Goal: Task Accomplishment & Management: Manage account settings

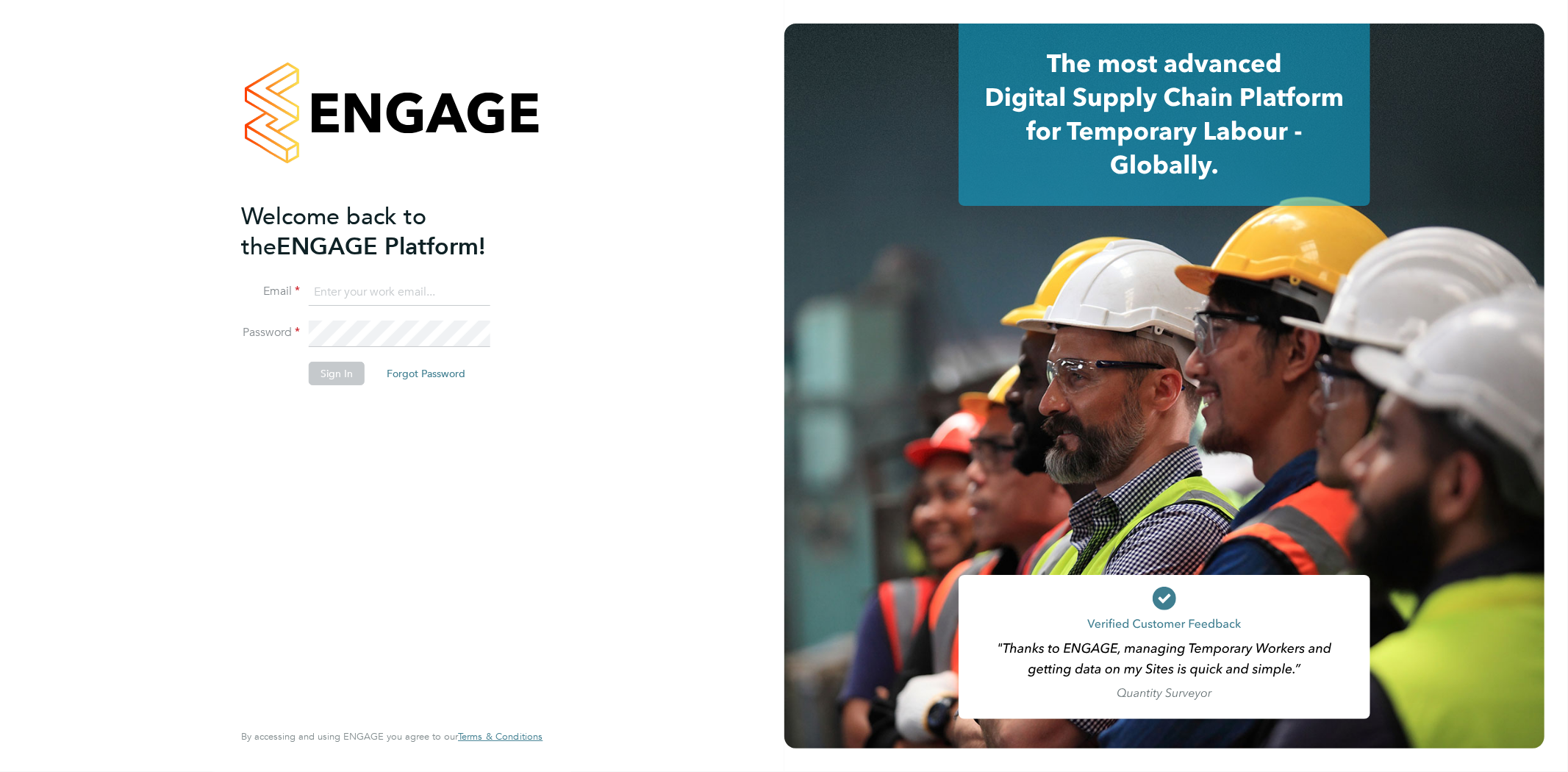
type input "rob@ivyresourcegroup.com"
click at [350, 364] on button "Sign In" at bounding box center [337, 373] width 56 height 24
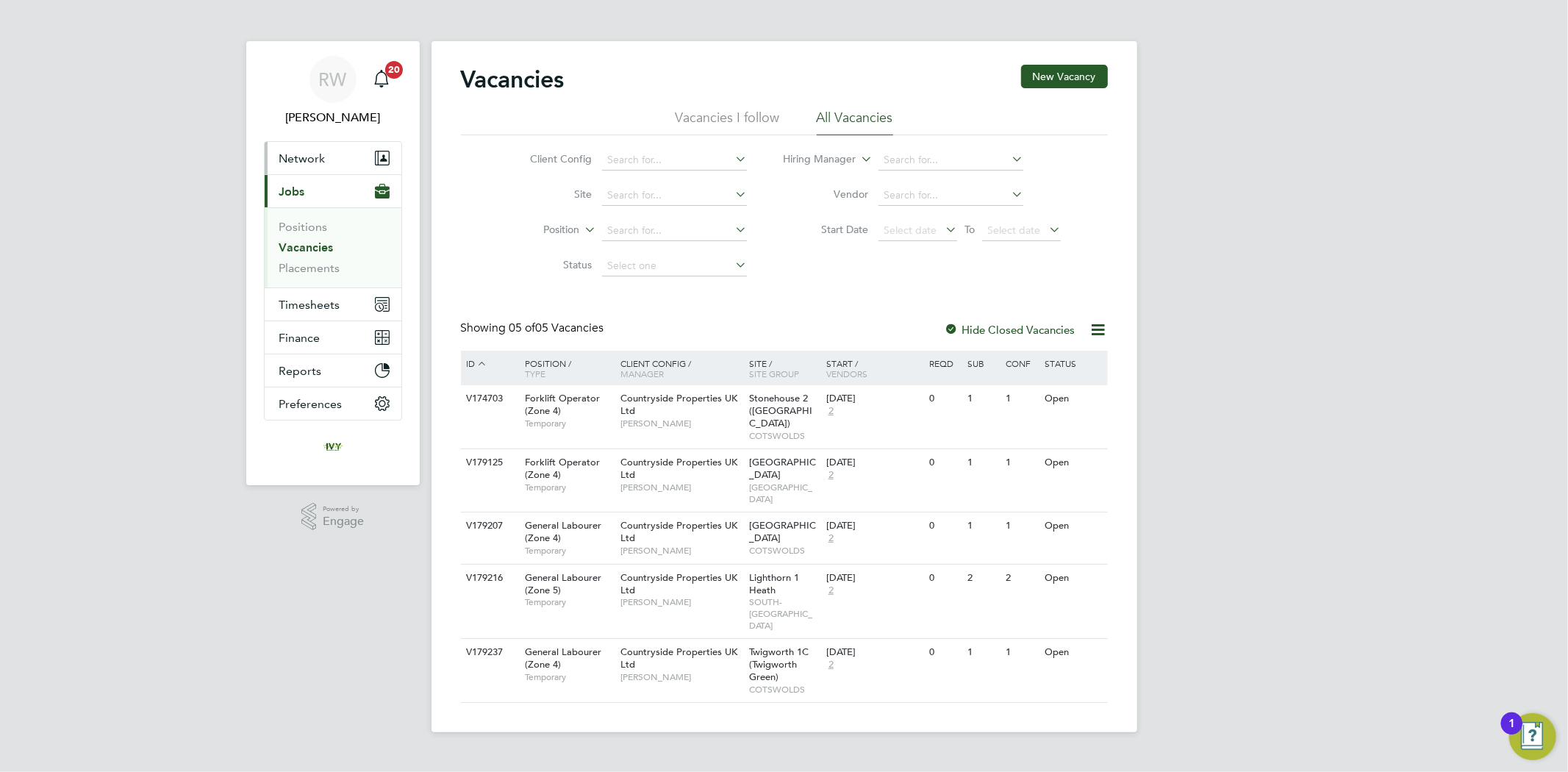
click at [324, 158] on button "Network" at bounding box center [333, 158] width 137 height 32
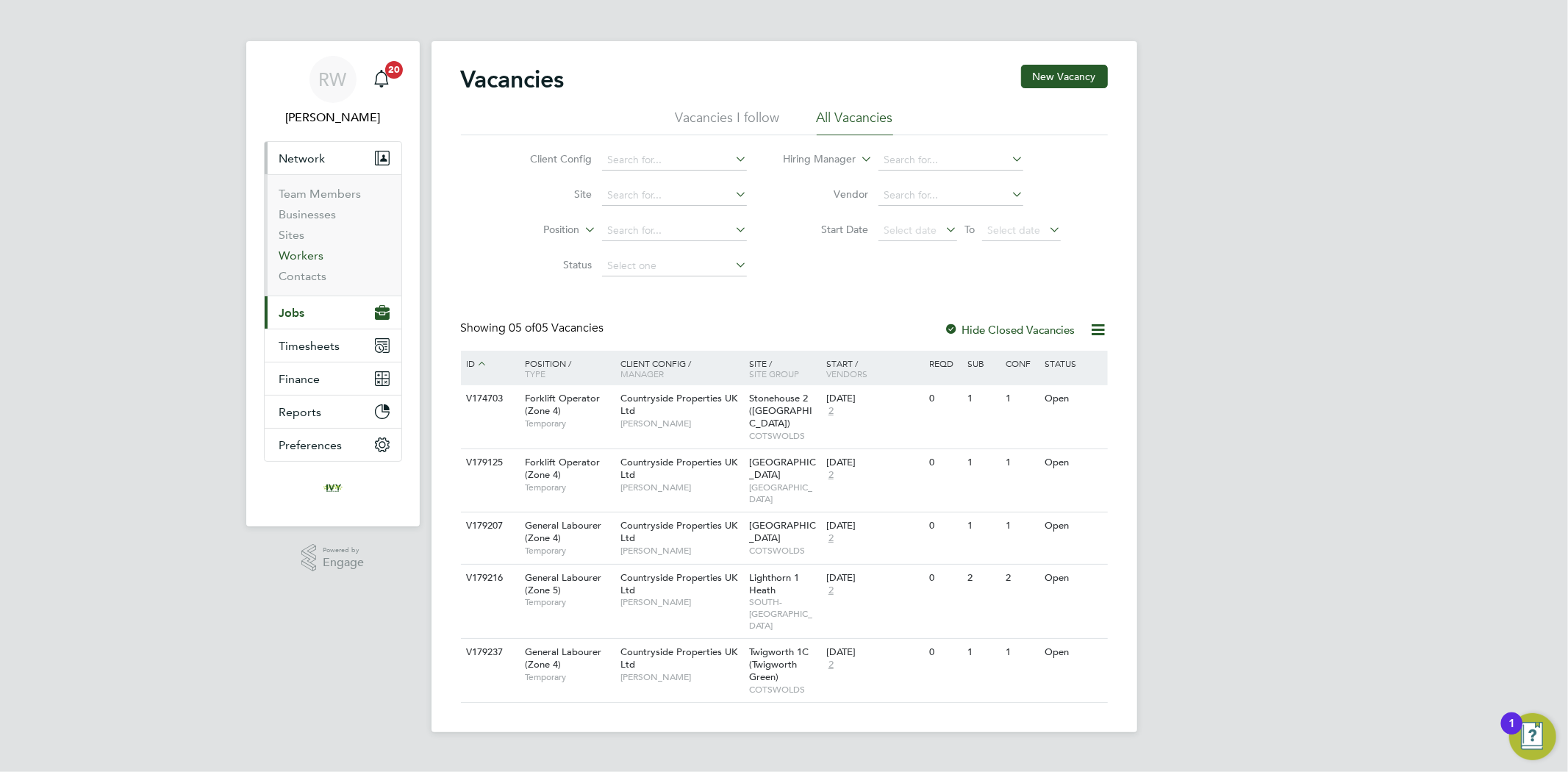
click at [298, 262] on link "Workers" at bounding box center [301, 255] width 45 height 14
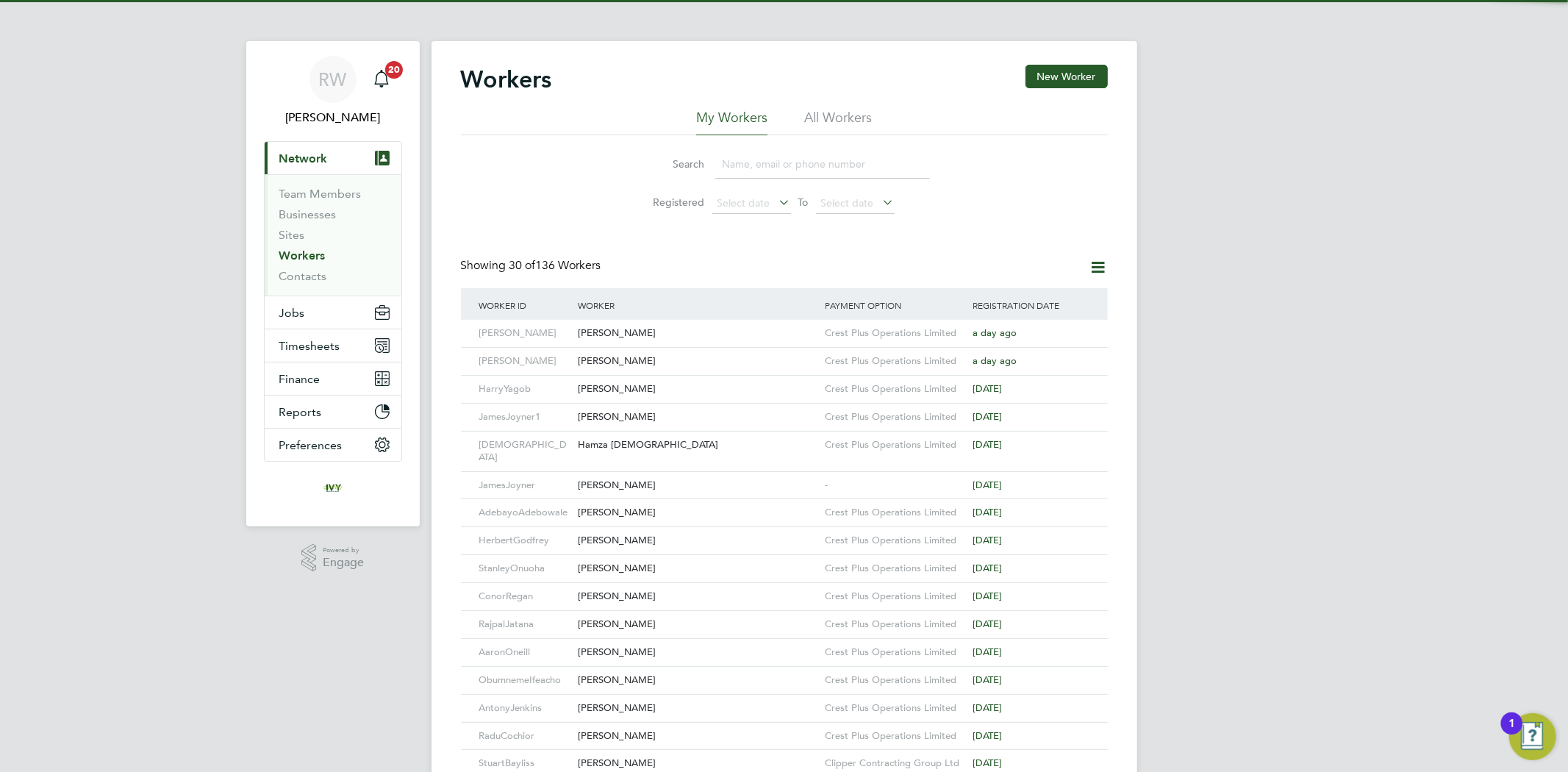
click at [849, 167] on input at bounding box center [822, 165] width 214 height 29
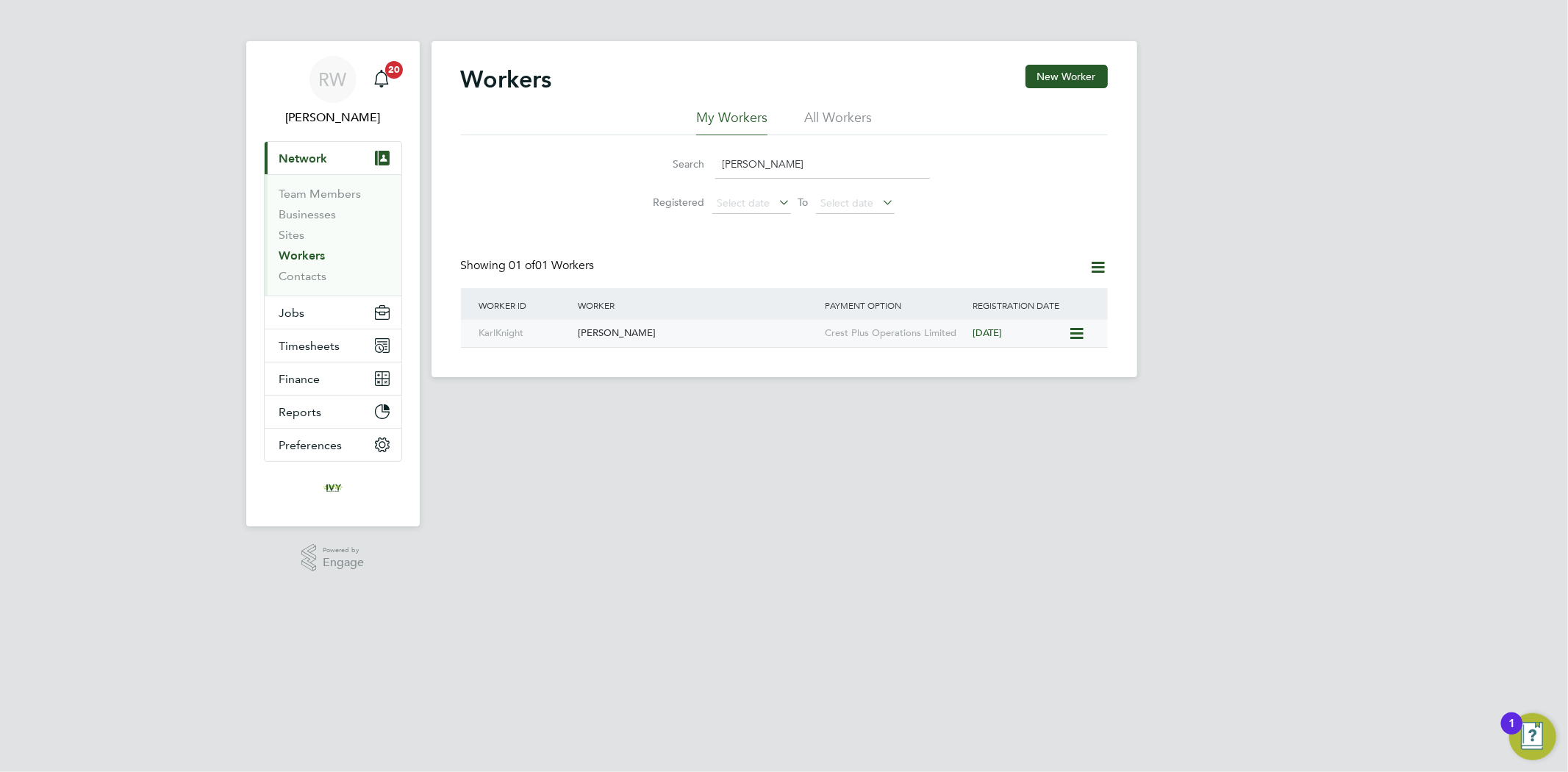
click at [713, 340] on div "Karl Knight" at bounding box center [697, 334] width 247 height 27
click at [765, 177] on input "karl kn" at bounding box center [822, 165] width 214 height 29
drag, startPoint x: 765, startPoint y: 166, endPoint x: 730, endPoint y: 172, distance: 35.5
click at [738, 172] on input "karl kn" at bounding box center [822, 165] width 214 height 29
type input "k"
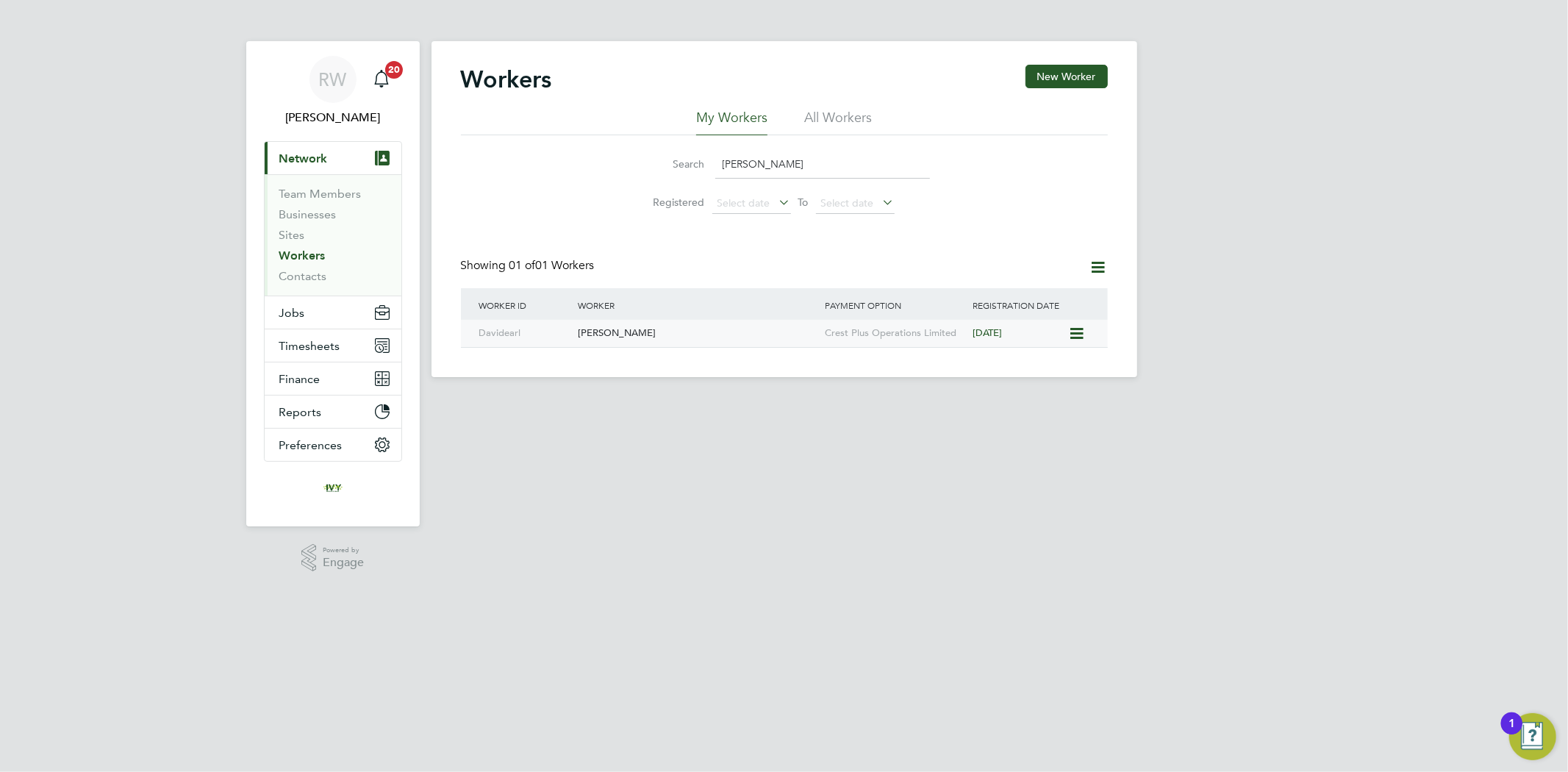
click at [669, 326] on div "[PERSON_NAME]" at bounding box center [697, 334] width 247 height 27
click at [742, 162] on input "earl" at bounding box center [822, 165] width 214 height 29
drag, startPoint x: 733, startPoint y: 167, endPoint x: 692, endPoint y: 170, distance: 41.1
click at [695, 171] on div "Search earl" at bounding box center [784, 165] width 291 height 29
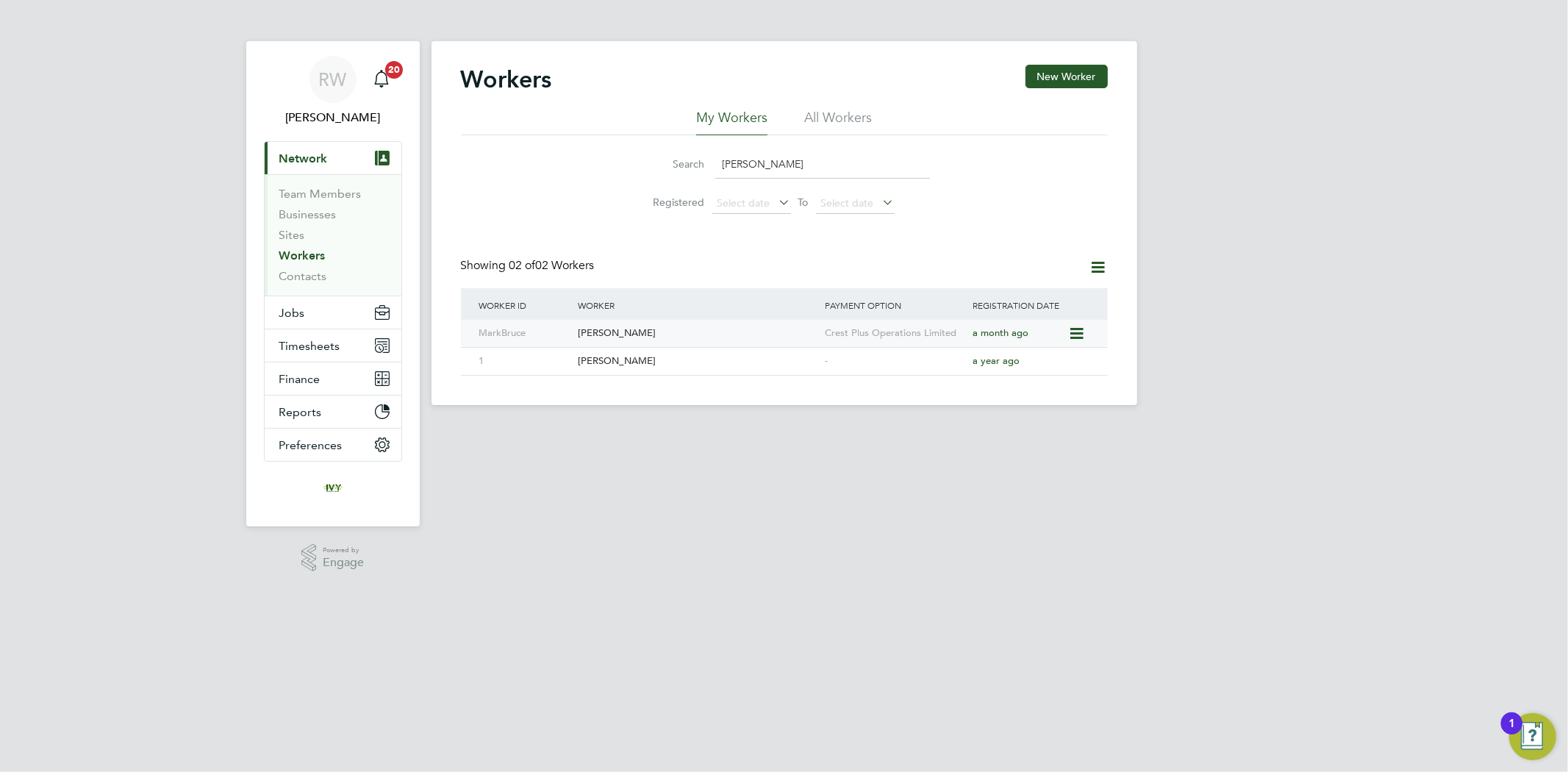
click at [699, 338] on div "Mark Bruce" at bounding box center [697, 334] width 247 height 27
click at [644, 362] on div "Mark Broom" at bounding box center [697, 362] width 247 height 27
click at [773, 164] on input "mark br" at bounding box center [822, 165] width 214 height 29
drag, startPoint x: 778, startPoint y: 163, endPoint x: 711, endPoint y: 175, distance: 68.1
click at [715, 167] on input "mark br" at bounding box center [822, 165] width 214 height 29
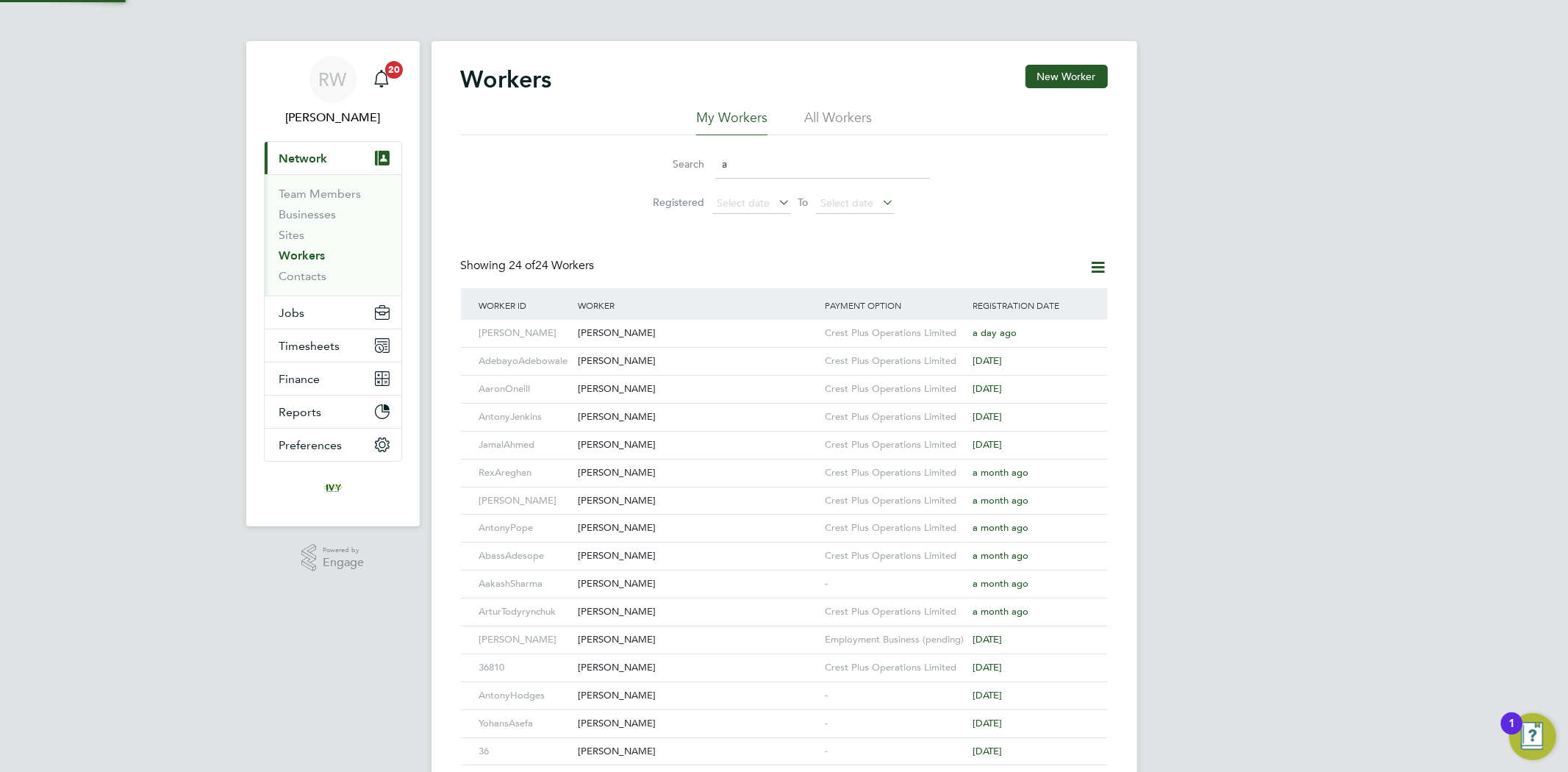
type input "a"
click at [778, 167] on input "a" at bounding box center [822, 165] width 214 height 29
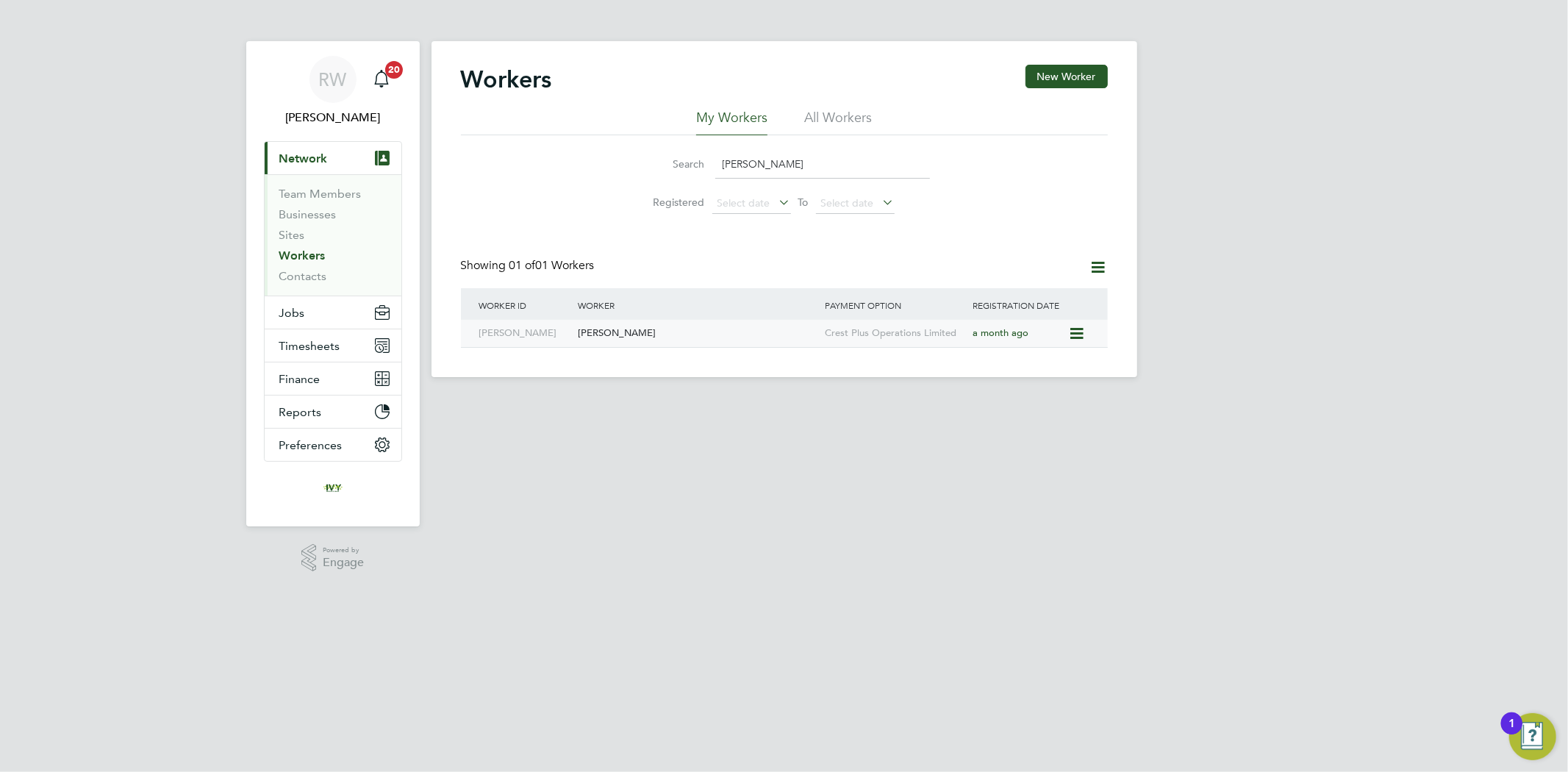
click at [673, 336] on div "Liam Johnson" at bounding box center [697, 334] width 247 height 27
click at [765, 160] on input "liam j" at bounding box center [822, 165] width 214 height 29
type input "l"
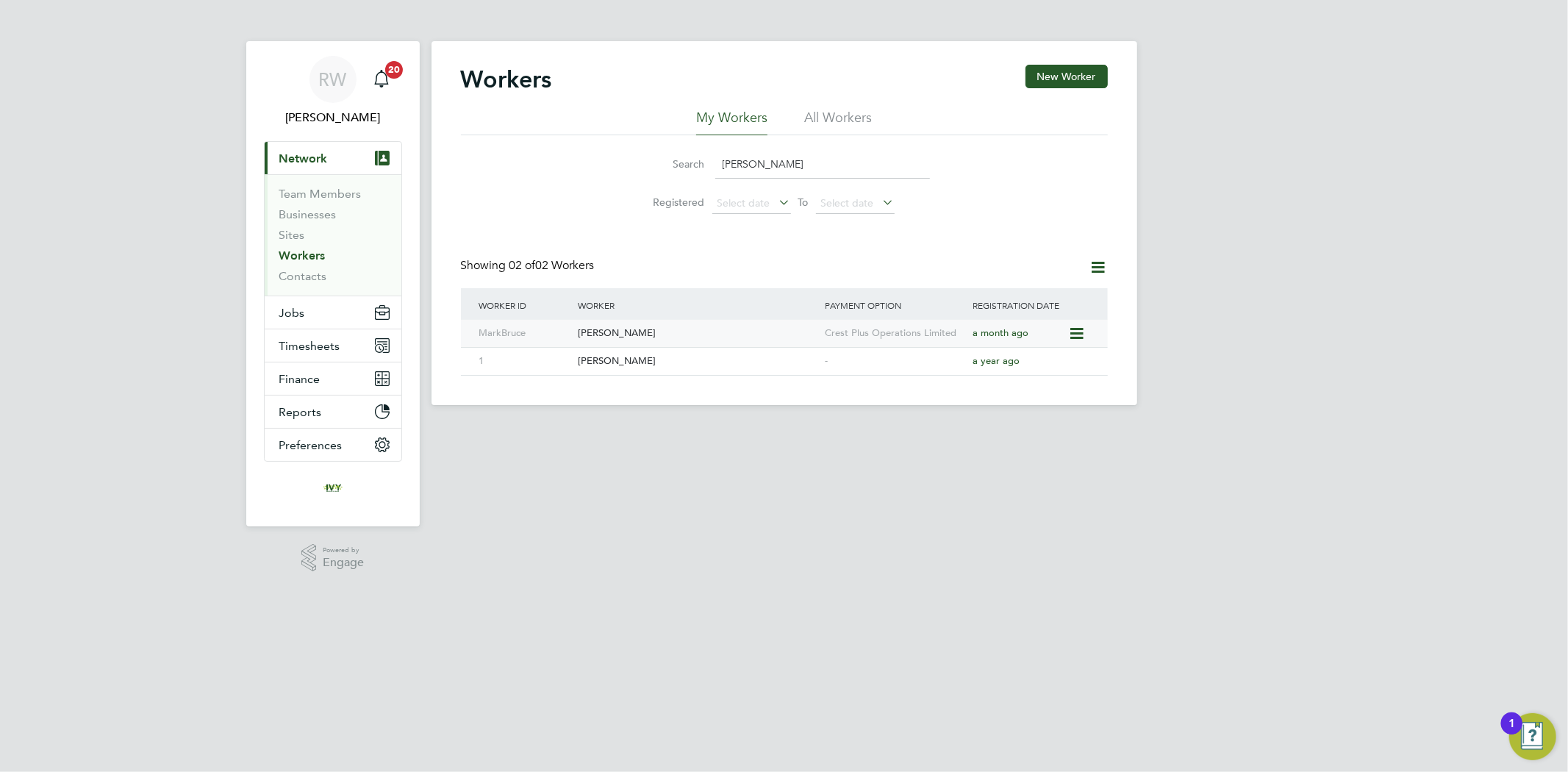
click at [630, 332] on div "Mark Bruce" at bounding box center [697, 334] width 247 height 27
click at [772, 157] on input "mark br" at bounding box center [822, 165] width 214 height 29
drag, startPoint x: 714, startPoint y: 166, endPoint x: 689, endPoint y: 178, distance: 27.7
click at [694, 173] on div "Search mark br" at bounding box center [784, 165] width 291 height 29
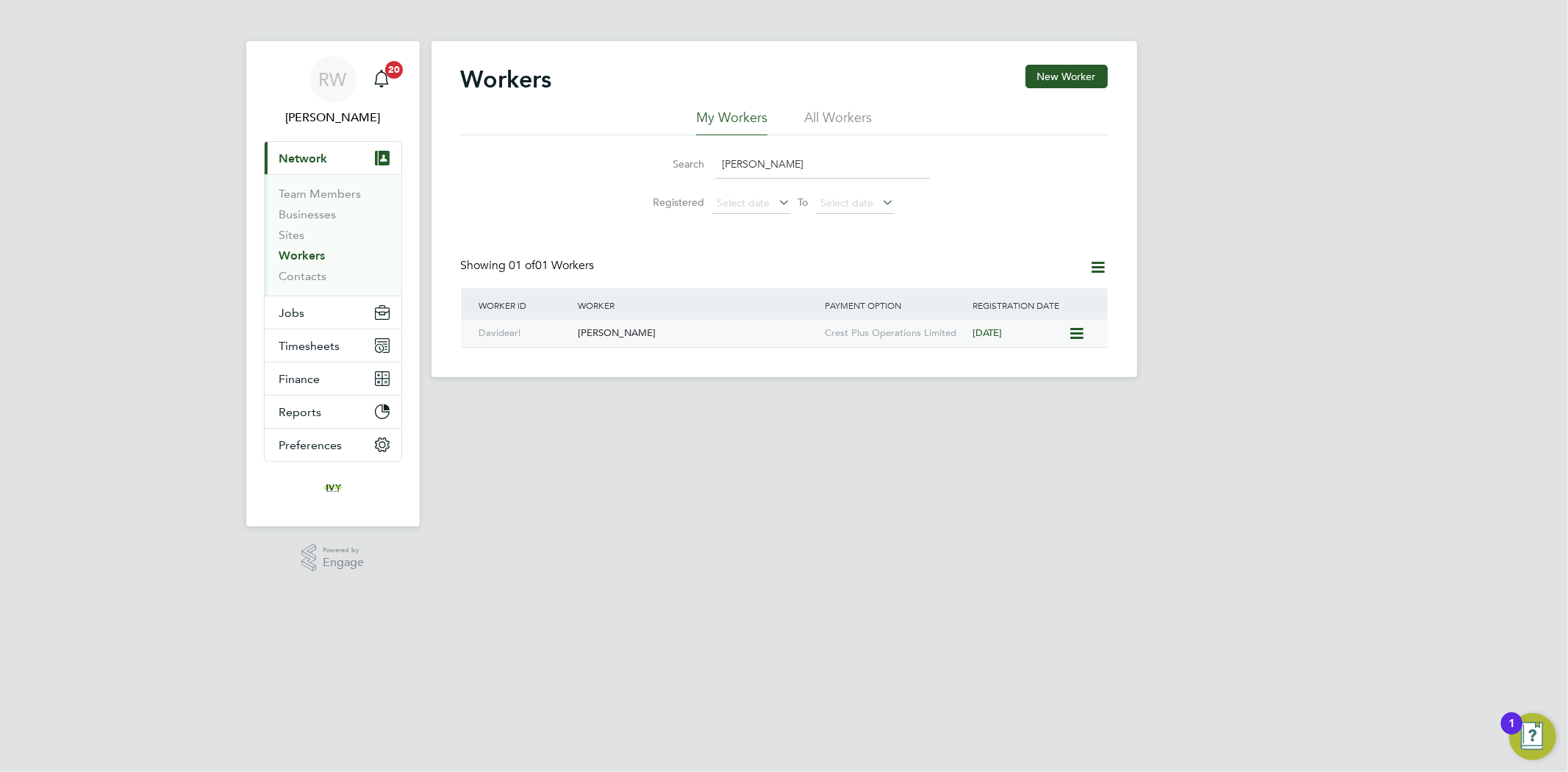
click at [645, 323] on div "David Earl" at bounding box center [697, 334] width 247 height 27
click at [773, 157] on input "david ea" at bounding box center [822, 165] width 214 height 29
drag, startPoint x: 774, startPoint y: 157, endPoint x: 692, endPoint y: 204, distance: 94.5
click at [695, 198] on ul "Search david ea Registered Select date To Select date" at bounding box center [784, 182] width 328 height 79
type input "stuart"
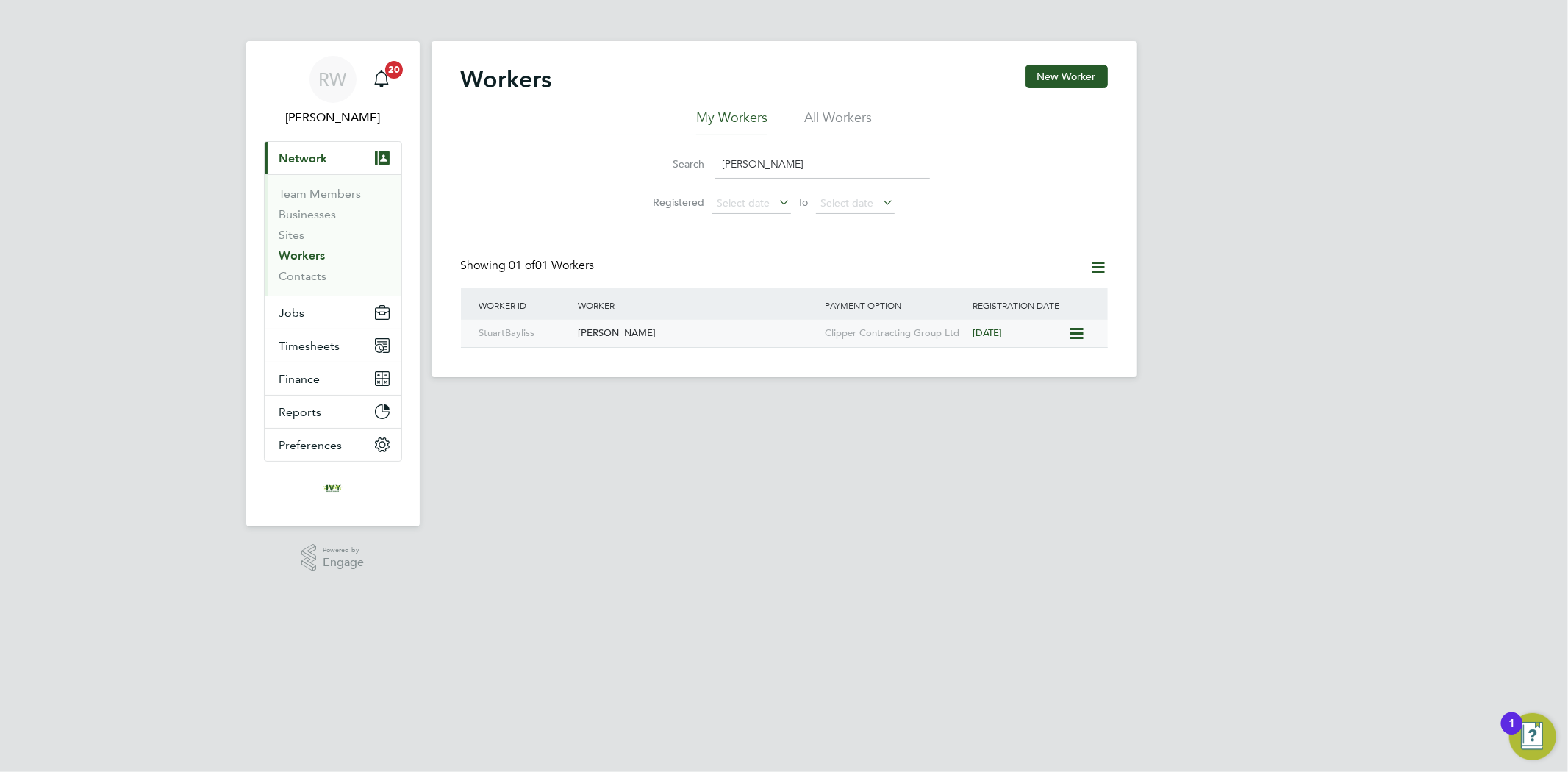
click at [667, 336] on div "Stuart Bayliss" at bounding box center [697, 334] width 247 height 27
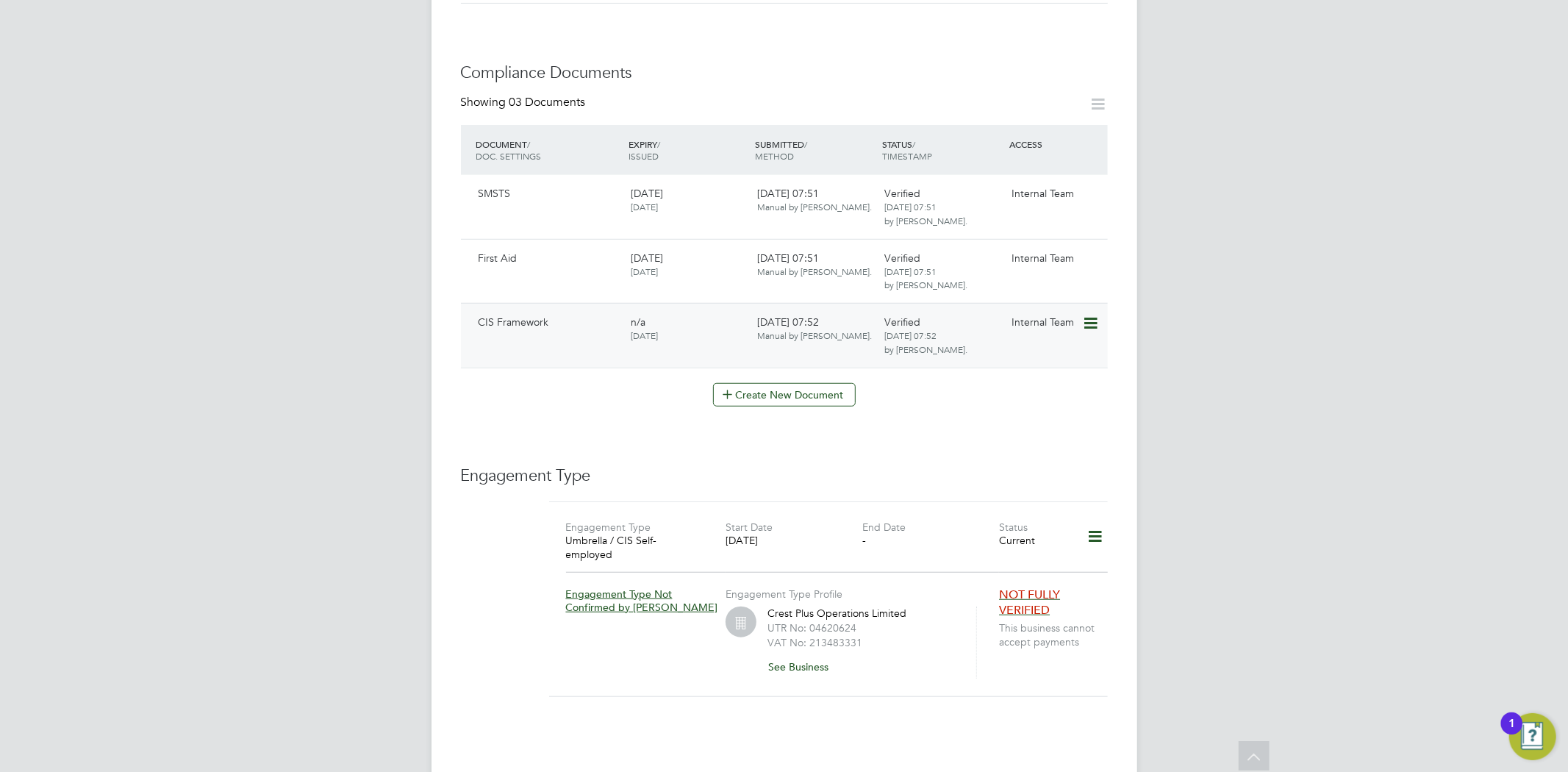
scroll to position [735, 0]
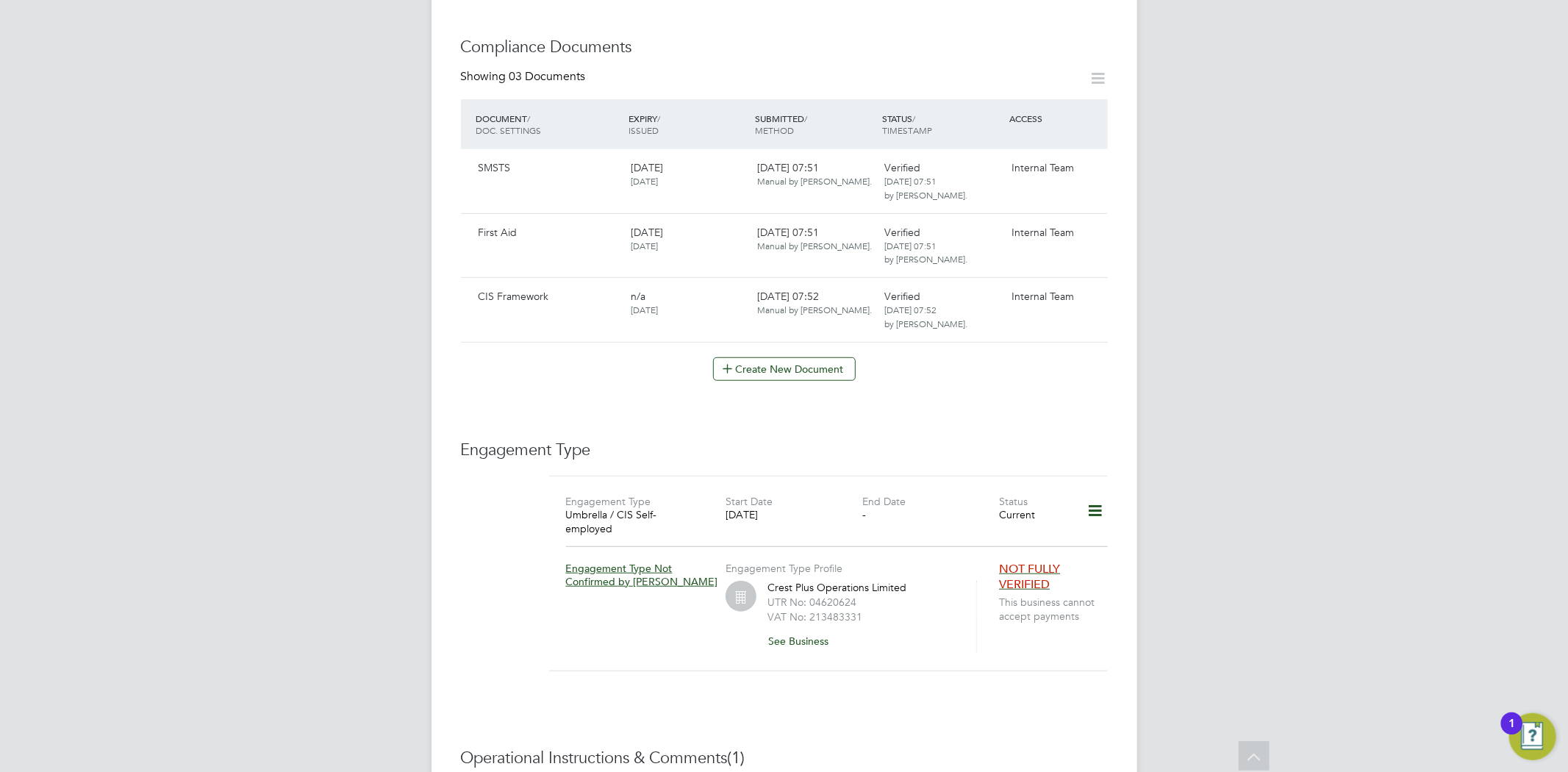
click at [1098, 495] on icon at bounding box center [1094, 511] width 25 height 34
click at [983, 534] on li "Edit Engagement Type" at bounding box center [1017, 539] width 168 height 20
click at [1091, 494] on icon at bounding box center [1094, 511] width 25 height 34
click at [871, 508] on div "End Date -" at bounding box center [930, 512] width 137 height 35
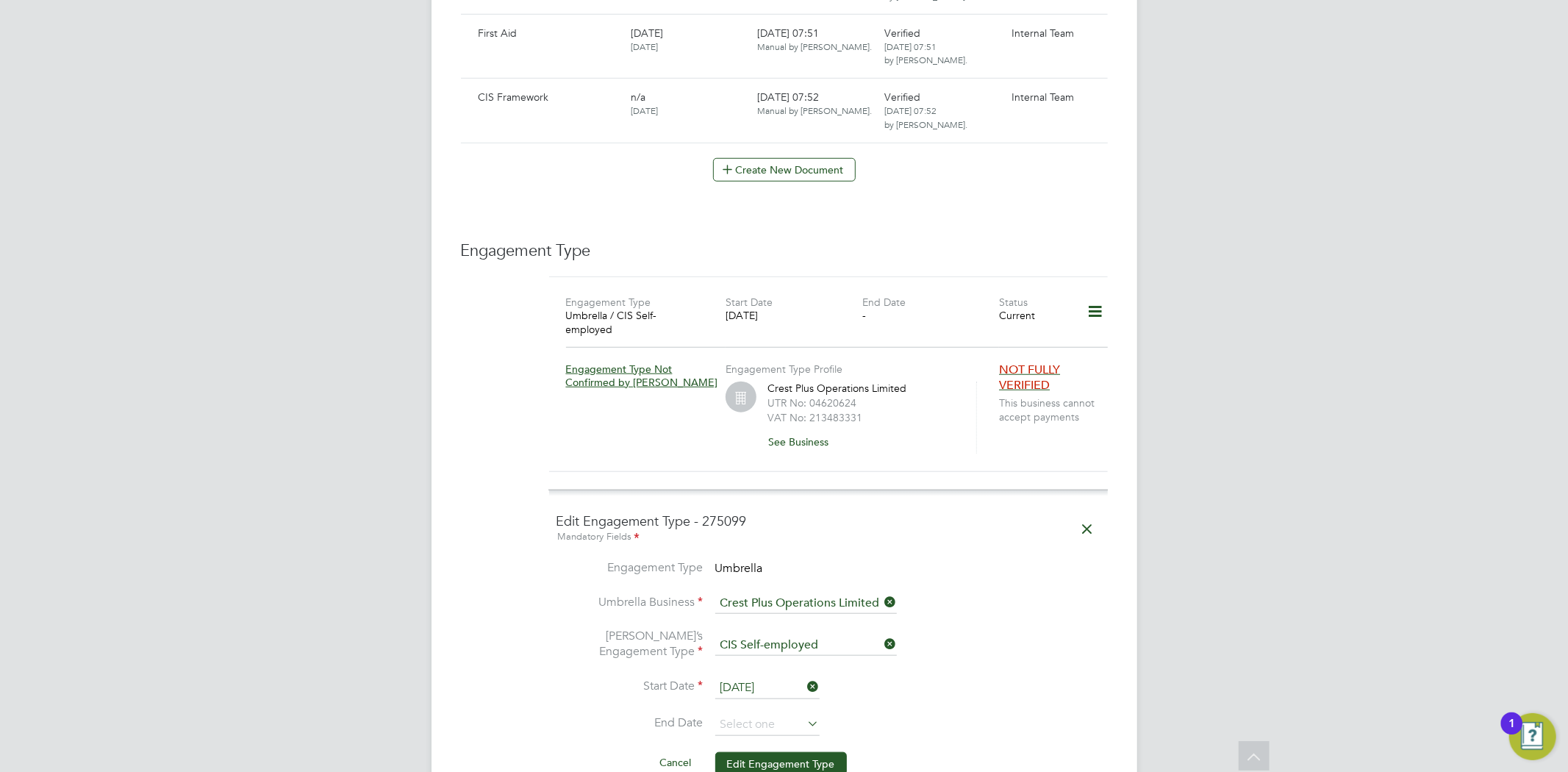
scroll to position [980, 0]
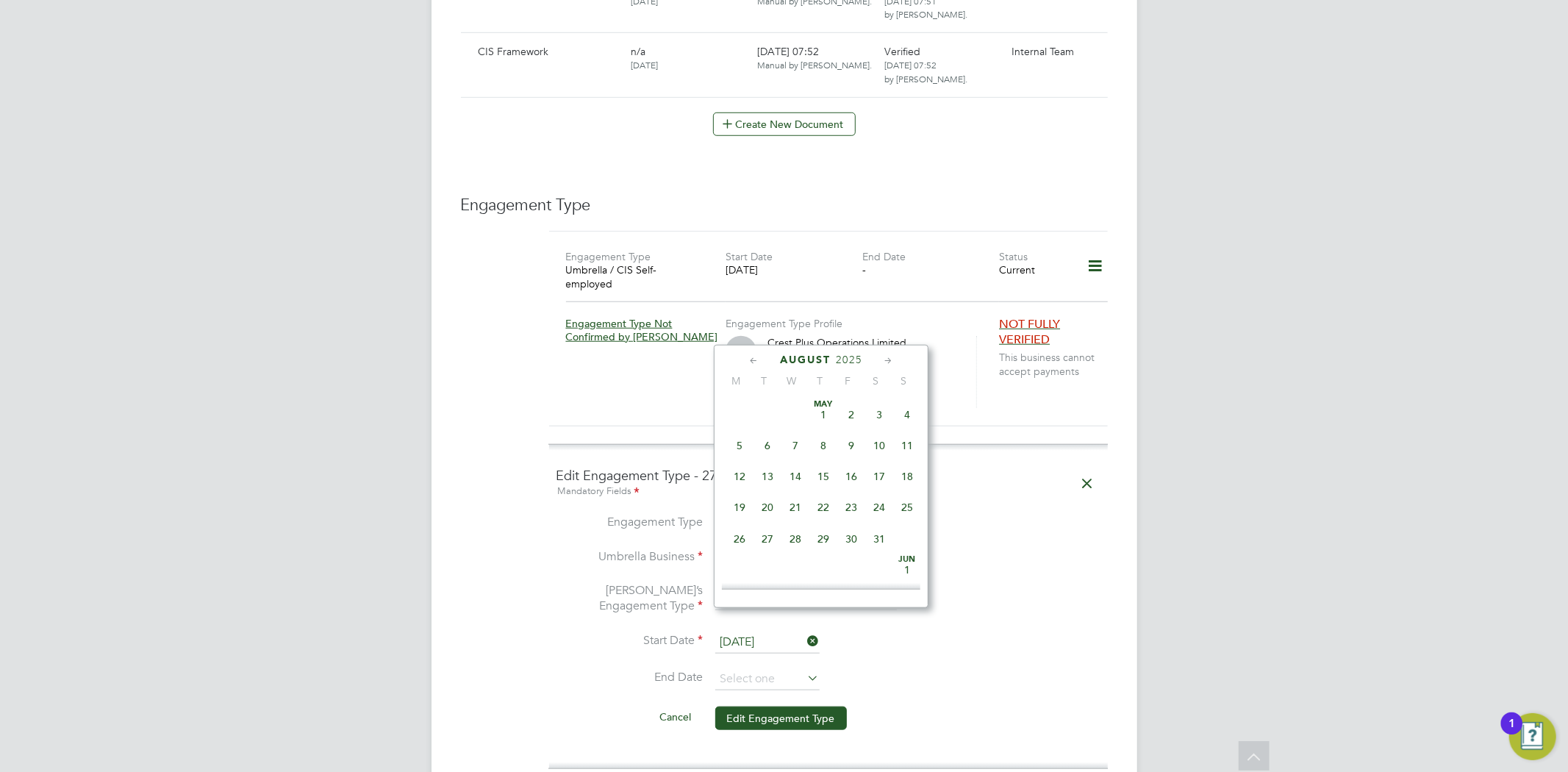
click at [773, 632] on input "11 Aug 2025" at bounding box center [768, 643] width 105 height 22
click at [757, 355] on icon at bounding box center [753, 361] width 14 height 16
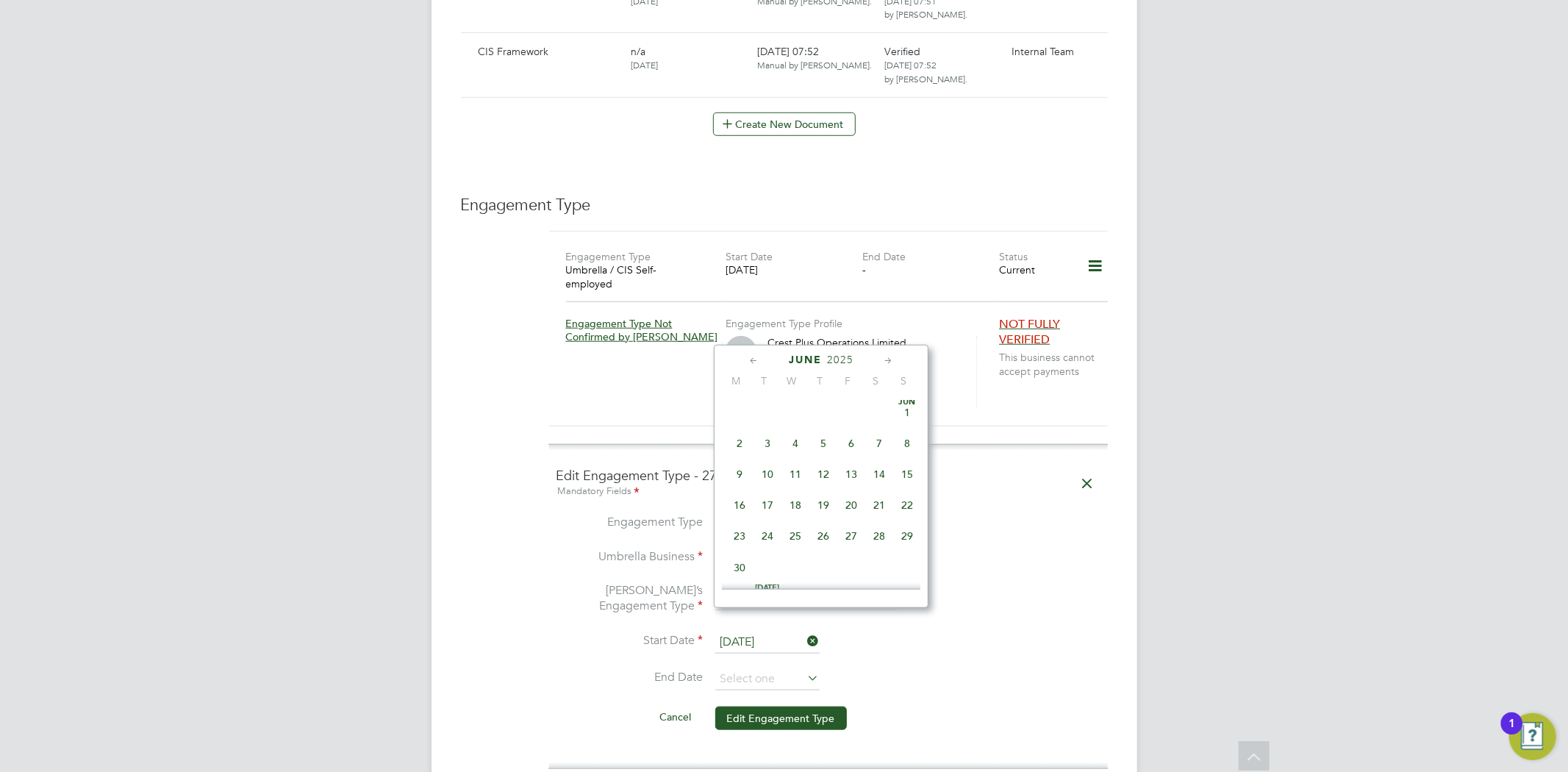
click at [757, 355] on icon at bounding box center [753, 361] width 14 height 16
click at [742, 541] on span "28" at bounding box center [739, 538] width 28 height 28
type input "28 Apr 2025"
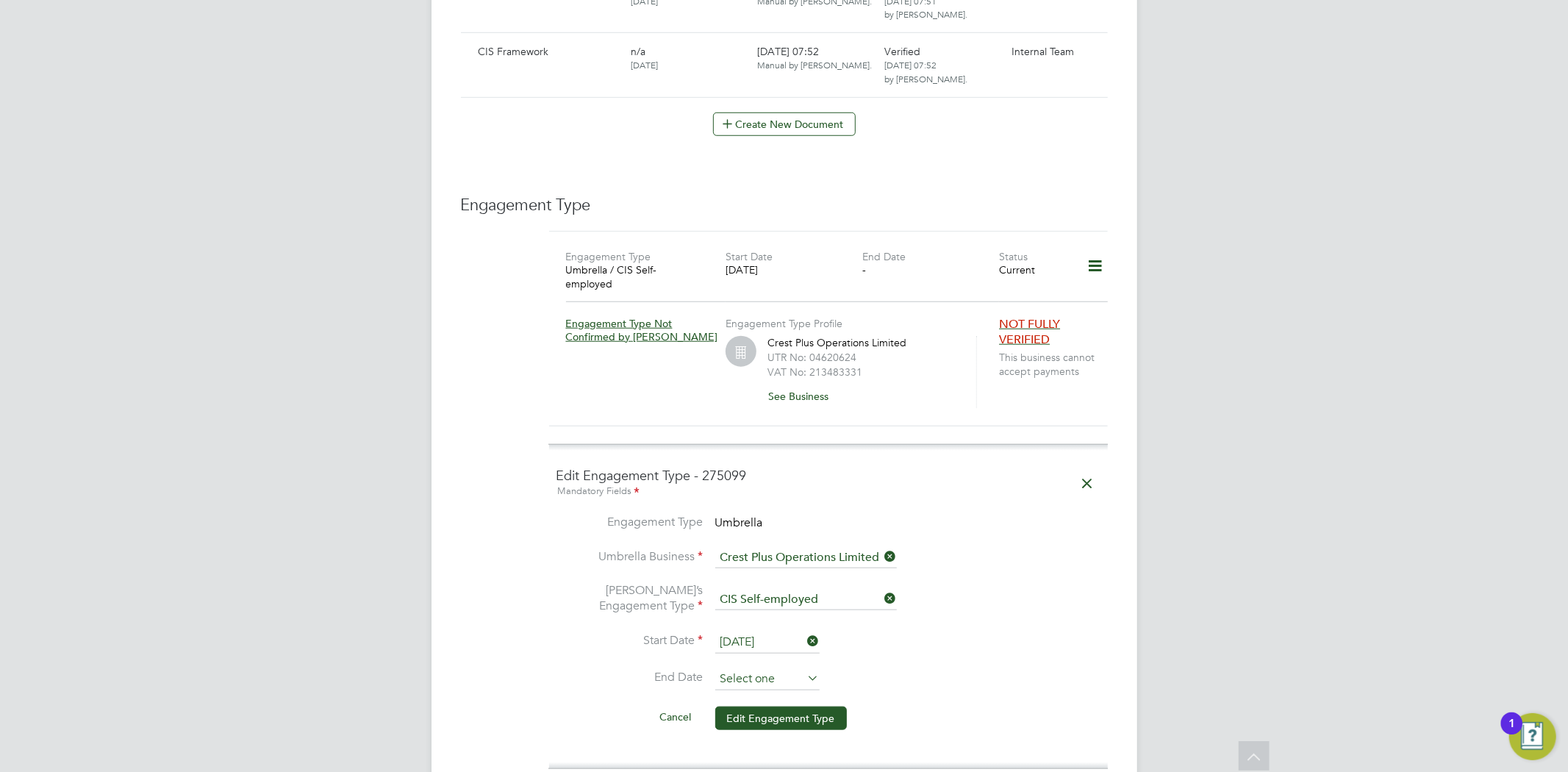
click at [769, 668] on input at bounding box center [768, 679] width 105 height 22
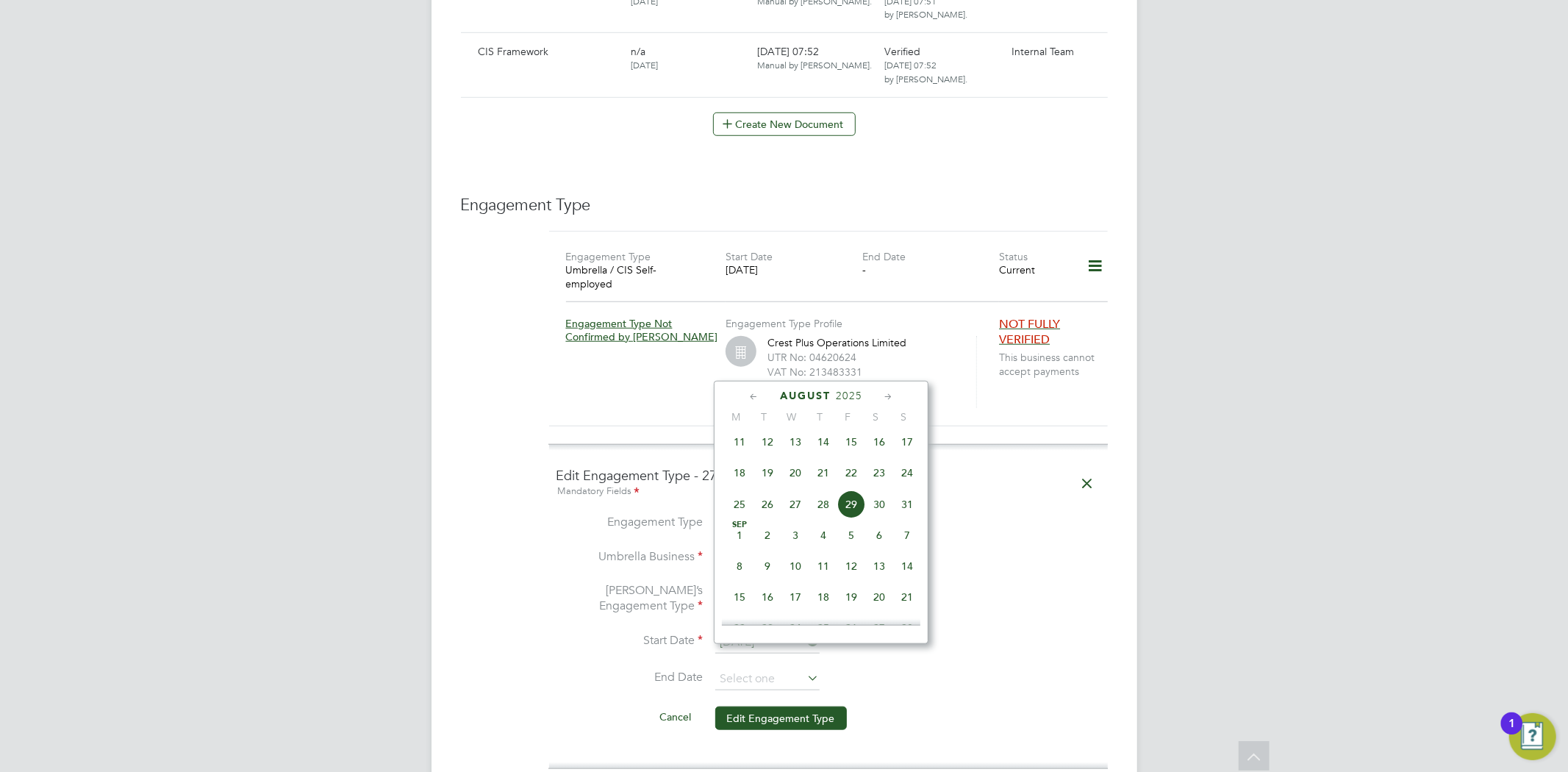
click at [757, 394] on icon at bounding box center [753, 396] width 14 height 16
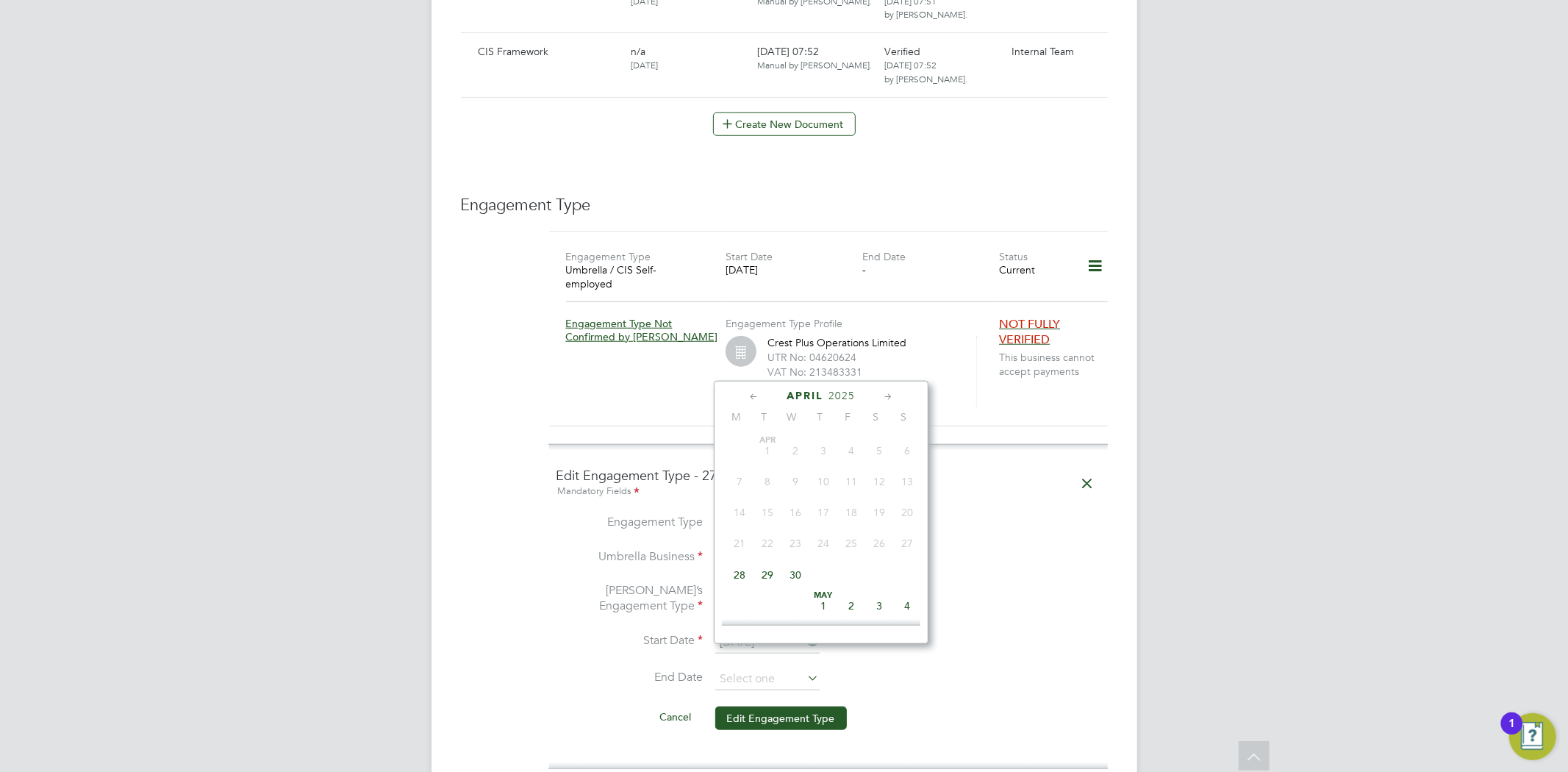
click at [772, 574] on span "29" at bounding box center [767, 574] width 28 height 28
type input "29 Apr 2025"
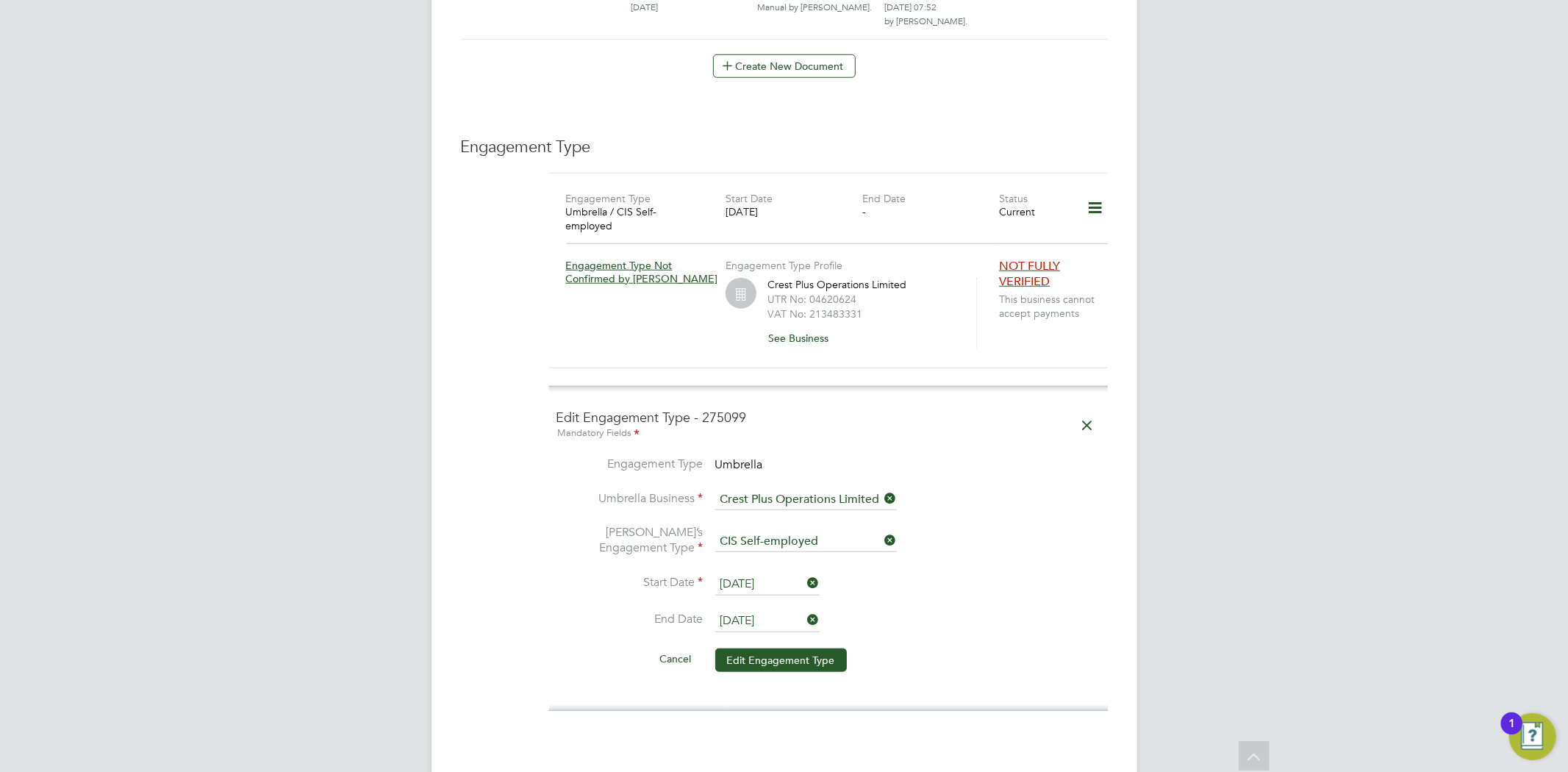
scroll to position [1143, 0]
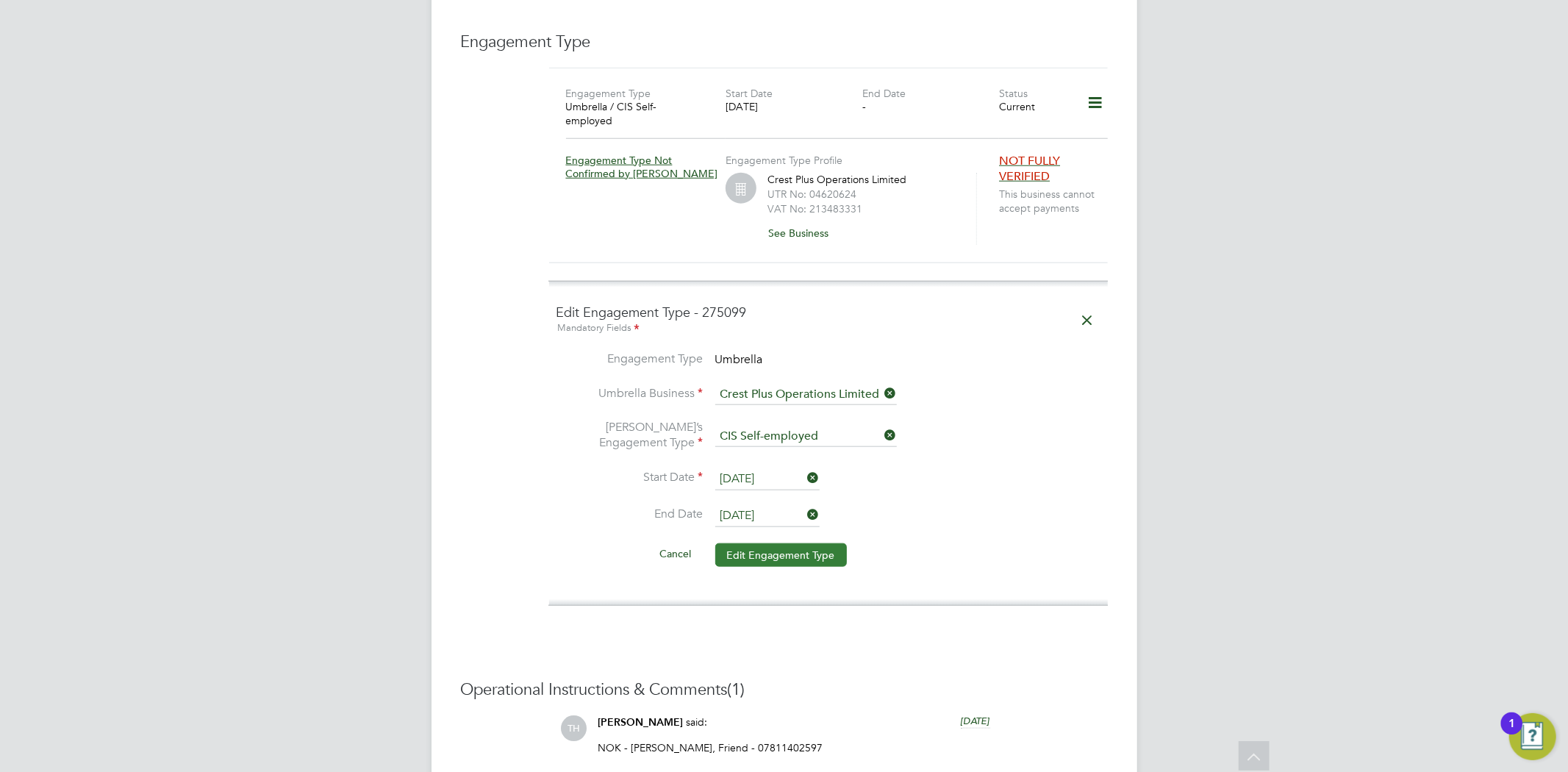
click at [795, 543] on button "Edit Engagement Type" at bounding box center [781, 555] width 132 height 24
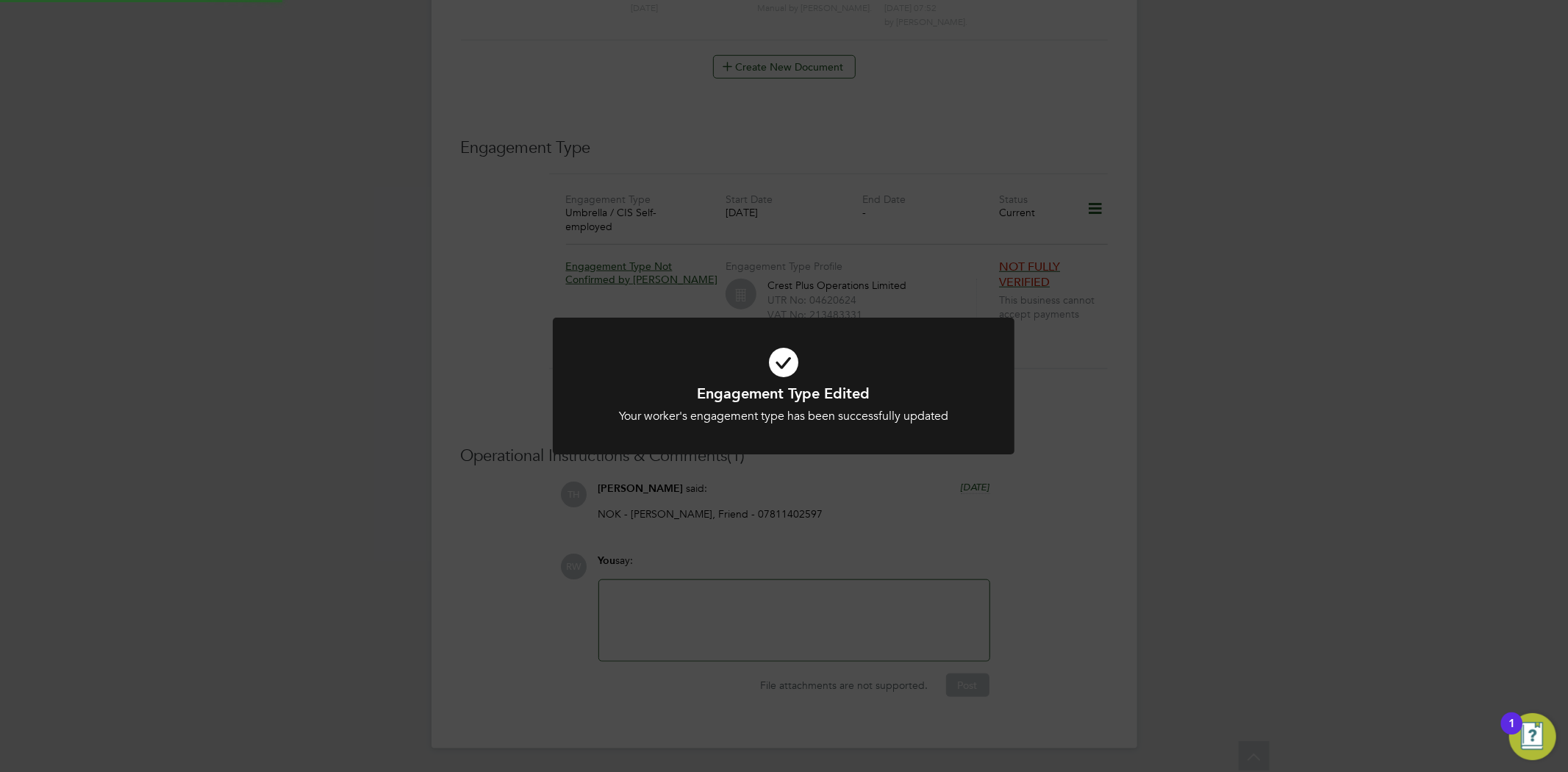
scroll to position [1014, 0]
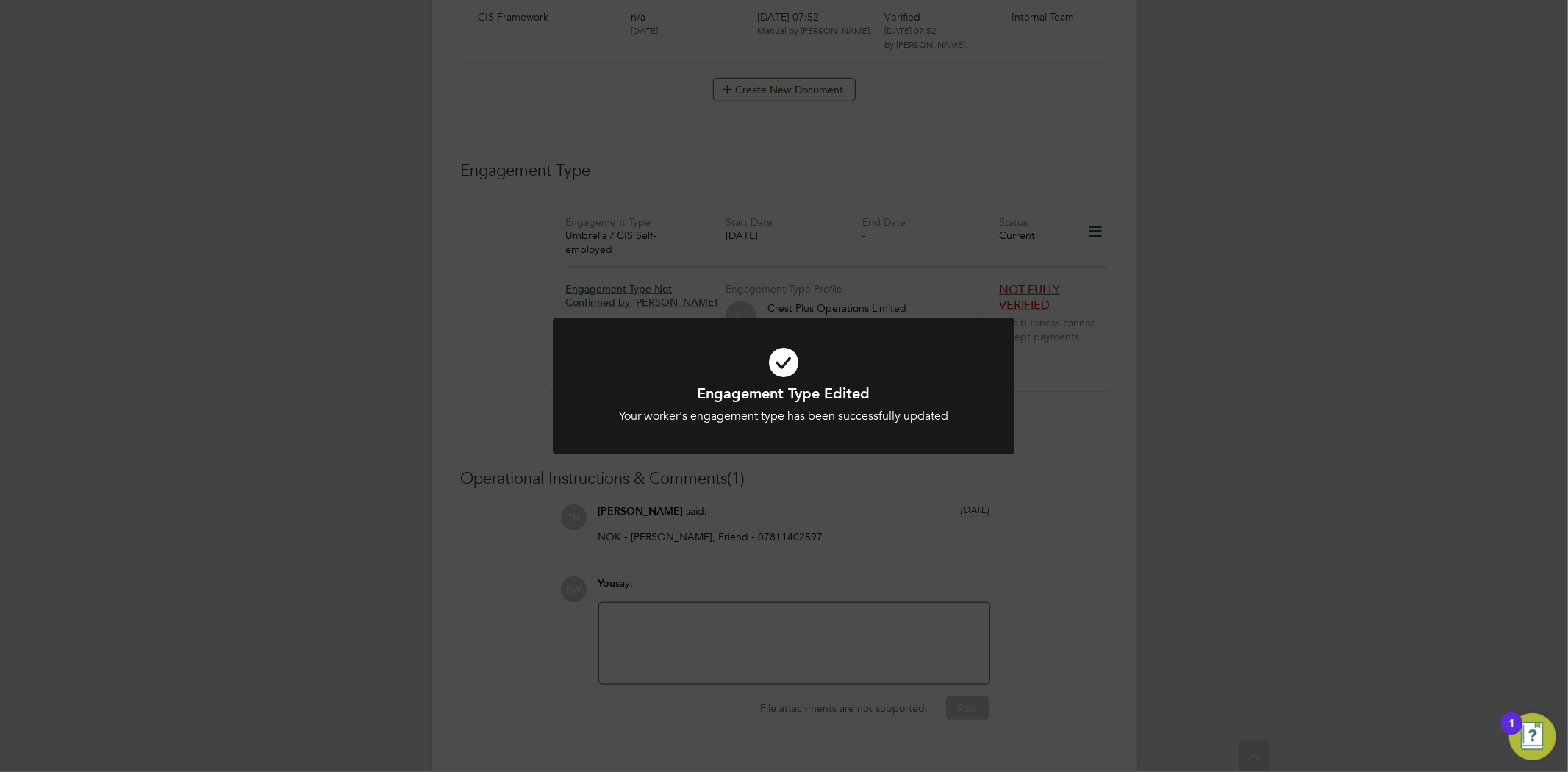
click at [1215, 398] on div "Engagement Type Edited Your worker's engagement type has been successfully upda…" at bounding box center [784, 386] width 1568 height 772
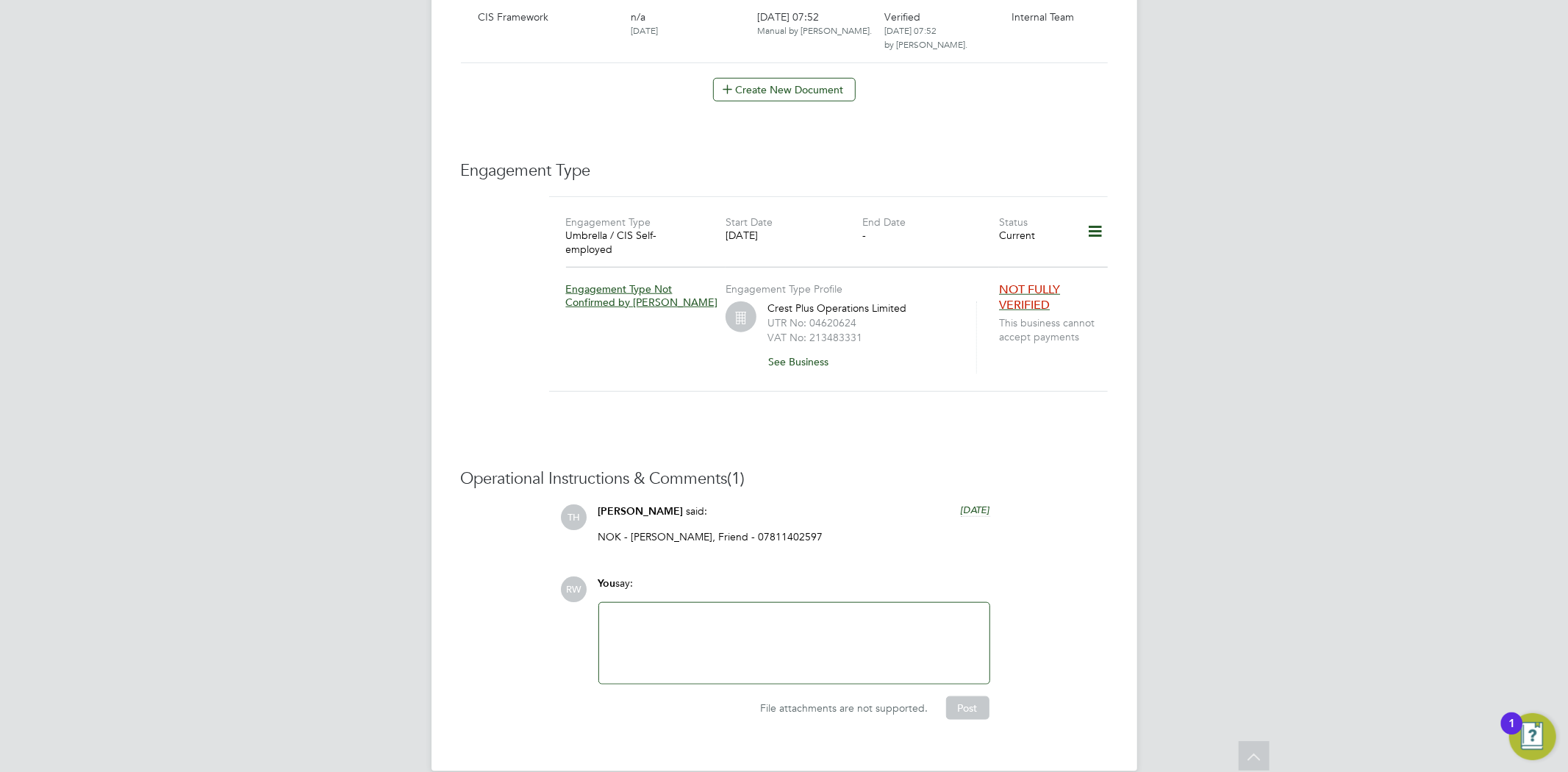
click at [1093, 215] on icon at bounding box center [1094, 231] width 25 height 34
click at [1005, 280] on li "Add Engagement Type" at bounding box center [1017, 280] width 168 height 20
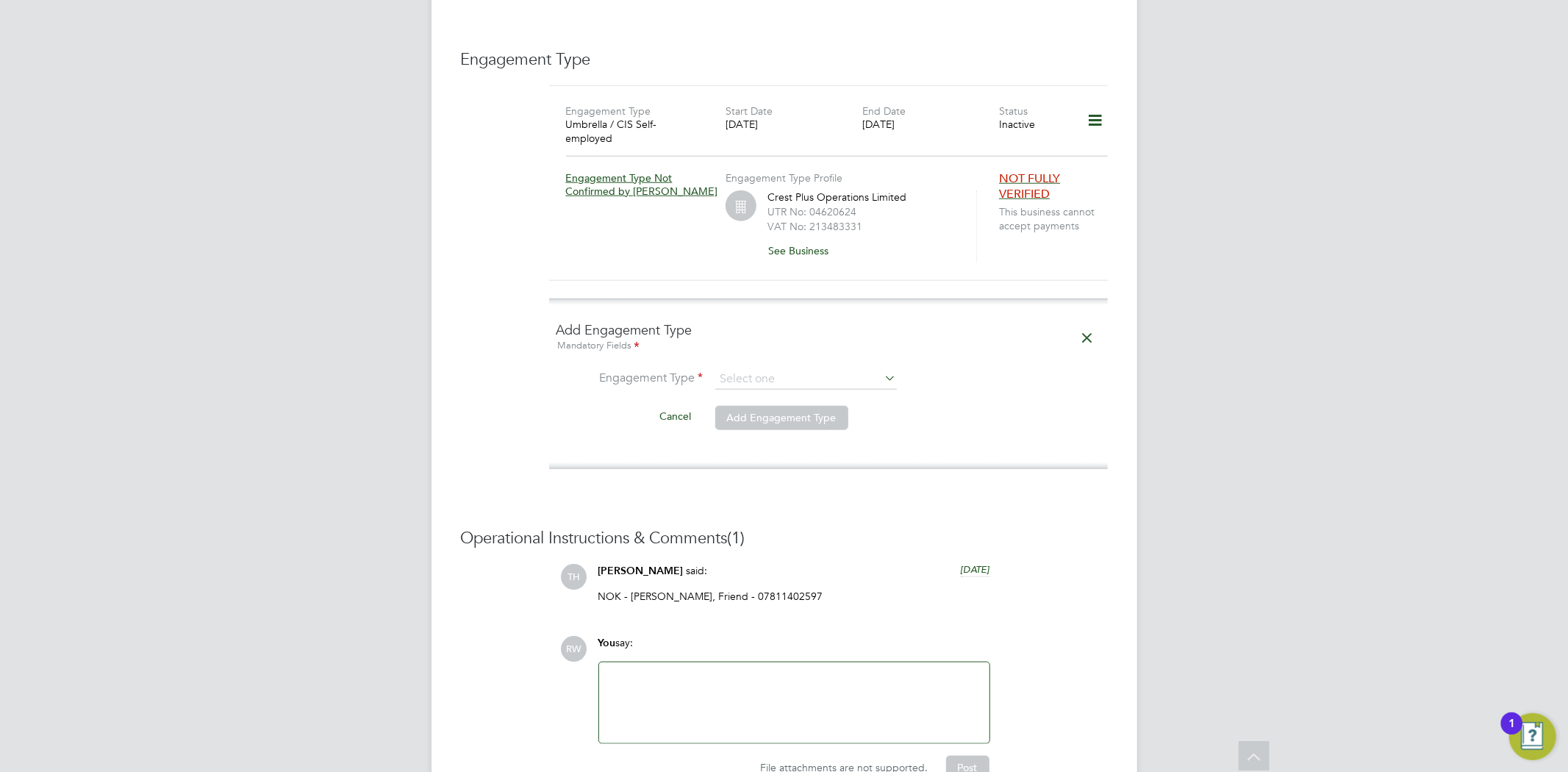
scroll to position [1143, 0]
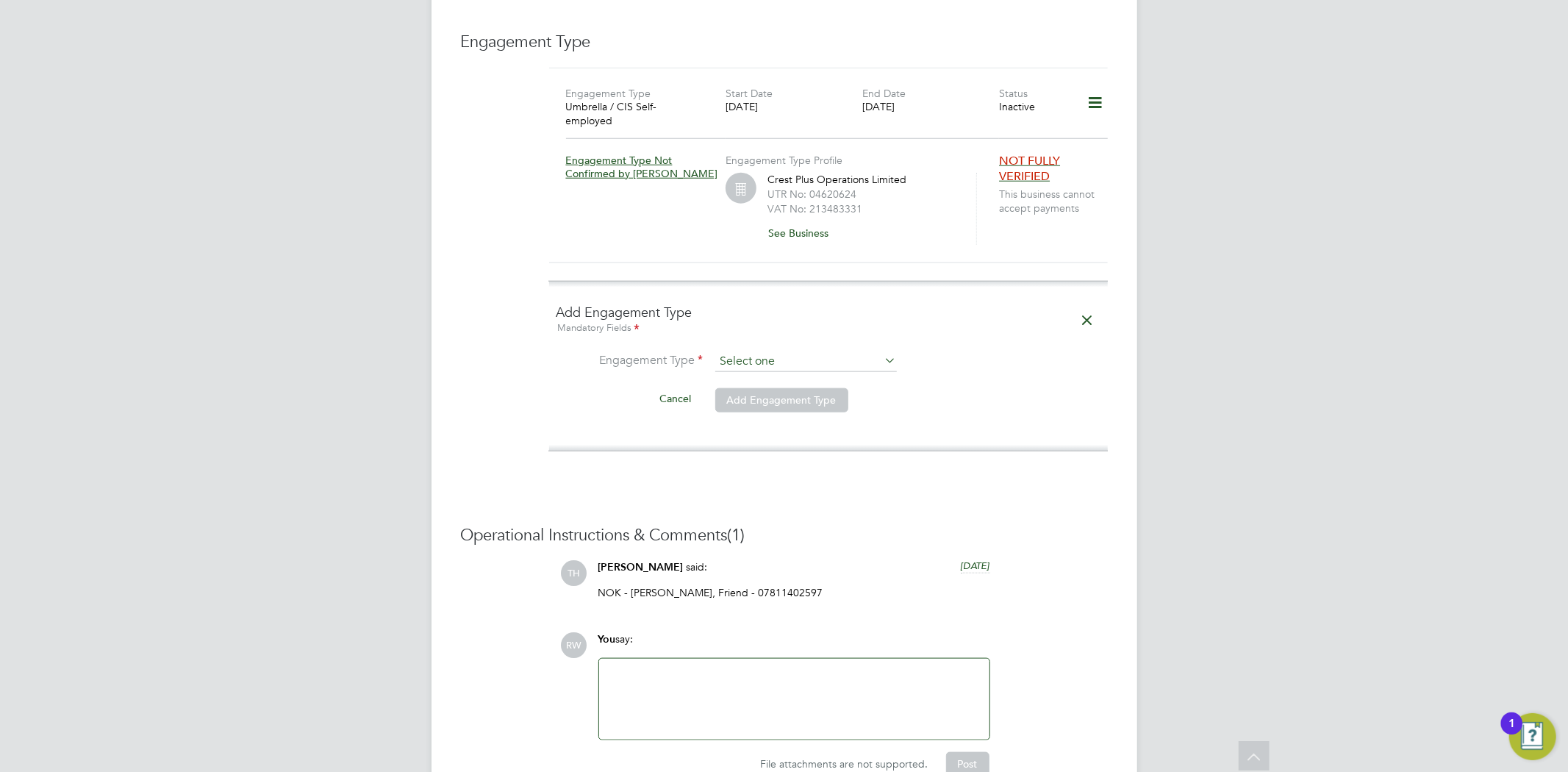
click at [854, 351] on input at bounding box center [806, 362] width 182 height 20
drag, startPoint x: 807, startPoint y: 411, endPoint x: 803, endPoint y: 405, distance: 7.2
click at [811, 351] on input at bounding box center [806, 362] width 182 height 20
click at [776, 425] on li "Umbrella" at bounding box center [806, 423] width 183 height 21
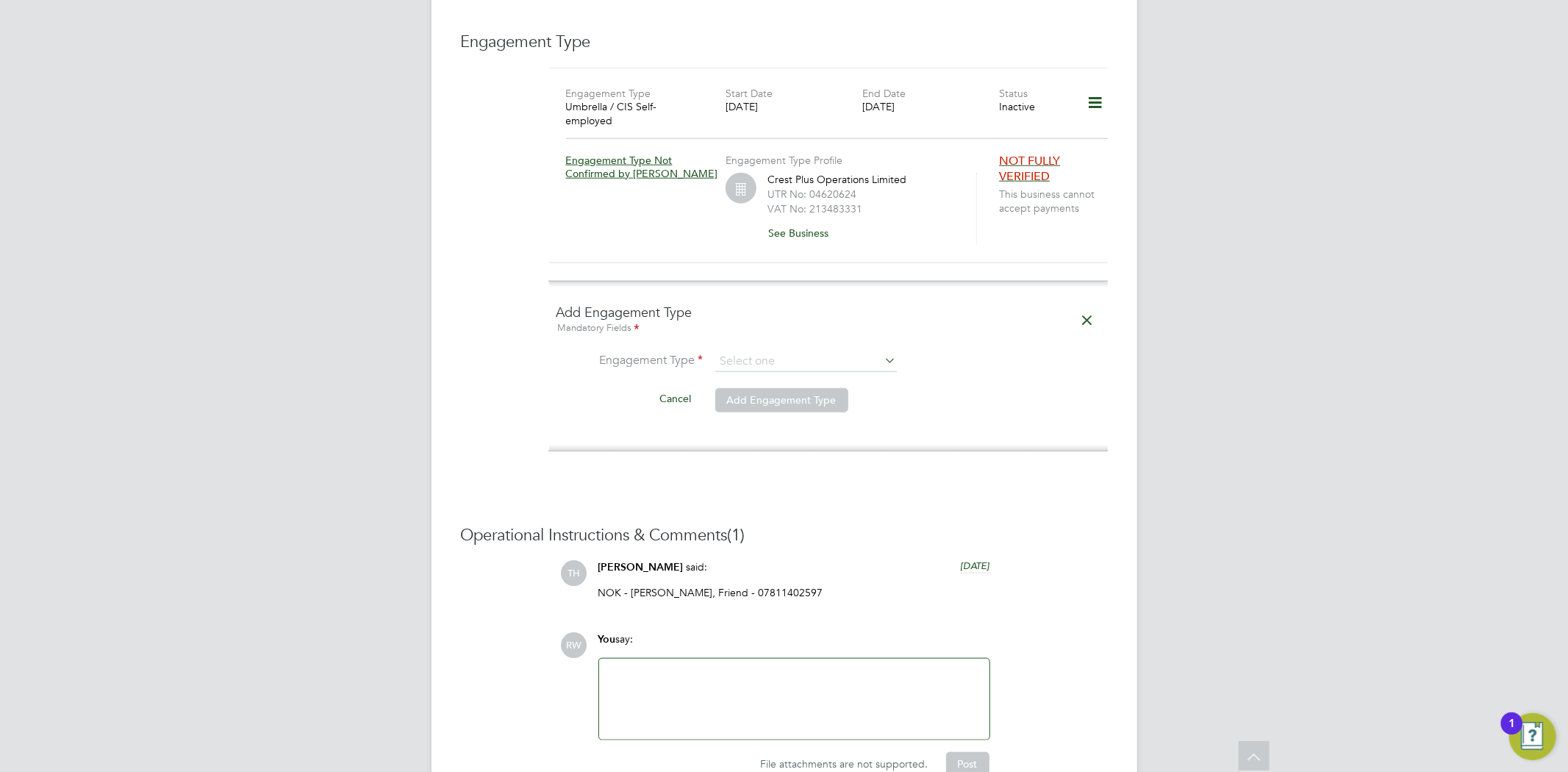
type input "Umbrella"
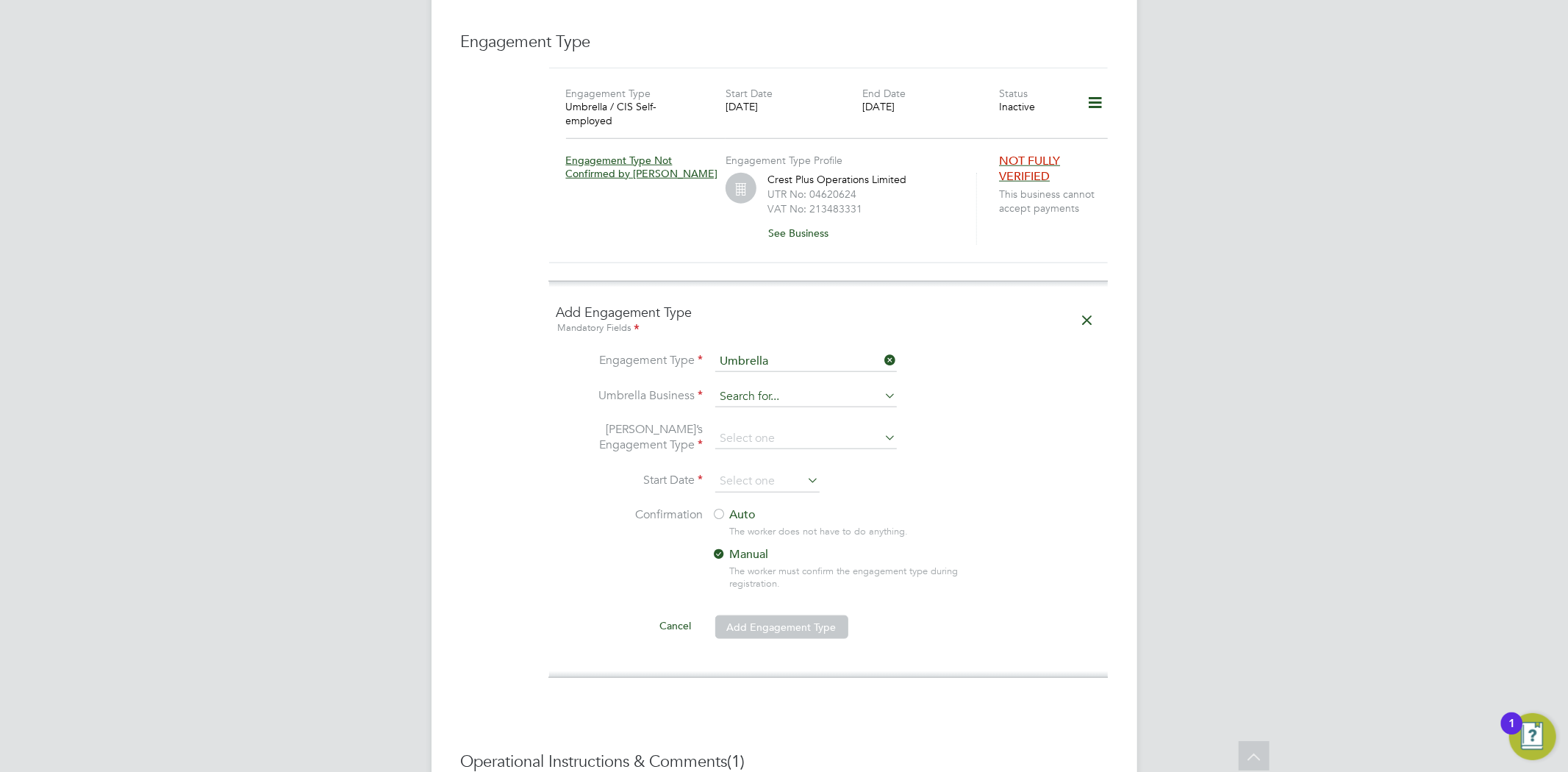
click at [779, 387] on input at bounding box center [806, 397] width 182 height 20
click at [779, 395] on li "Clip per Contracting Group Ltd" at bounding box center [806, 395] width 183 height 21
type input "Clipper Contracting Group Ltd"
click at [791, 428] on input at bounding box center [806, 438] width 182 height 20
click at [800, 453] on li "CIS Self-employed" at bounding box center [806, 458] width 183 height 21
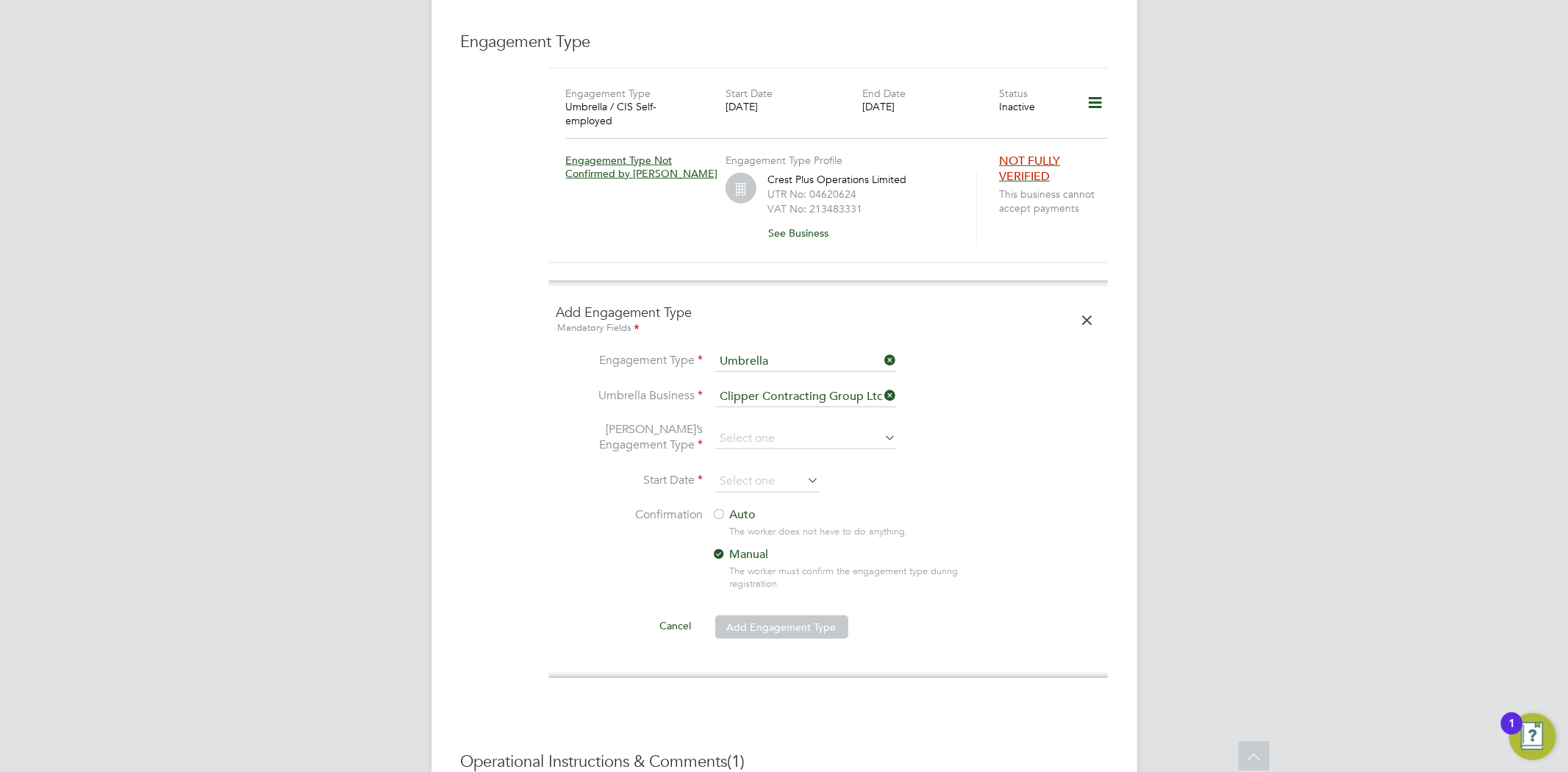
type input "CIS Self-employed"
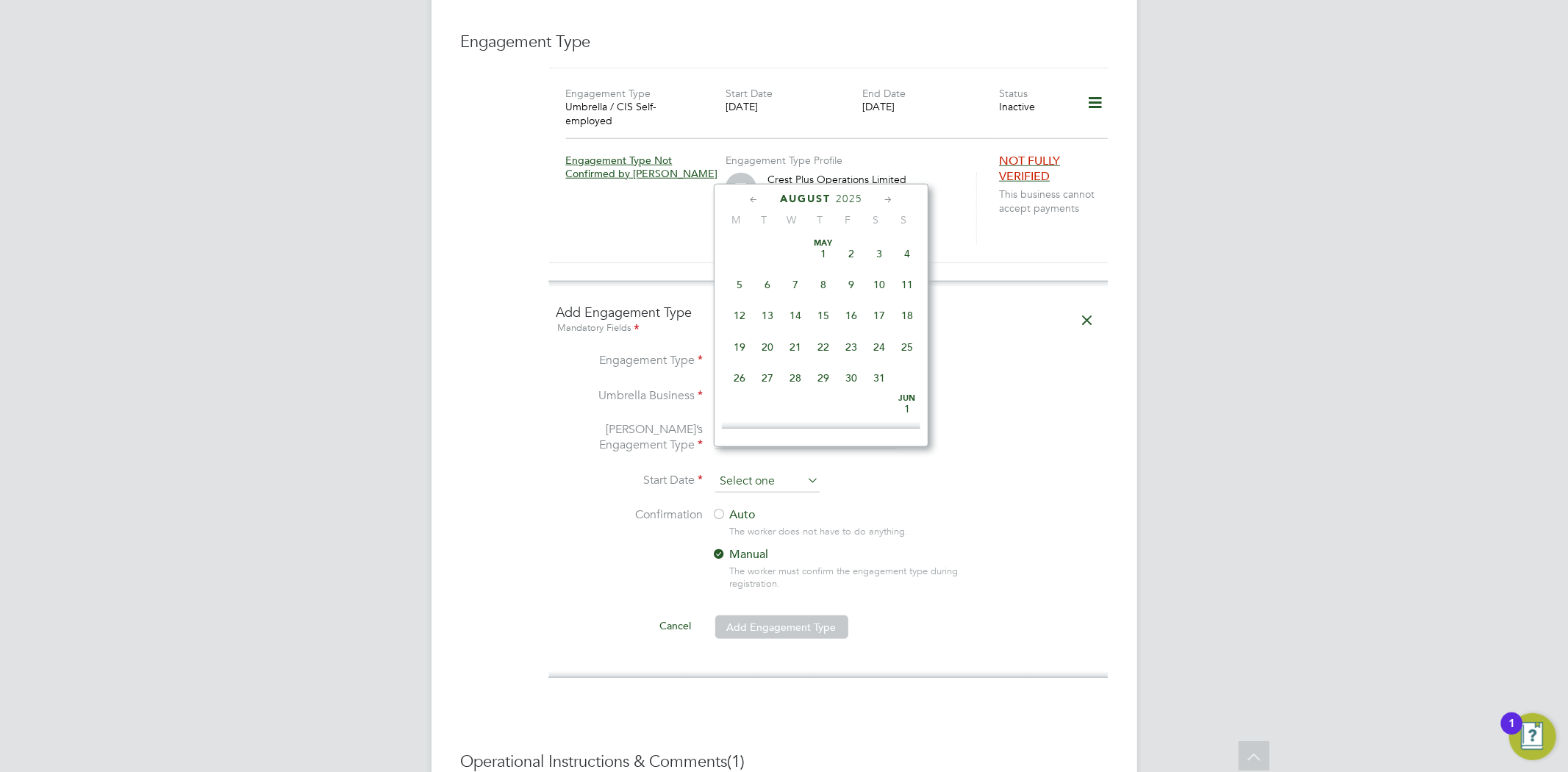
click at [774, 470] on input at bounding box center [768, 481] width 105 height 22
click at [752, 198] on icon at bounding box center [753, 199] width 14 height 16
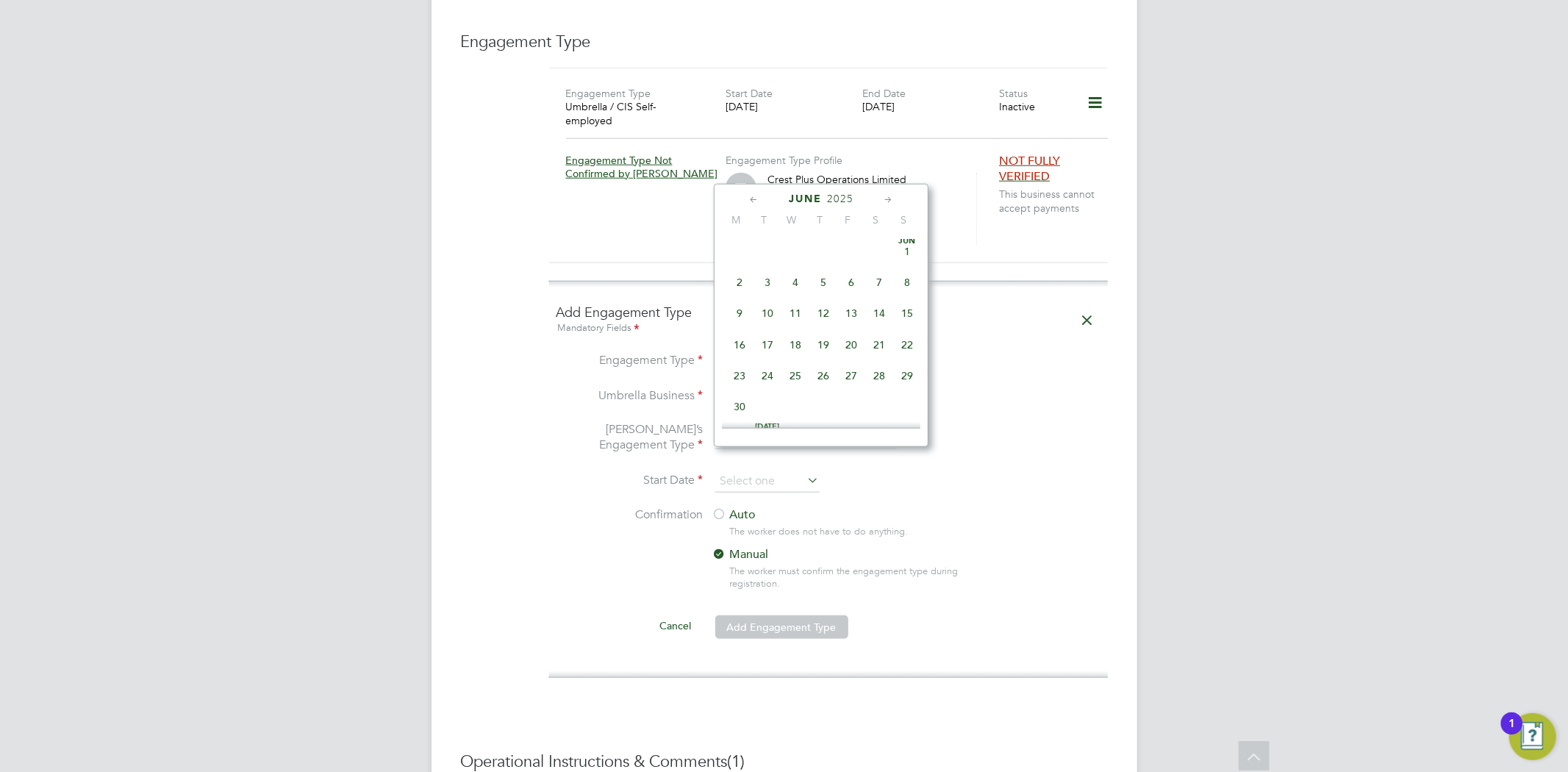
click at [752, 198] on icon at bounding box center [753, 199] width 14 height 16
click at [790, 377] on span "30" at bounding box center [795, 378] width 28 height 28
type input "30 Apr 2025"
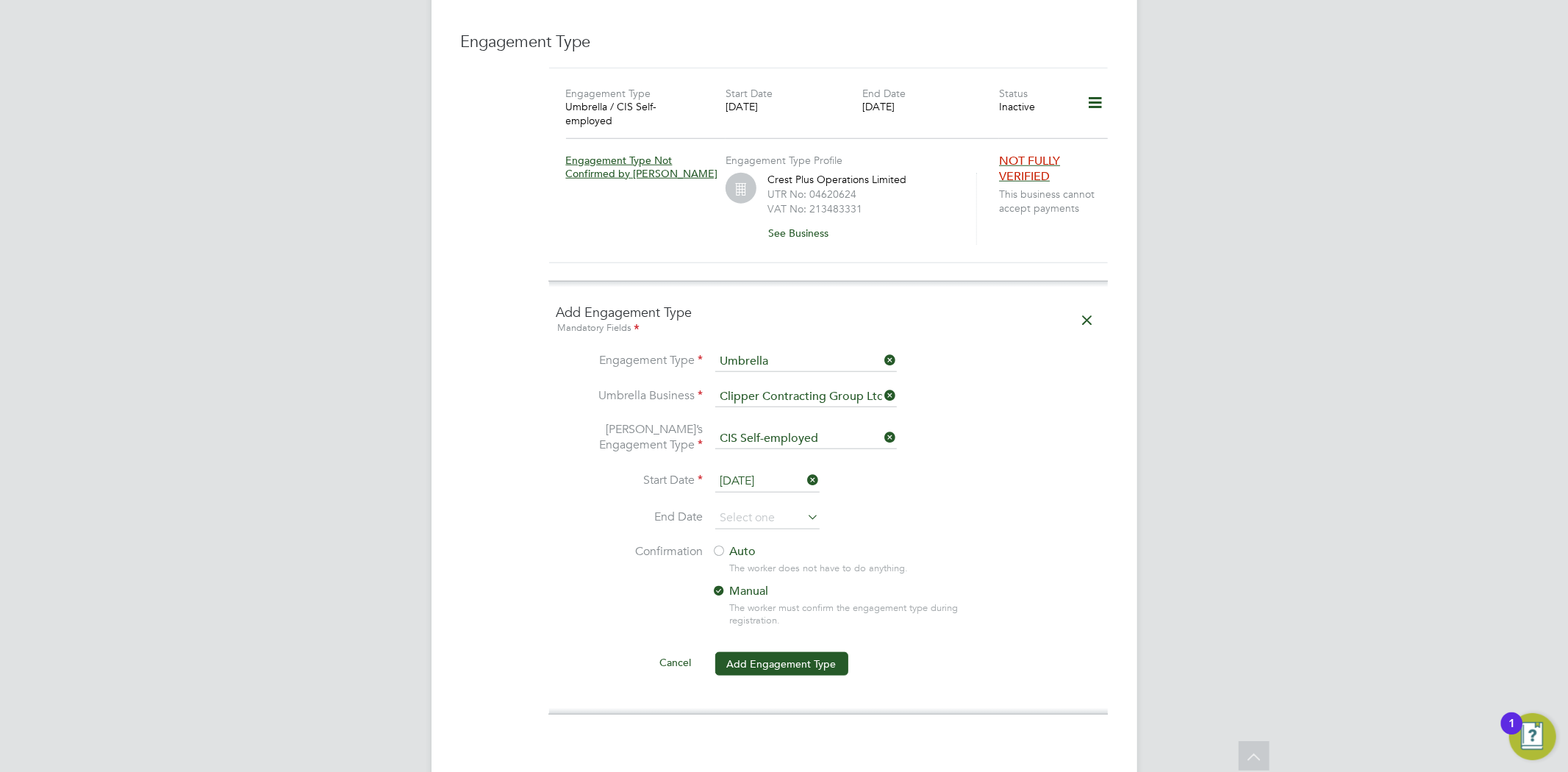
drag, startPoint x: 952, startPoint y: 479, endPoint x: 952, endPoint y: 466, distance: 13.0
click at [952, 480] on li "Start Date 30 Apr 2025" at bounding box center [828, 489] width 544 height 37
click at [713, 545] on div at bounding box center [719, 552] width 14 height 14
click at [768, 652] on button "Add Engagement Type" at bounding box center [782, 664] width 133 height 24
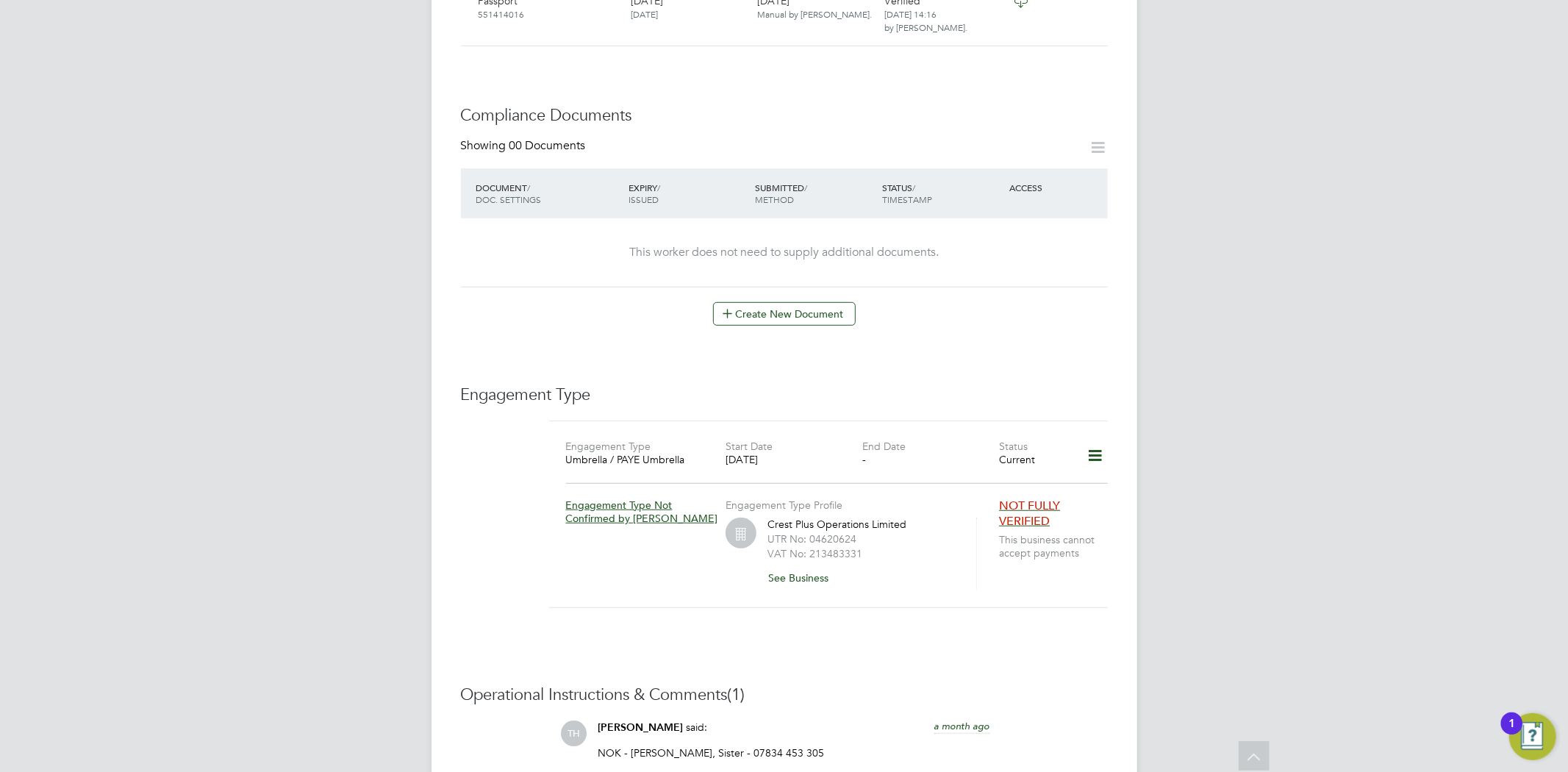
scroll to position [735, 0]
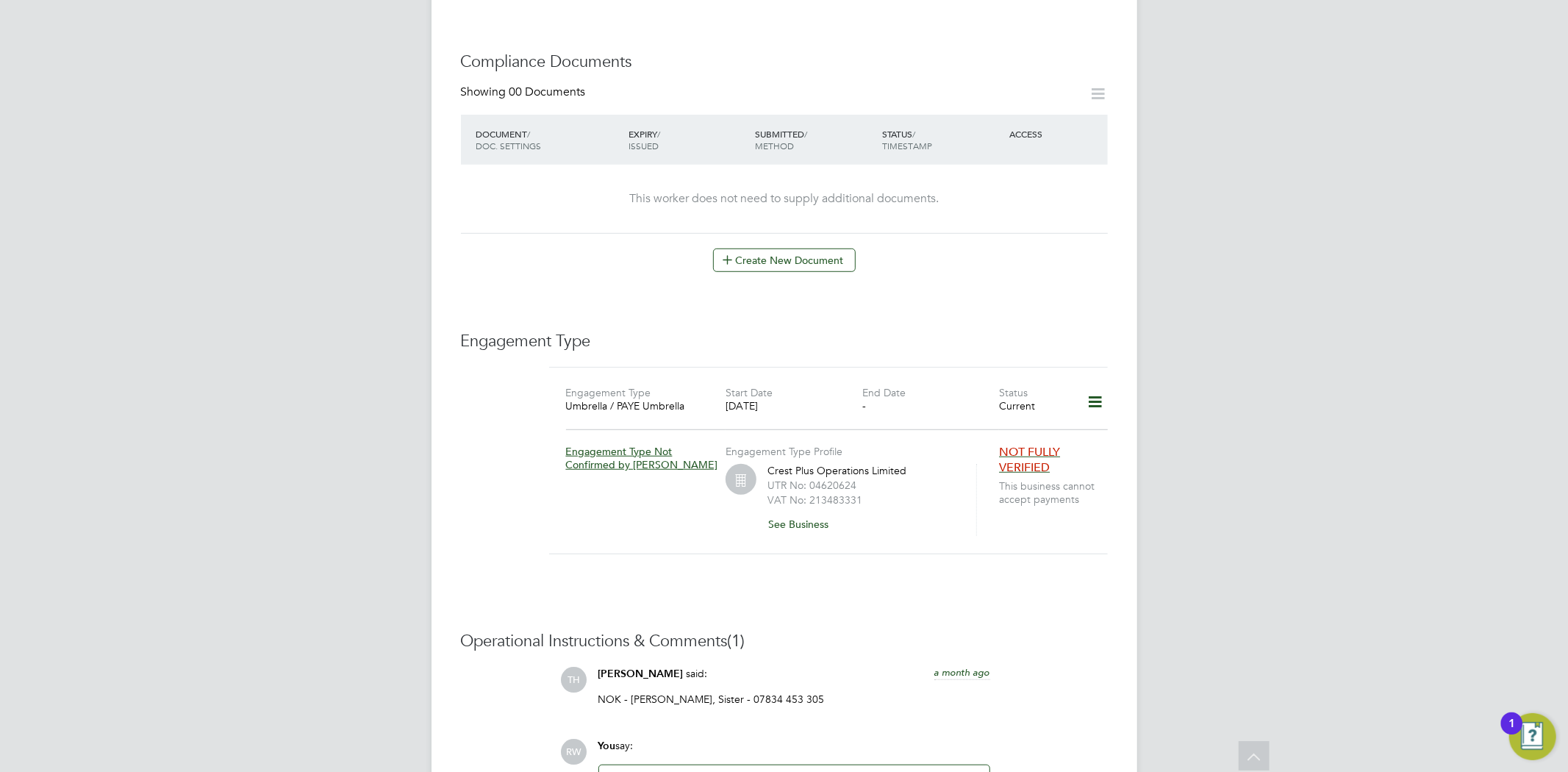
click at [1090, 385] on icon at bounding box center [1094, 402] width 25 height 34
click at [989, 412] on li "Edit Engagement Type" at bounding box center [1017, 415] width 168 height 20
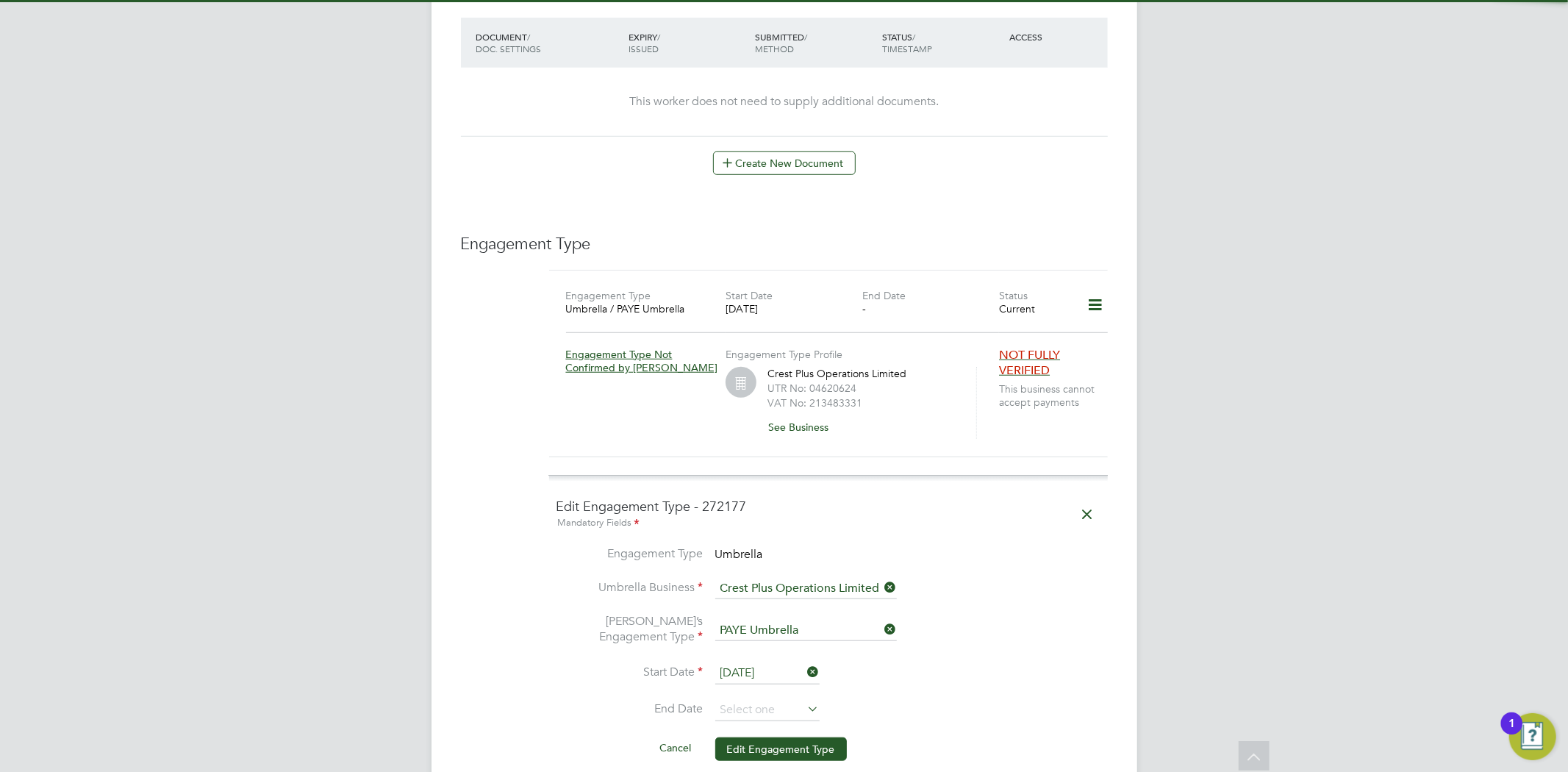
scroll to position [980, 0]
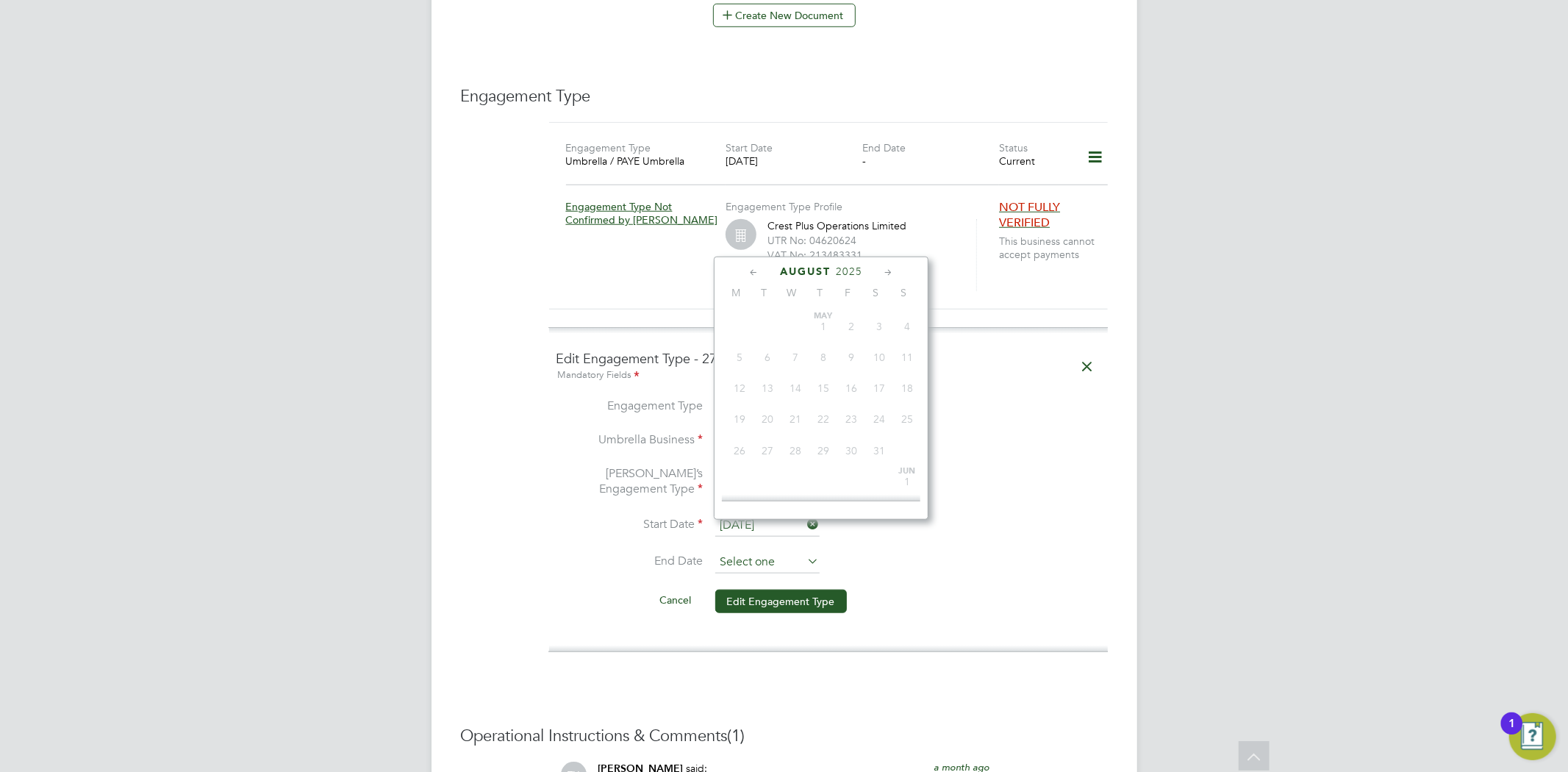
click at [773, 552] on input at bounding box center [768, 563] width 105 height 22
click at [746, 272] on div "[DATE]" at bounding box center [821, 271] width 198 height 14
click at [751, 272] on icon at bounding box center [753, 272] width 14 height 16
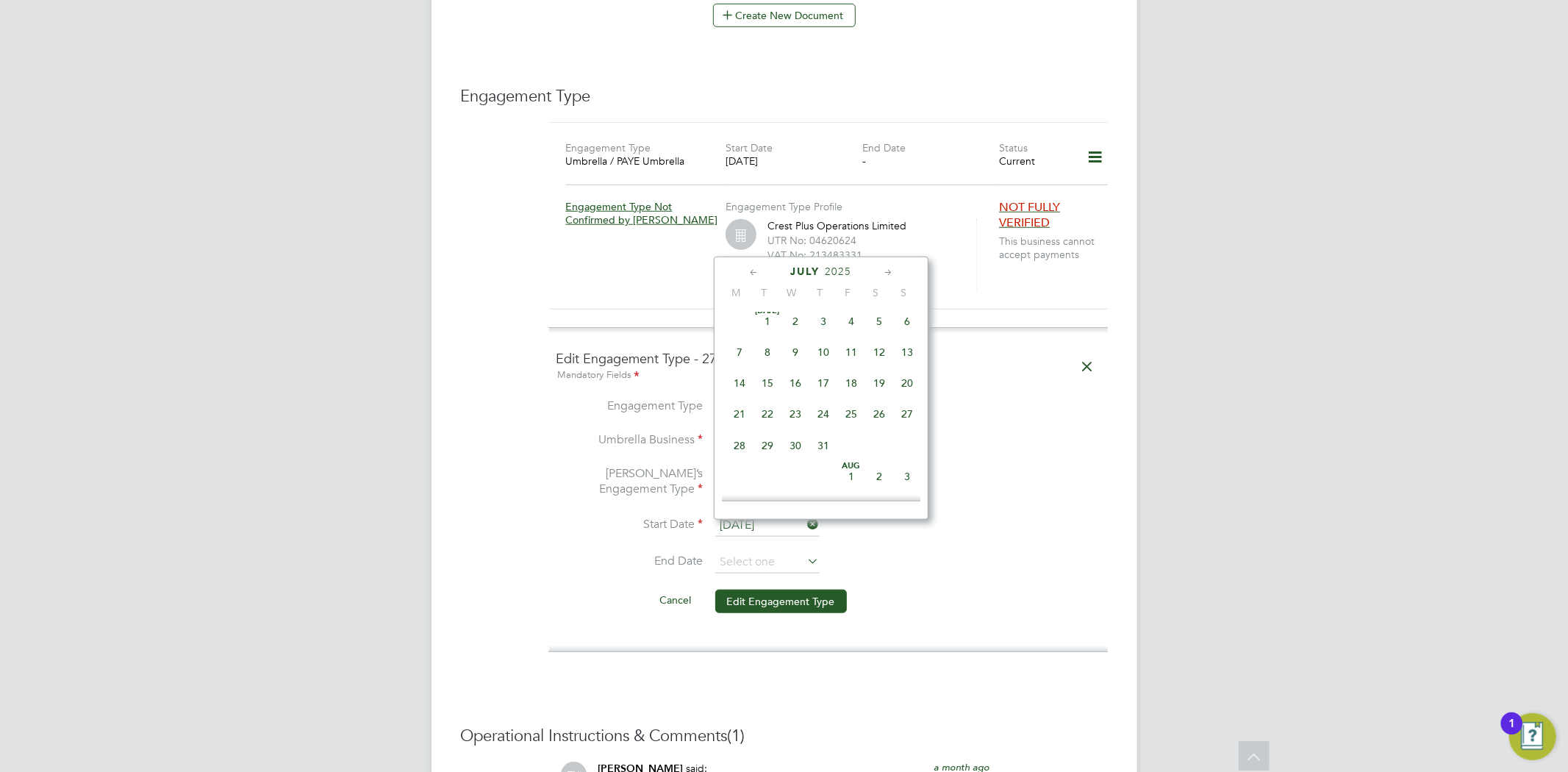
scroll to position [157, 0]
click at [1004, 431] on li "Umbrella Business Crest Plus Operations Limited" at bounding box center [828, 449] width 544 height 35
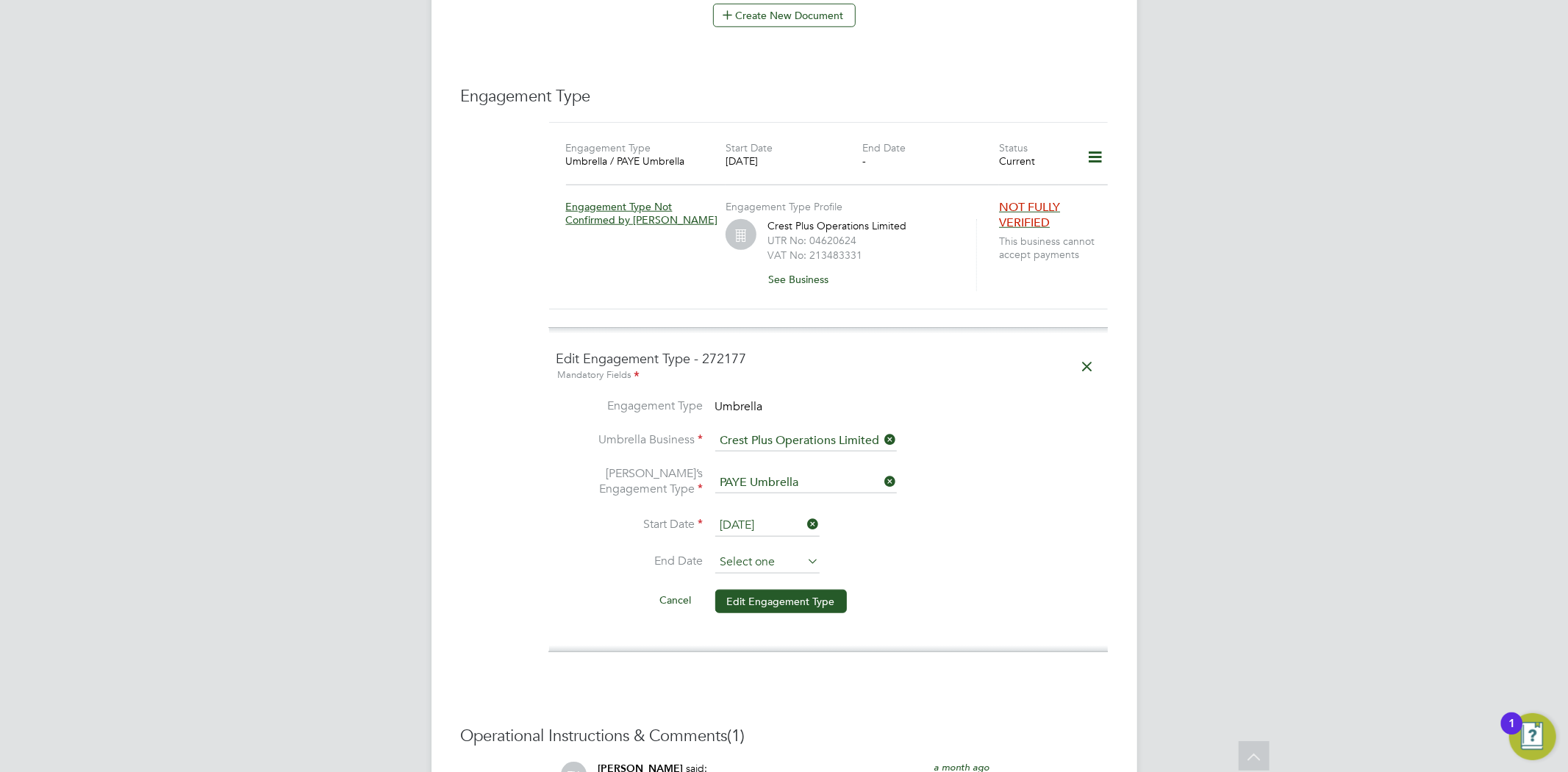
click at [768, 552] on input at bounding box center [768, 563] width 105 height 22
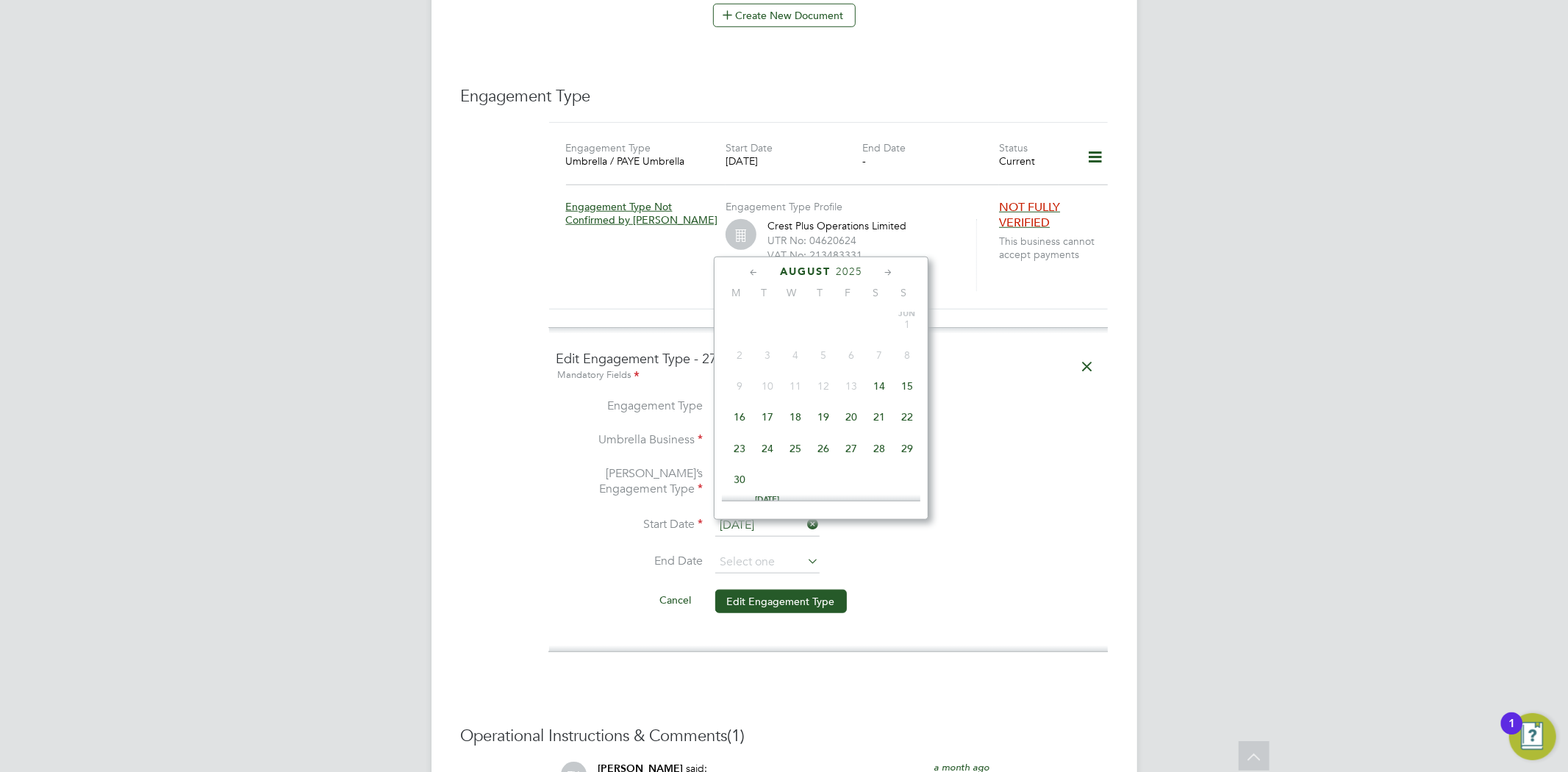
scroll to position [567, 0]
click at [744, 273] on div "August 2025" at bounding box center [821, 271] width 198 height 14
click at [748, 273] on icon at bounding box center [753, 272] width 14 height 16
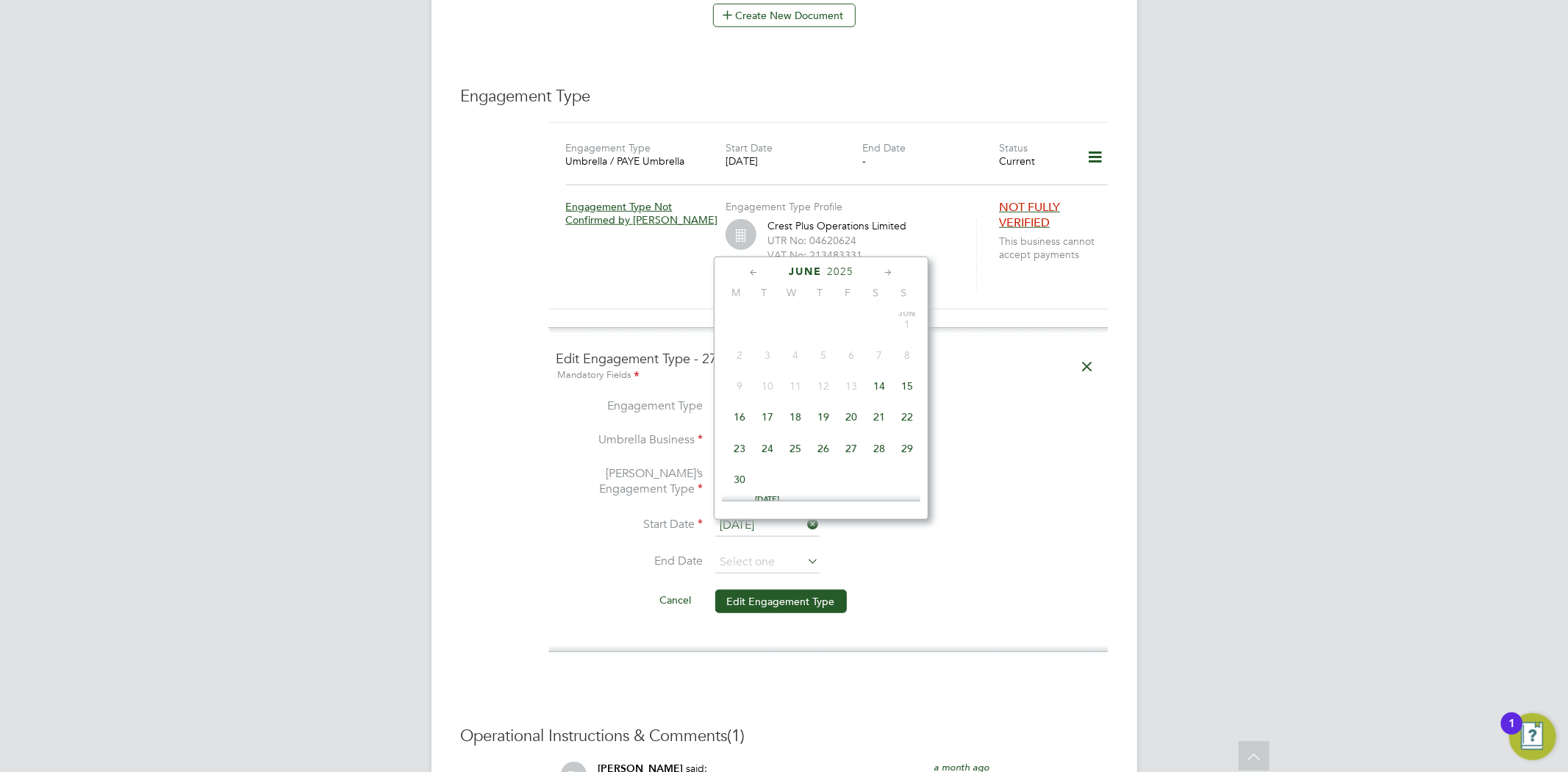
click at [907, 393] on span "15" at bounding box center [907, 385] width 28 height 28
type input "15 Jun 2025"
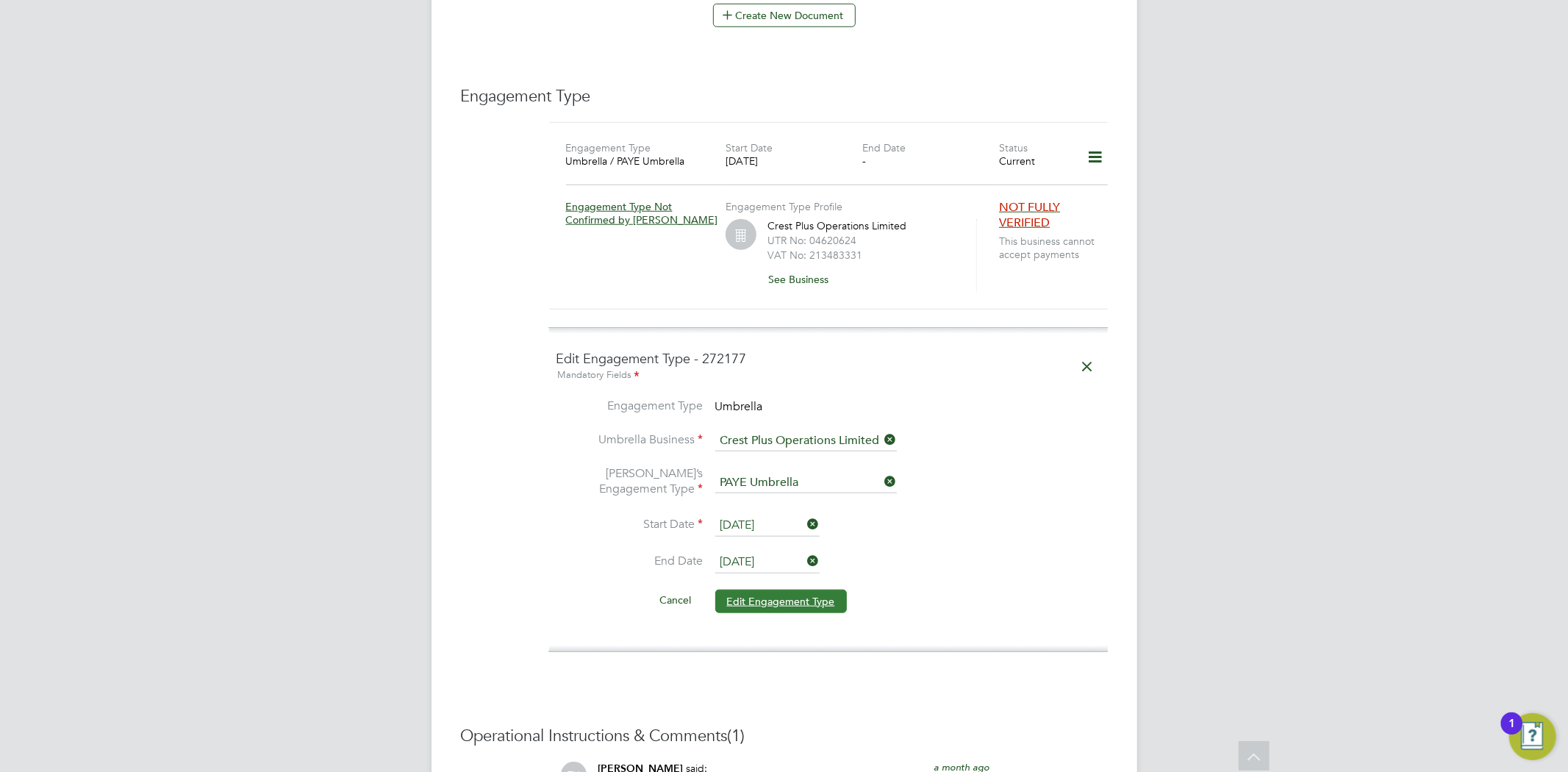
click at [795, 590] on button "Edit Engagement Type" at bounding box center [781, 601] width 132 height 24
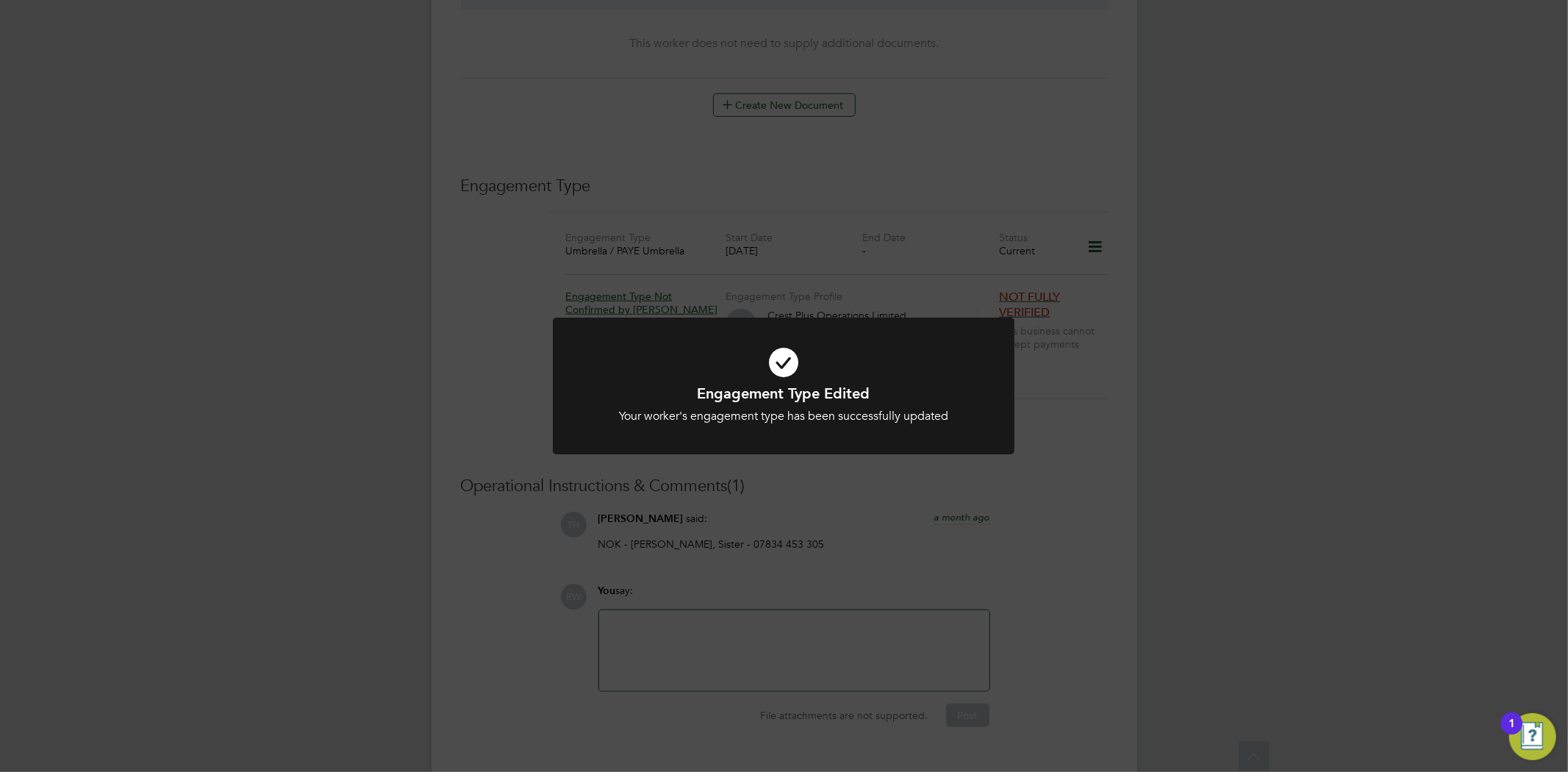
scroll to position [890, 0]
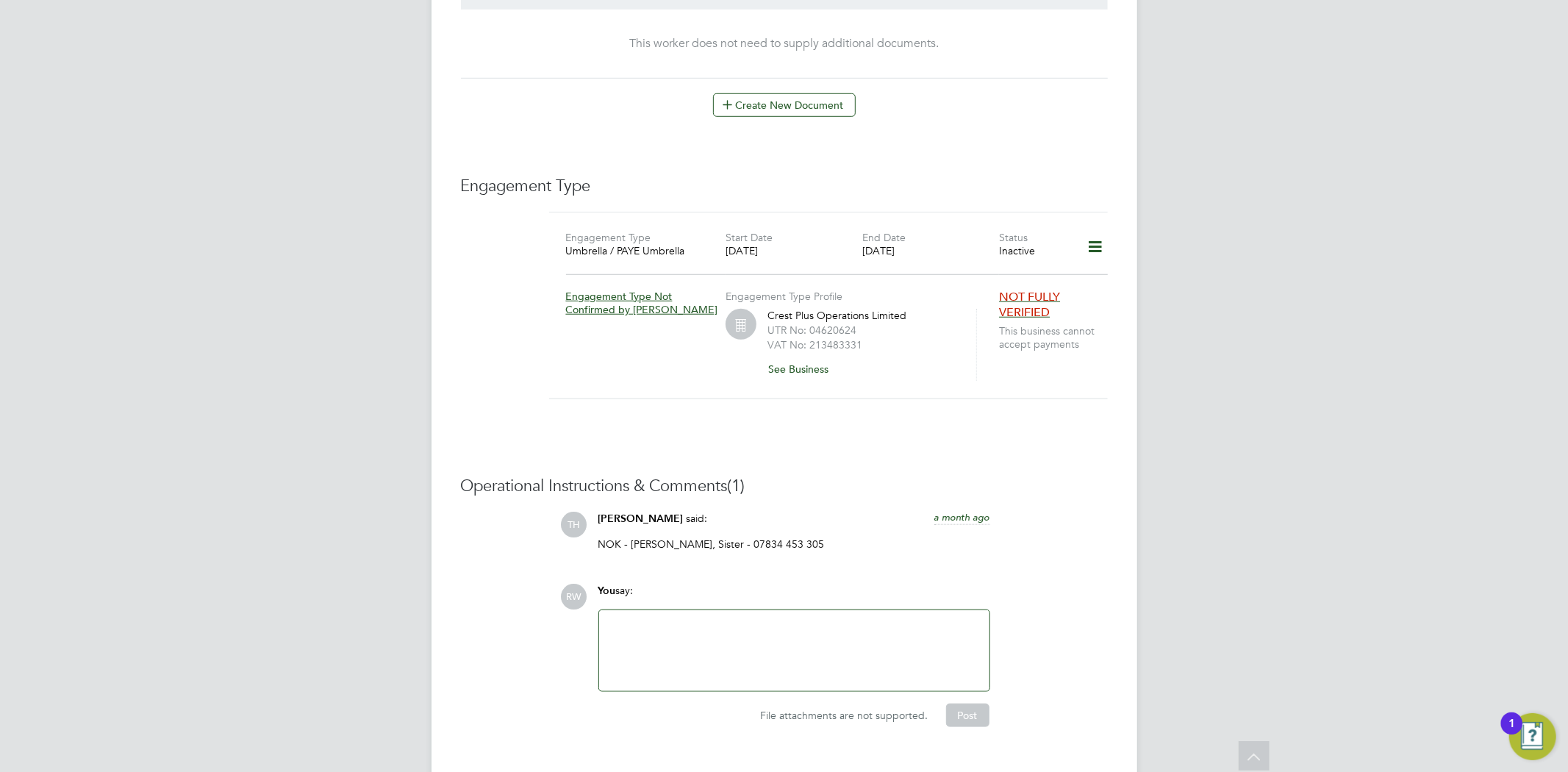
click at [1091, 230] on icon at bounding box center [1094, 247] width 25 height 34
click at [992, 258] on li "Edit Engagement Type" at bounding box center [1017, 259] width 168 height 20
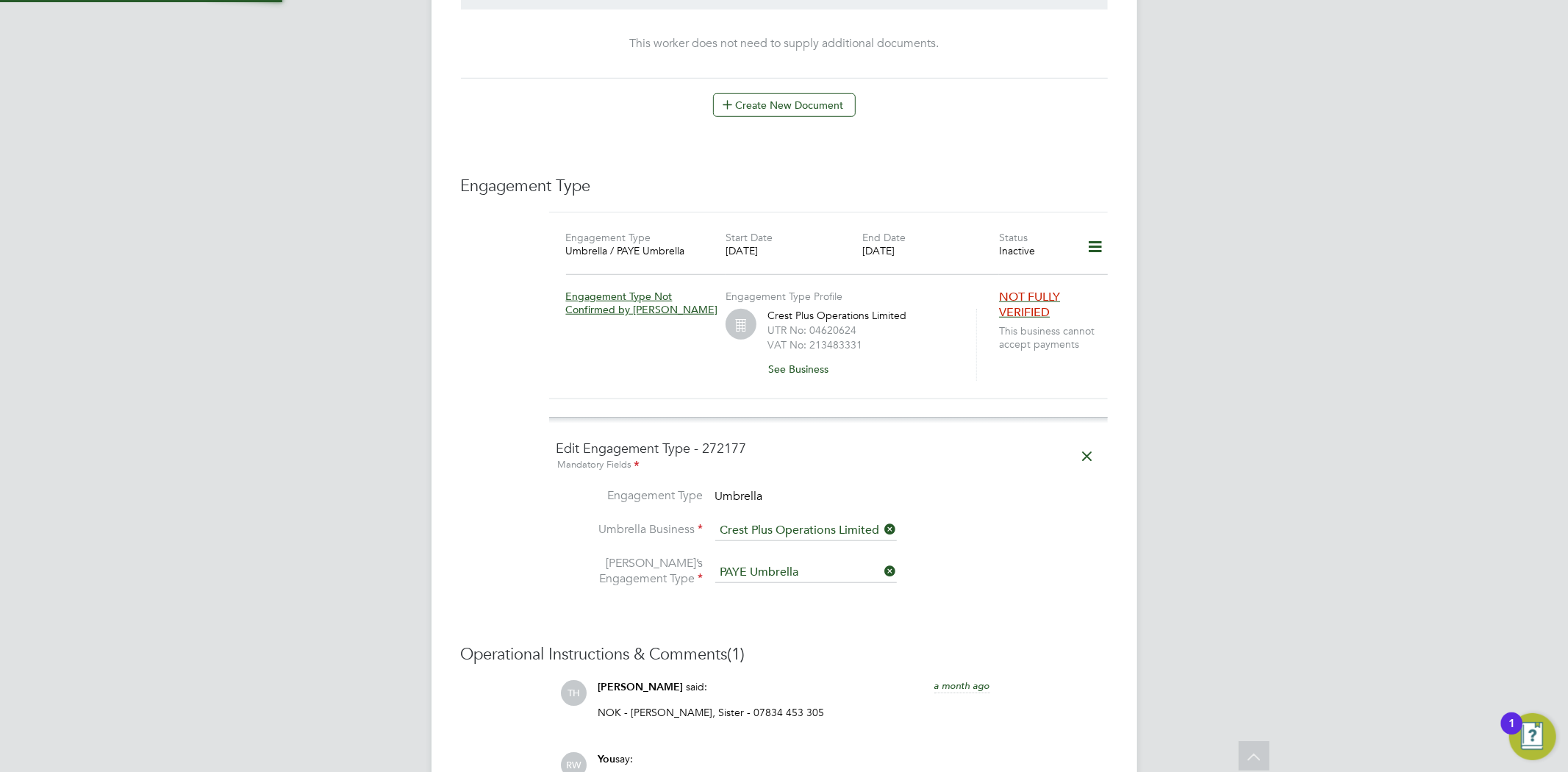
scroll to position [980, 0]
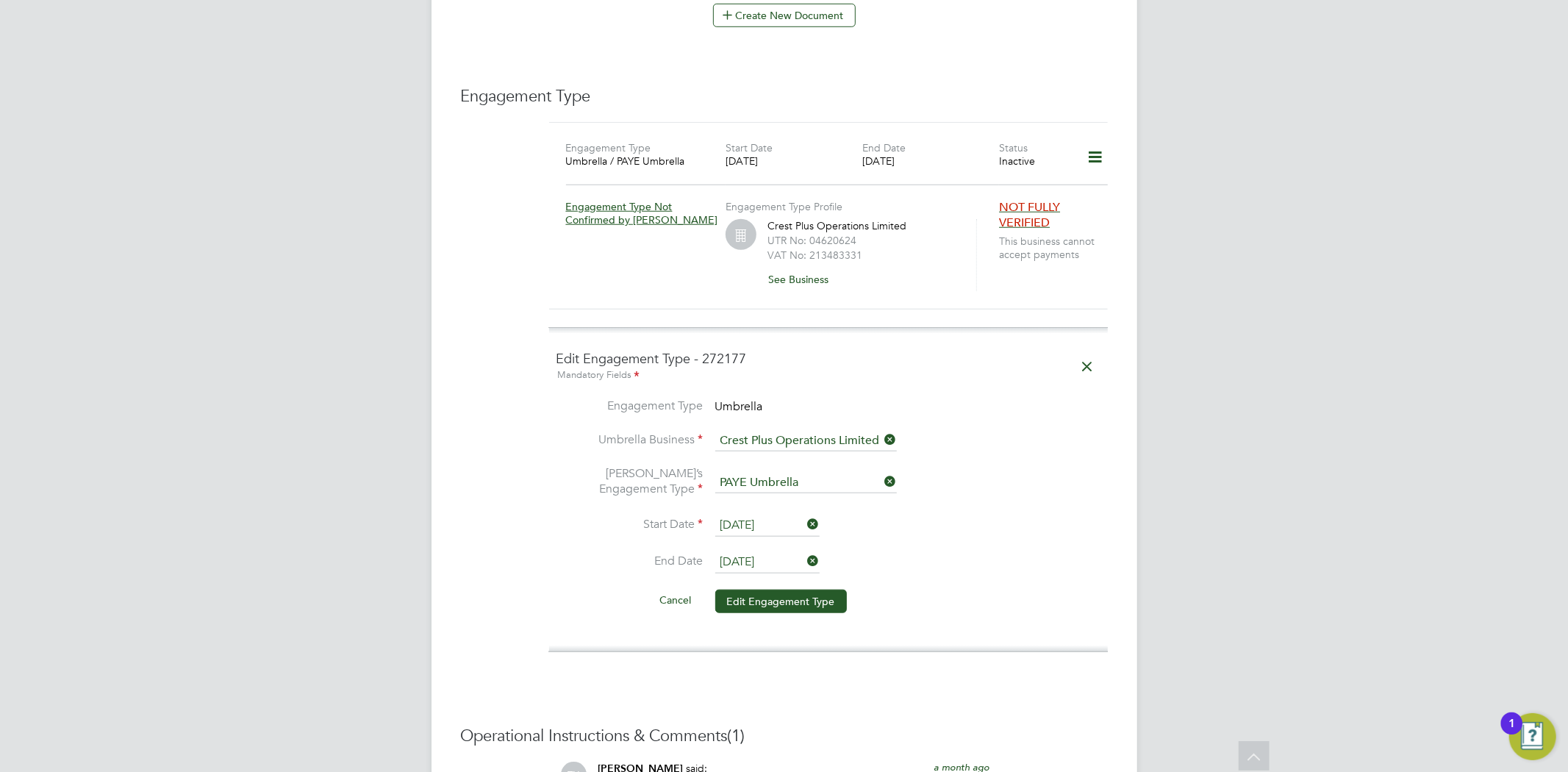
click at [805, 551] on icon at bounding box center [805, 561] width 0 height 20
click at [831, 431] on input at bounding box center [806, 441] width 182 height 20
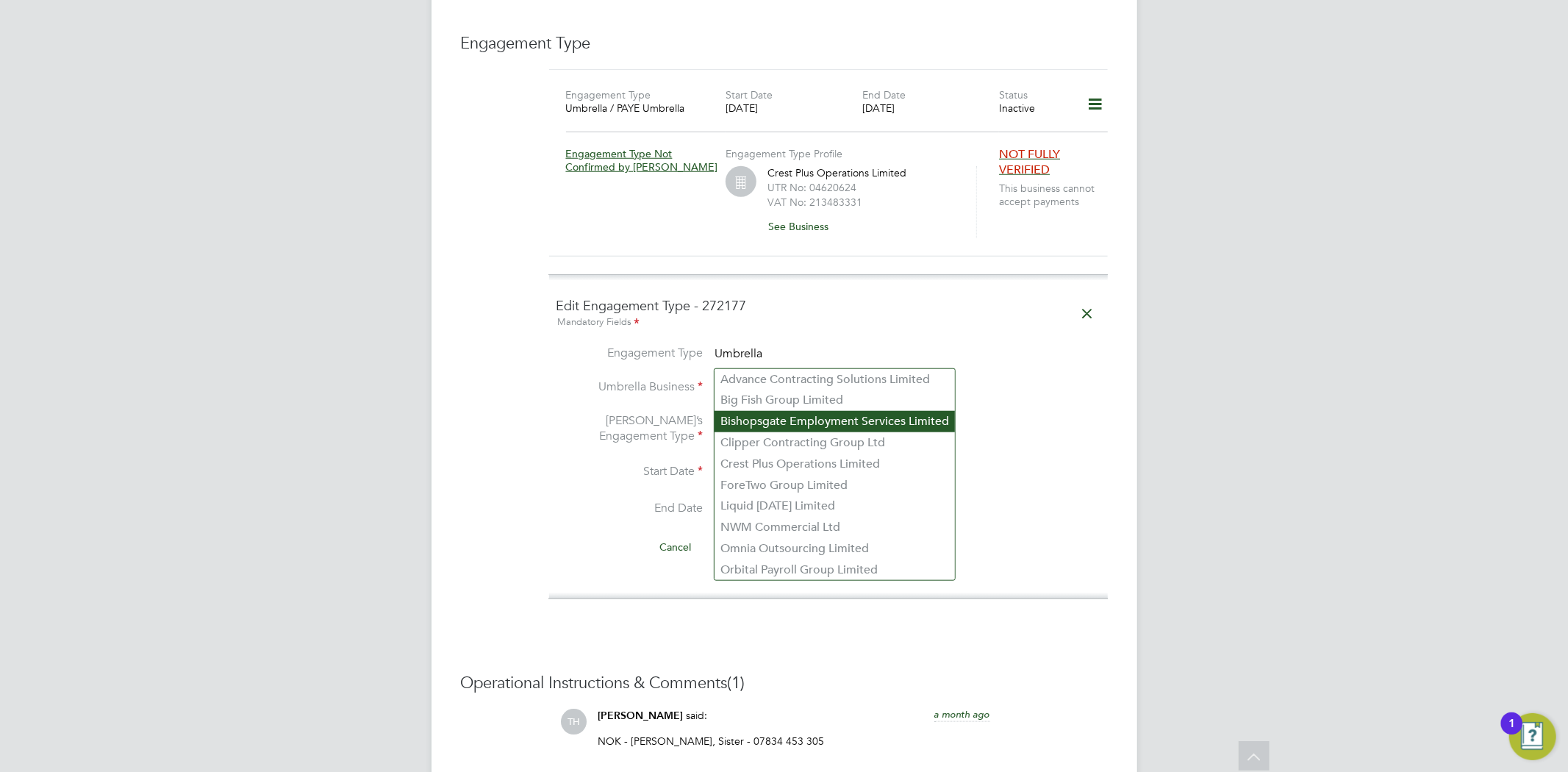
scroll to position [1062, 0]
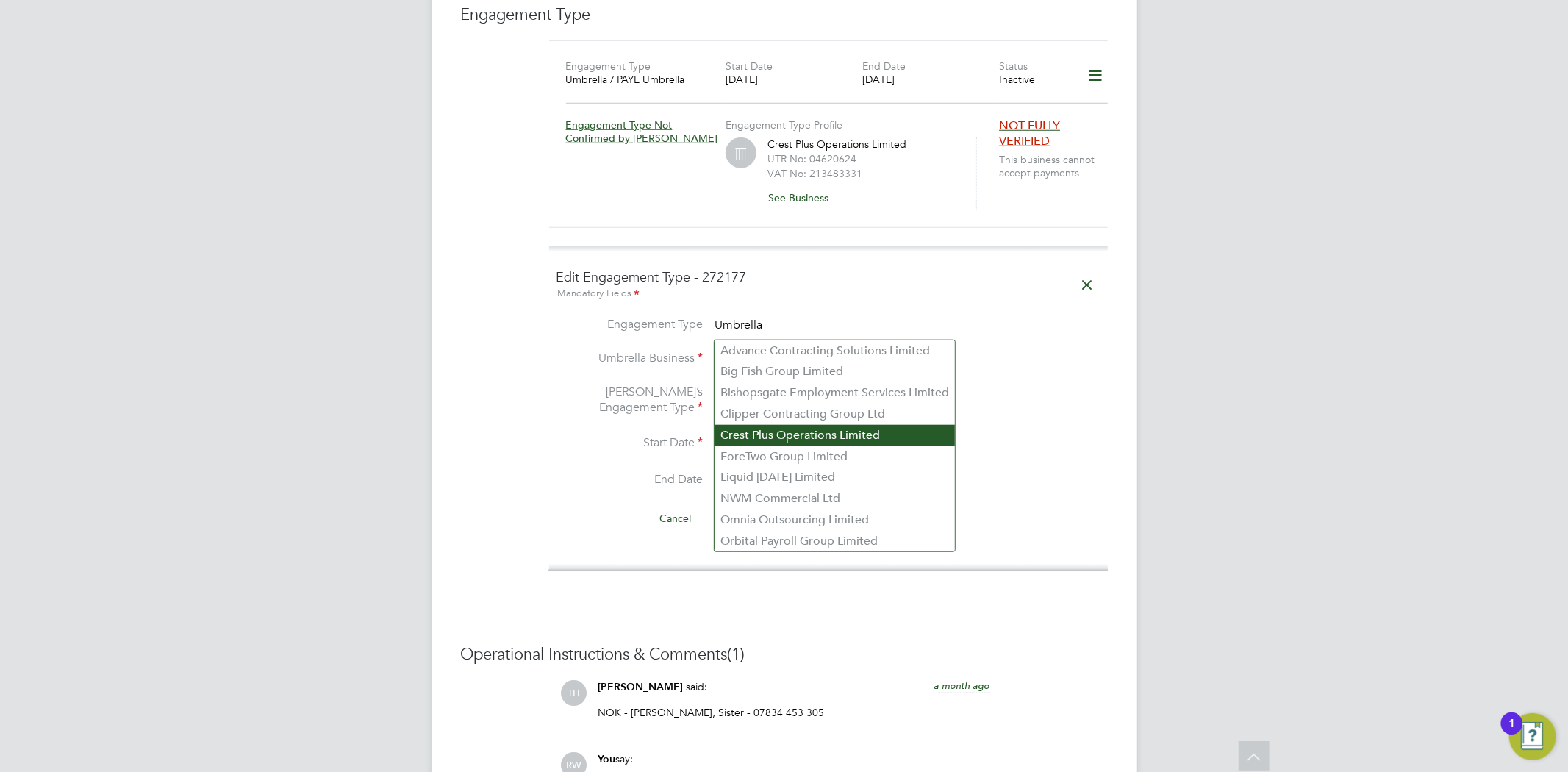
click at [872, 432] on li "Crest Plus Operations Limited" at bounding box center [834, 435] width 241 height 21
type input "Crest Plus Operations Limited"
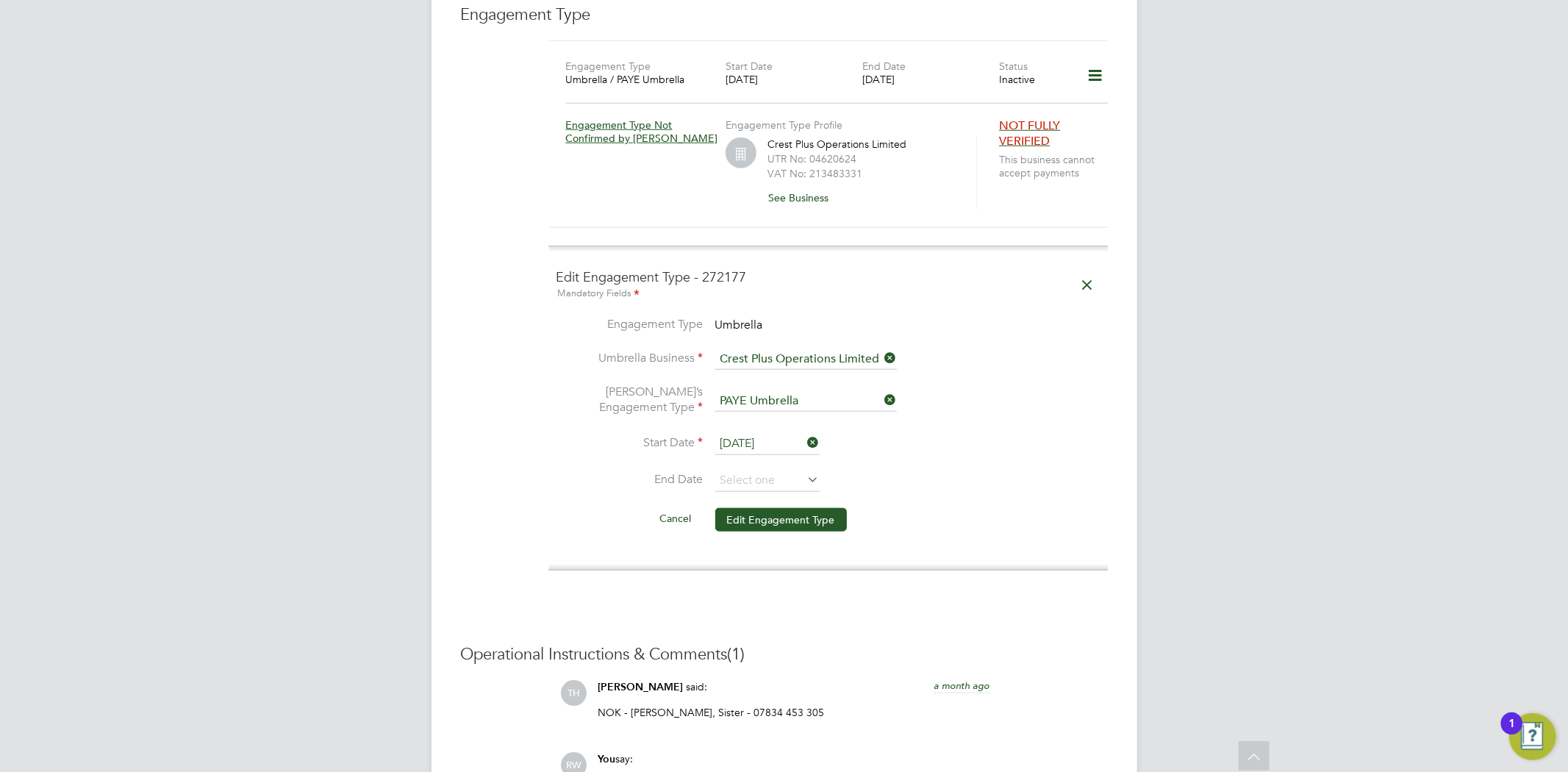
click at [936, 433] on li "Start Date 14 Jun 2025" at bounding box center [828, 452] width 544 height 37
click at [747, 508] on button "Edit Engagement Type" at bounding box center [781, 519] width 132 height 24
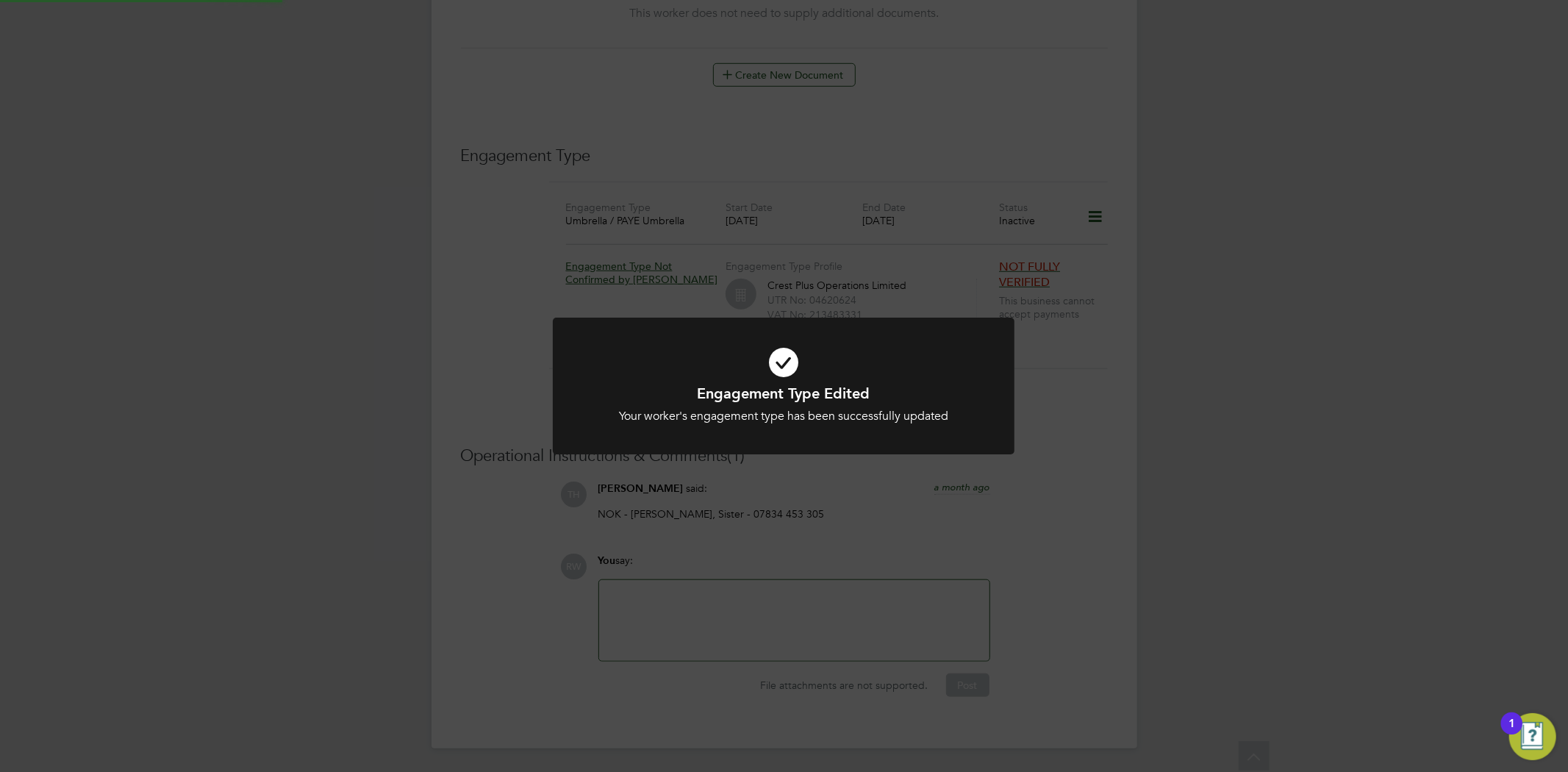
scroll to position [890, 0]
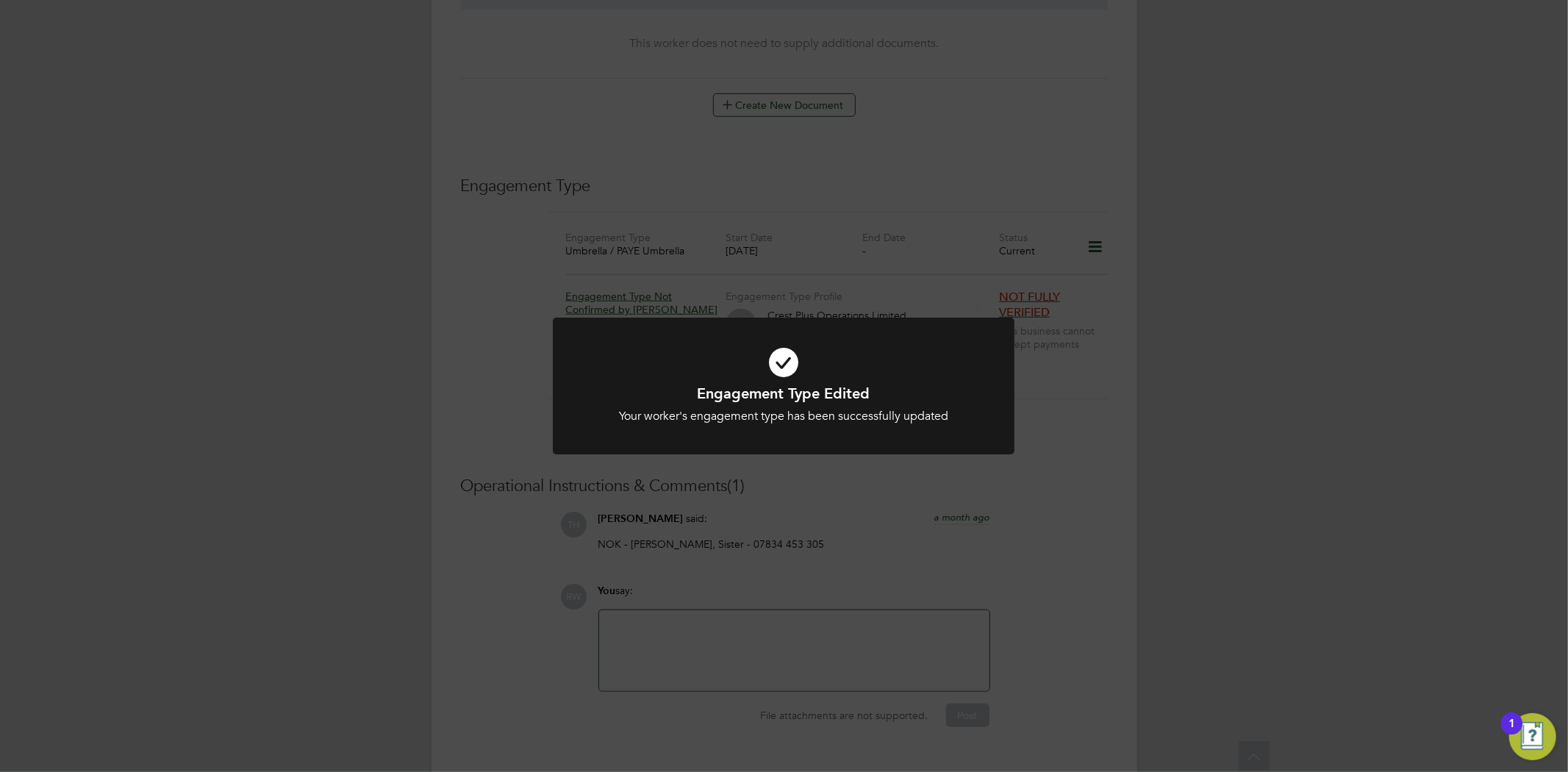
click at [1078, 445] on div "Engagement Type Edited Your worker's engagement type has been successfully upda…" at bounding box center [784, 386] width 1568 height 772
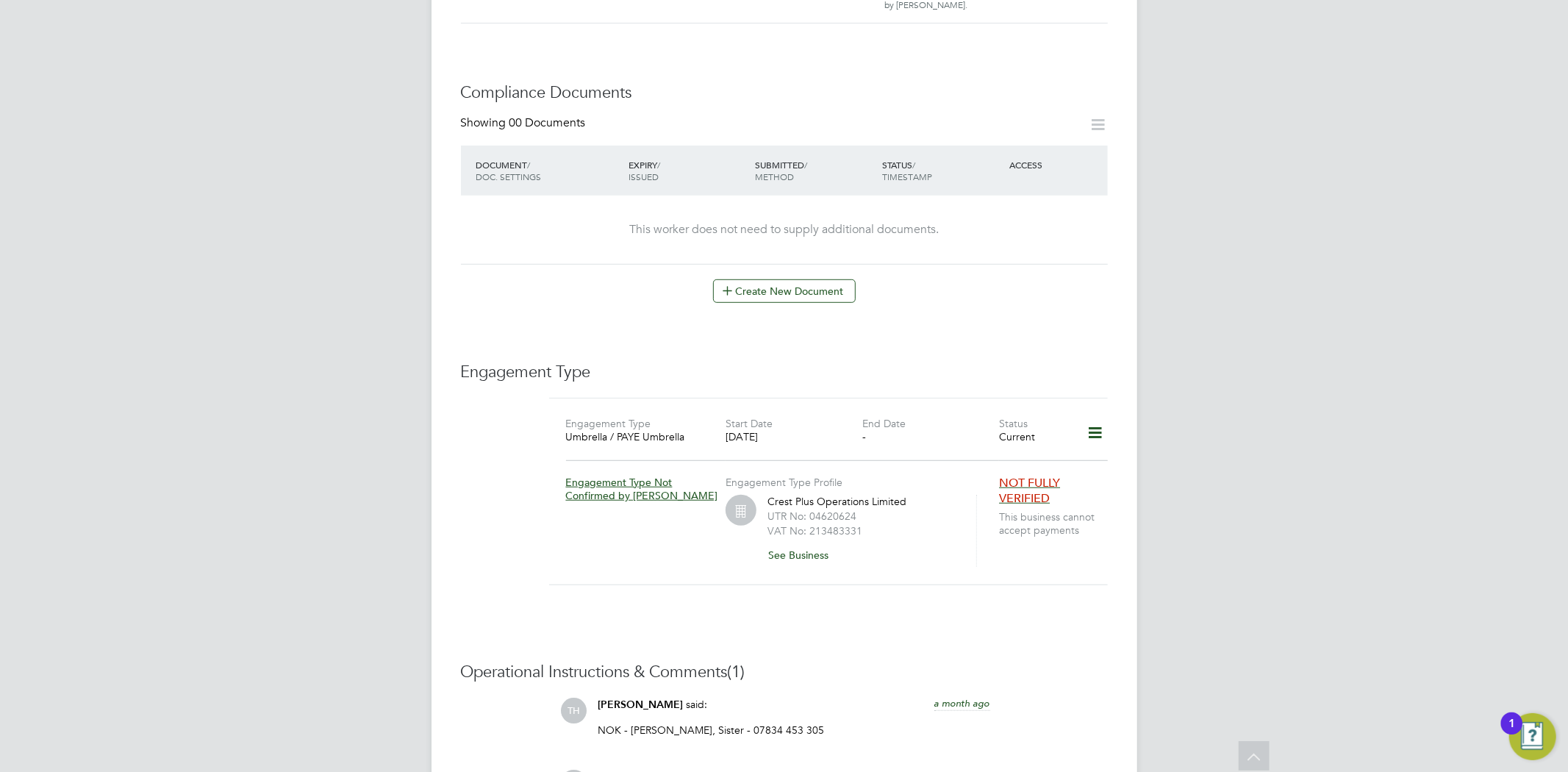
scroll to position [817, 0]
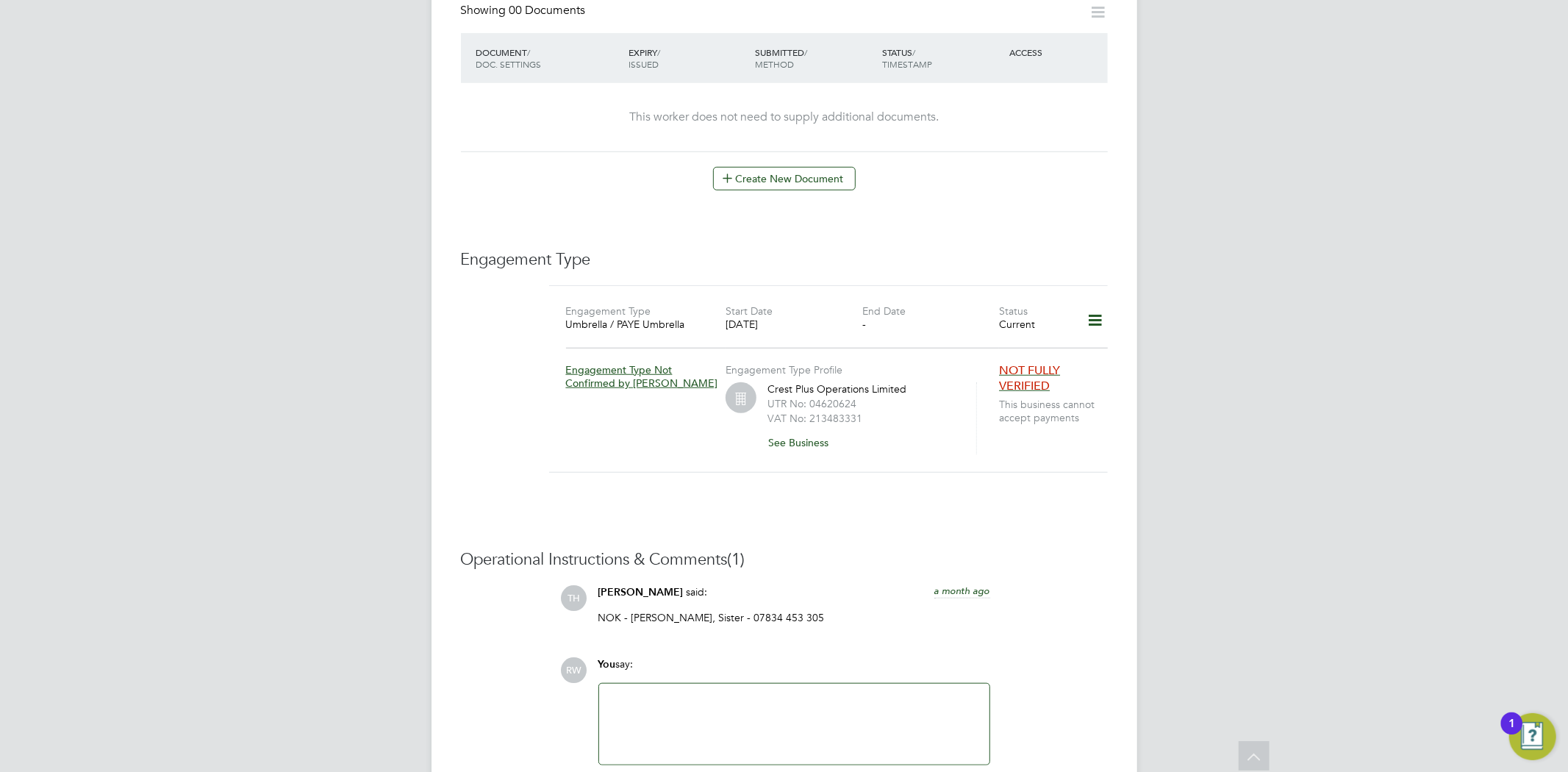
click at [1099, 303] on icon at bounding box center [1094, 320] width 25 height 34
click at [1236, 332] on div "RW [PERSON_NAME] Notifications 20 Applications: Current page: Network Team Memb…" at bounding box center [784, 30] width 1568 height 1693
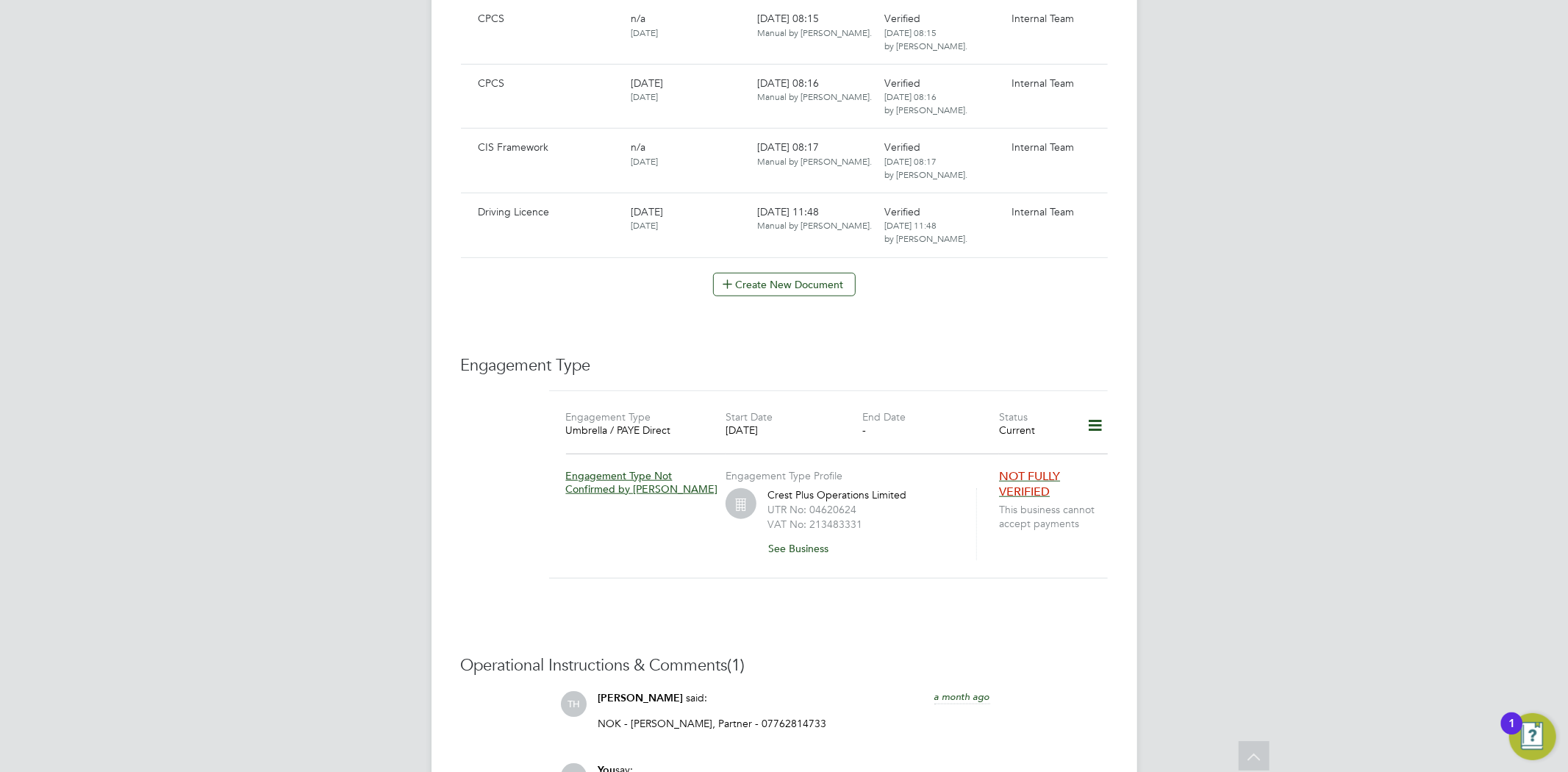
scroll to position [899, 0]
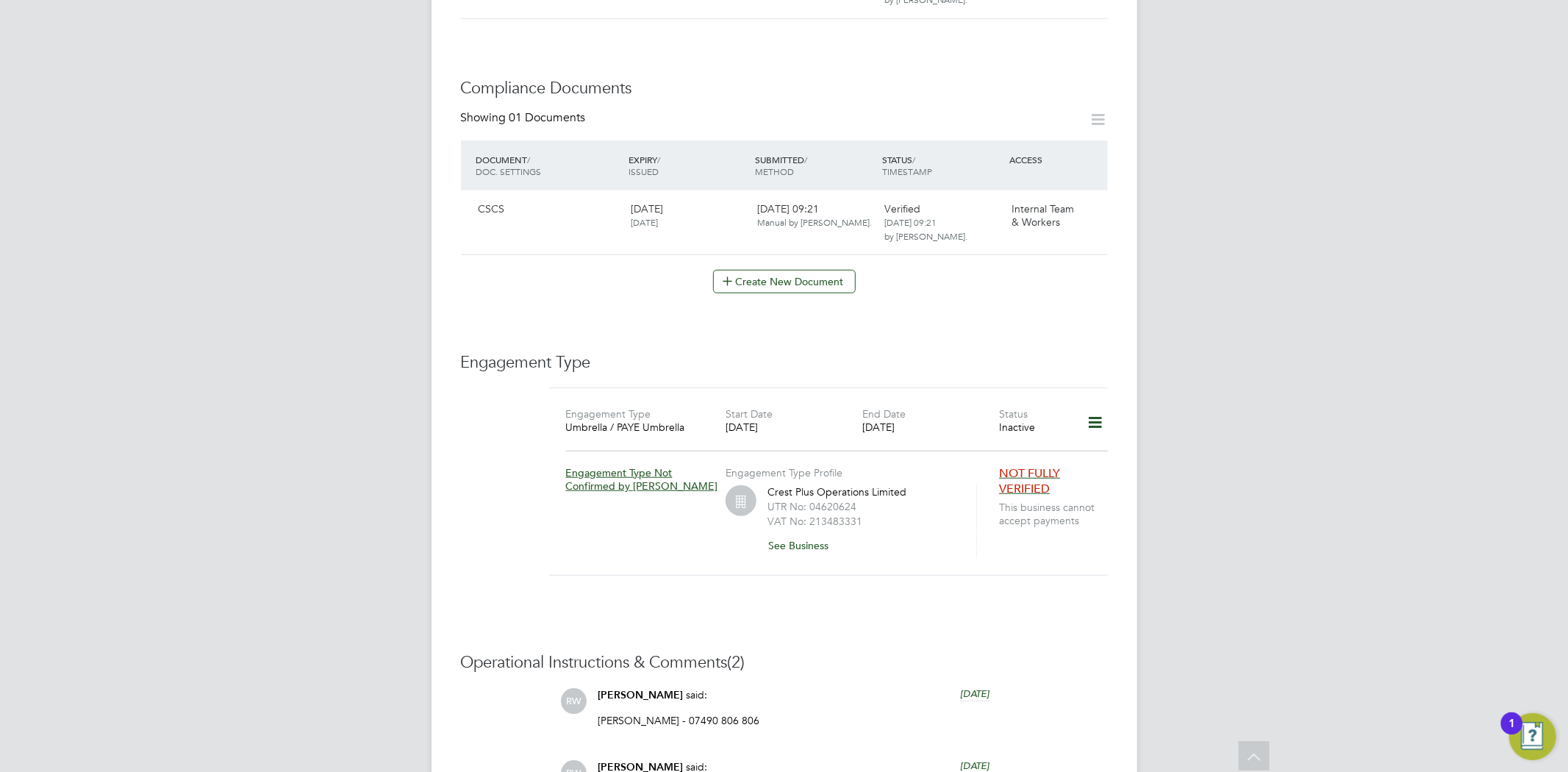
scroll to position [735, 0]
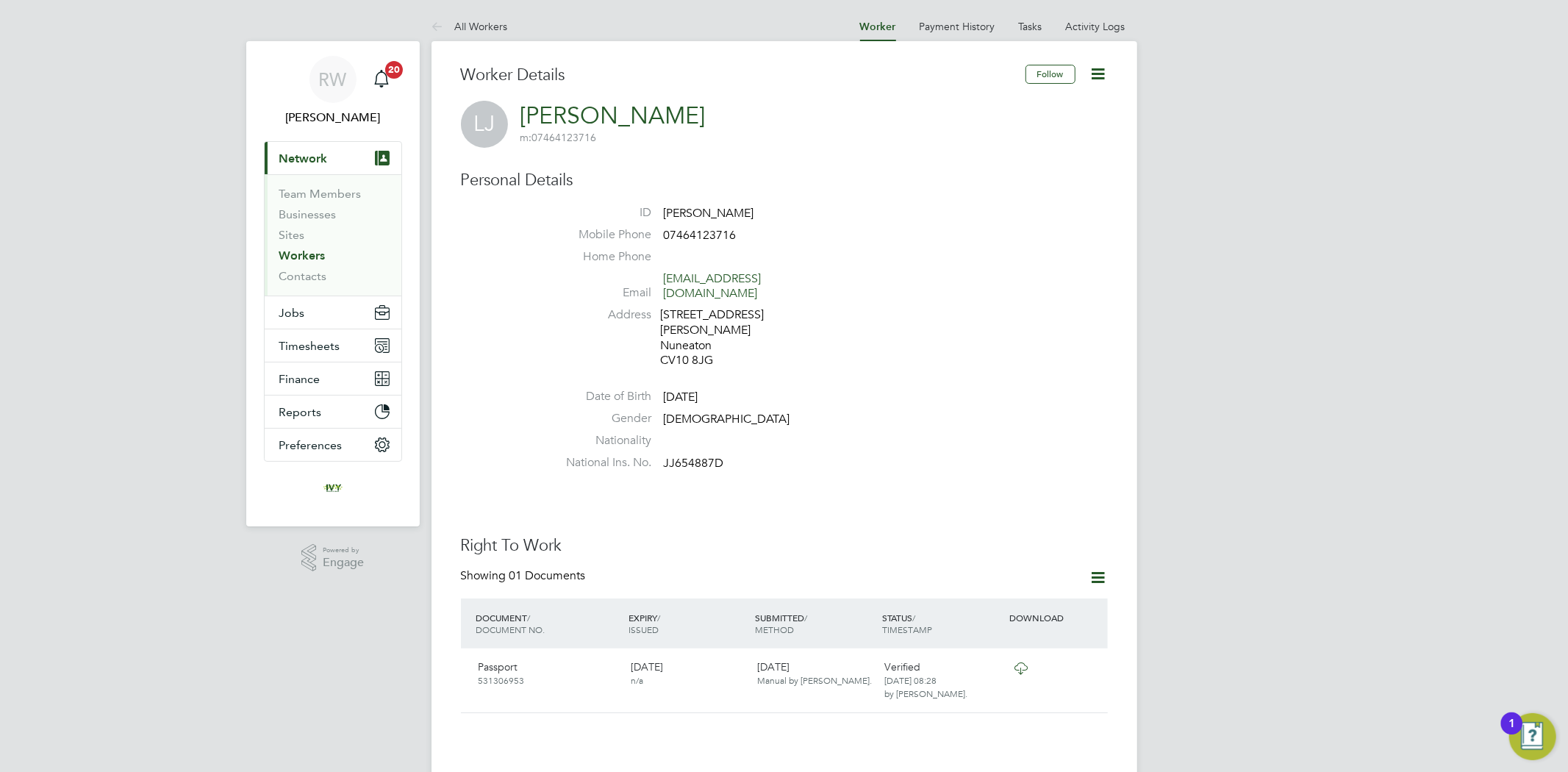
drag, startPoint x: 302, startPoint y: 253, endPoint x: 311, endPoint y: 254, distance: 9.1
click at [302, 253] on link "Workers" at bounding box center [302, 255] width 46 height 14
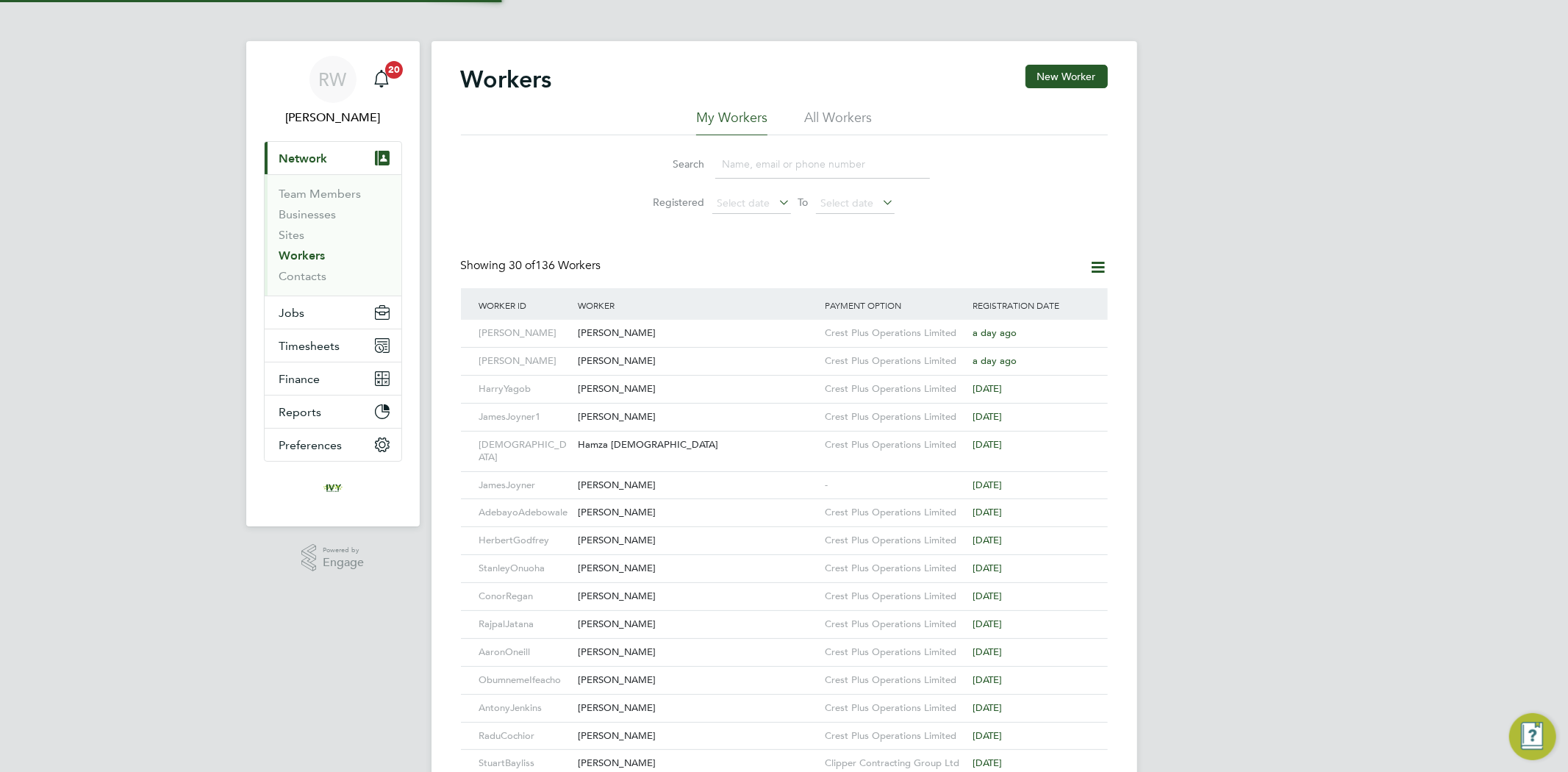
click at [768, 166] on input at bounding box center [822, 165] width 214 height 29
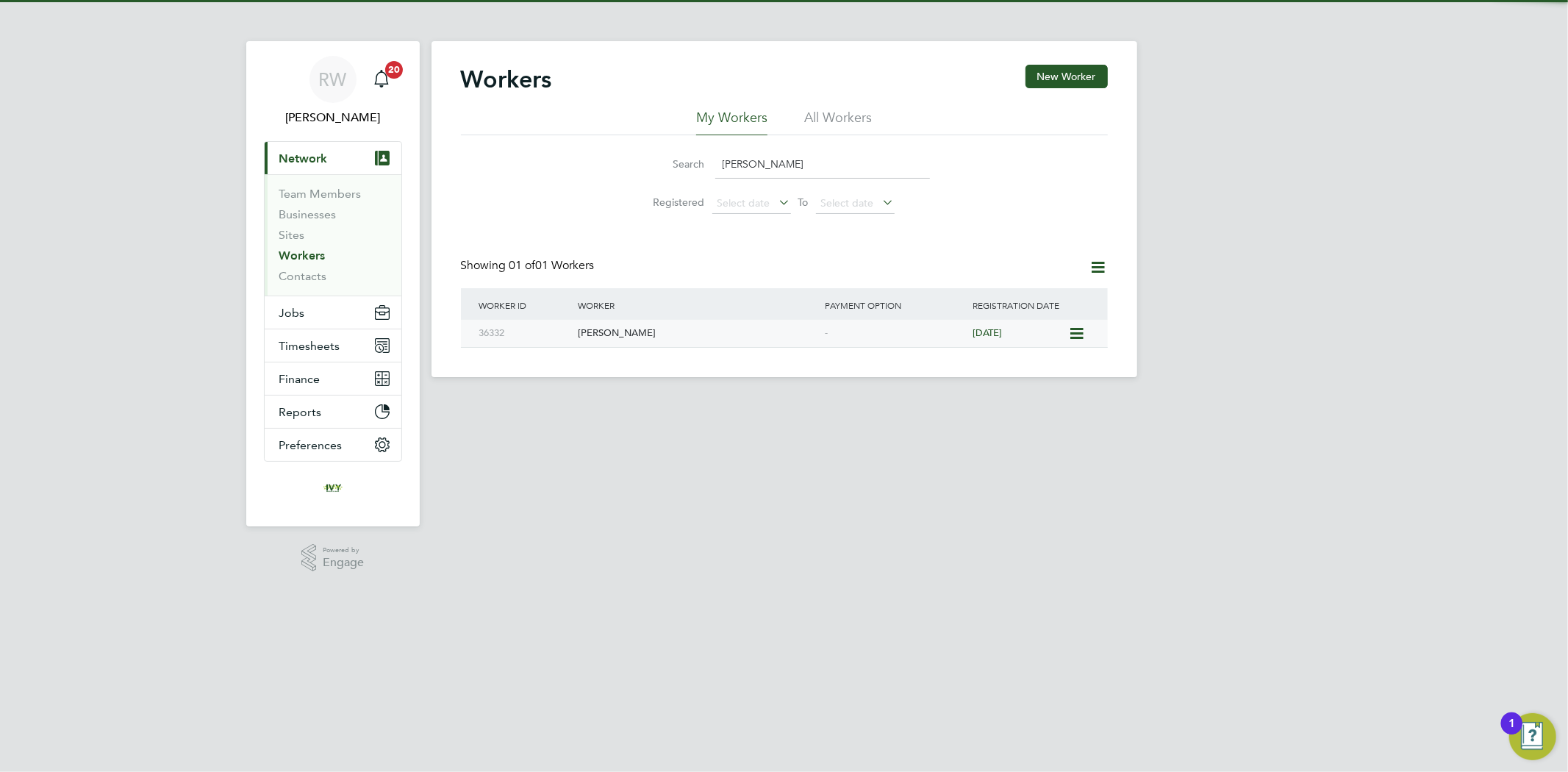
type input "[PERSON_NAME]"
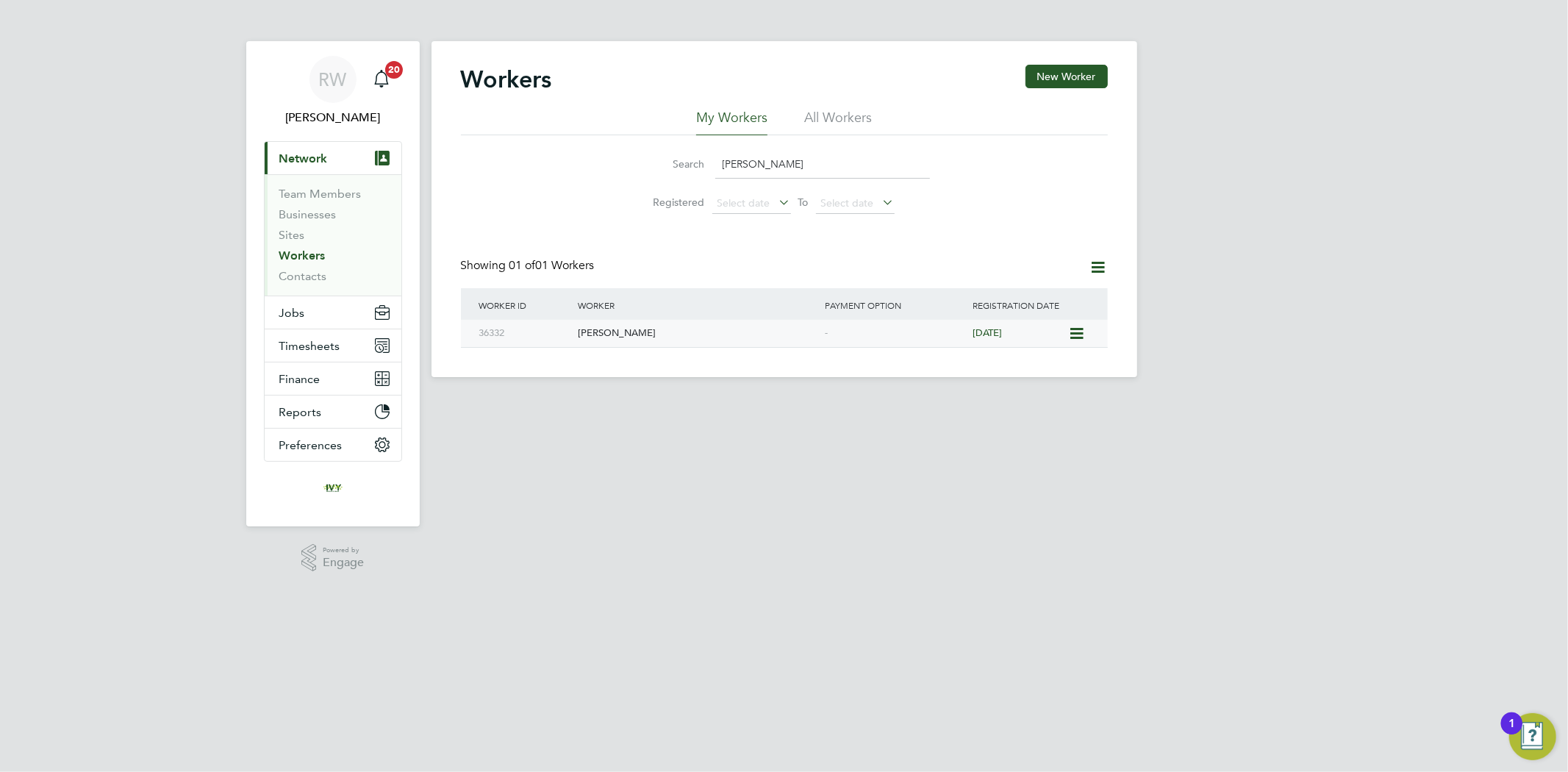
click at [726, 322] on div "[PERSON_NAME]" at bounding box center [697, 334] width 247 height 27
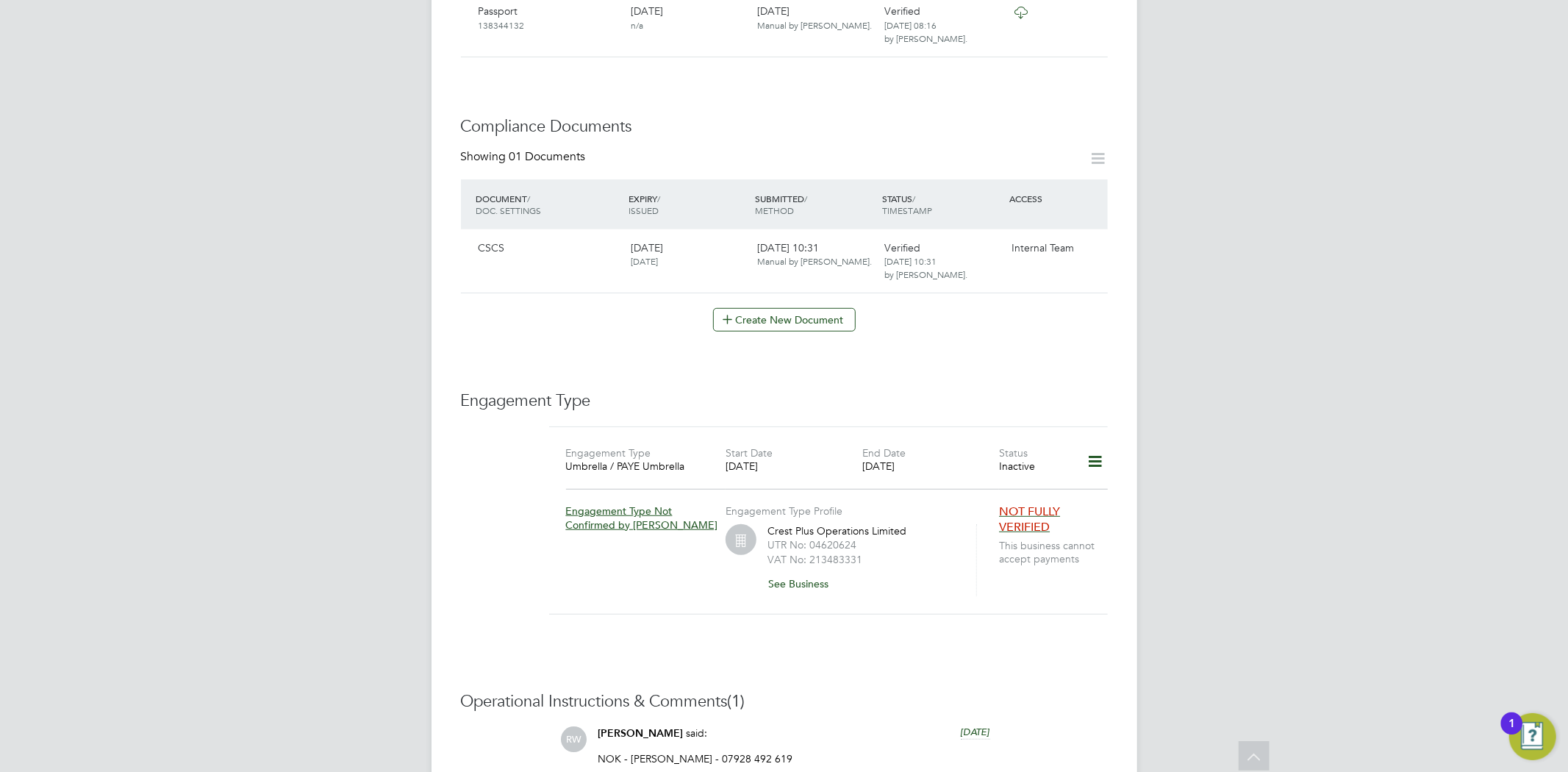
scroll to position [653, 0]
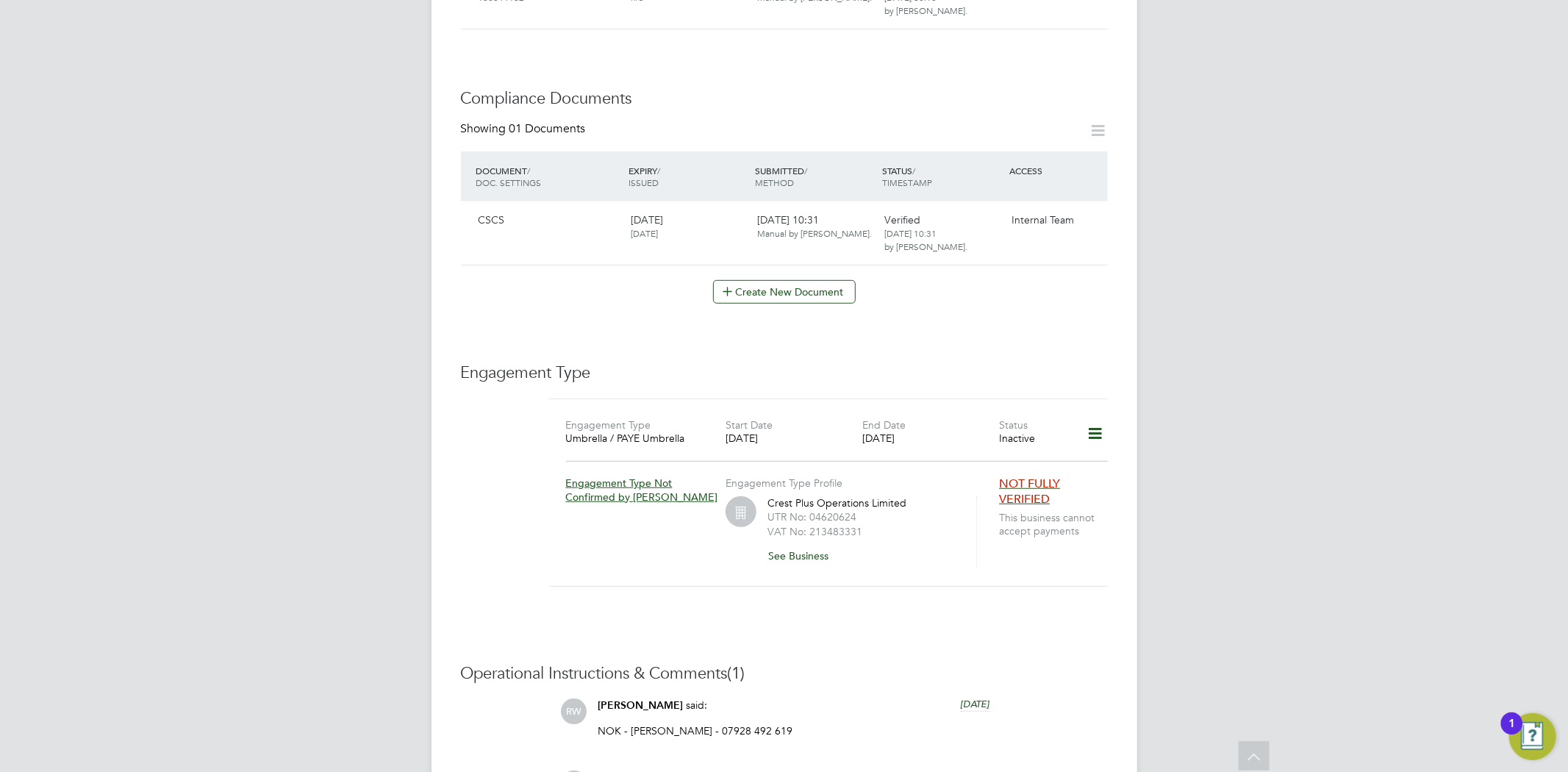
click at [1082, 422] on icon at bounding box center [1094, 434] width 25 height 34
click at [1008, 460] on li "Edit Engagement Type" at bounding box center [1017, 461] width 168 height 20
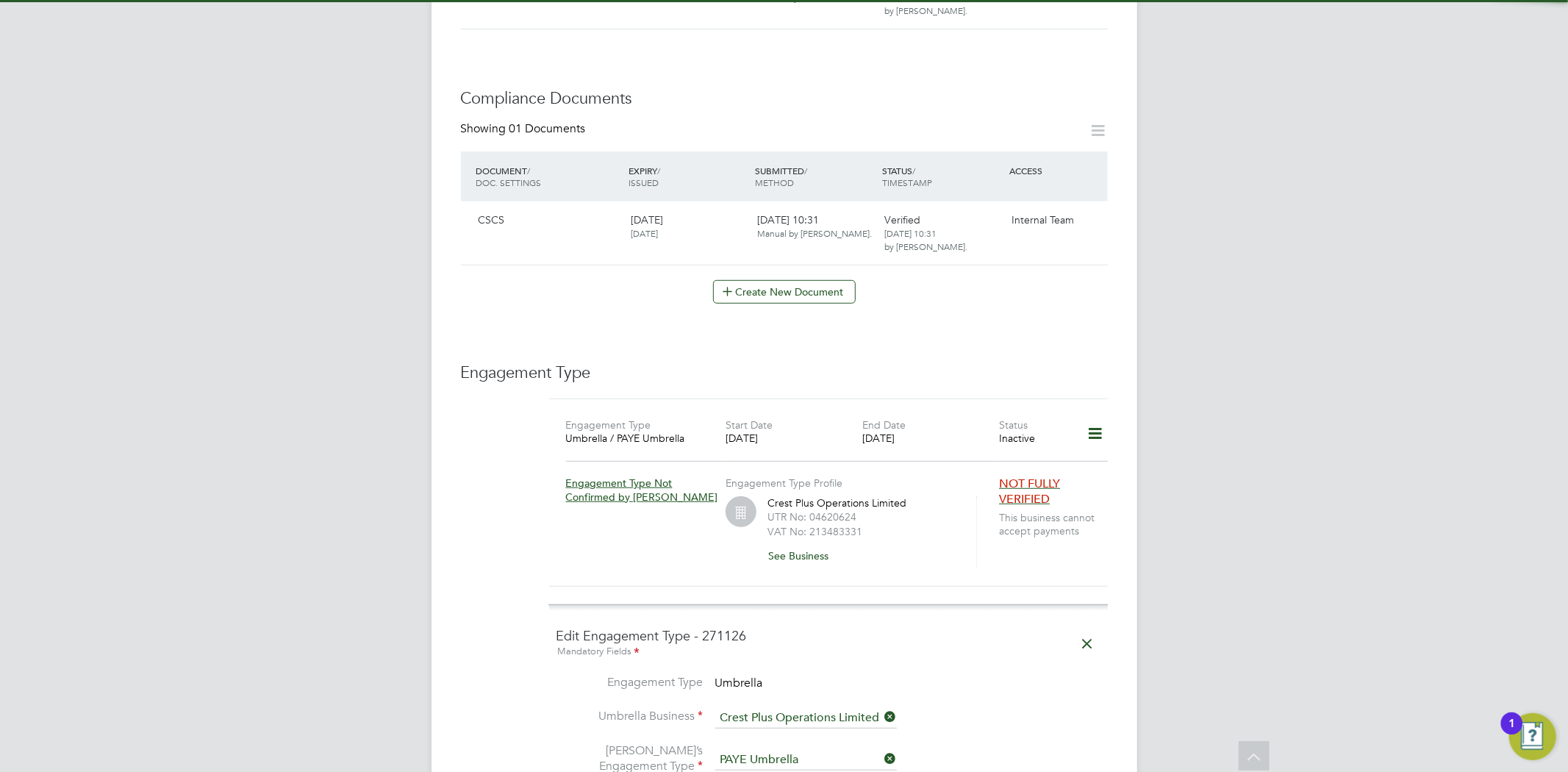
scroll to position [817, 0]
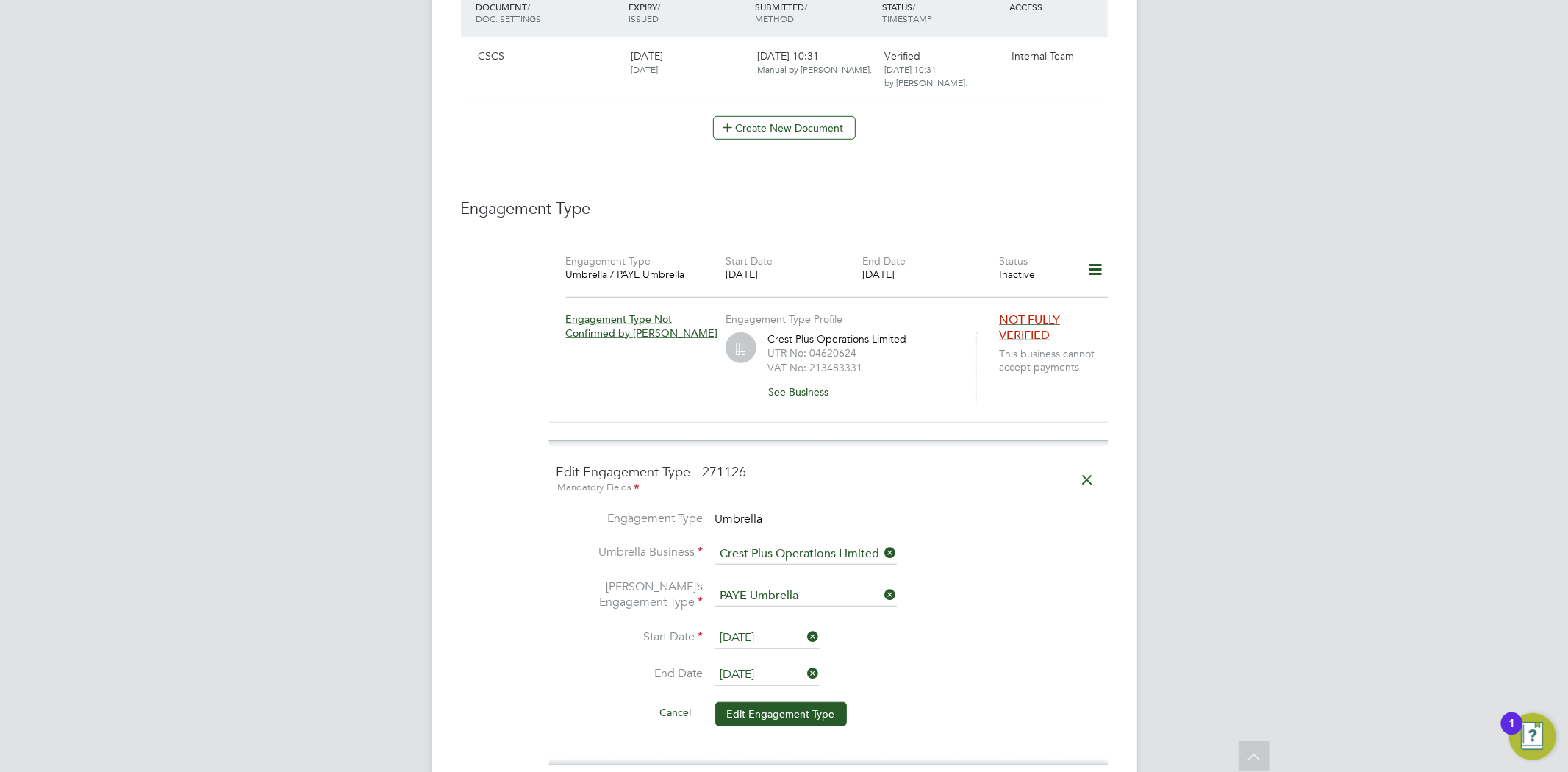
drag, startPoint x: 892, startPoint y: 534, endPoint x: 867, endPoint y: 540, distance: 25.7
click at [882, 542] on icon at bounding box center [882, 552] width 0 height 20
click at [849, 544] on input at bounding box center [806, 554] width 182 height 20
click at [854, 560] on li "Clipp er Contracting Group Ltd" at bounding box center [836, 560] width 244 height 21
type input "Clipper Contracting Group Ltd"
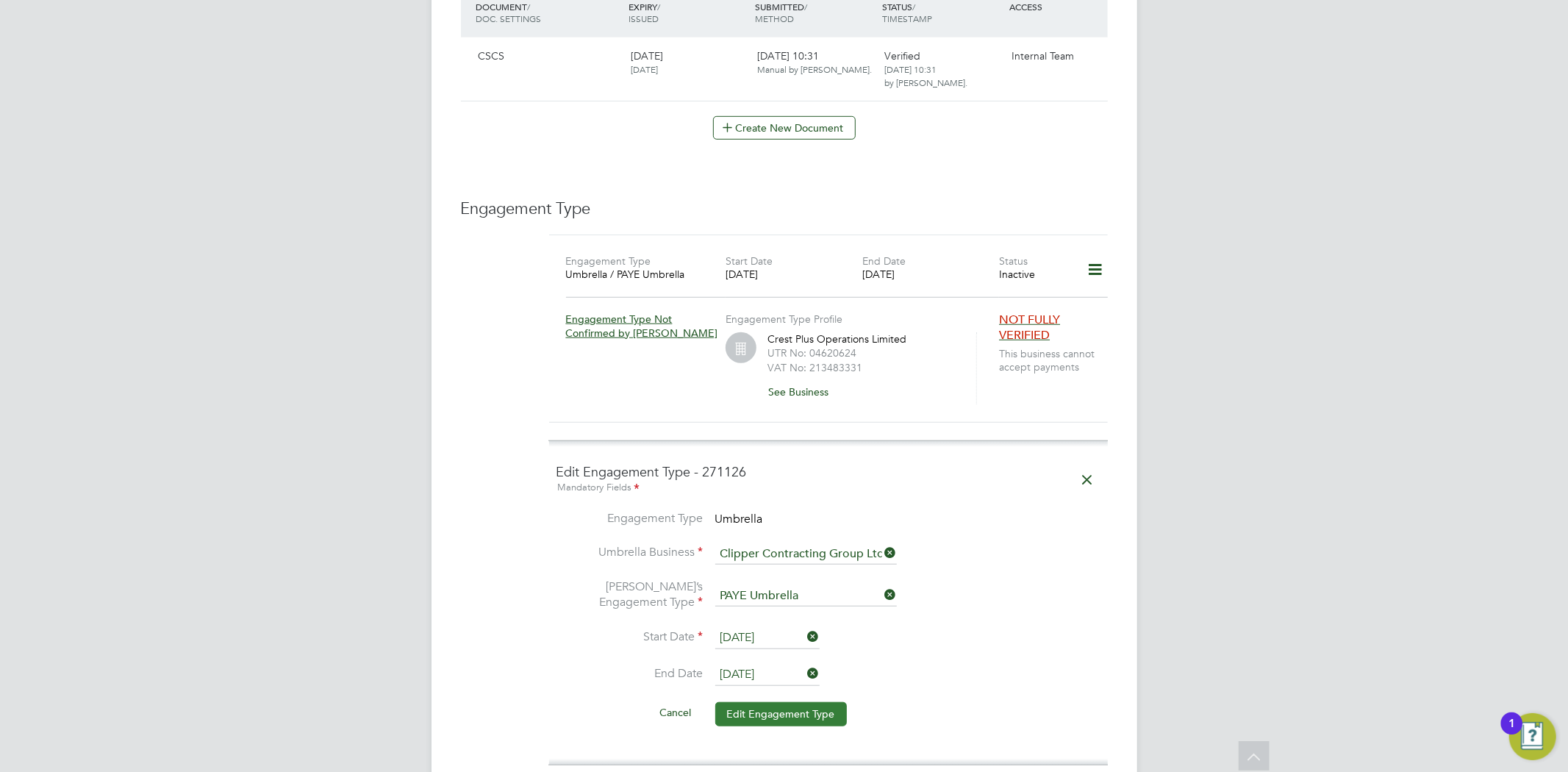
click at [781, 702] on button "Edit Engagement Type" at bounding box center [781, 714] width 132 height 24
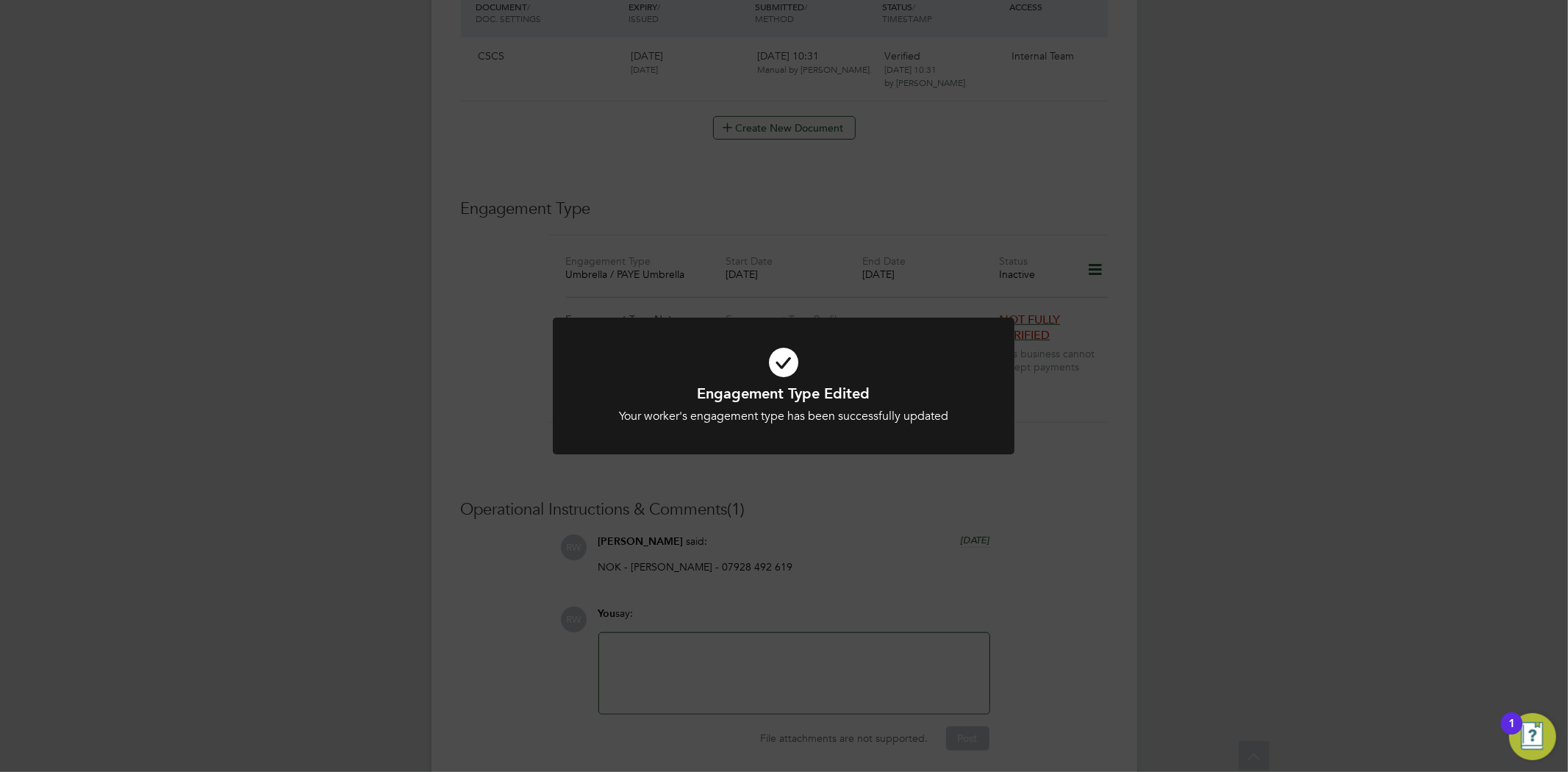
click at [1109, 472] on div "Engagement Type Edited Your worker's engagement type has been successfully upda…" at bounding box center [784, 386] width 1568 height 772
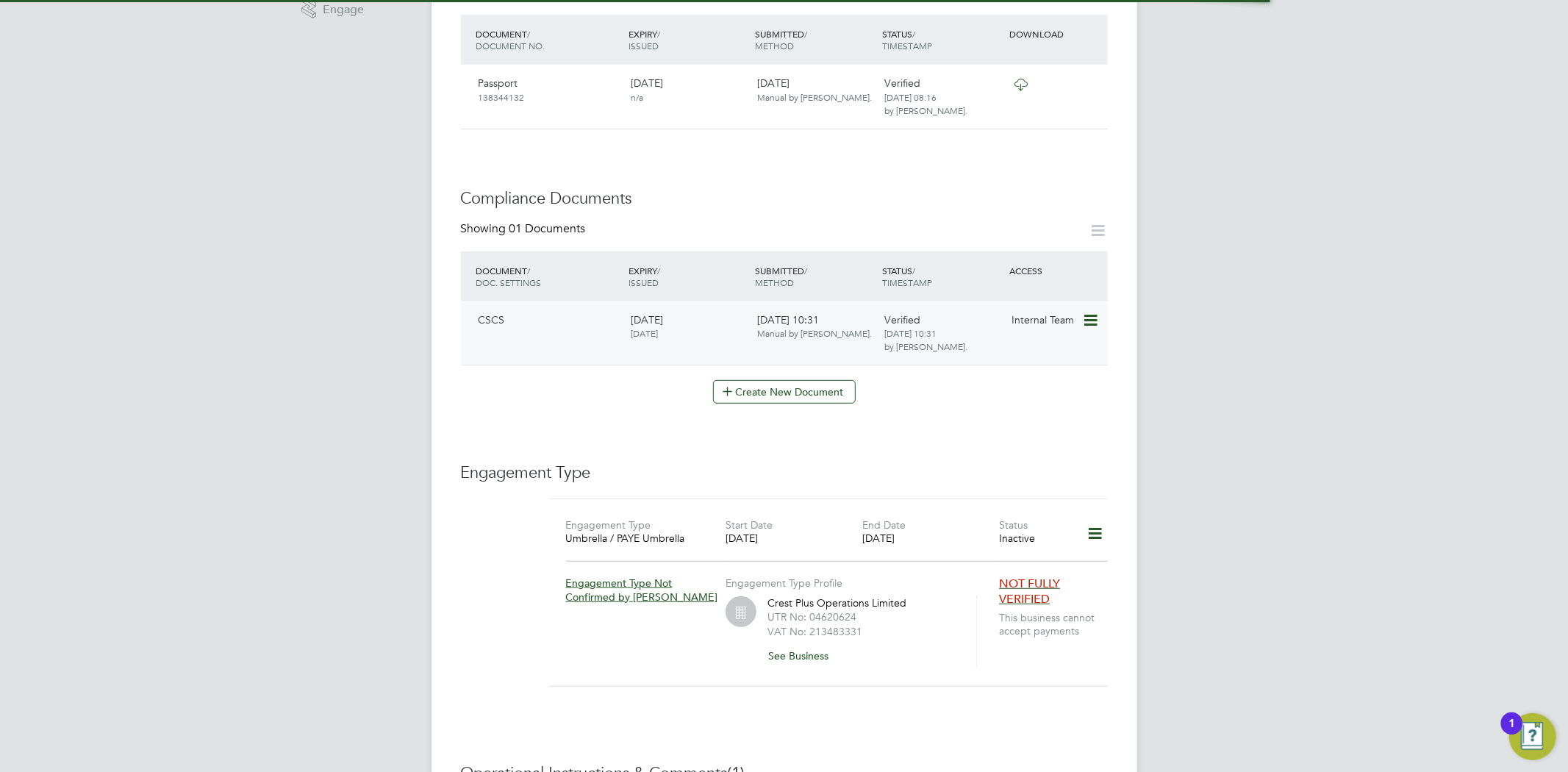
scroll to position [571, 0]
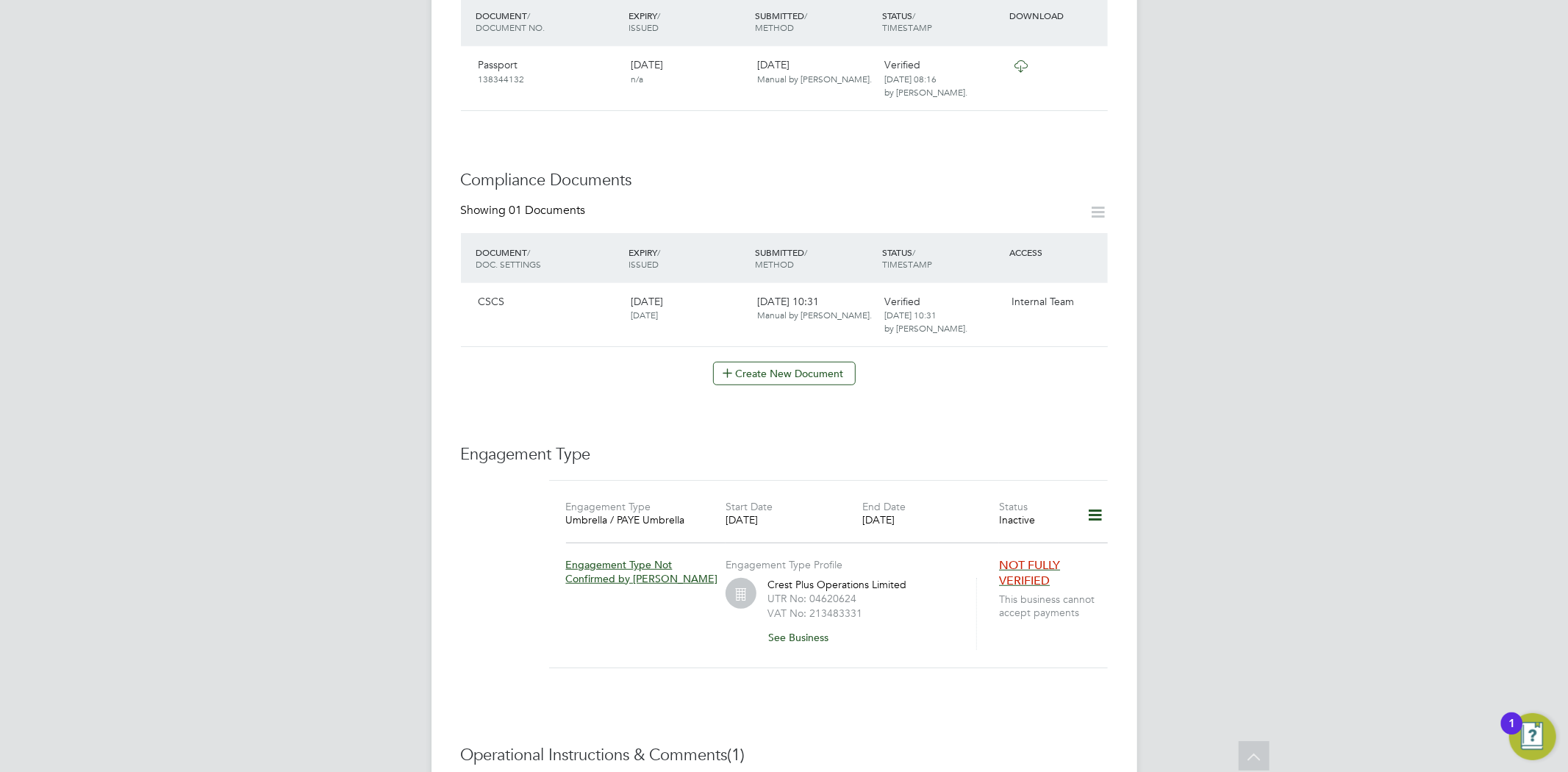
drag, startPoint x: 1104, startPoint y: 502, endPoint x: 1085, endPoint y: 508, distance: 19.9
click at [1104, 502] on icon at bounding box center [1094, 515] width 25 height 34
click at [1002, 537] on li "Edit Engagement Type" at bounding box center [1017, 543] width 168 height 20
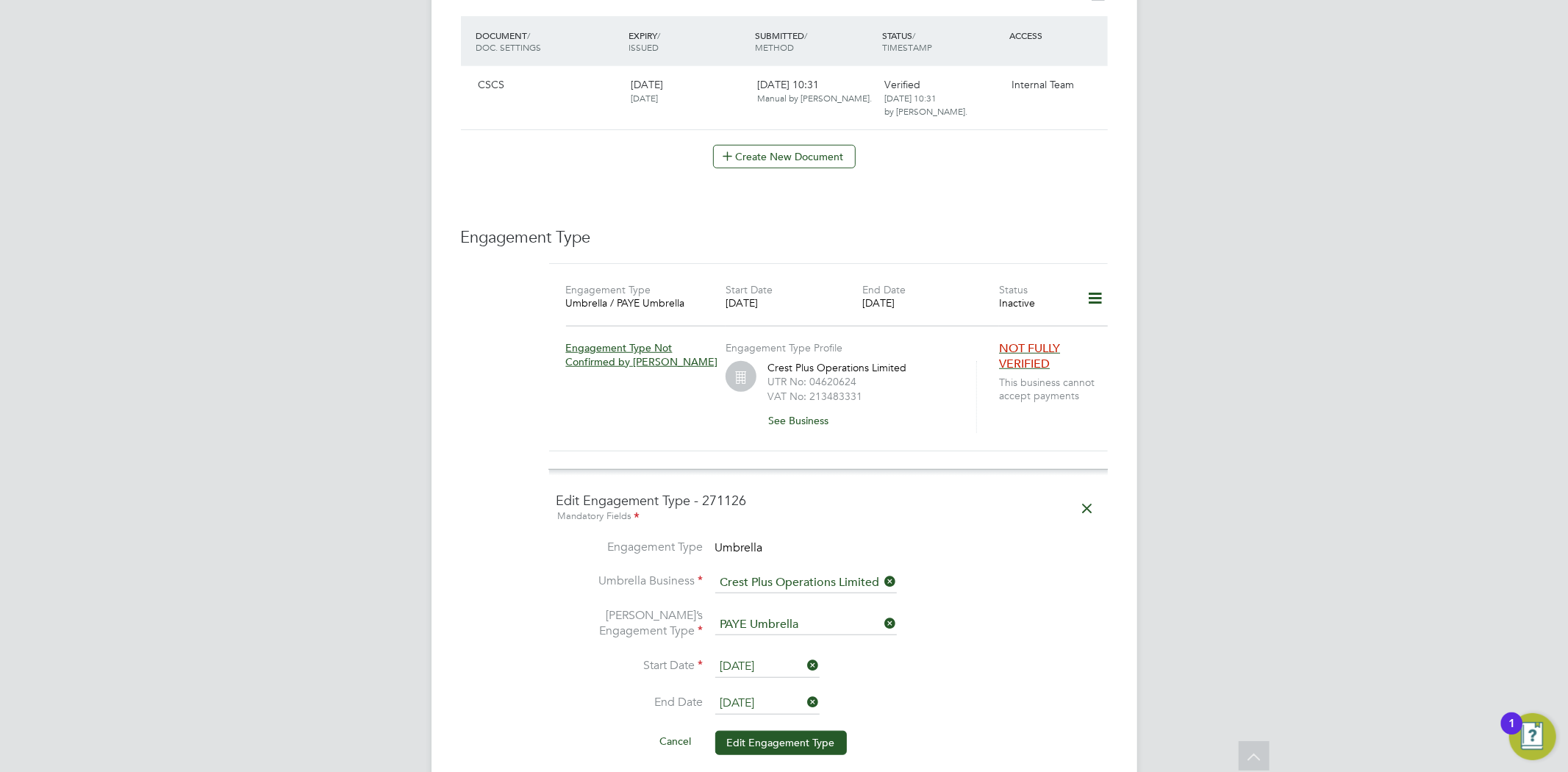
scroll to position [817, 0]
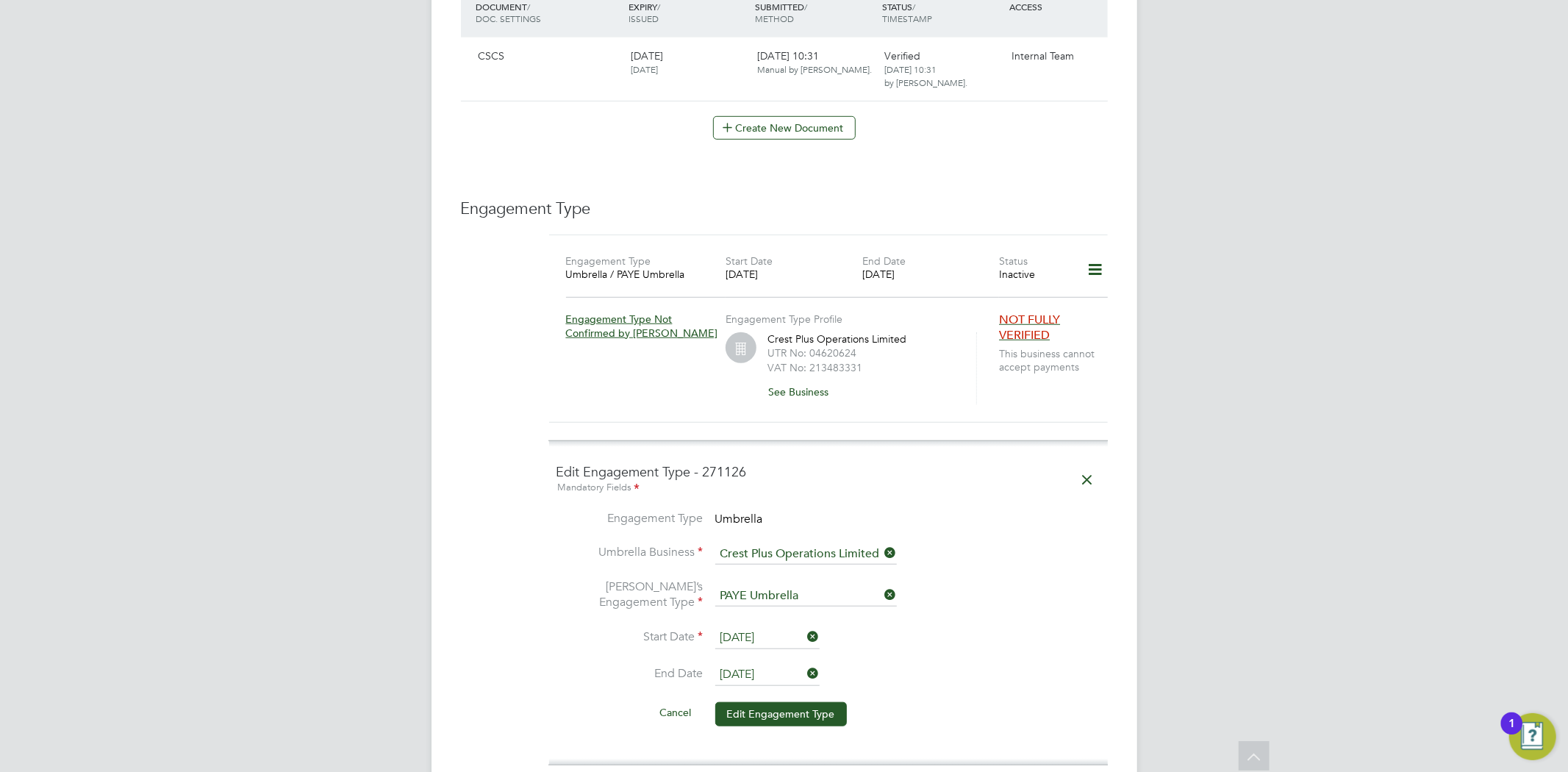
click at [805, 663] on icon at bounding box center [805, 673] width 0 height 20
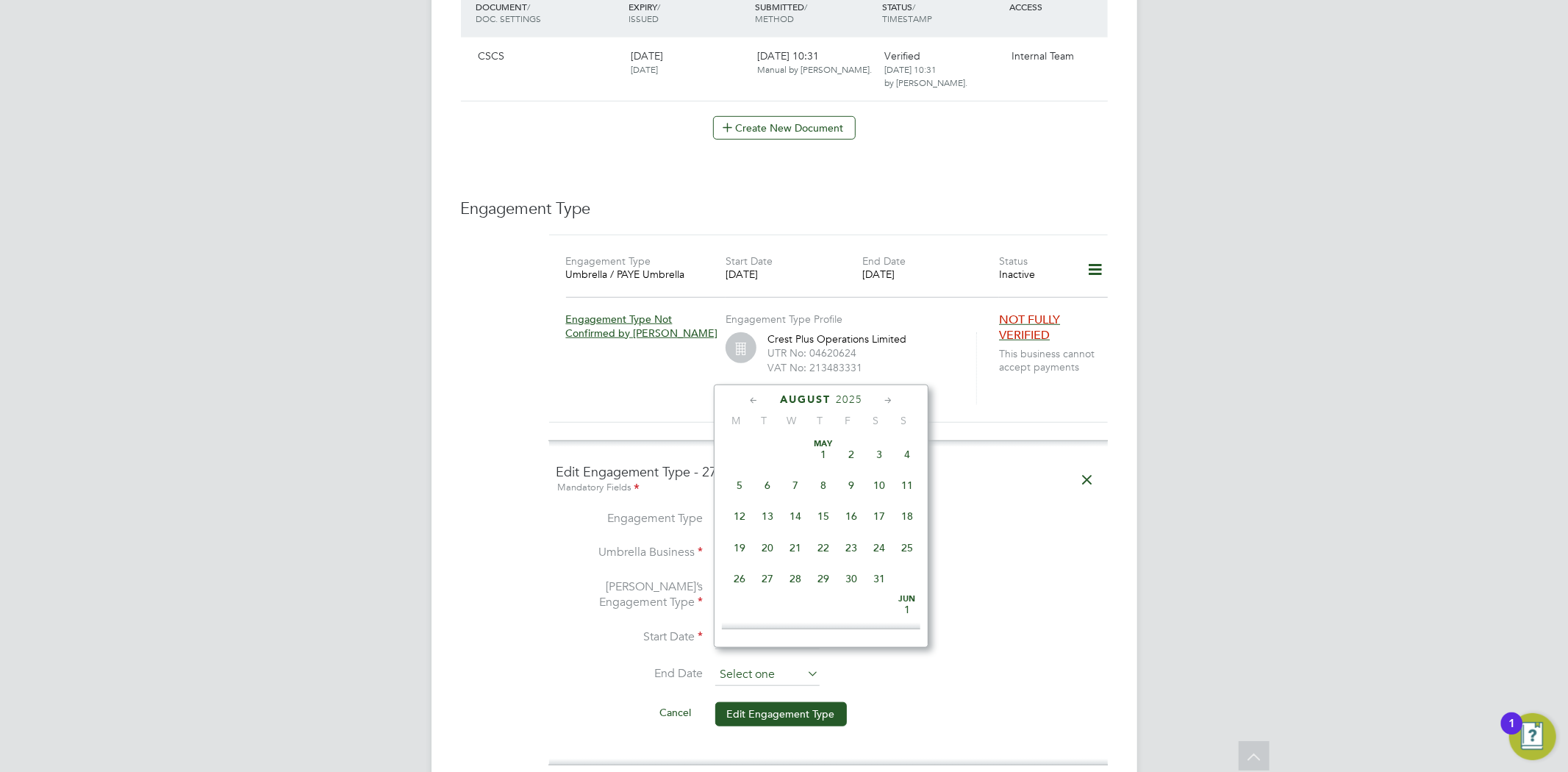
click at [786, 664] on input at bounding box center [768, 675] width 105 height 22
click at [747, 401] on icon at bounding box center [753, 400] width 14 height 16
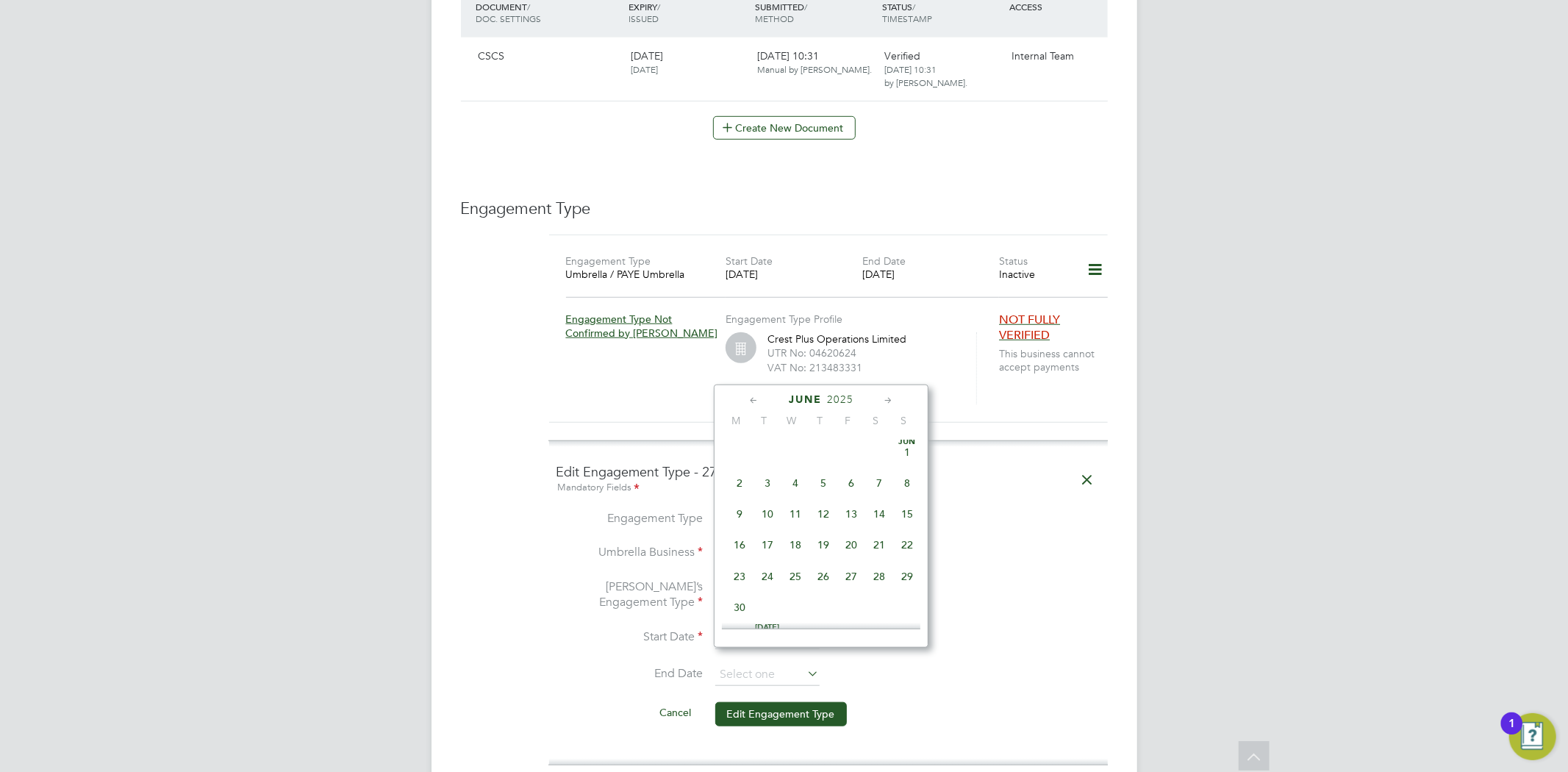
click at [747, 401] on icon at bounding box center [753, 400] width 14 height 16
click at [795, 485] on span "9" at bounding box center [795, 485] width 28 height 28
type input "09 Apr 2025"
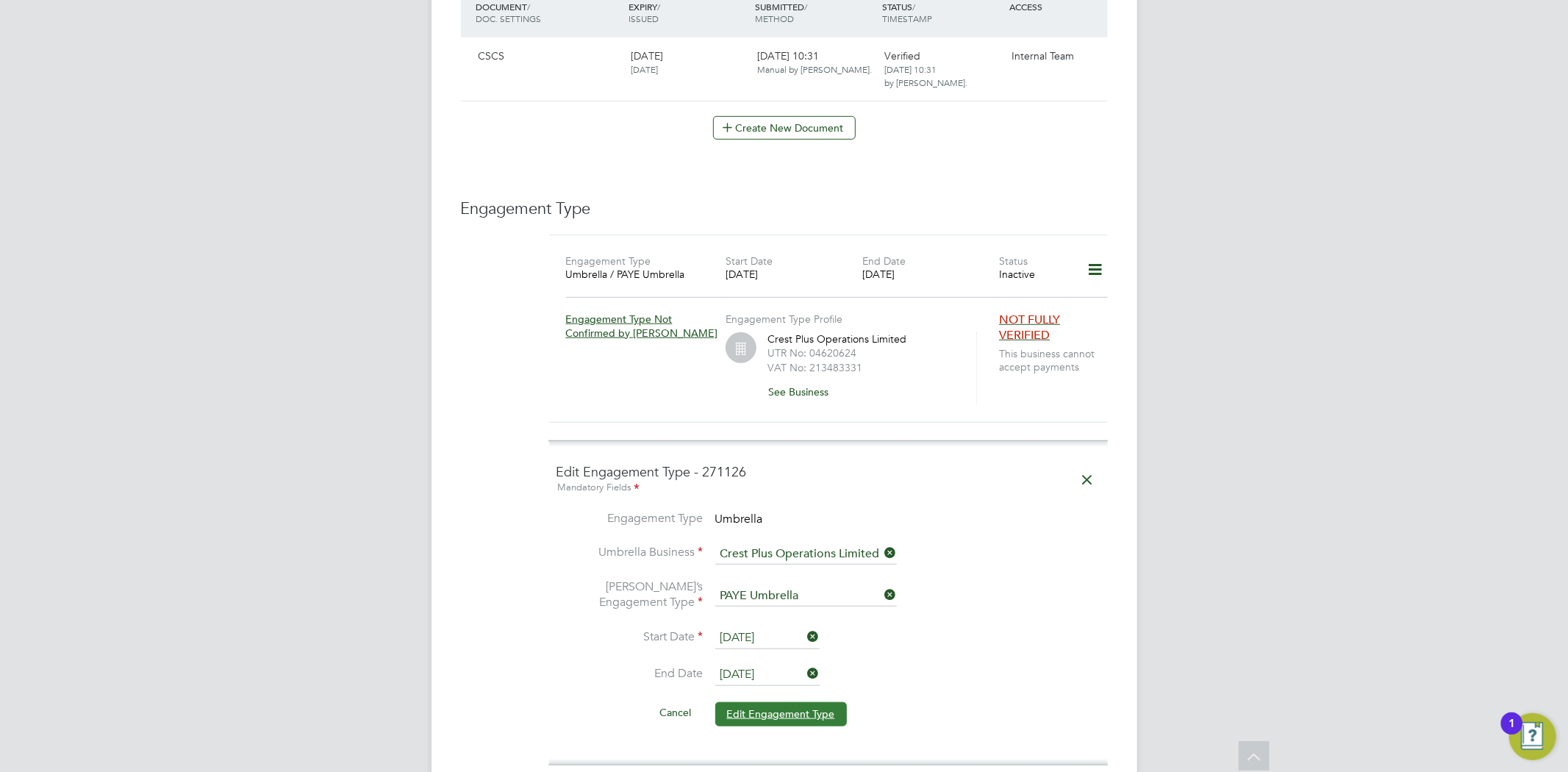
click at [817, 702] on button "Edit Engagement Type" at bounding box center [781, 714] width 132 height 24
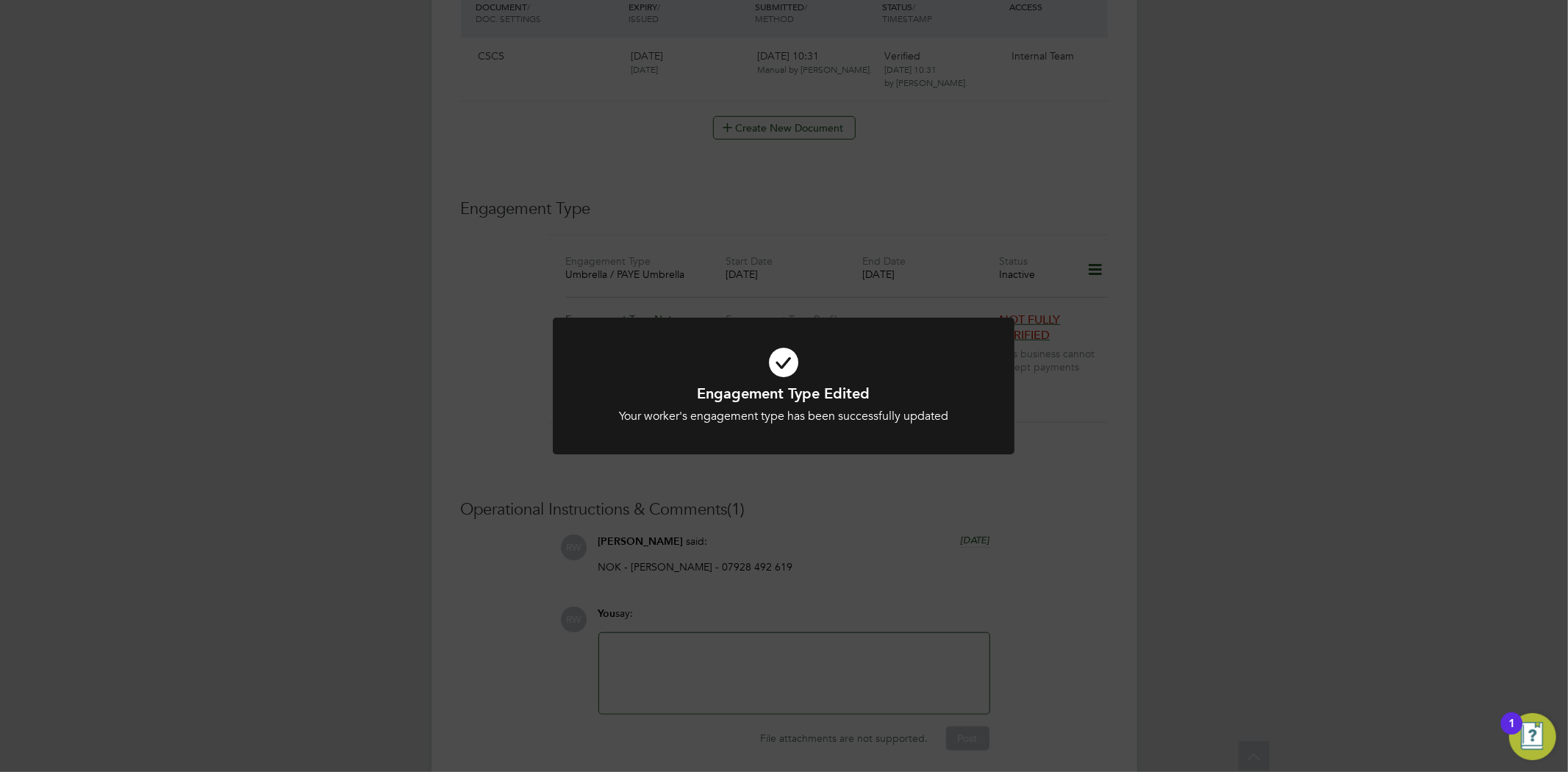
click at [1093, 519] on div "Engagement Type Edited Your worker's engagement type has been successfully upda…" at bounding box center [784, 386] width 1568 height 772
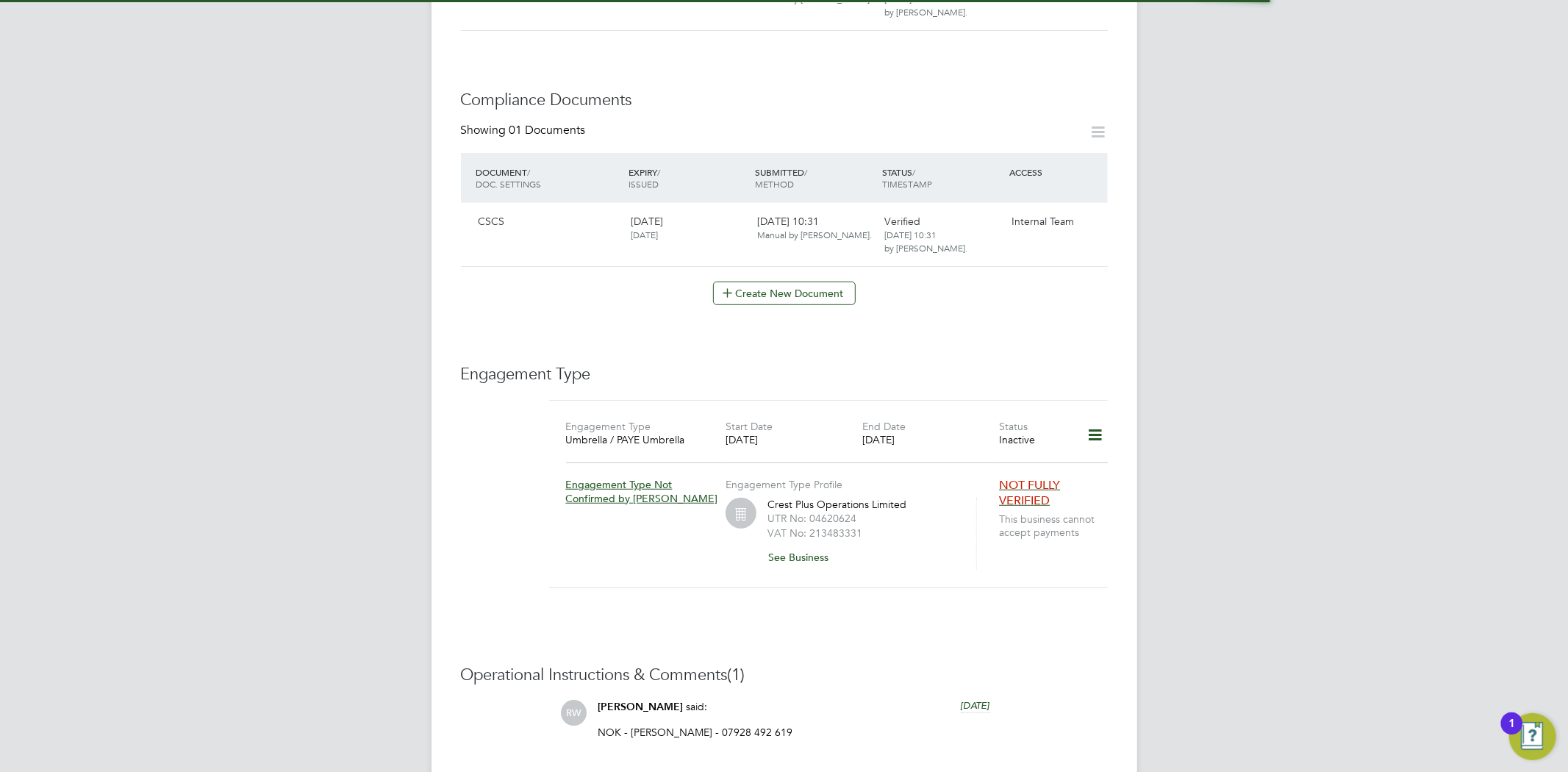
scroll to position [653, 0]
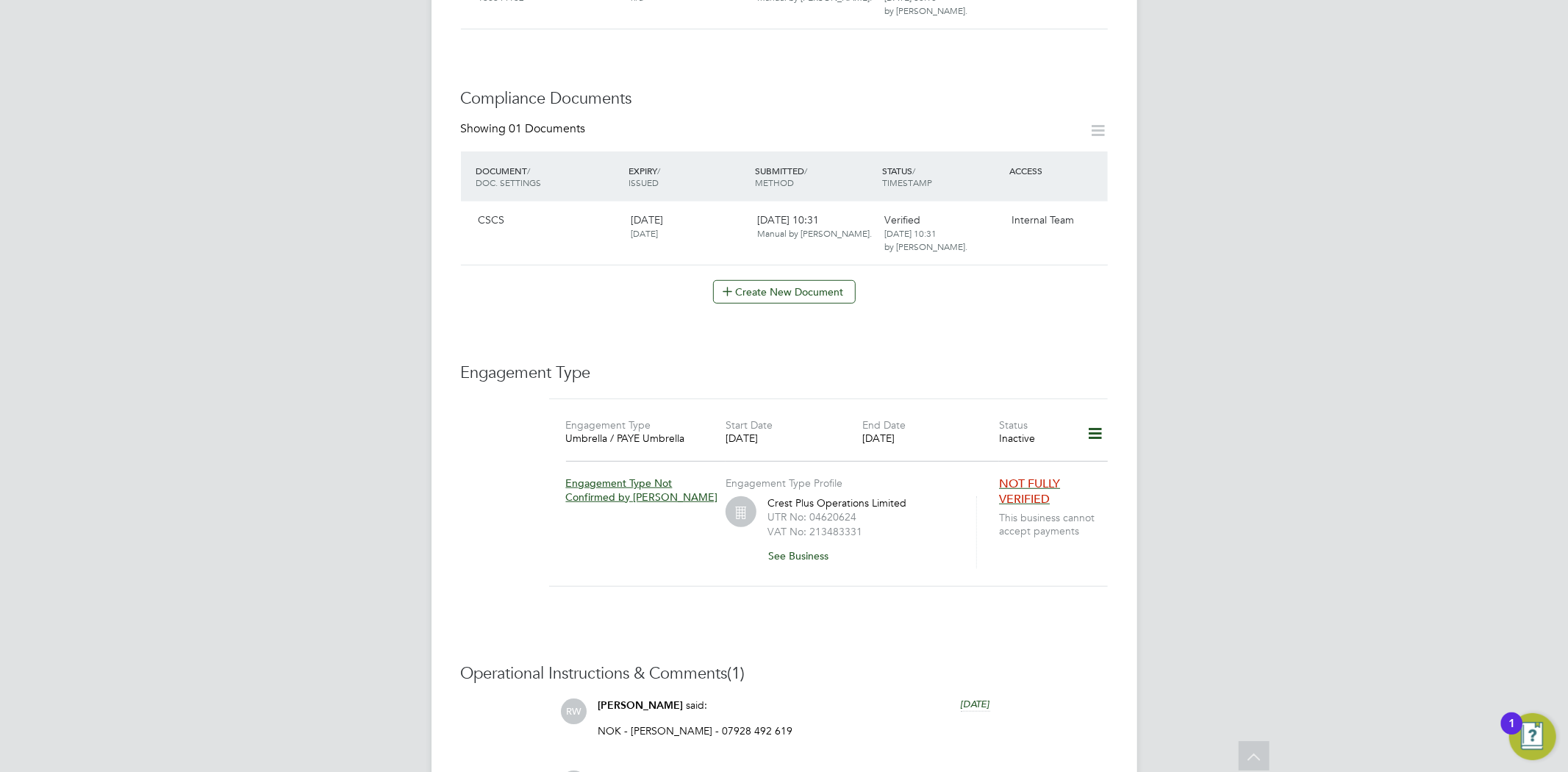
click at [1099, 420] on icon at bounding box center [1094, 434] width 25 height 34
click at [1032, 481] on li "Add Engagement Type" at bounding box center [1017, 482] width 168 height 20
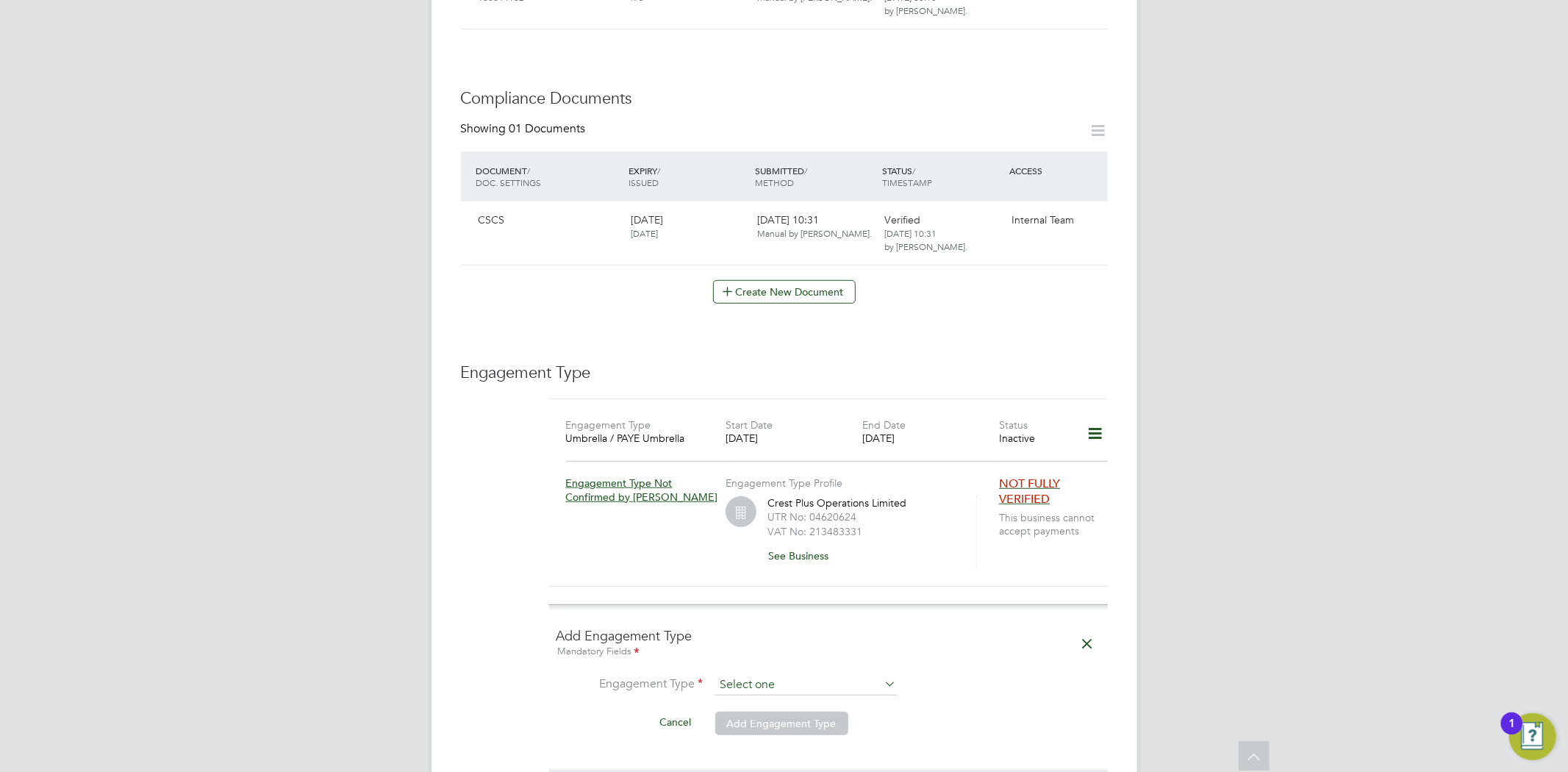
click at [803, 675] on input at bounding box center [806, 685] width 182 height 20
click at [797, 746] on li "Umbrella" at bounding box center [806, 754] width 183 height 21
type input "Umbrella"
click at [779, 710] on input at bounding box center [806, 720] width 182 height 20
click at [779, 718] on li "Clip per Contracting Group Ltd" at bounding box center [806, 726] width 183 height 21
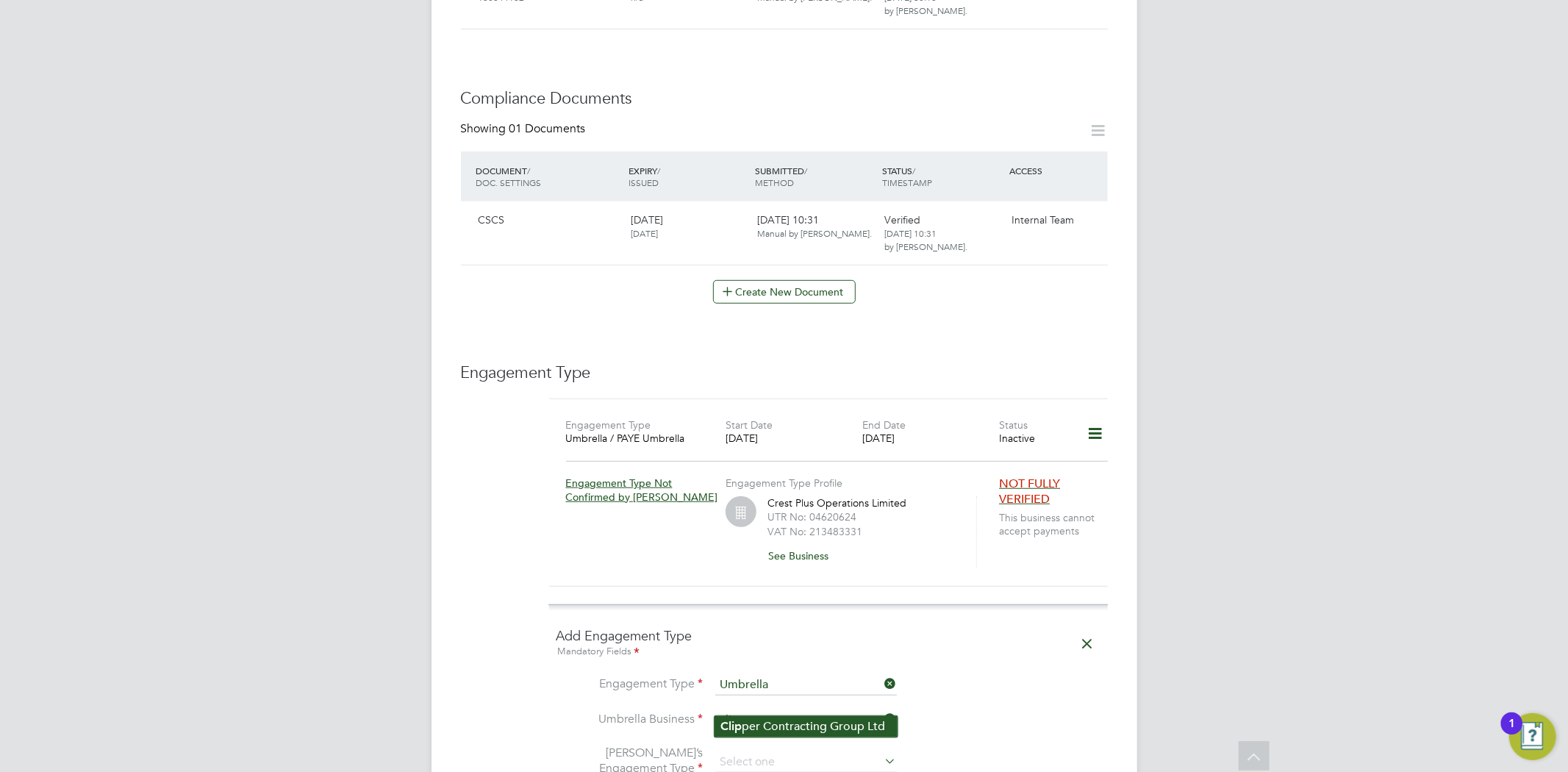
type input "Clipper Contracting Group Ltd"
click at [789, 752] on input at bounding box center [806, 762] width 182 height 20
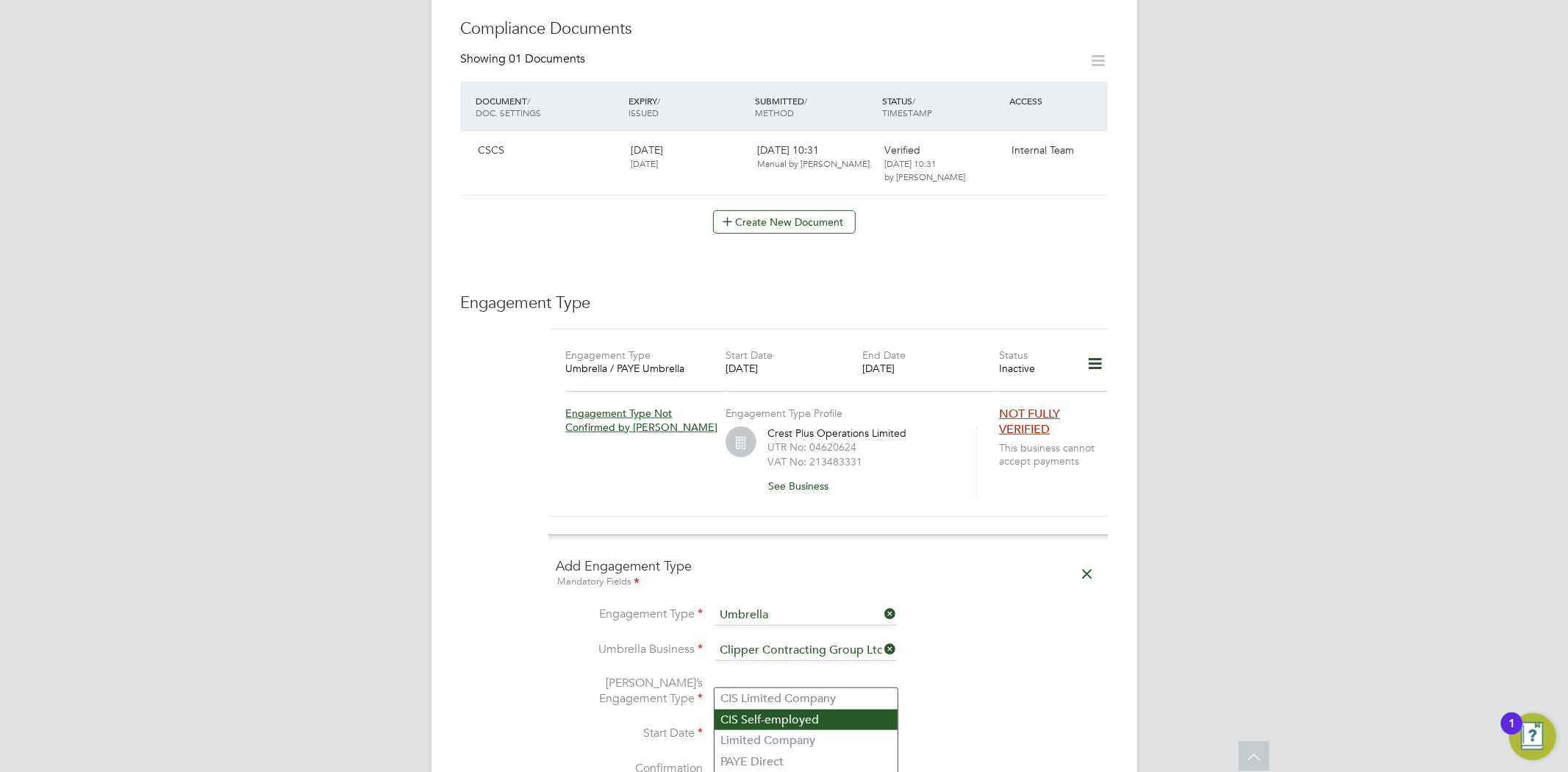
scroll to position [817, 0]
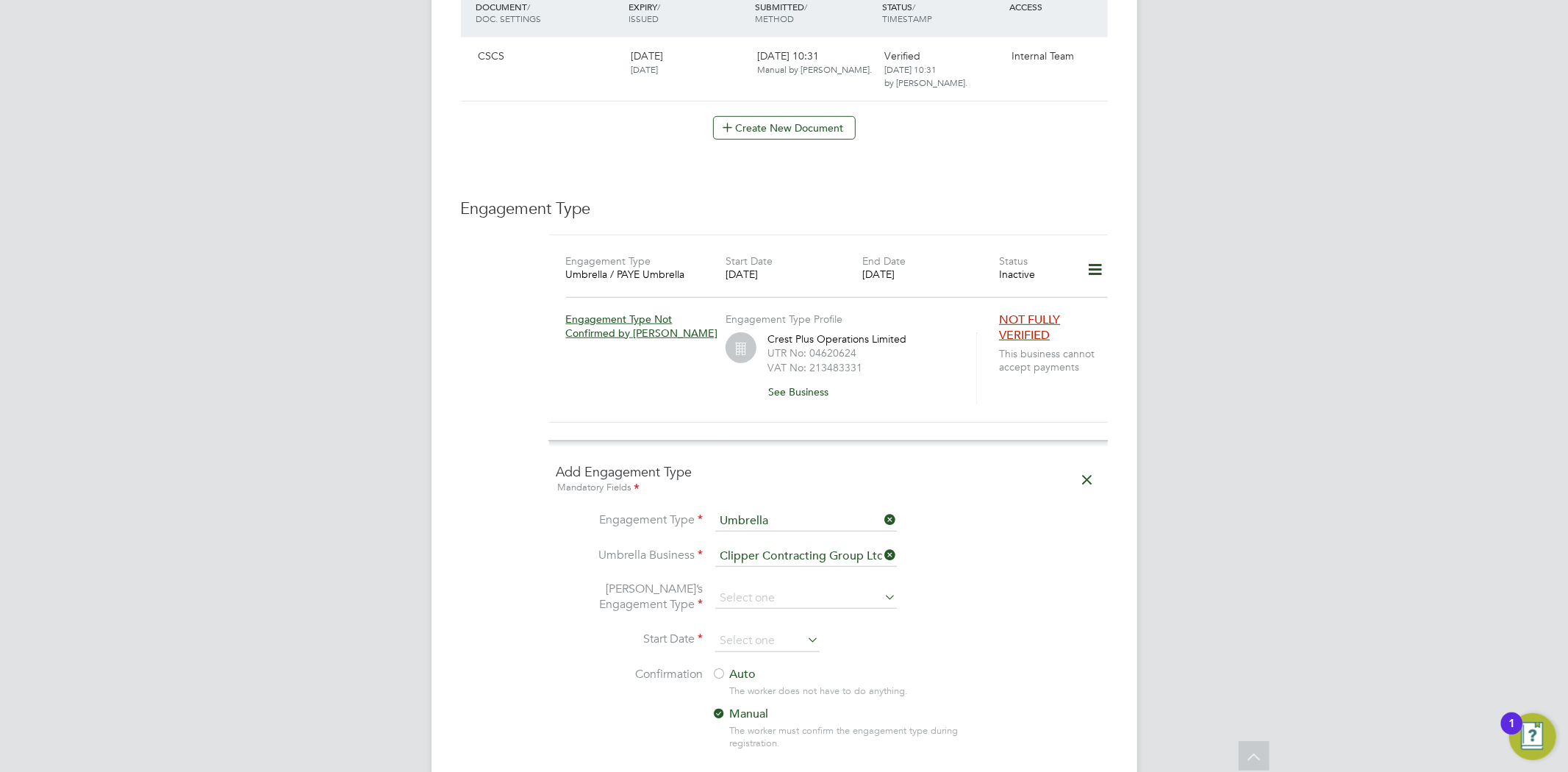
click at [802, 681] on li "PAYE Umbrella" at bounding box center [806, 688] width 183 height 21
type input "PAYE Umbrella"
click at [765, 630] on input at bounding box center [768, 641] width 105 height 22
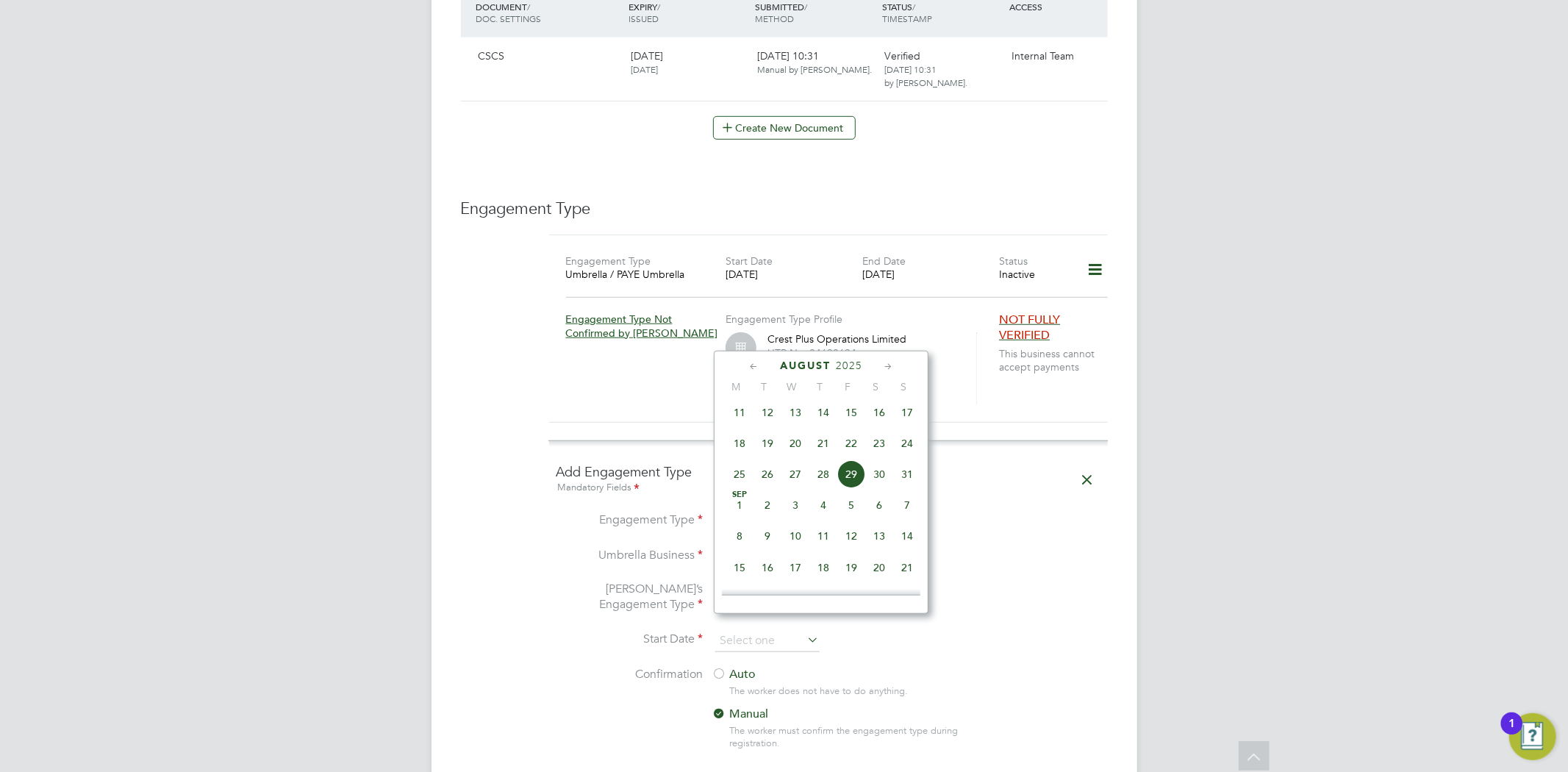
click at [748, 371] on icon at bounding box center [753, 367] width 14 height 16
click at [751, 366] on icon at bounding box center [753, 367] width 14 height 16
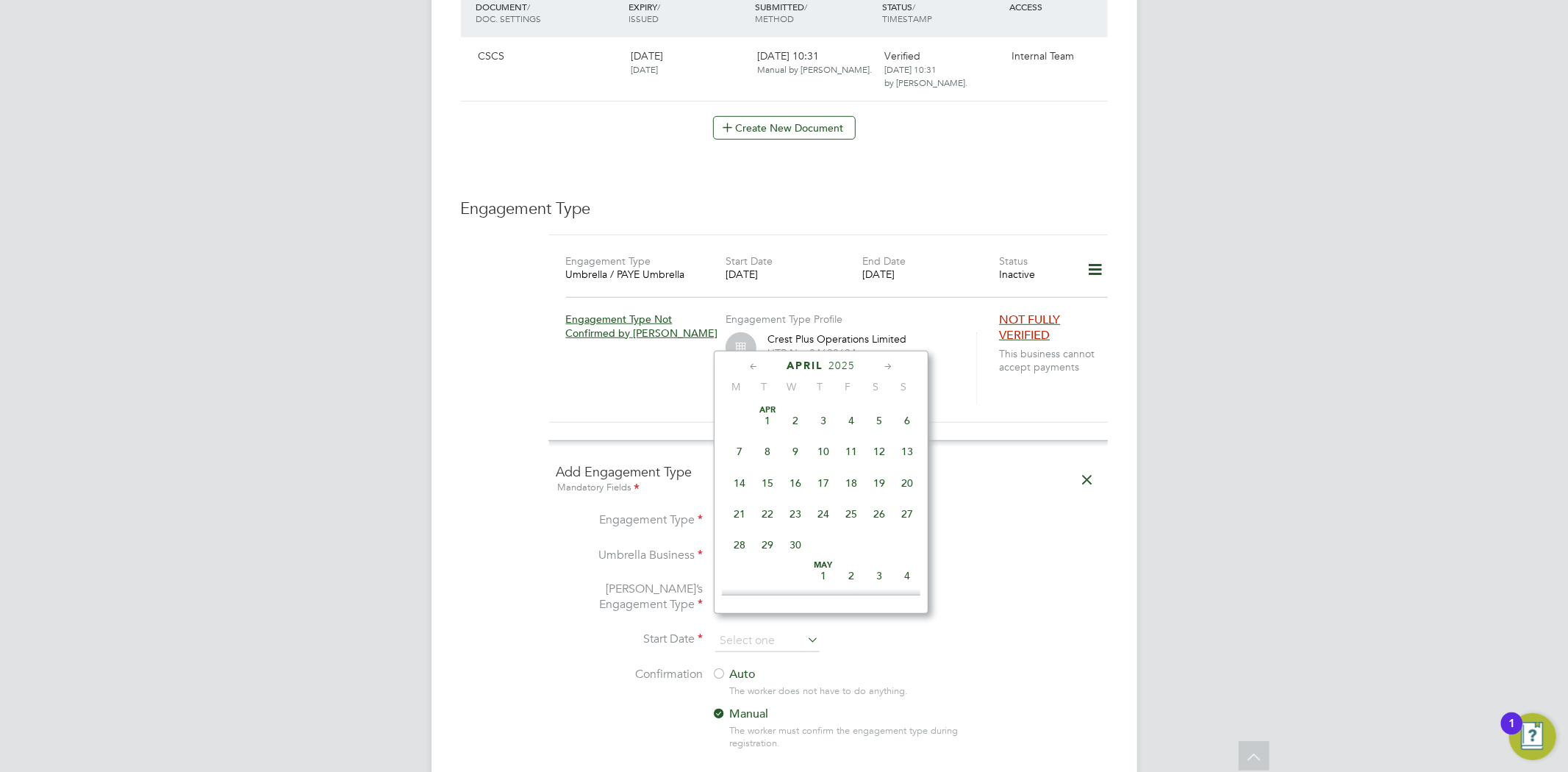
click at [827, 454] on span "10" at bounding box center [822, 451] width 28 height 28
type input "10 Apr 2025"
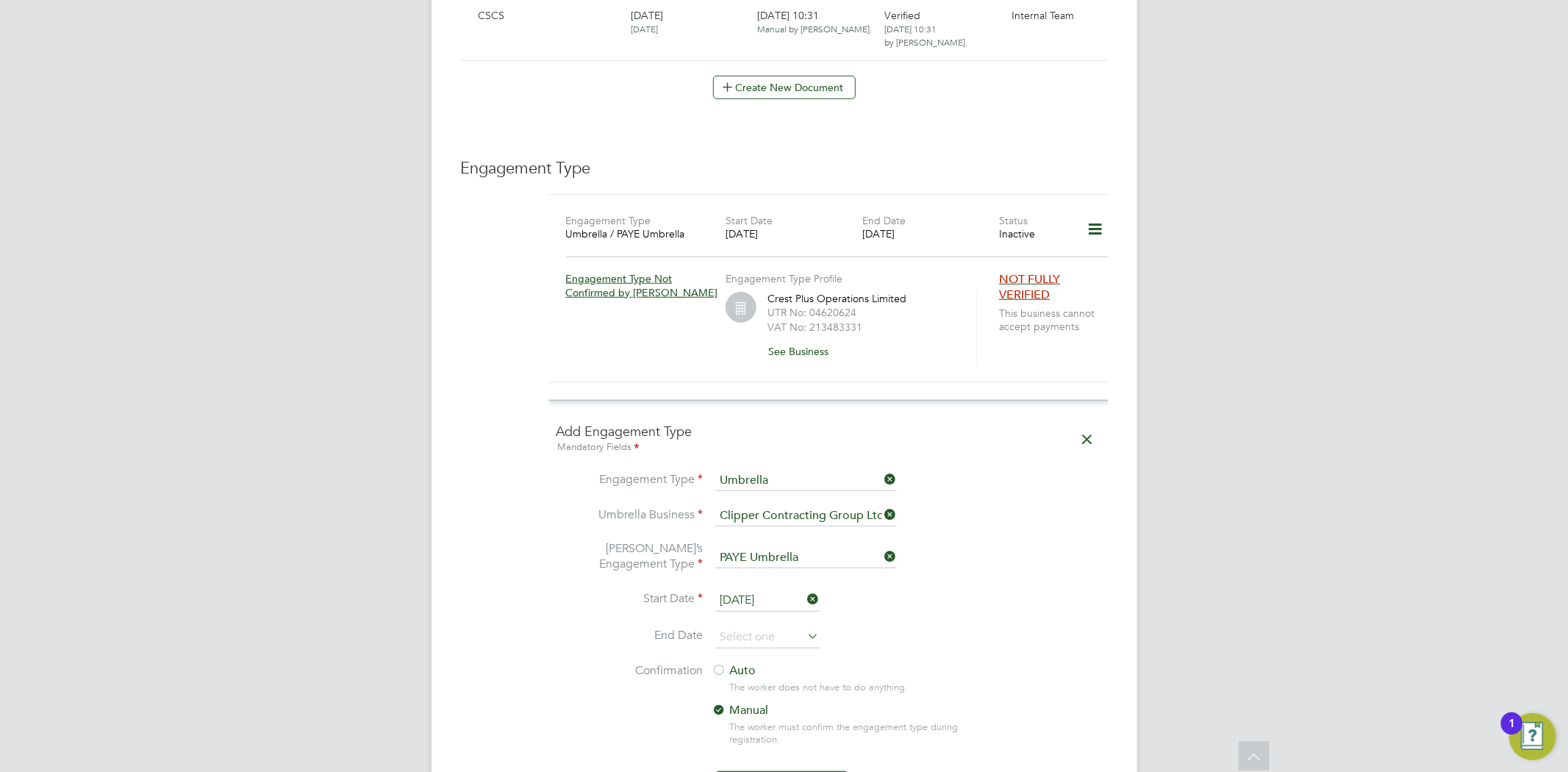
scroll to position [899, 0]
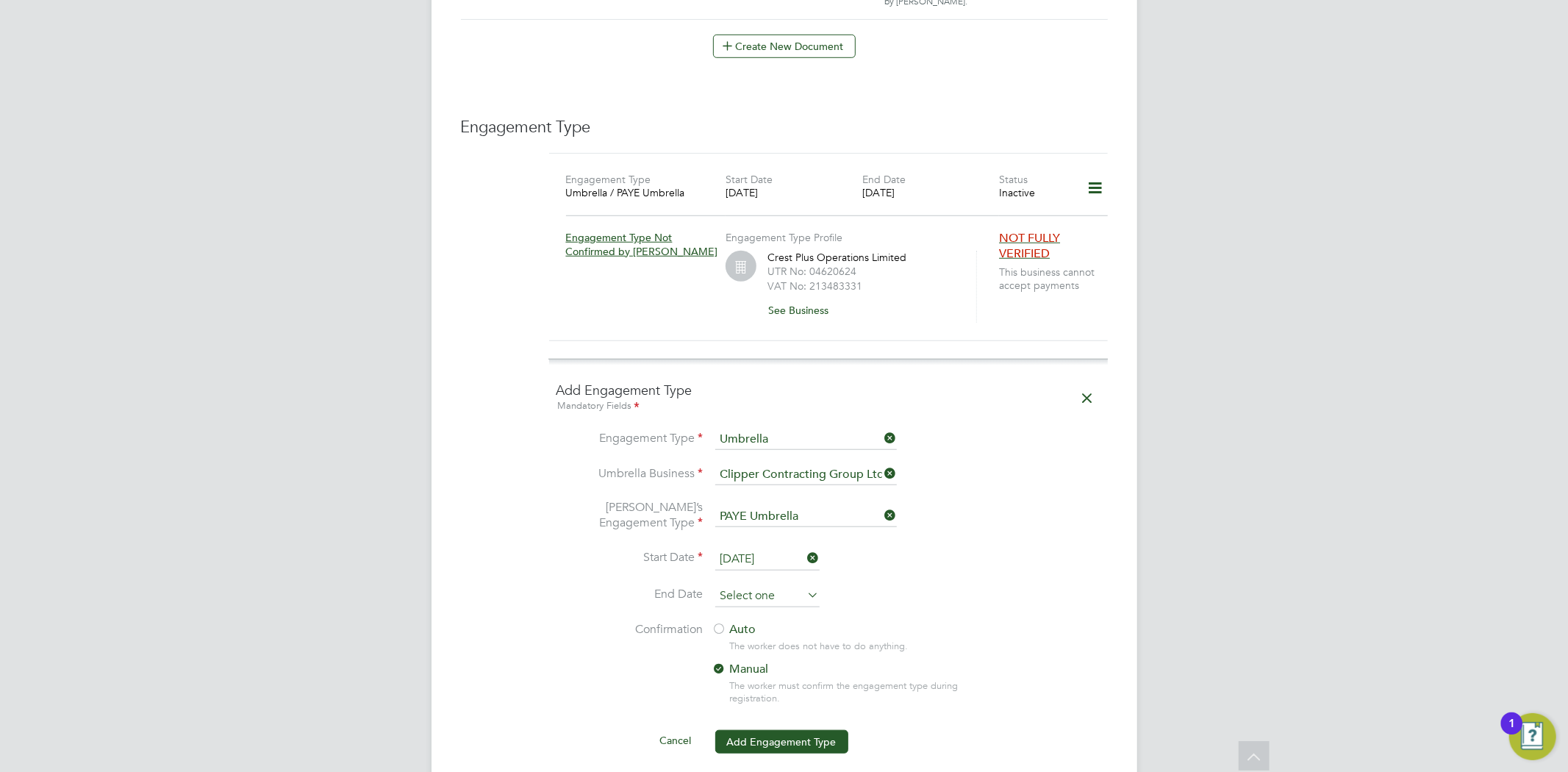
click at [773, 585] on input at bounding box center [768, 596] width 105 height 22
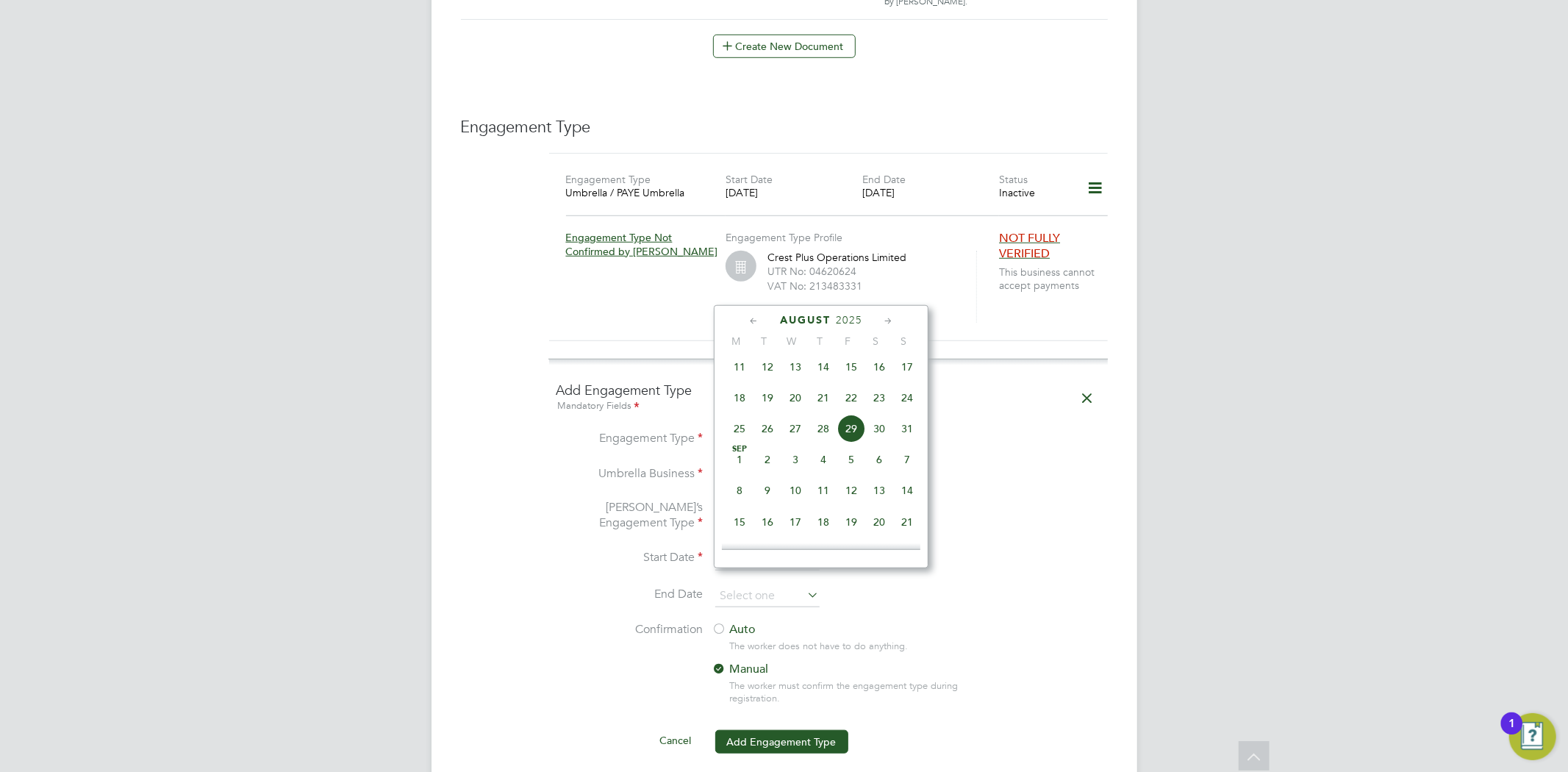
click at [754, 323] on icon at bounding box center [753, 321] width 14 height 16
click at [751, 322] on icon at bounding box center [753, 321] width 14 height 16
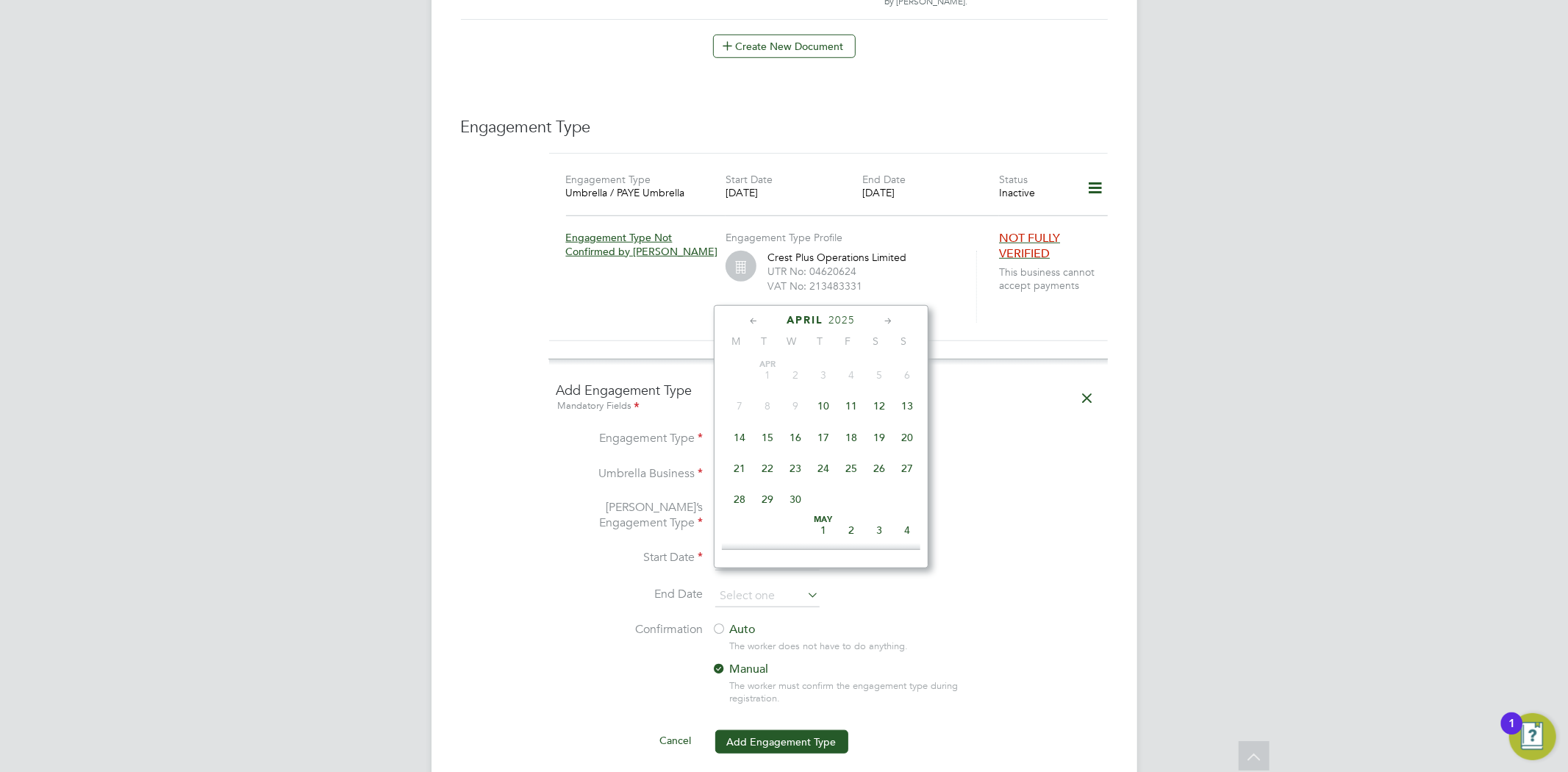
click at [886, 318] on icon at bounding box center [888, 321] width 14 height 16
click at [849, 372] on span "2" at bounding box center [850, 372] width 28 height 28
type input "02 May 2025"
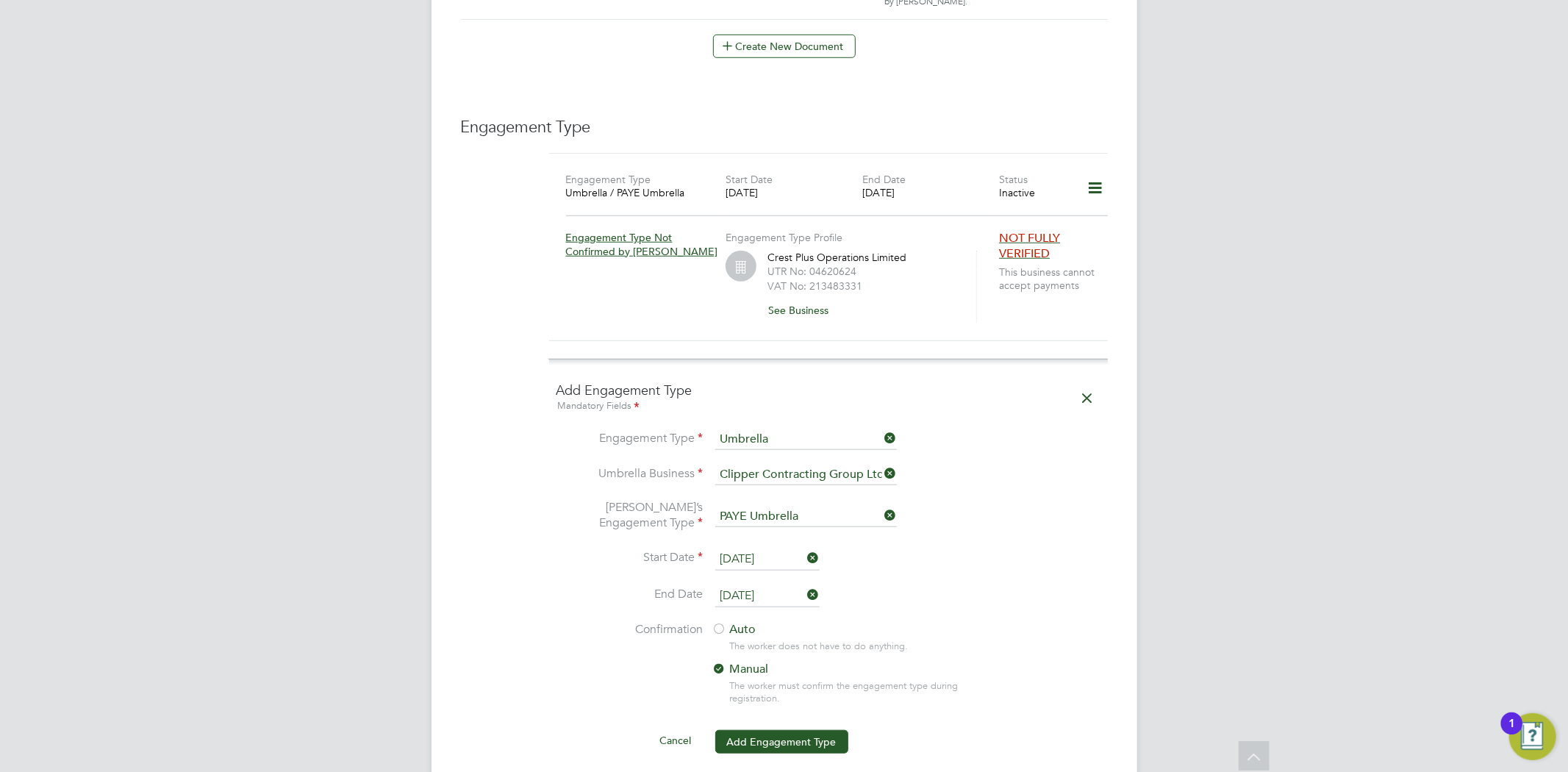
click at [1012, 524] on li "Umbrella’s Engagement Type PAYE Umbrella" at bounding box center [828, 524] width 544 height 48
click at [715, 622] on div at bounding box center [719, 629] width 14 height 14
click at [783, 730] on button "Add Engagement Type" at bounding box center [782, 742] width 133 height 24
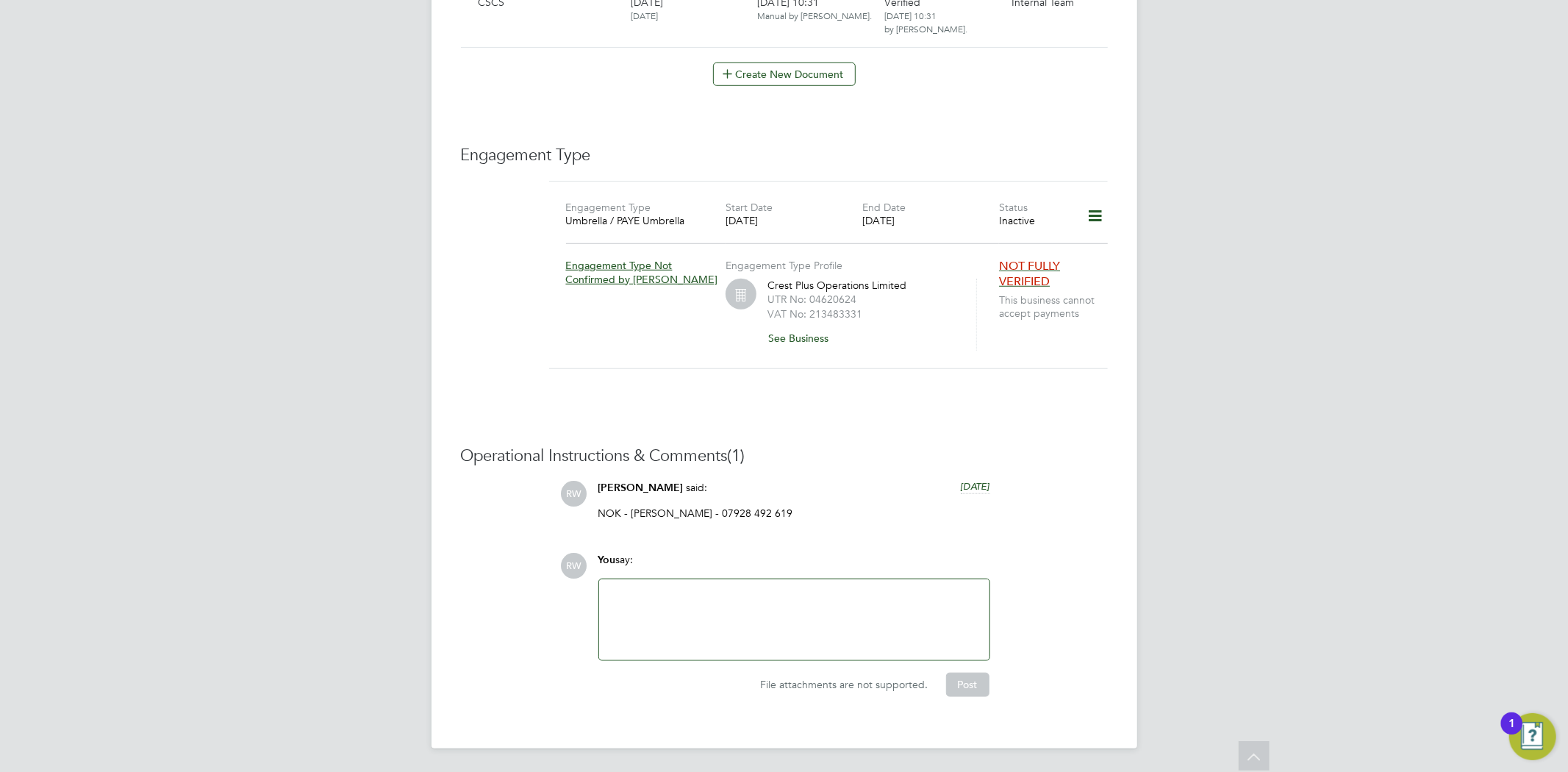
scroll to position [855, 0]
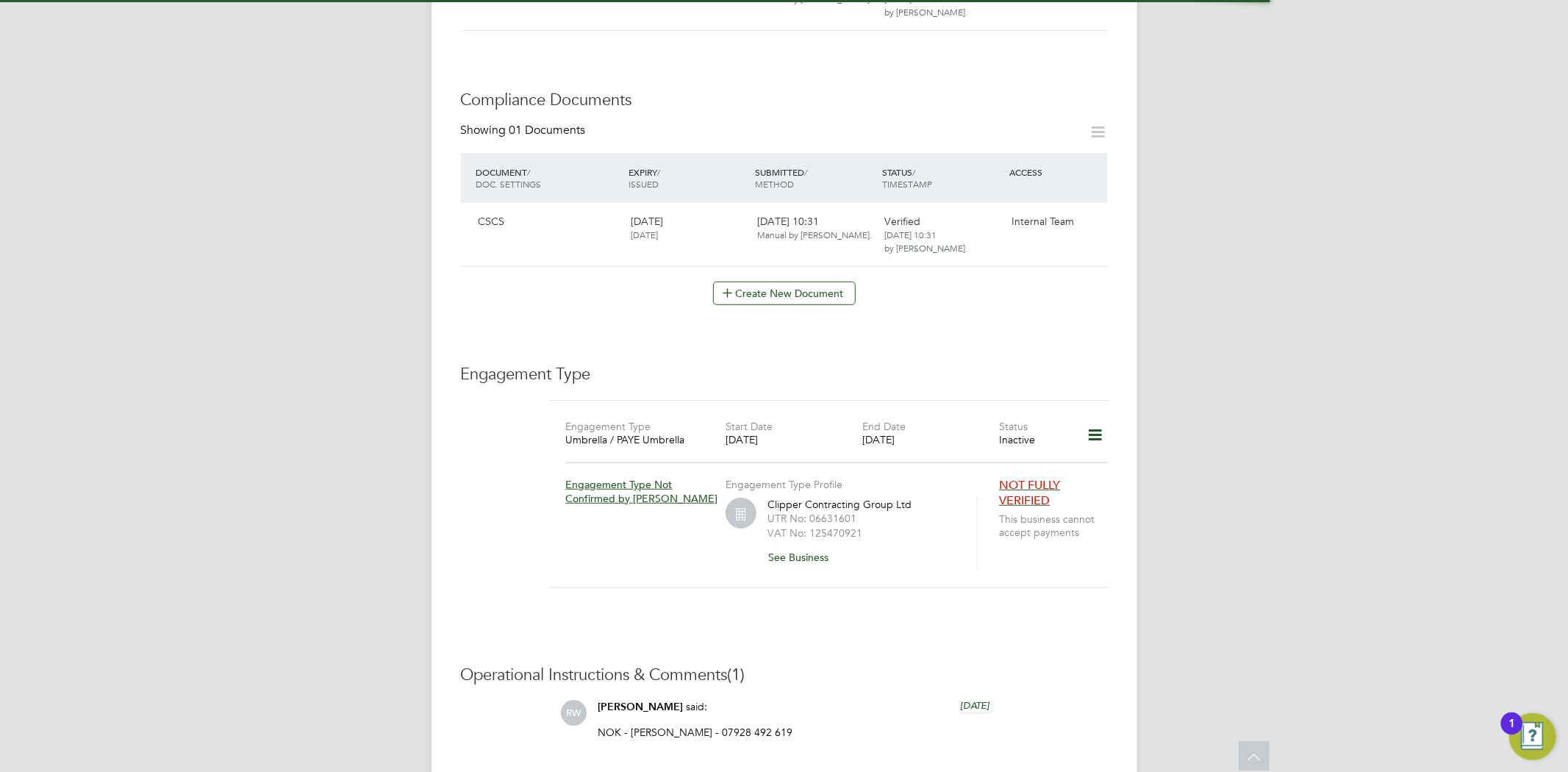
scroll to position [653, 0]
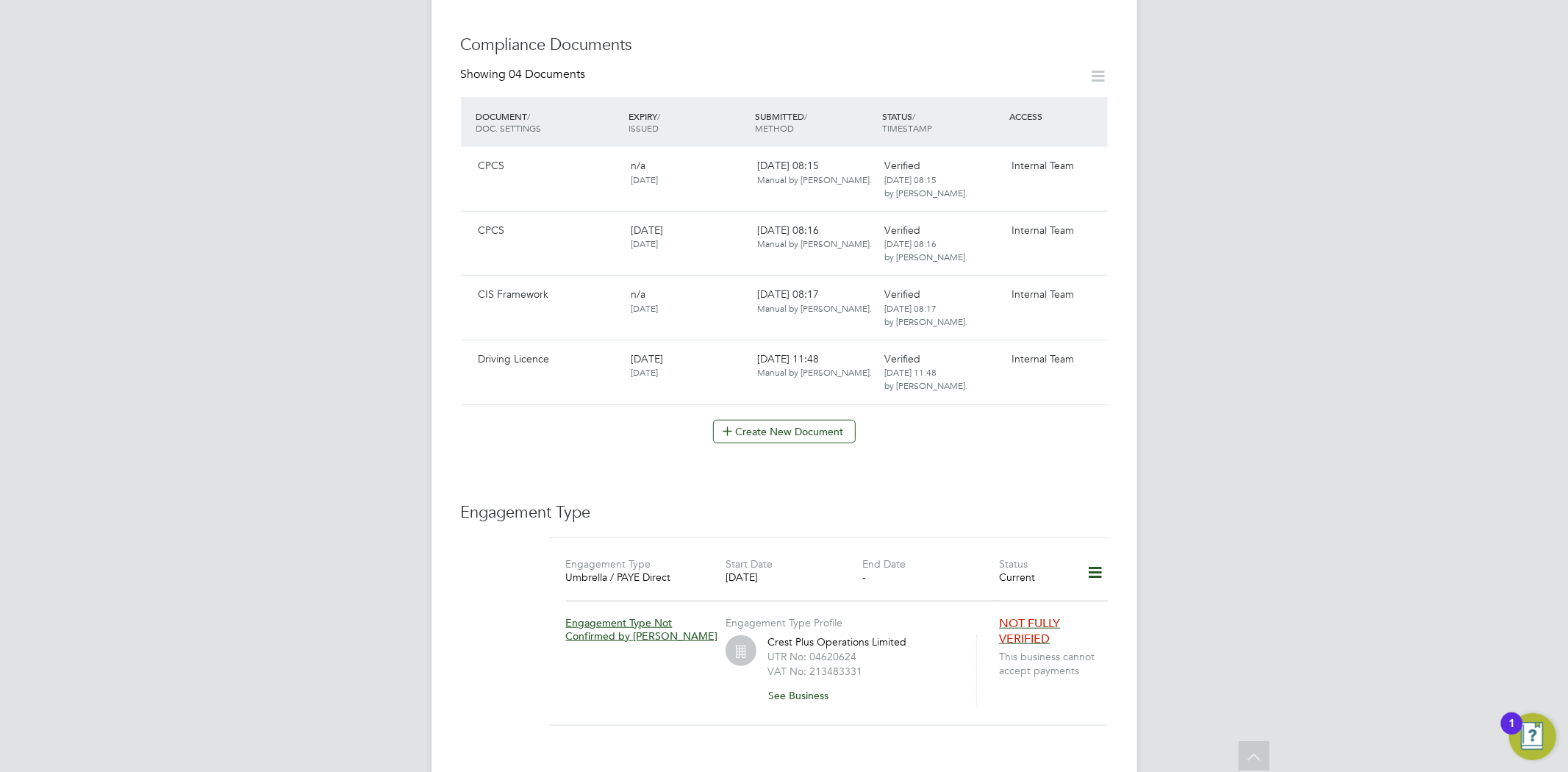
scroll to position [817, 0]
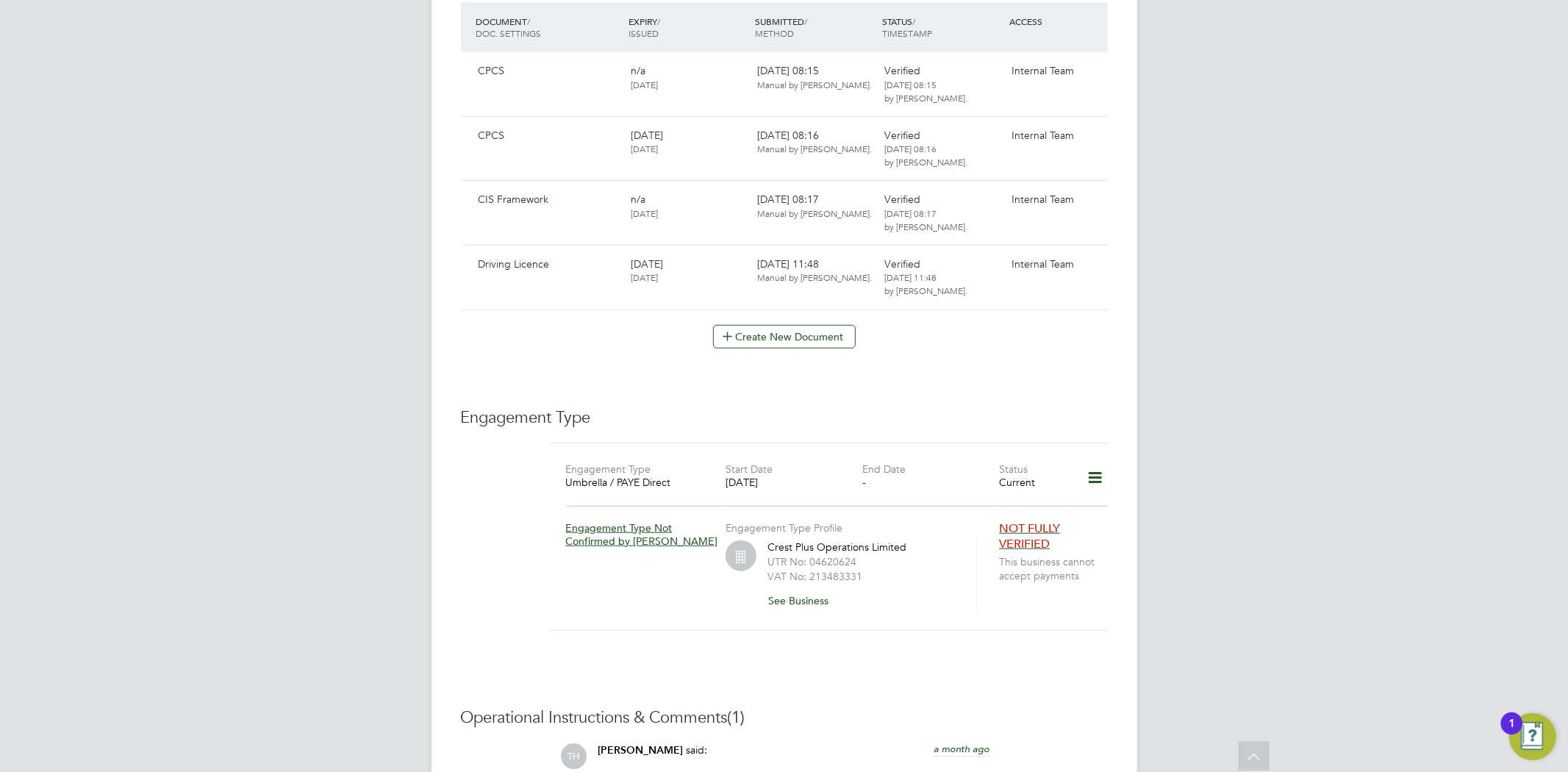
click at [1091, 463] on icon at bounding box center [1094, 478] width 25 height 34
click at [989, 508] on li "Edit Engagement Type" at bounding box center [1017, 507] width 168 height 20
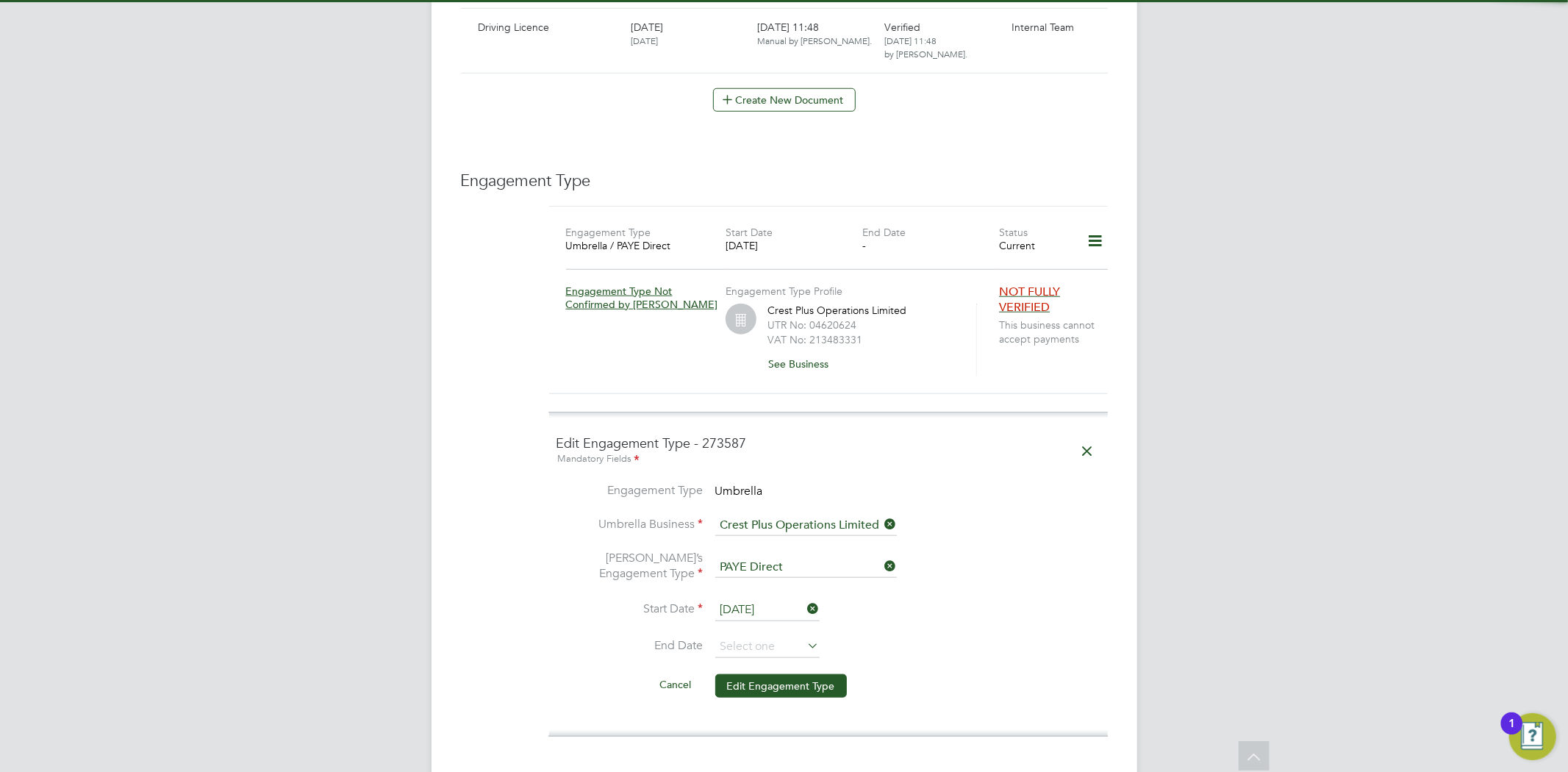
scroll to position [1062, 0]
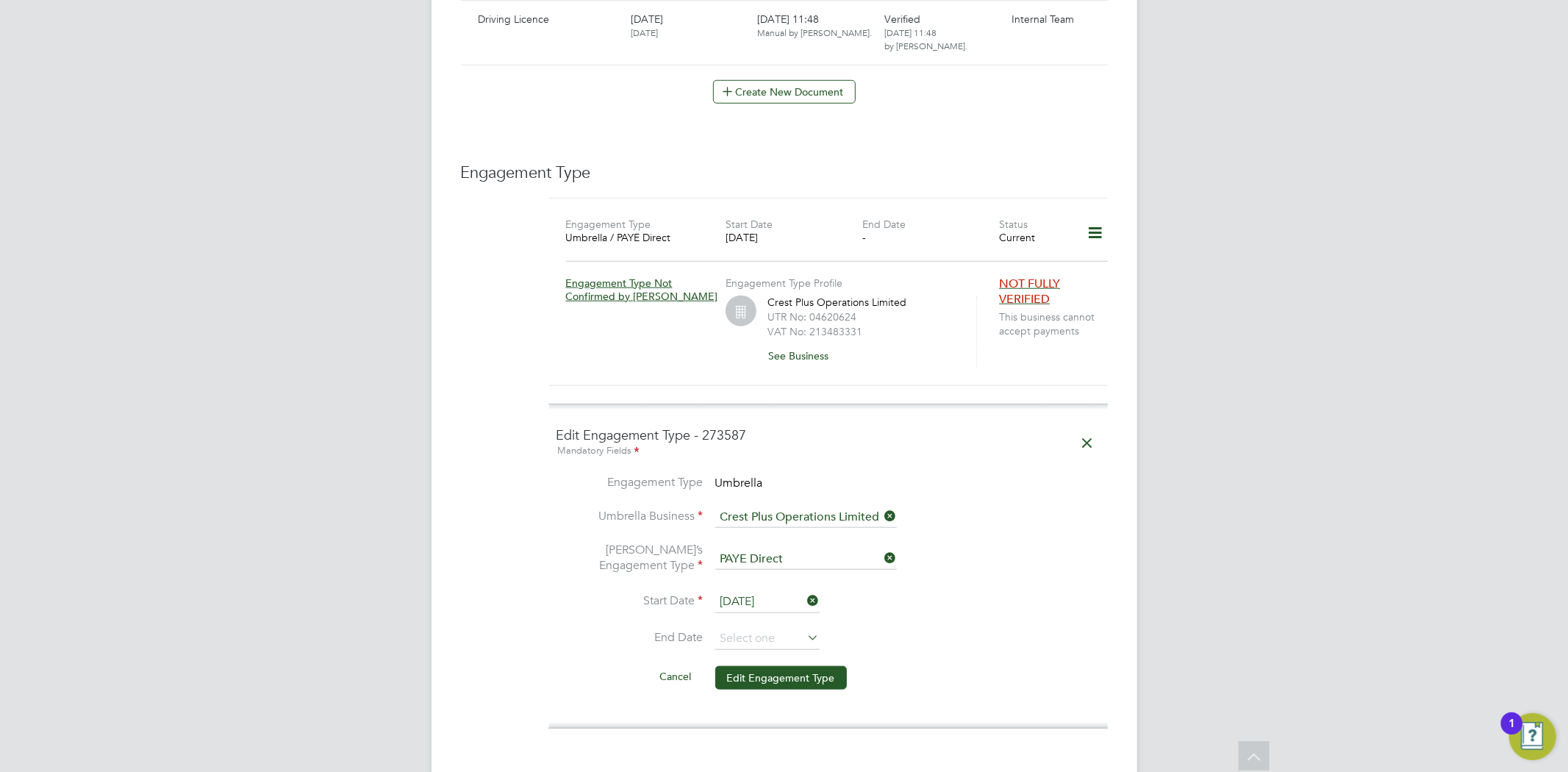
click at [670, 665] on button "Cancel" at bounding box center [675, 677] width 55 height 24
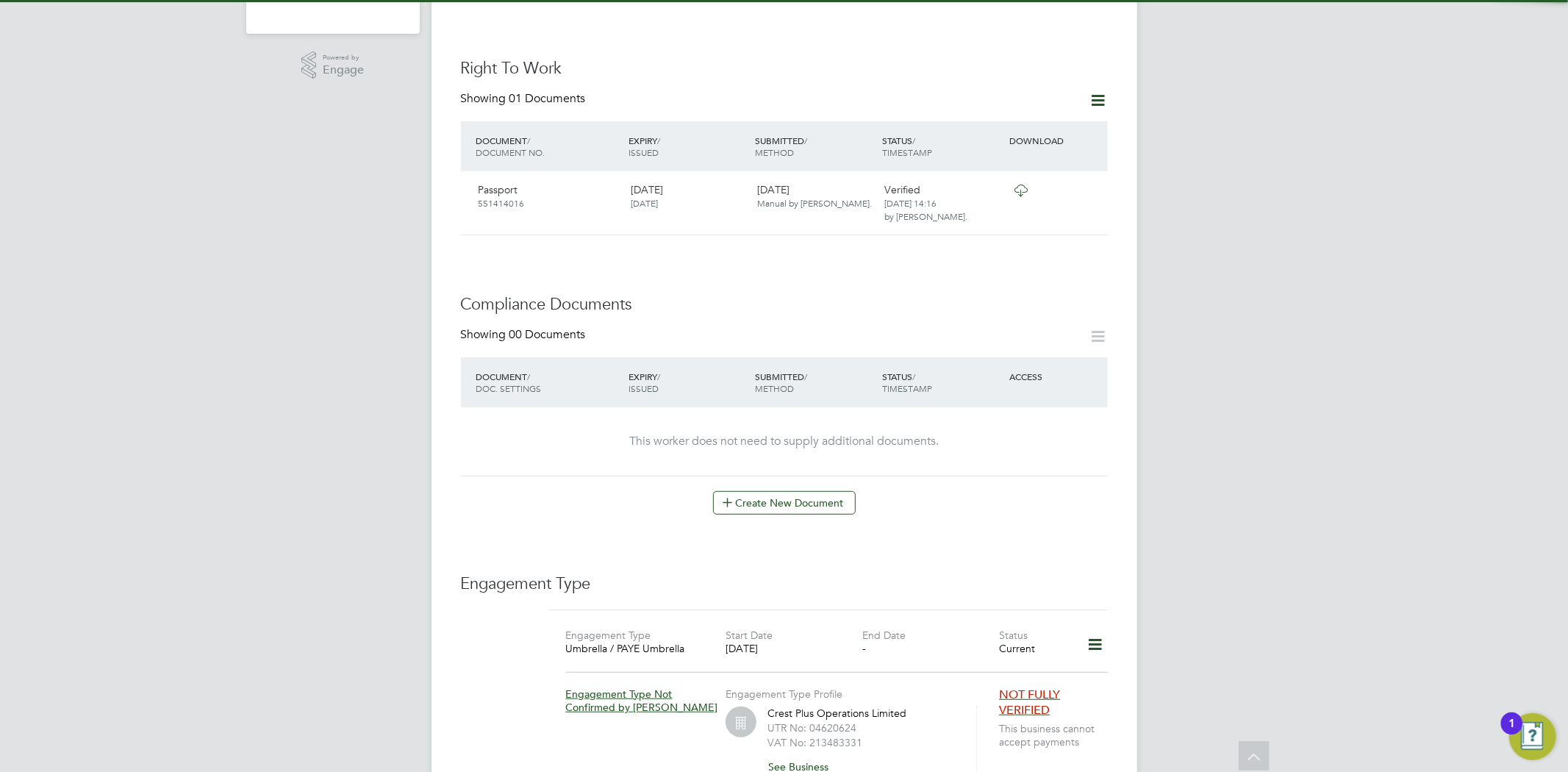
scroll to position [653, 0]
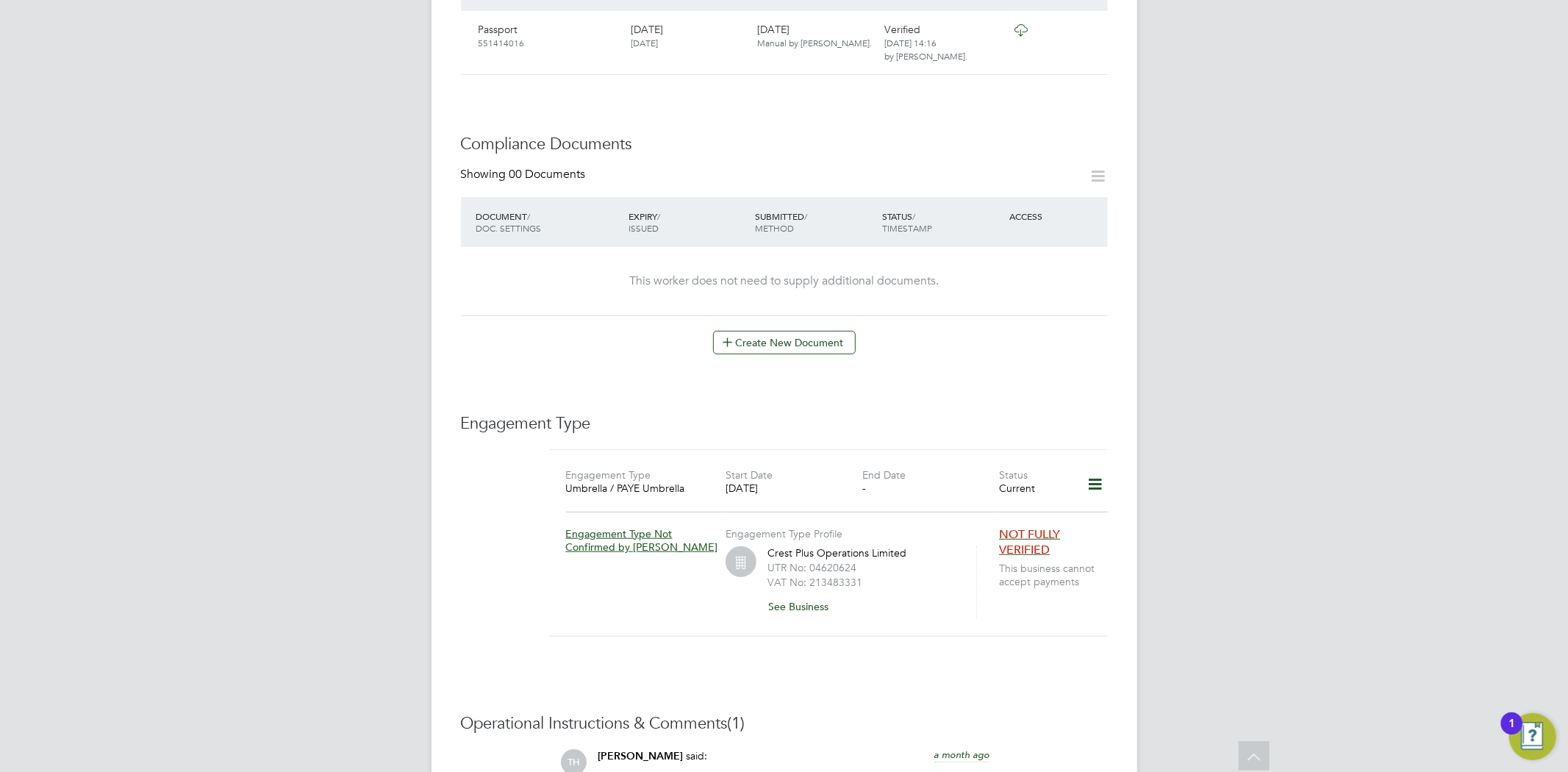
drag, startPoint x: 1106, startPoint y: 449, endPoint x: 1077, endPoint y: 483, distance: 44.7
click at [1105, 468] on icon at bounding box center [1094, 485] width 25 height 34
click at [1006, 494] on li "Edit Engagement Type" at bounding box center [1017, 497] width 168 height 20
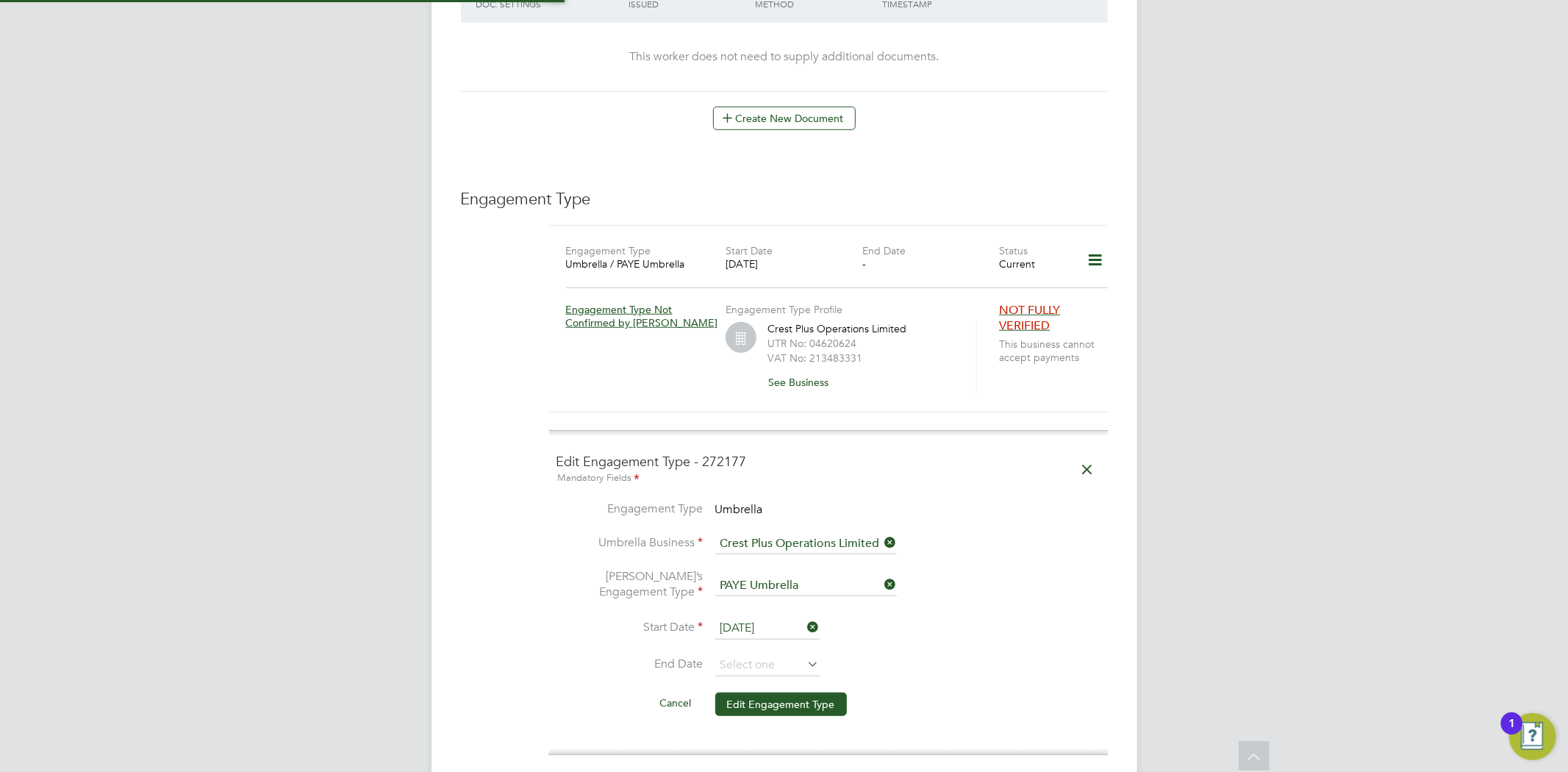
scroll to position [899, 0]
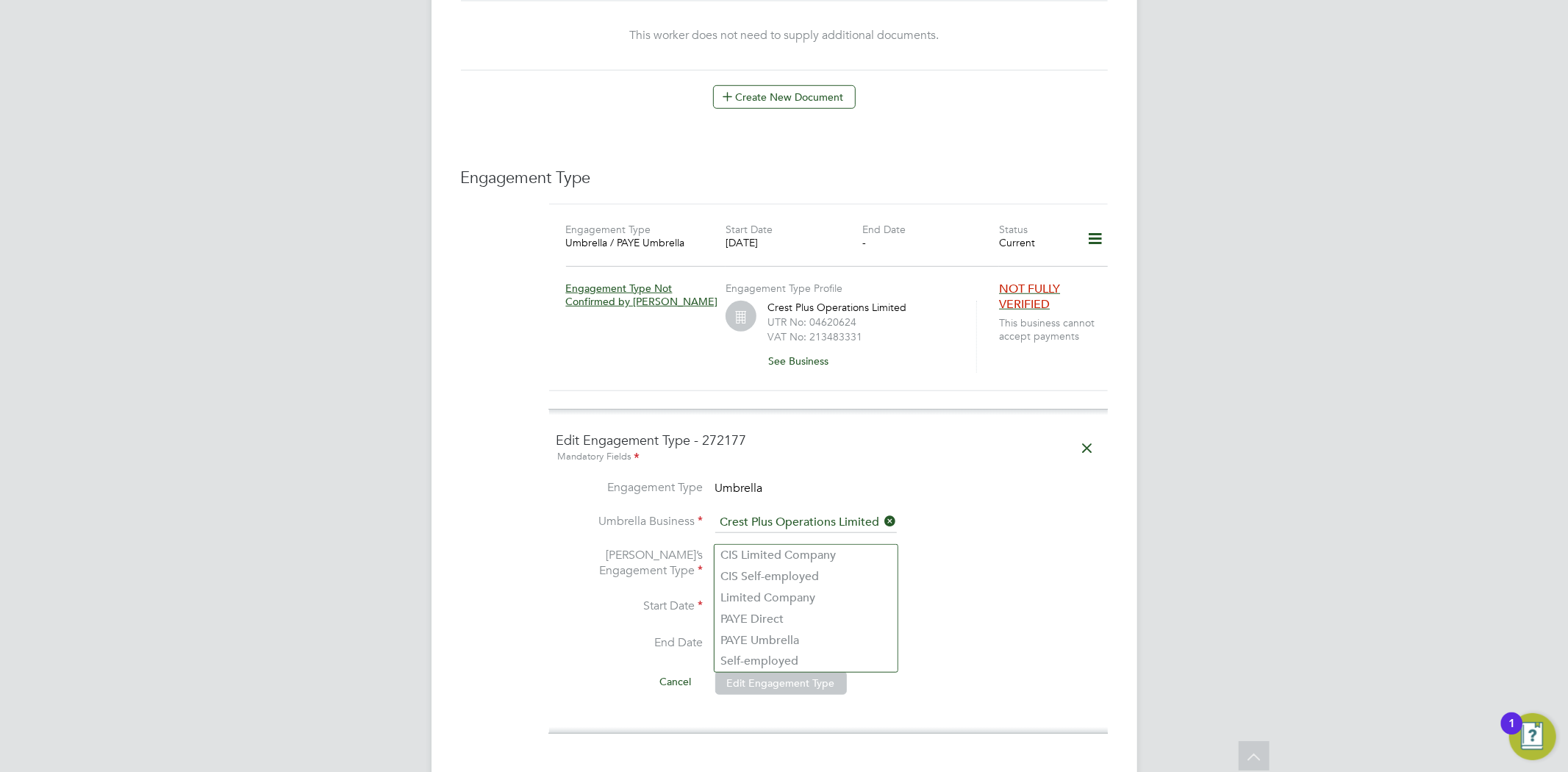
click at [849, 554] on input at bounding box center [806, 564] width 182 height 20
click at [818, 610] on li "PAYE Direct" at bounding box center [806, 619] width 183 height 21
type input "PAYE Direct"
click at [984, 596] on li "Start Date 14 Jun 2025" at bounding box center [828, 615] width 544 height 37
click at [797, 671] on button "Edit Engagement Type" at bounding box center [781, 683] width 132 height 24
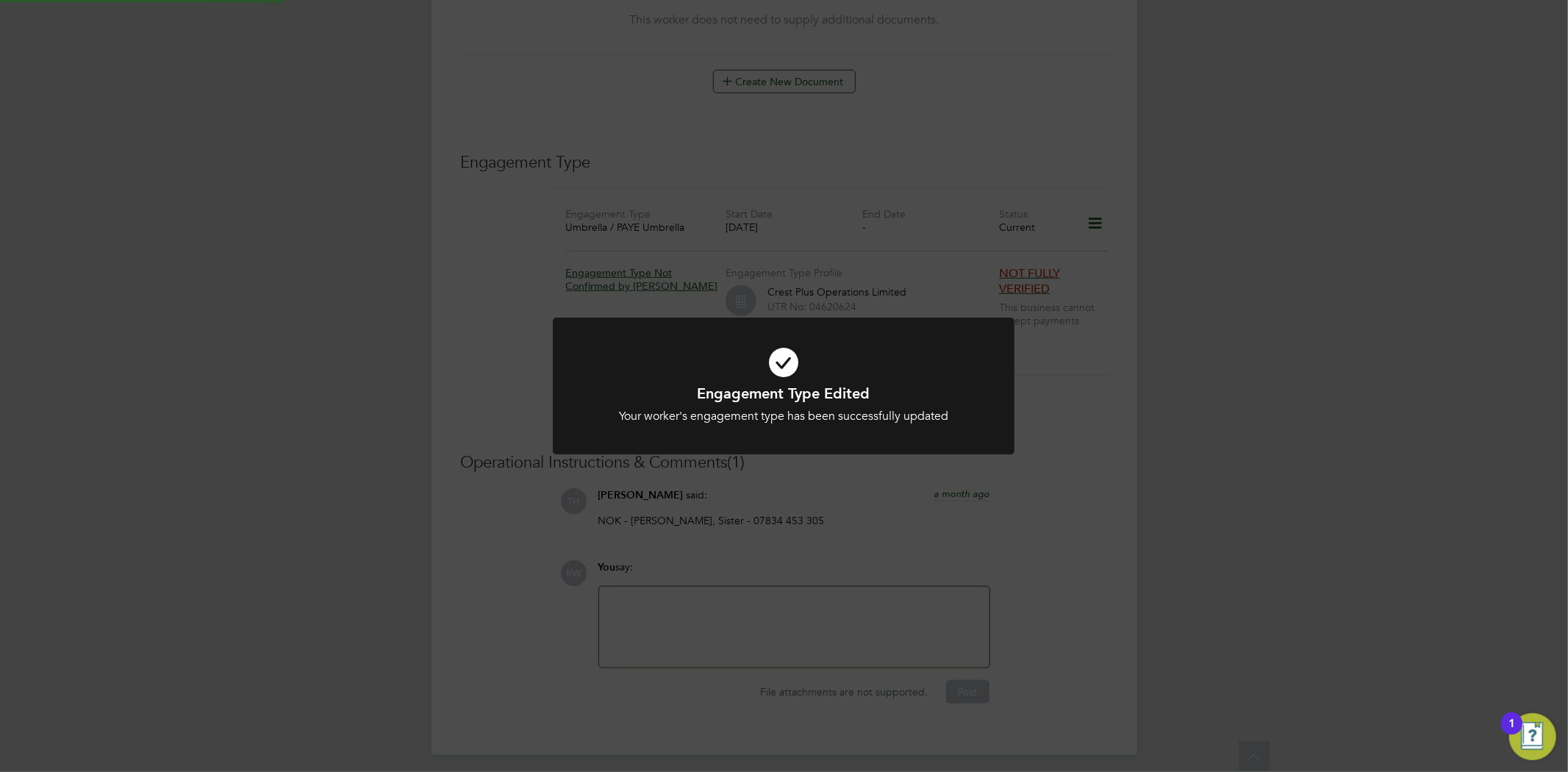
scroll to position [890, 0]
click at [1159, 465] on div "Engagement Type Edited Your worker's engagement type has been successfully upda…" at bounding box center [784, 386] width 1568 height 772
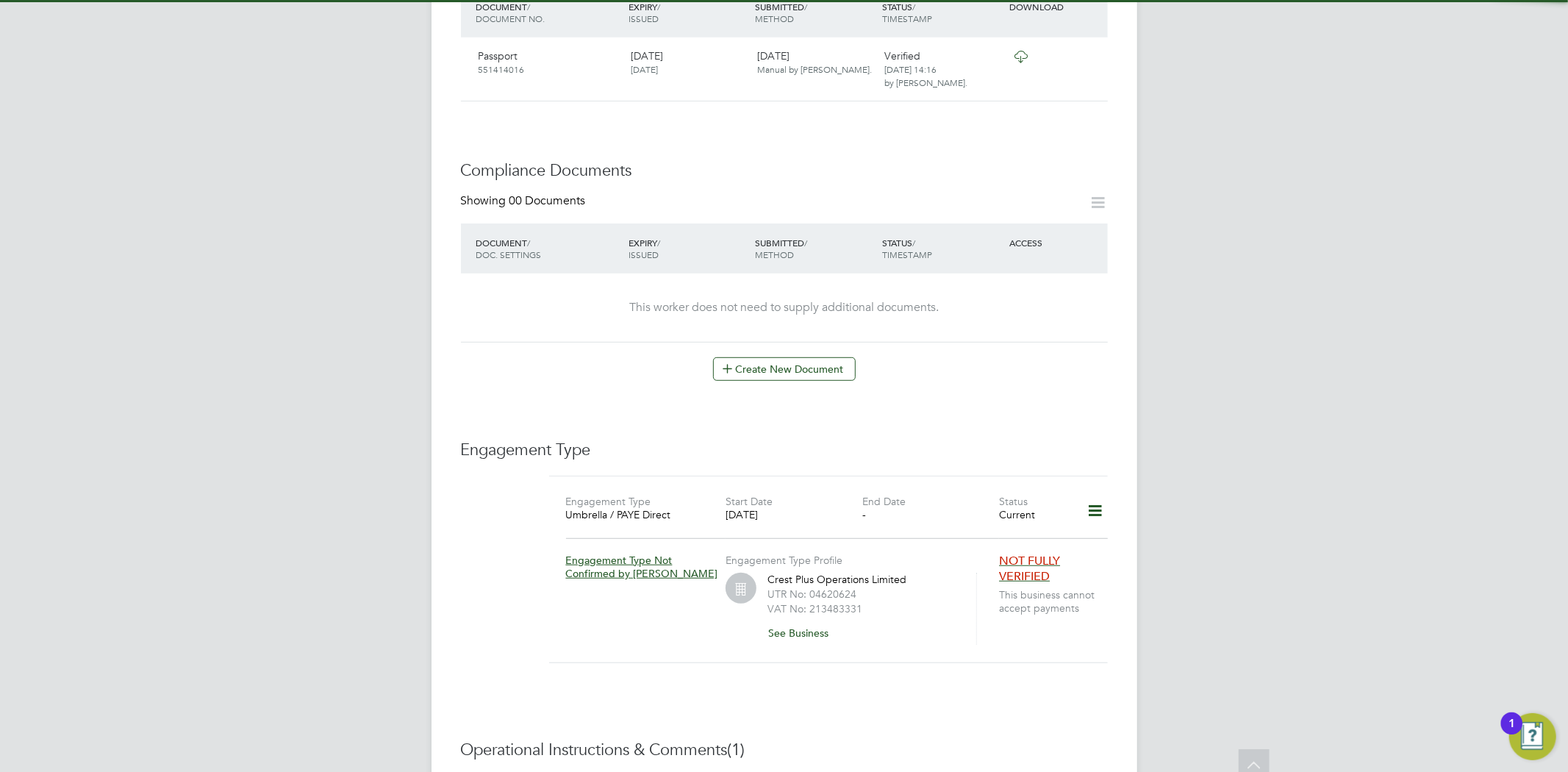
scroll to position [653, 0]
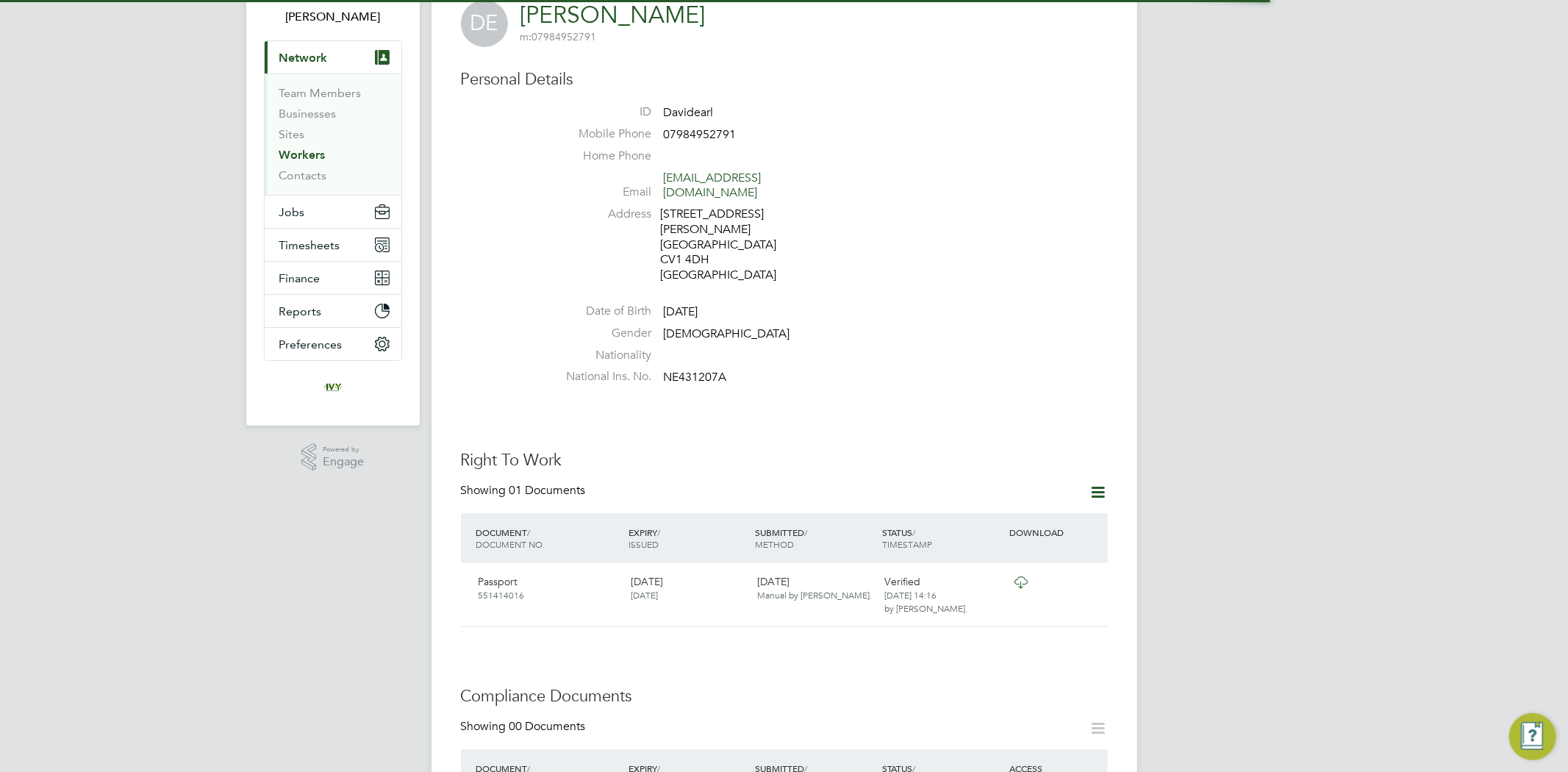
scroll to position [735, 0]
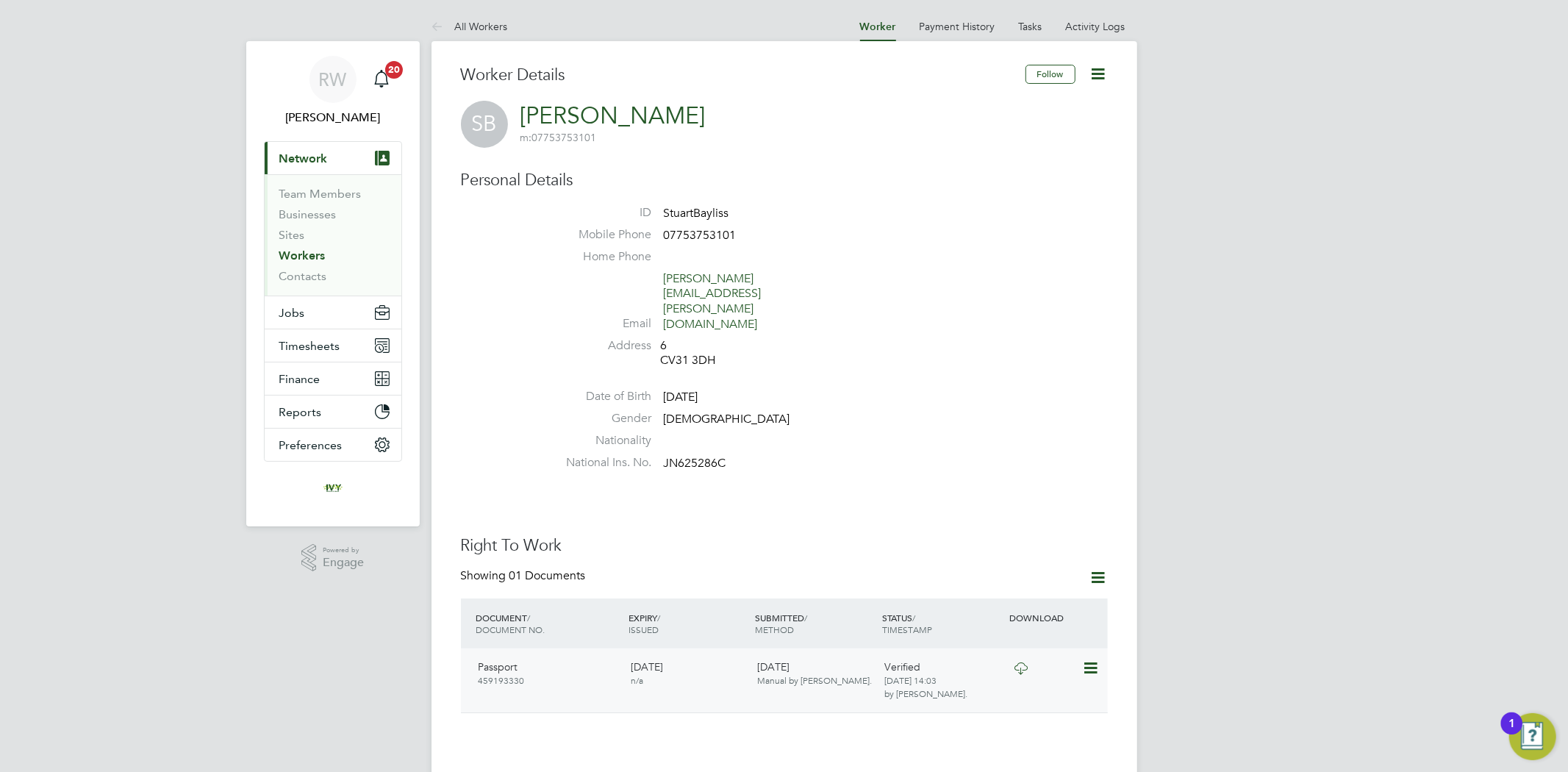
click at [1018, 662] on icon at bounding box center [1021, 668] width 19 height 12
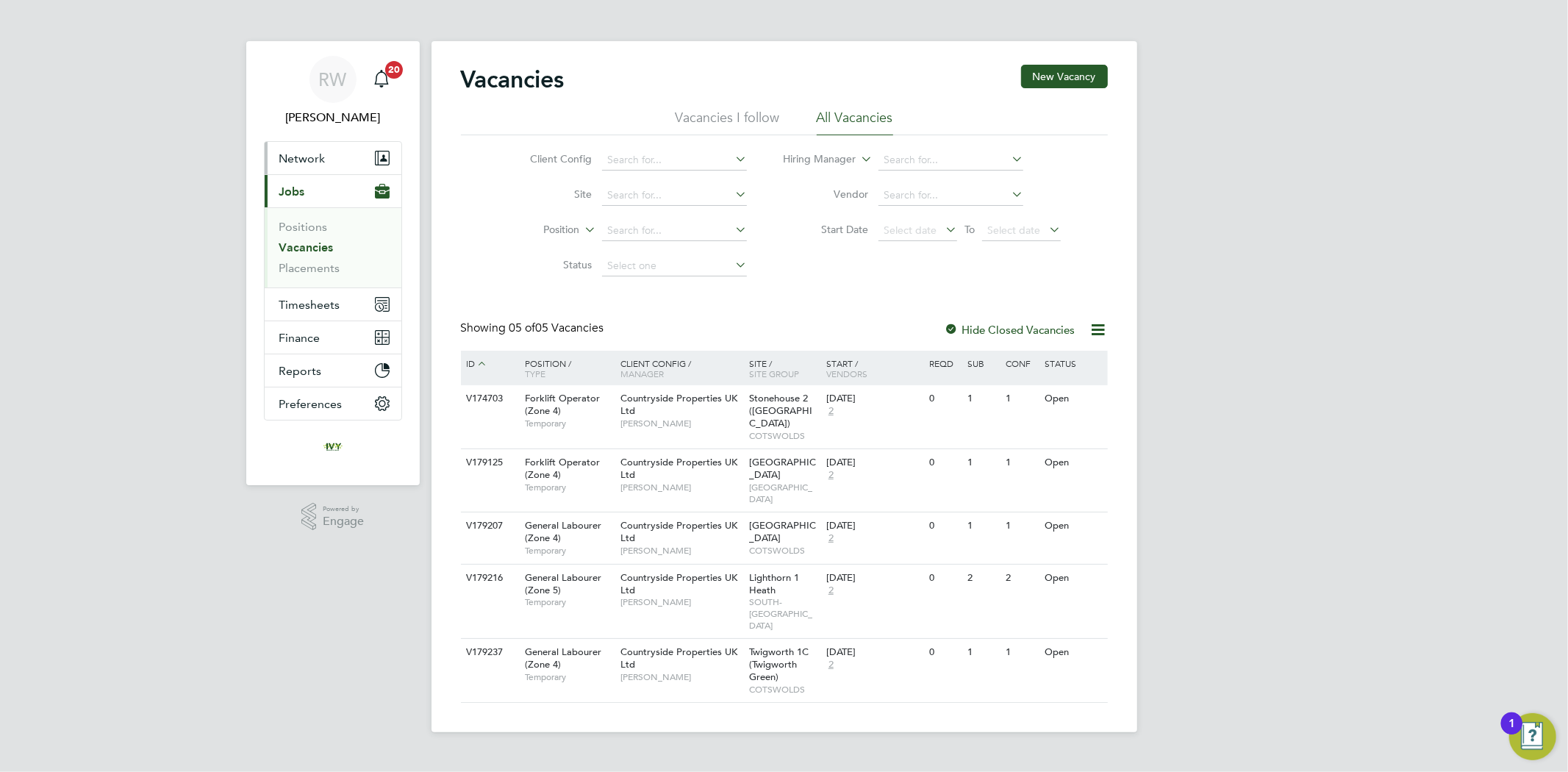
click at [328, 158] on button "Network" at bounding box center [333, 158] width 137 height 32
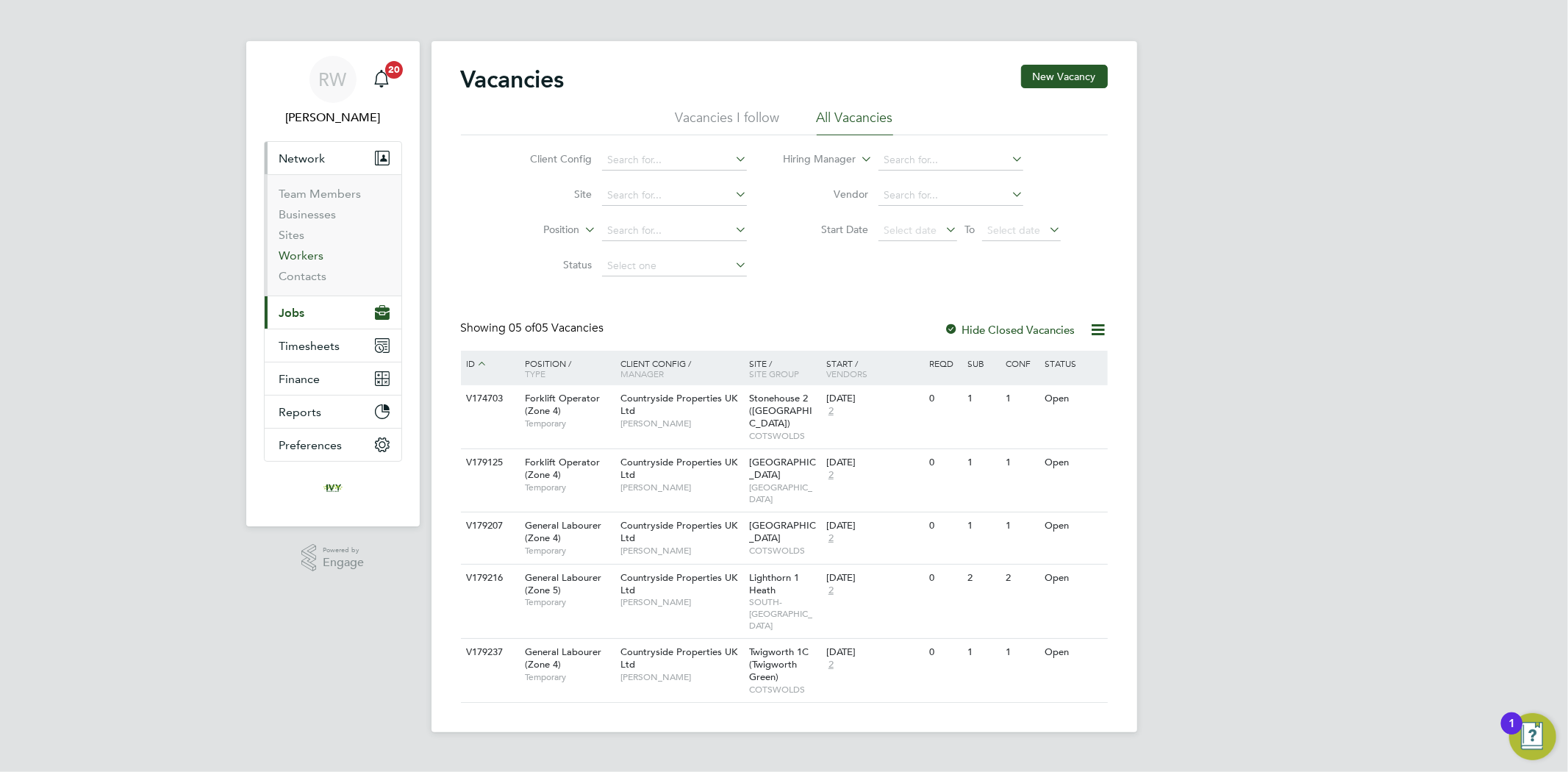
click at [316, 258] on link "Workers" at bounding box center [301, 255] width 45 height 14
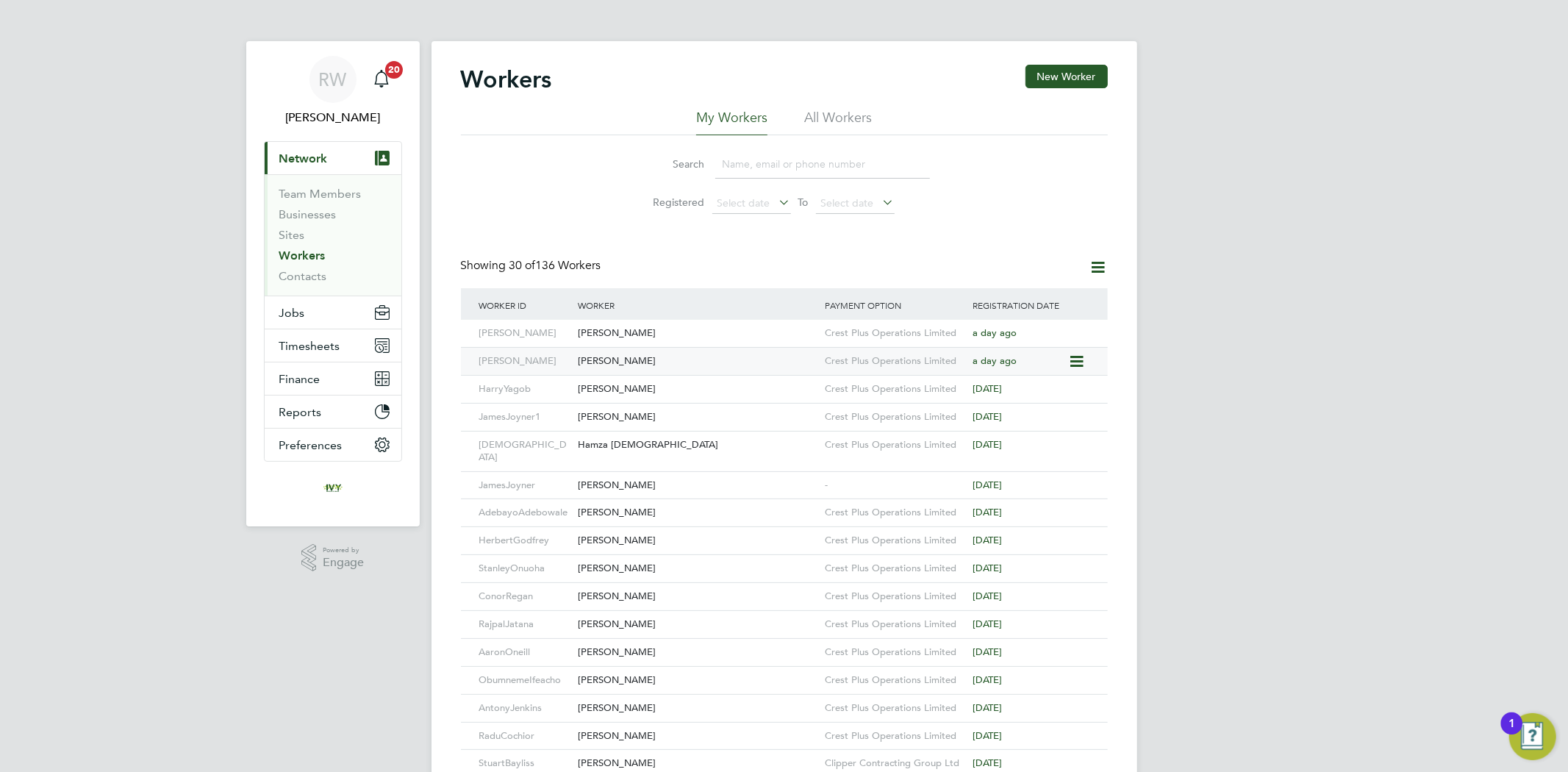
click at [655, 358] on div "Mario Spasov" at bounding box center [697, 362] width 247 height 27
click at [768, 155] on input at bounding box center [822, 165] width 214 height 29
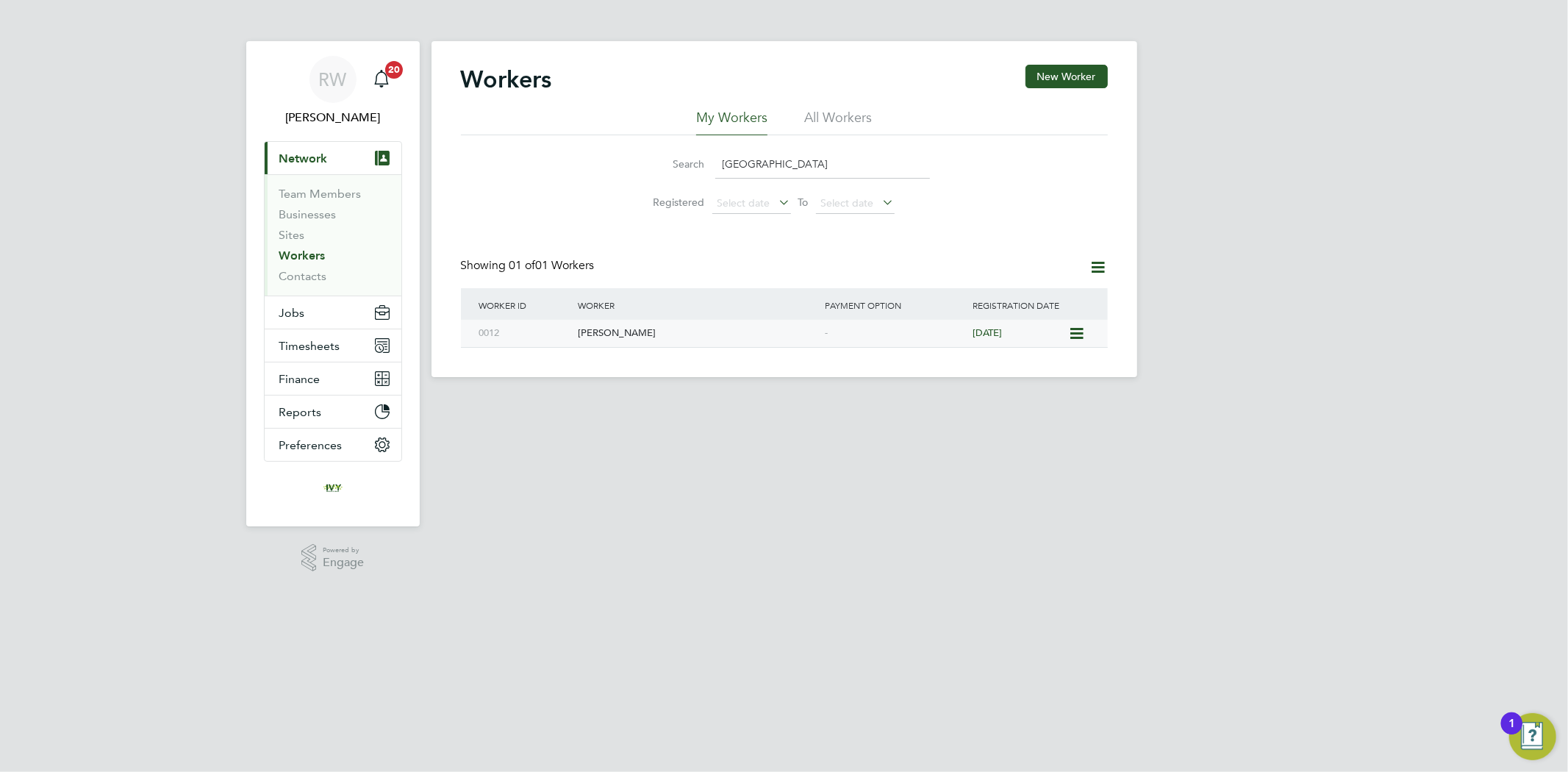
type input "bonn"
click at [733, 329] on div "Jordan Bonnie" at bounding box center [697, 334] width 247 height 27
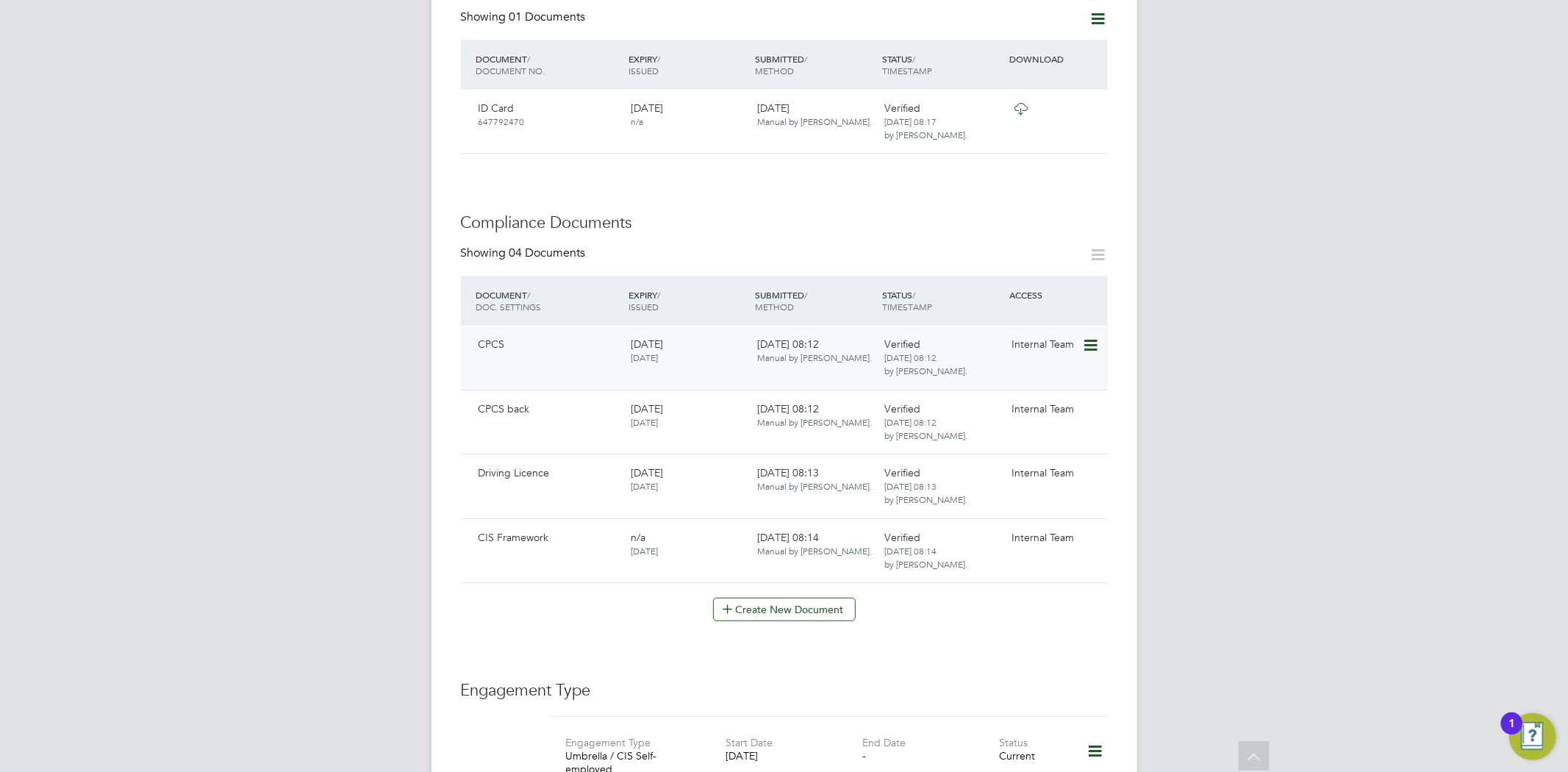
scroll to position [653, 0]
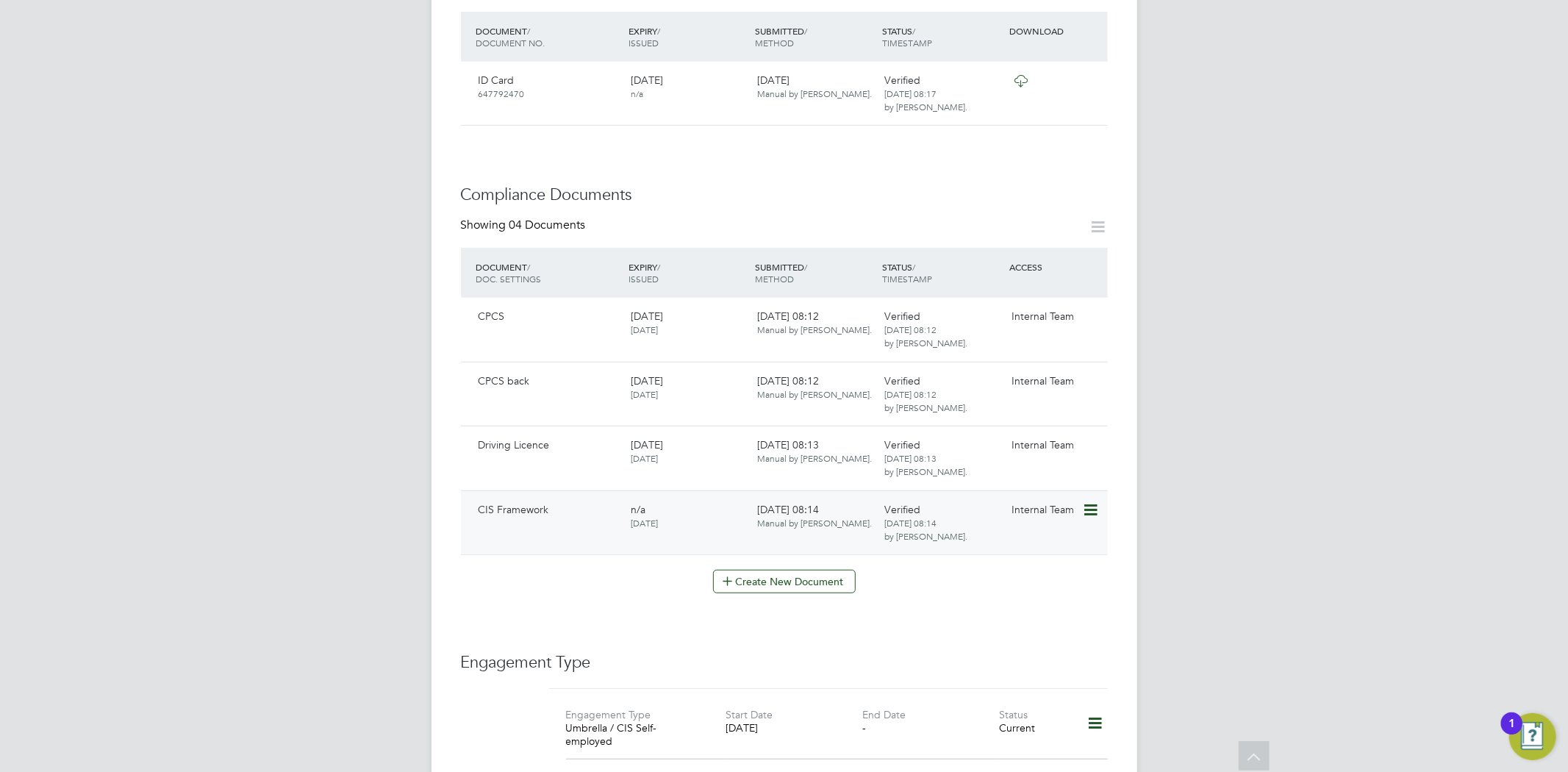
click at [984, 506] on div "Verified 28 Aug 2025, 08:14 by Tom Harvey." at bounding box center [941, 523] width 128 height 52
click at [1089, 502] on icon at bounding box center [1088, 510] width 14 height 18
click at [1039, 545] on li "Download Document" at bounding box center [1037, 550] width 117 height 20
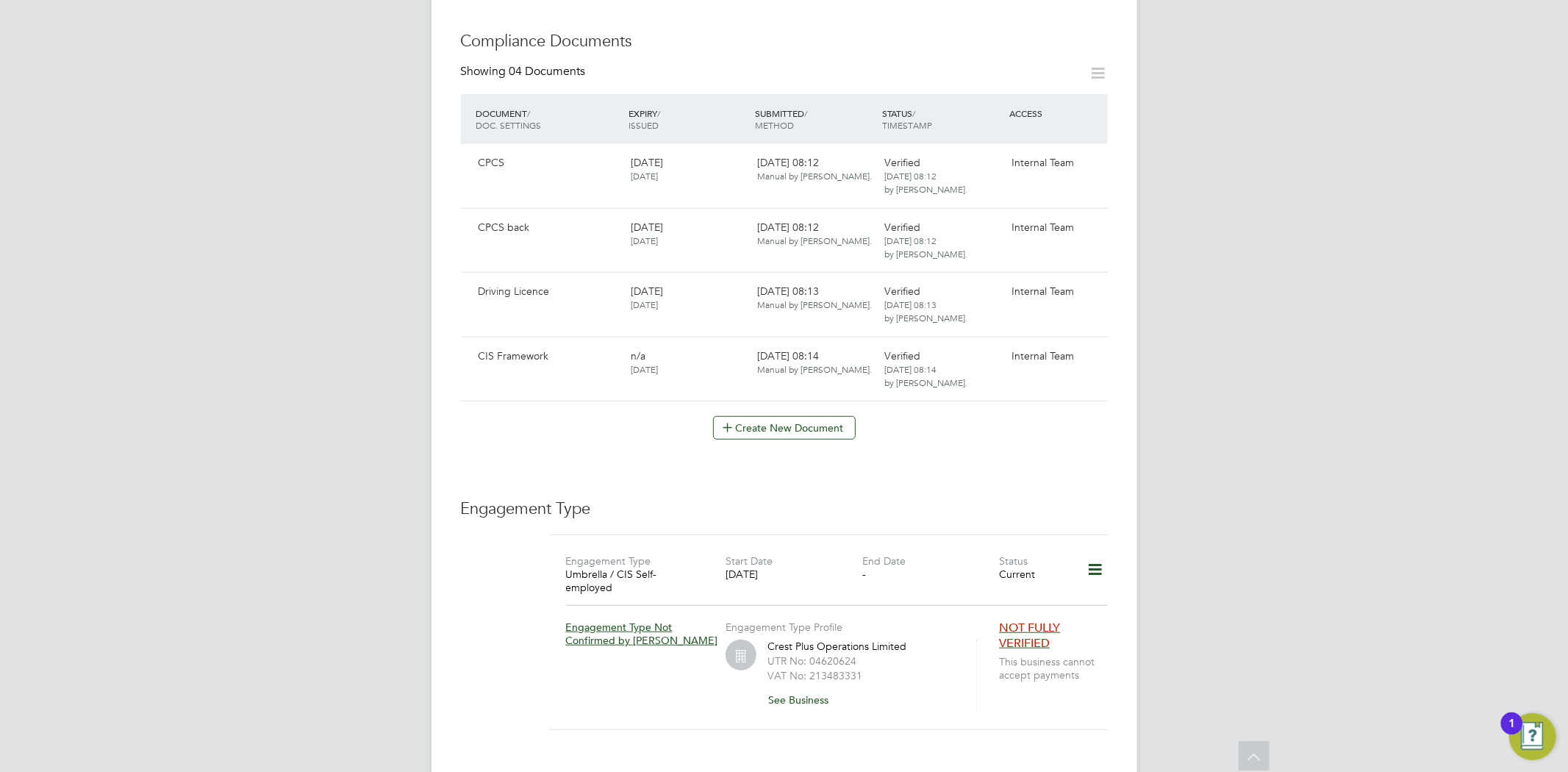
scroll to position [817, 0]
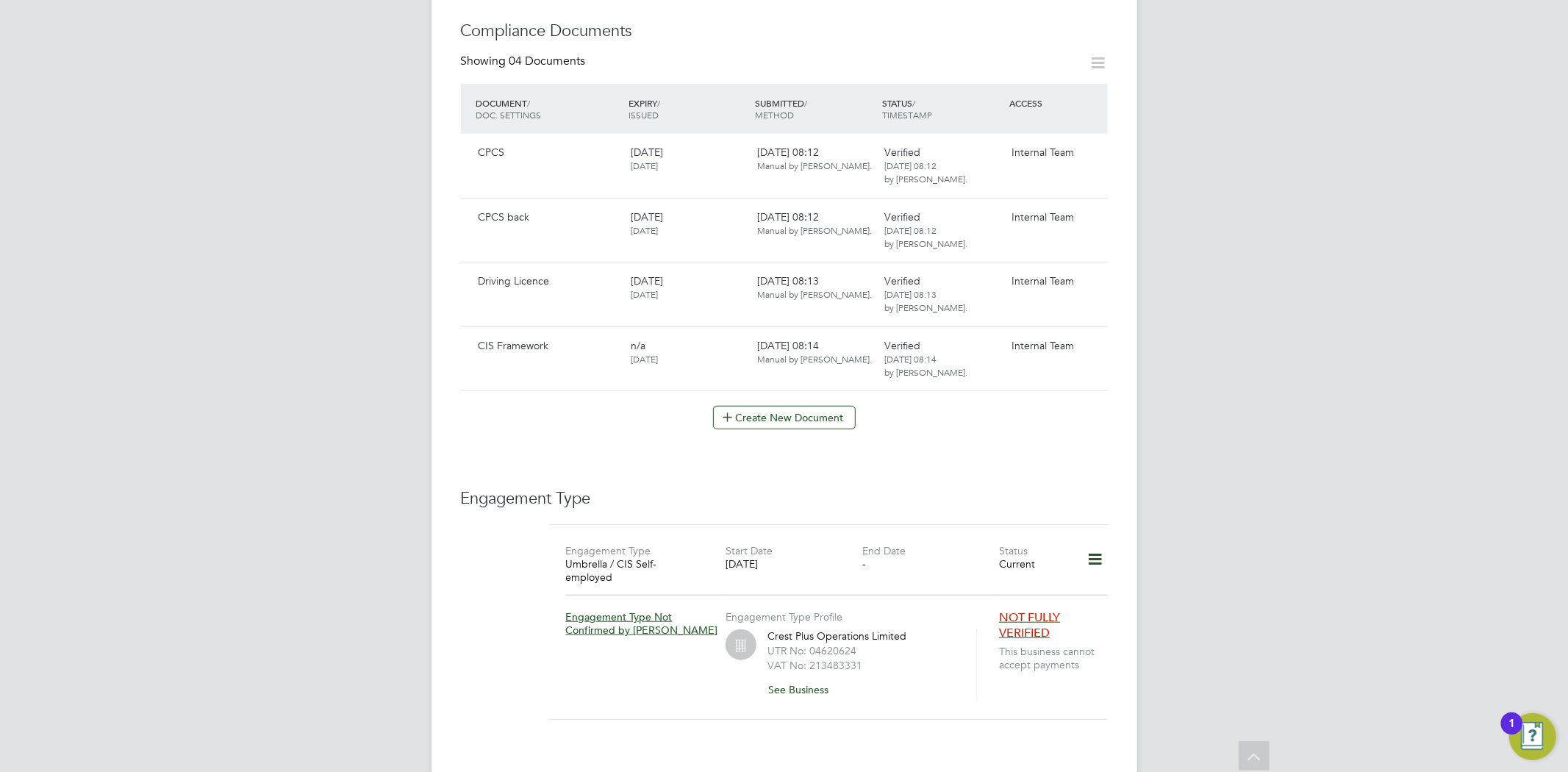
click at [1522, 724] on div "1" at bounding box center [1511, 723] width 21 height 22
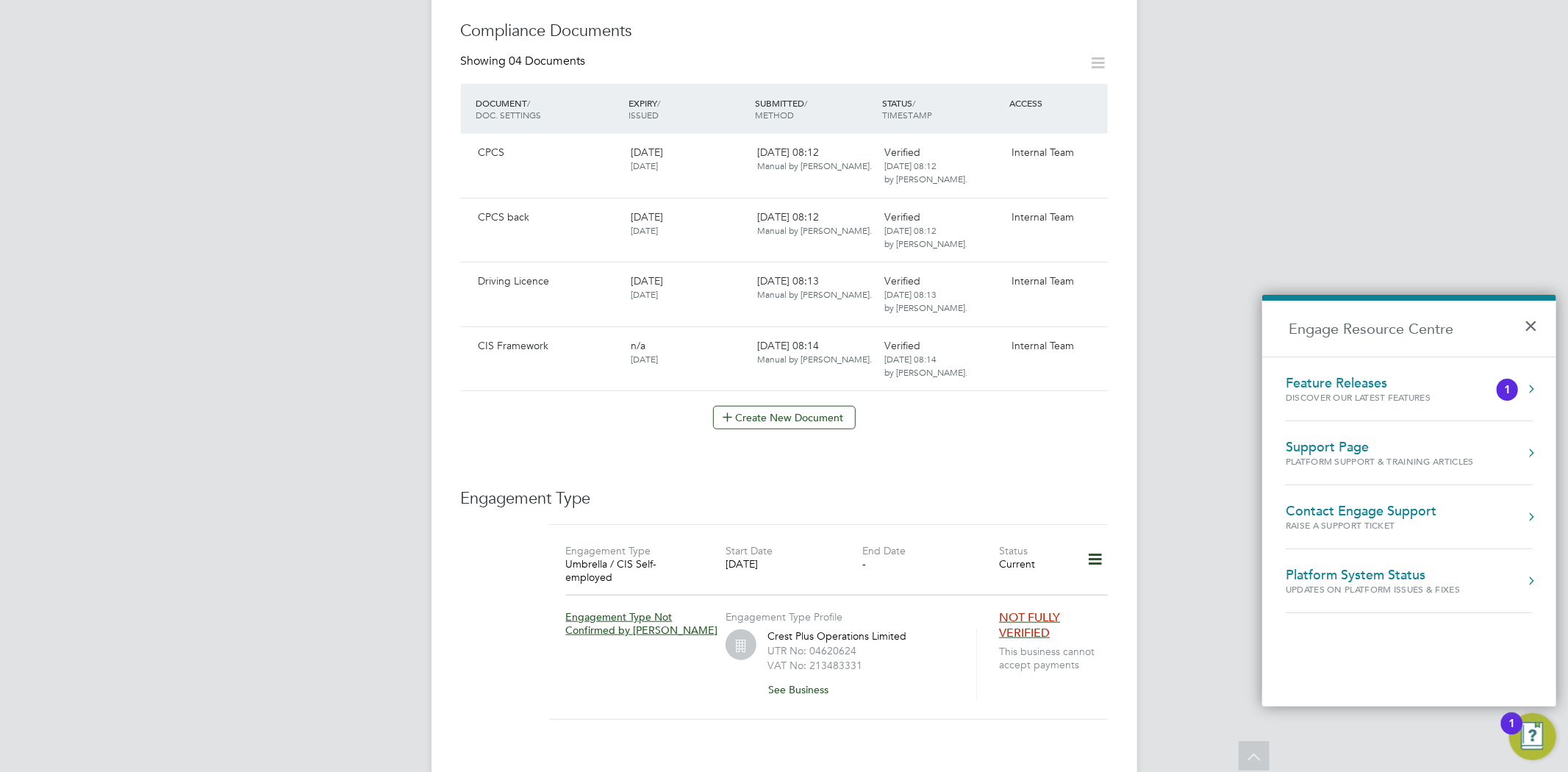
click at [1430, 519] on div "Raise a Support Ticket" at bounding box center [1360, 525] width 150 height 13
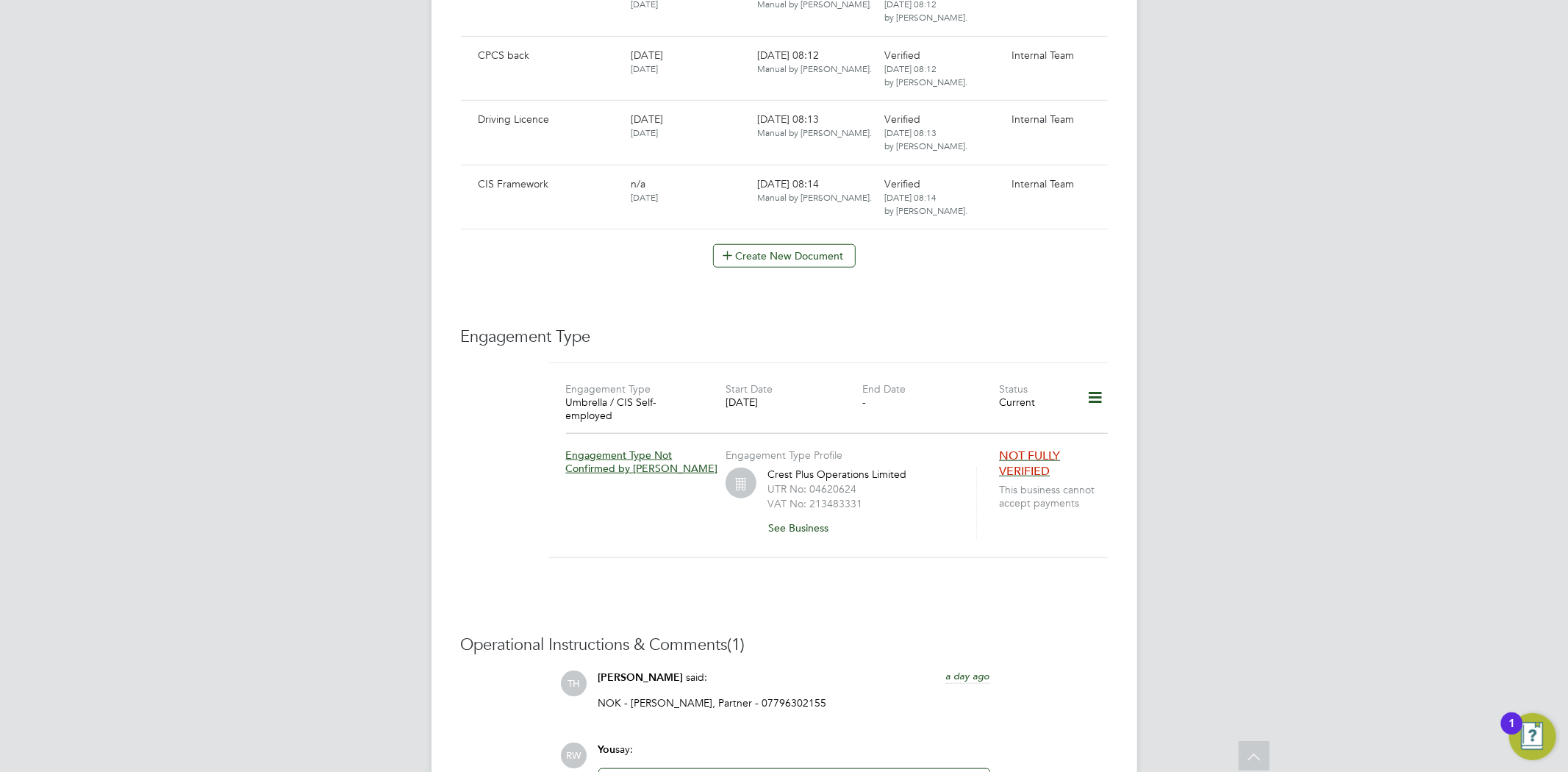
scroll to position [980, 0]
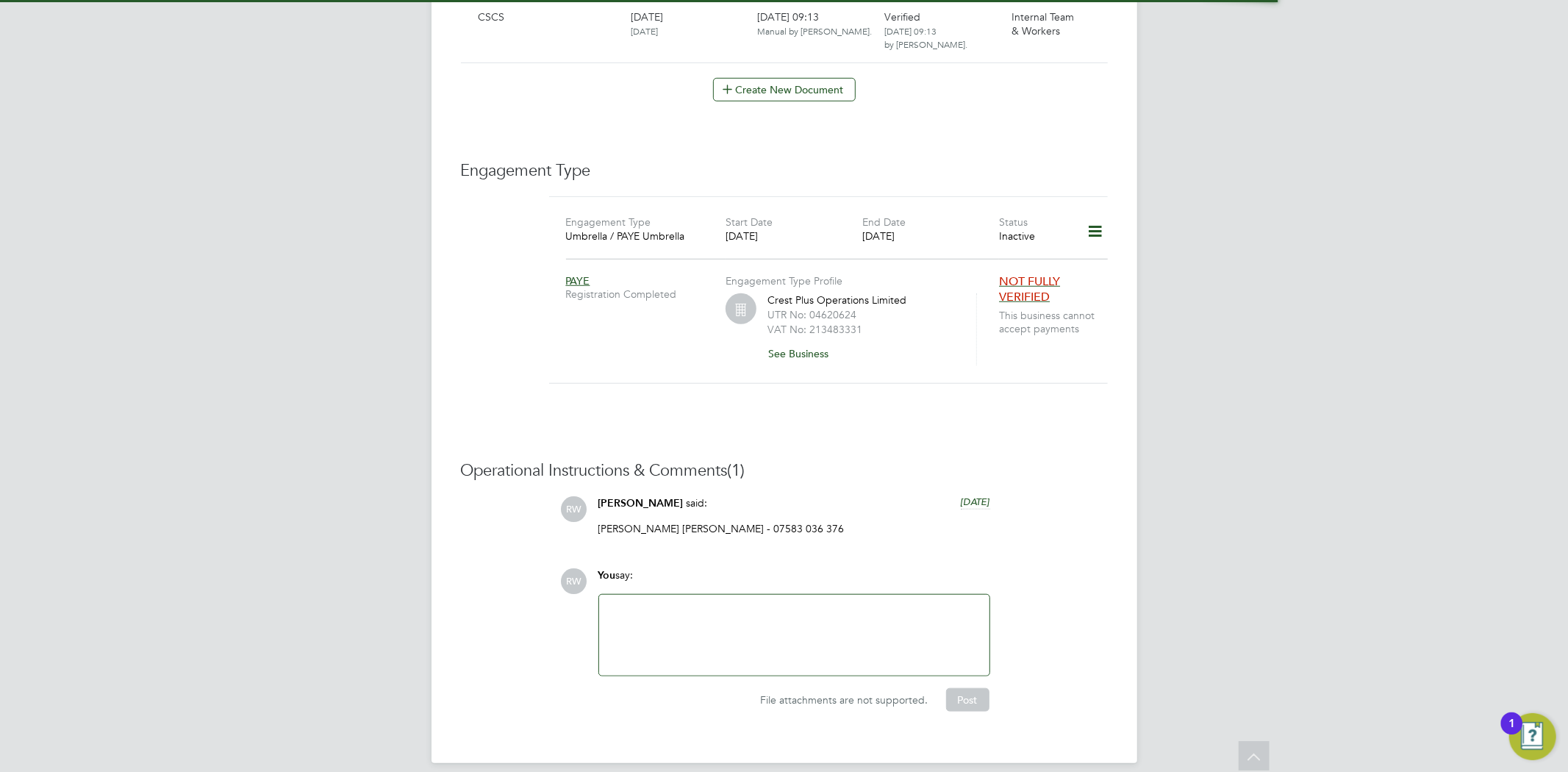
scroll to position [789, 0]
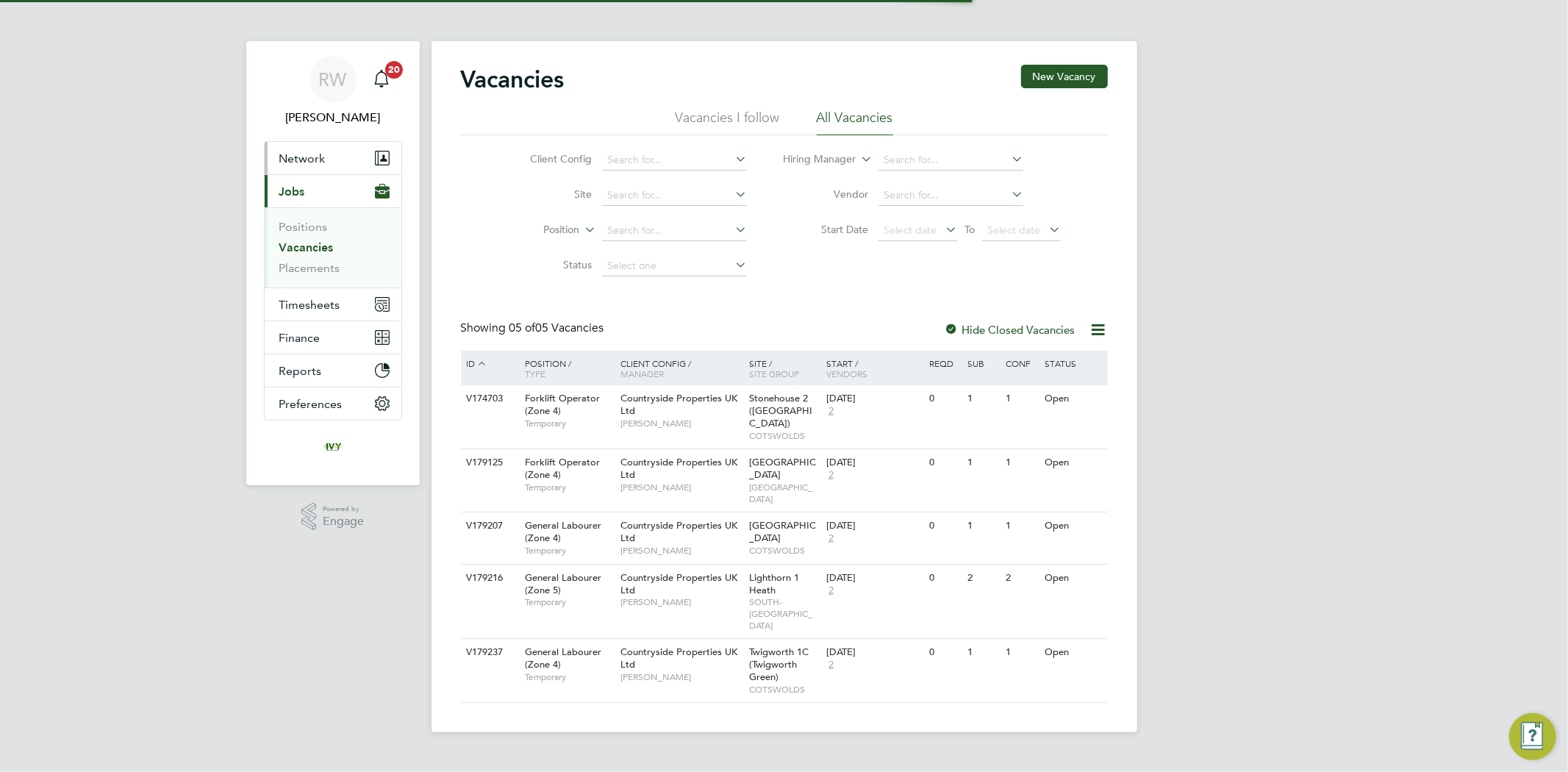
click at [317, 158] on span "Network" at bounding box center [302, 158] width 46 height 14
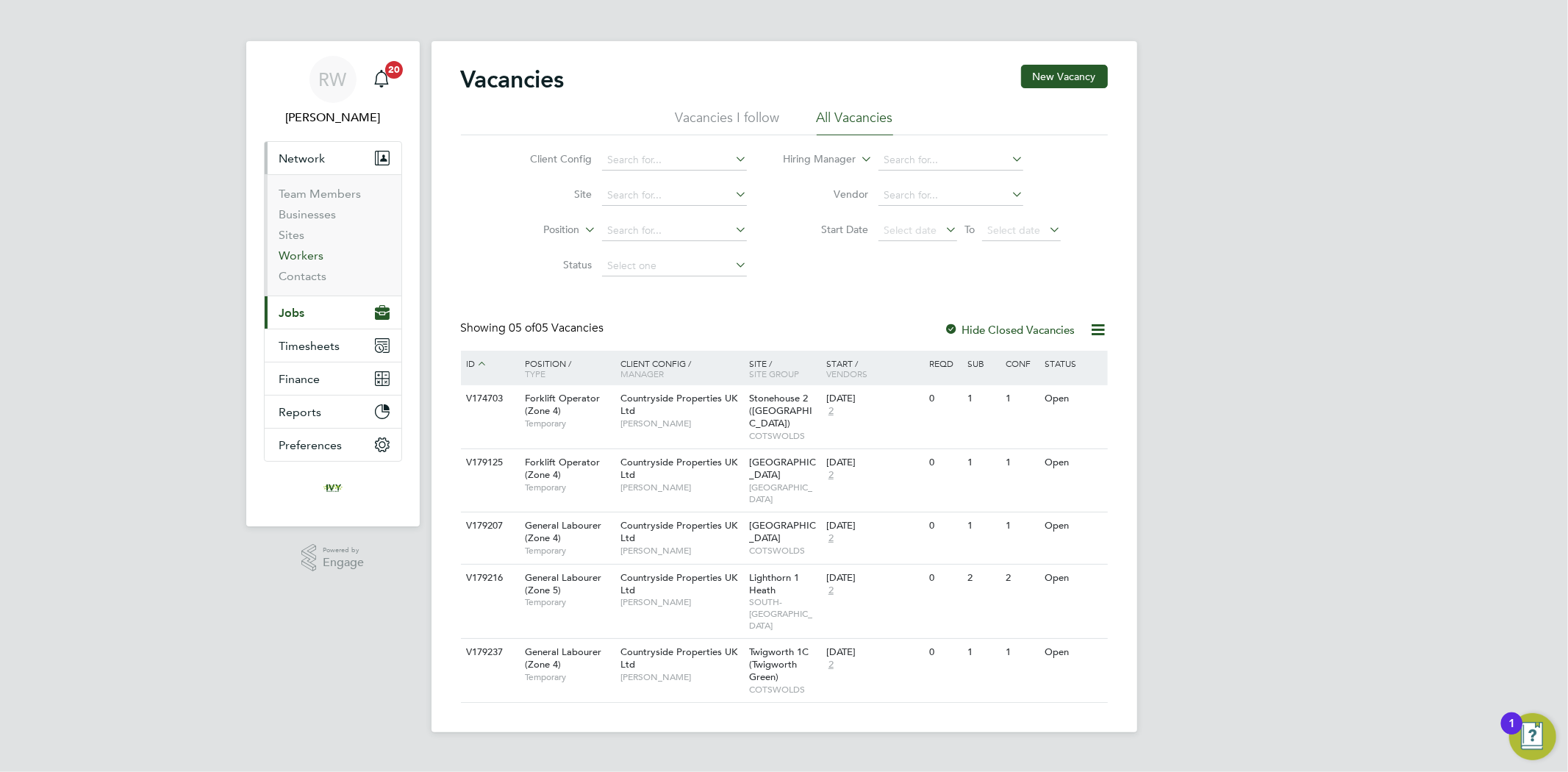
click at [307, 251] on link "Workers" at bounding box center [301, 255] width 45 height 14
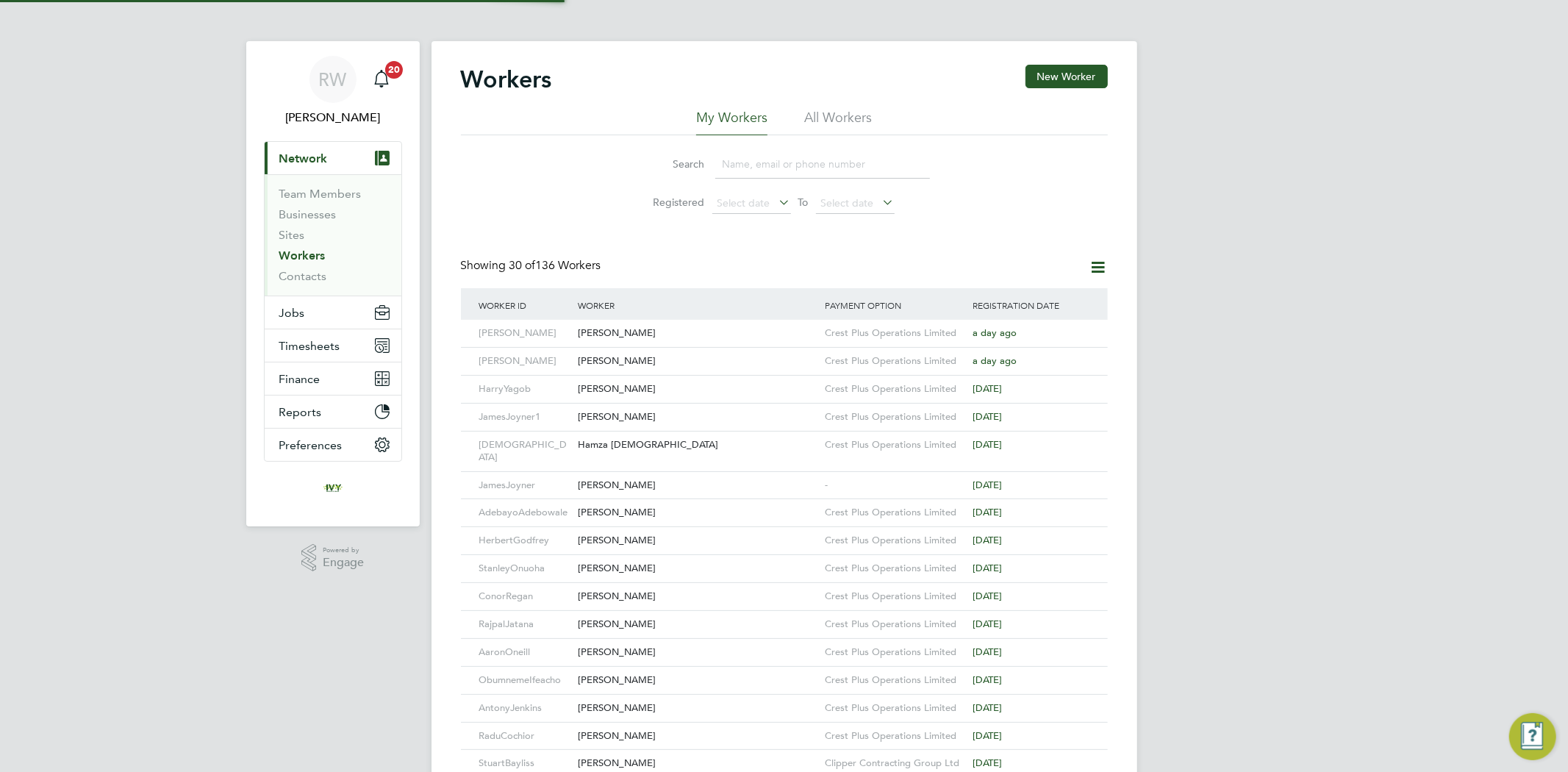
click at [797, 165] on input at bounding box center [822, 165] width 214 height 29
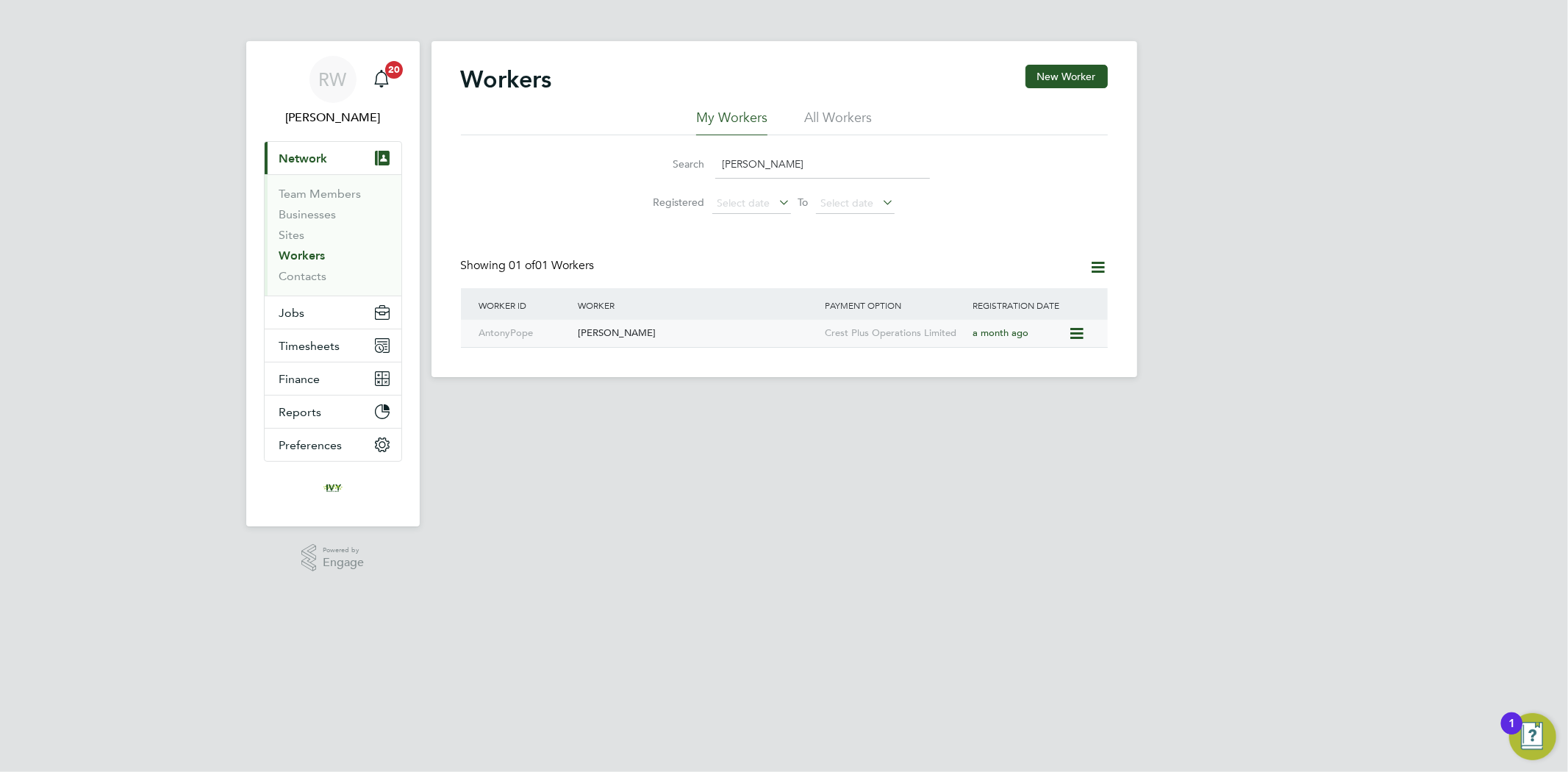
type input "pope"
click at [707, 324] on div "Antony Pope" at bounding box center [697, 334] width 247 height 27
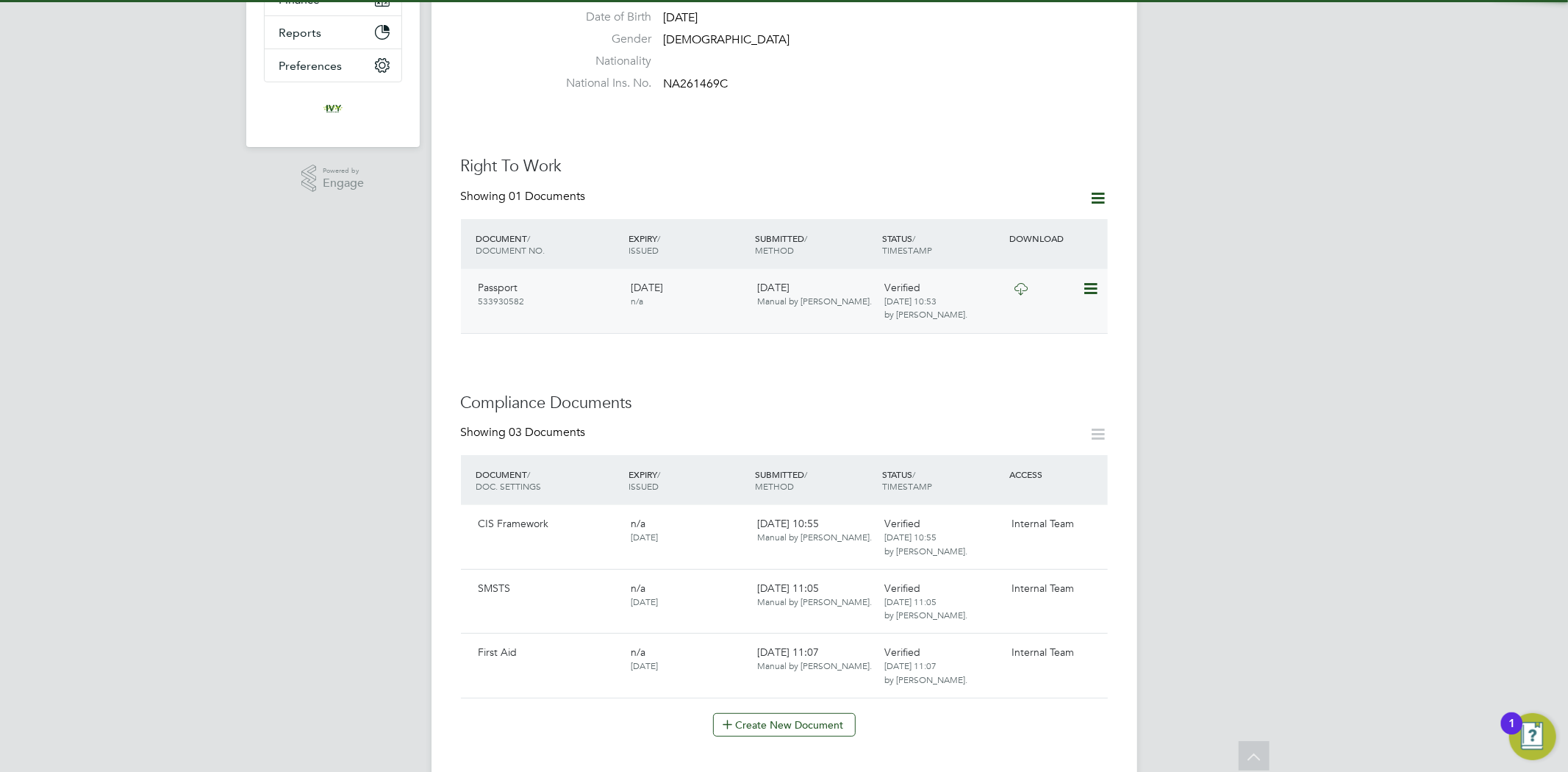
scroll to position [408, 0]
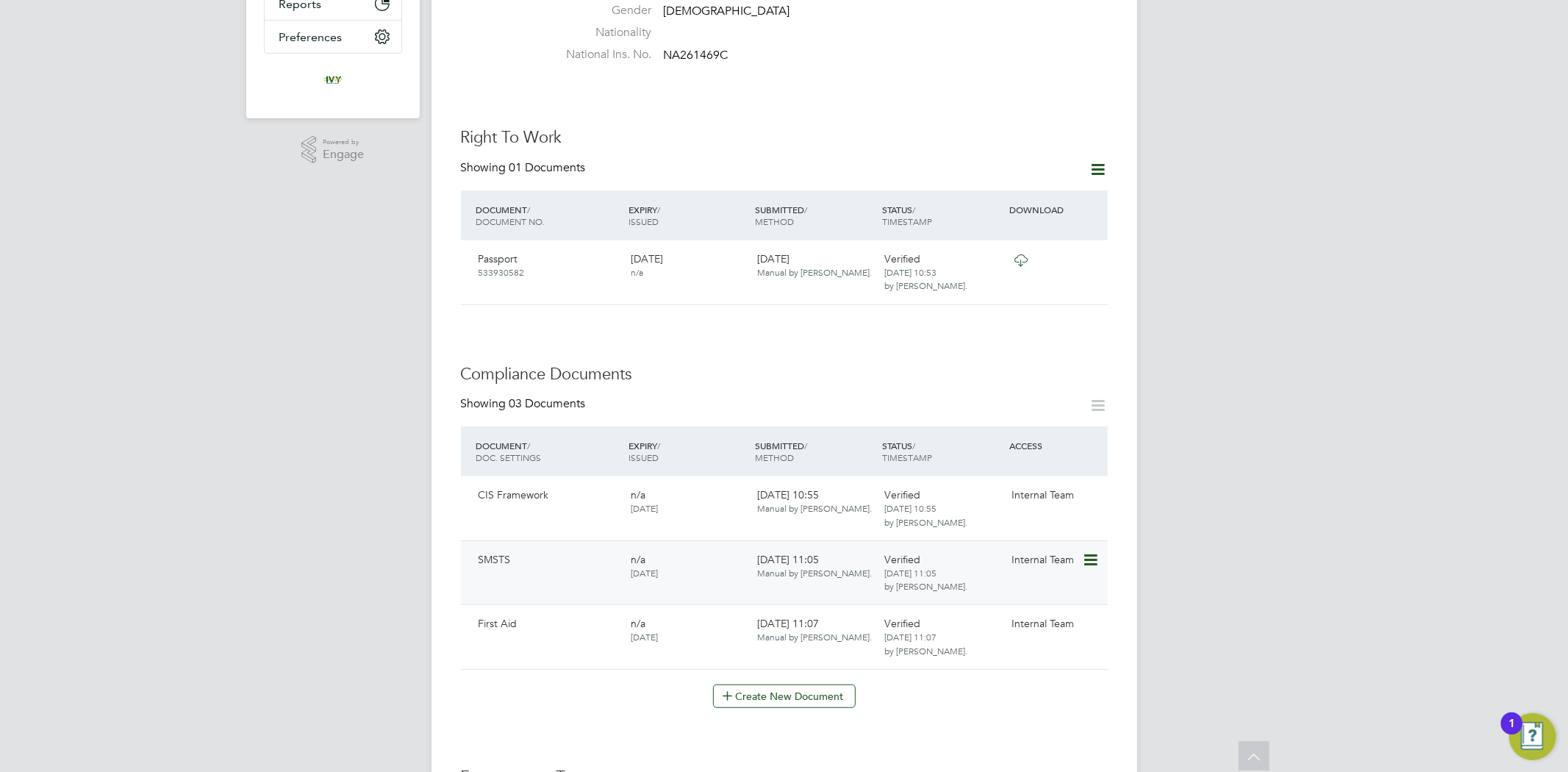
click at [1082, 552] on icon at bounding box center [1088, 560] width 14 height 18
click at [1041, 581] on li "Download Document" at bounding box center [1037, 585] width 117 height 20
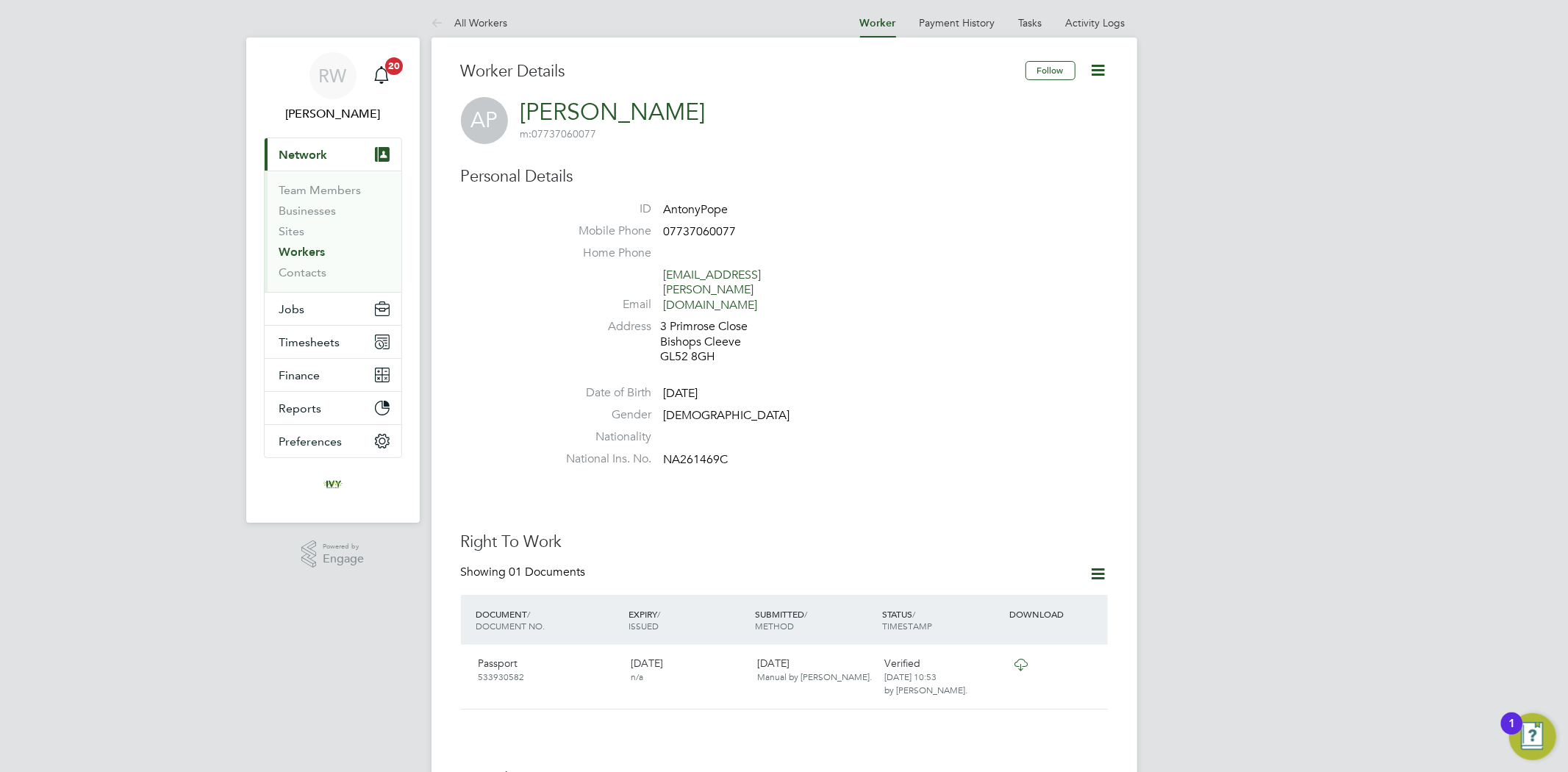
scroll to position [0, 0]
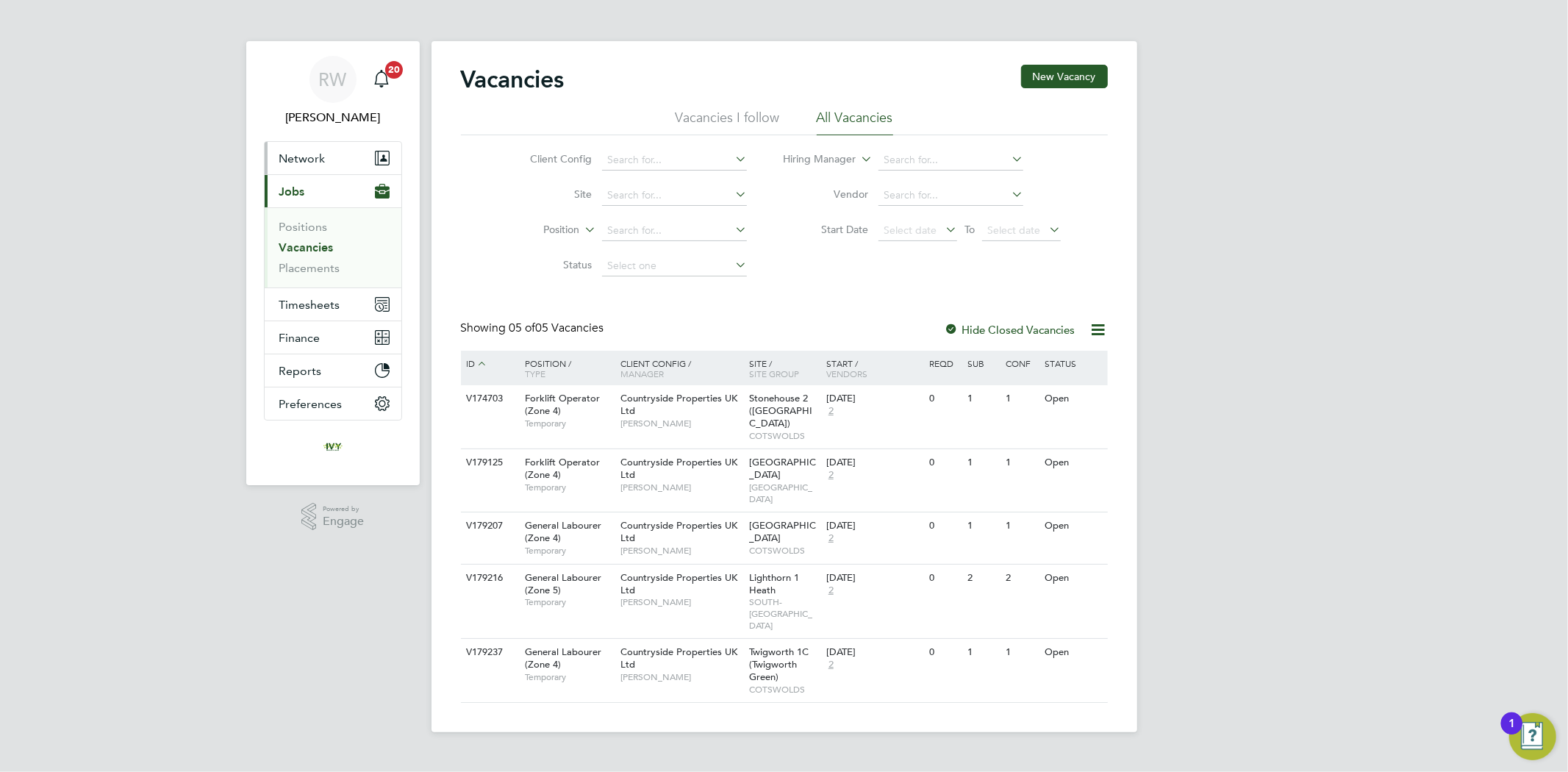
click at [335, 171] on button "Network" at bounding box center [333, 158] width 137 height 32
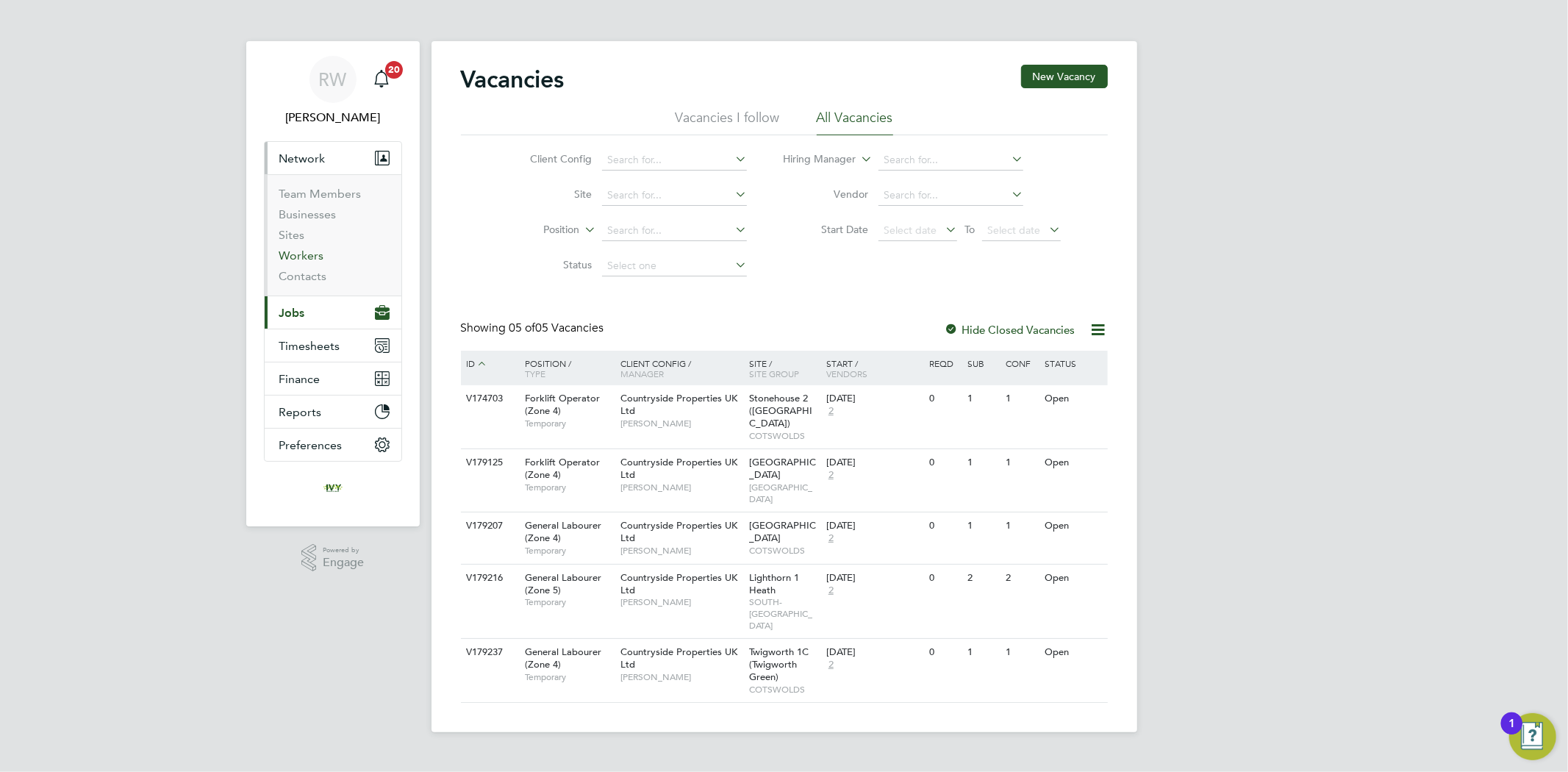
drag, startPoint x: 306, startPoint y: 254, endPoint x: 339, endPoint y: 255, distance: 33.0
click at [307, 255] on link "Workers" at bounding box center [301, 255] width 45 height 14
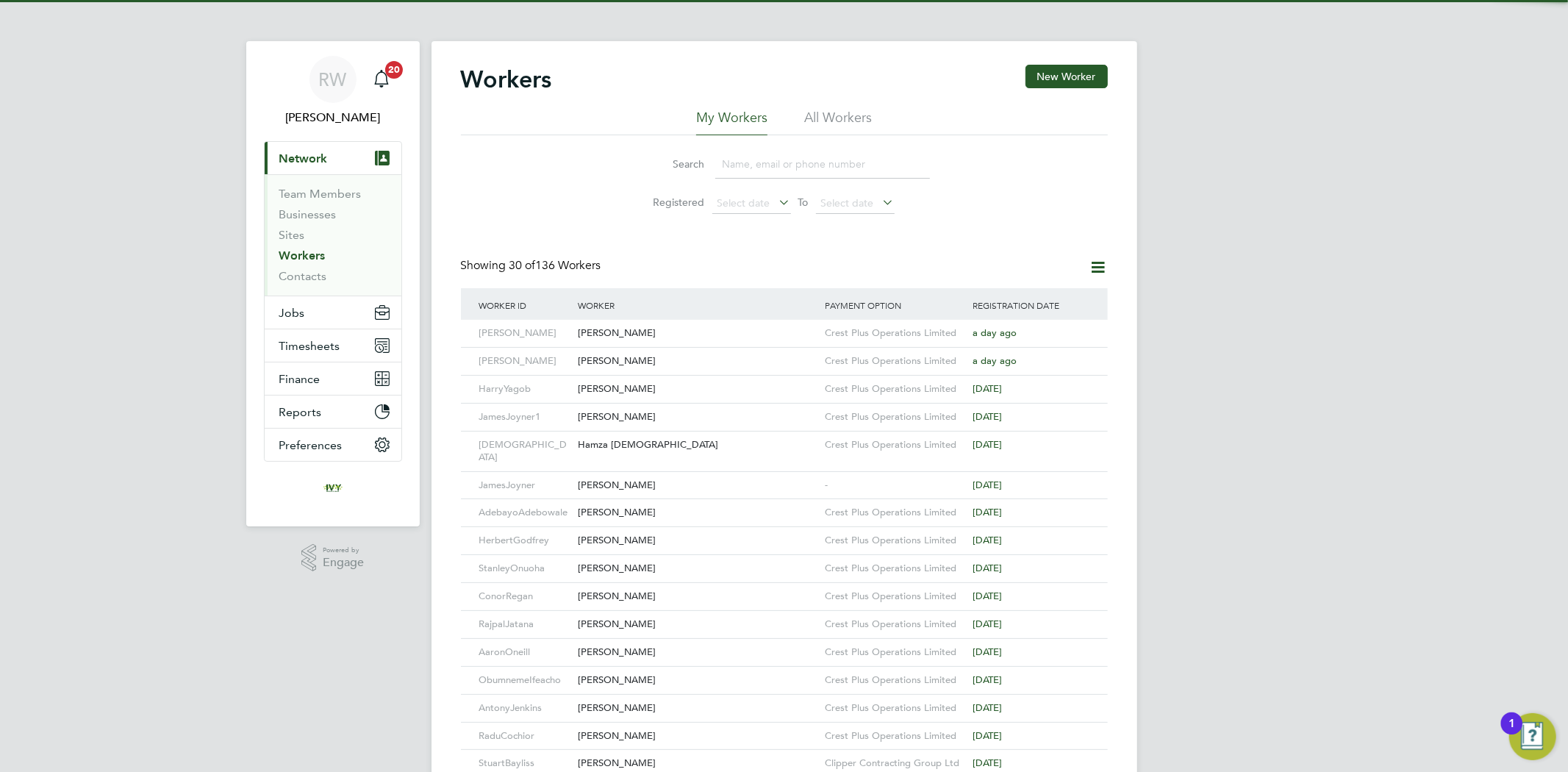
click at [762, 157] on input at bounding box center [822, 165] width 214 height 29
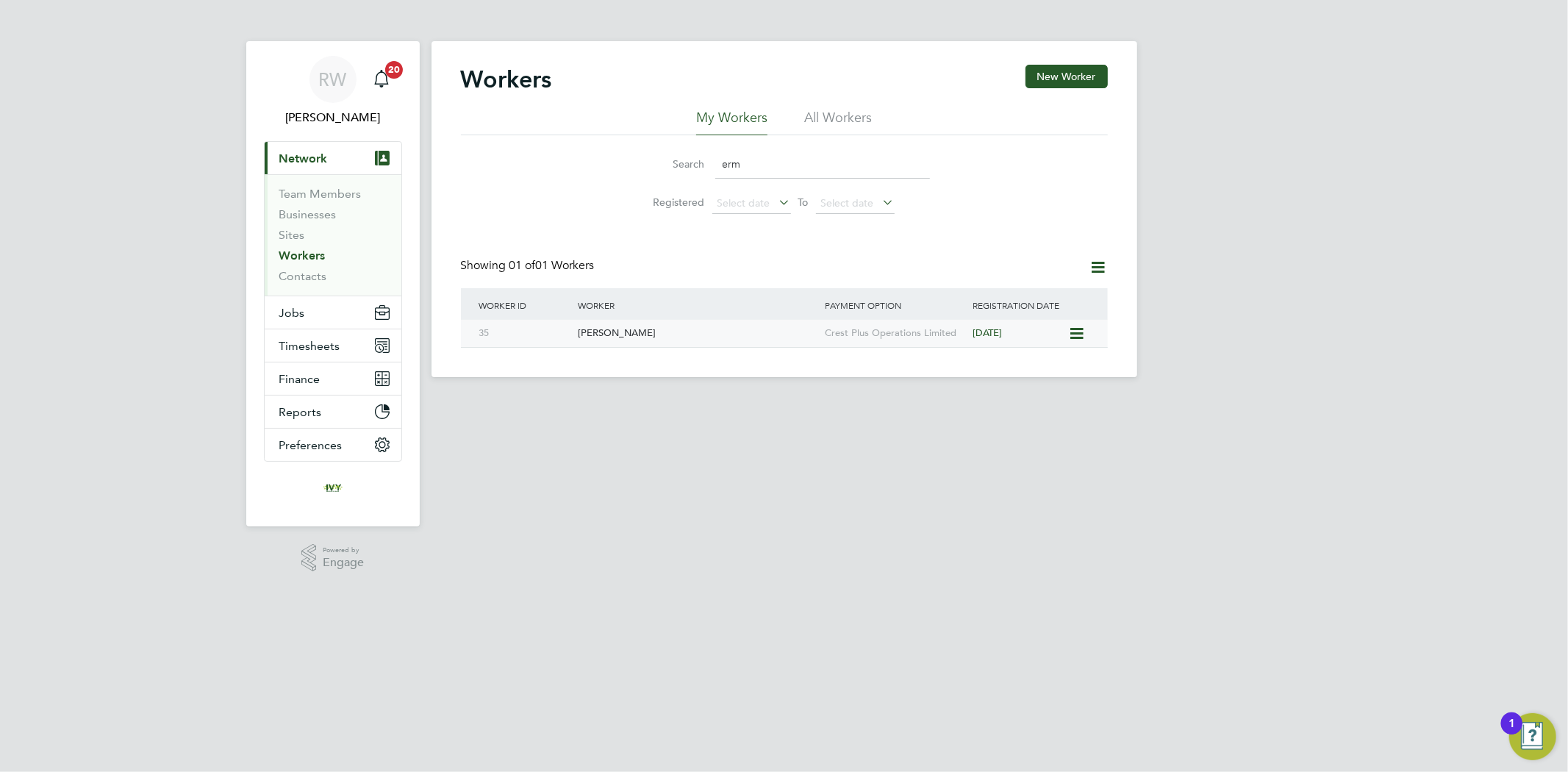
type input "erm"
click at [737, 329] on div "[PERSON_NAME]" at bounding box center [697, 334] width 247 height 27
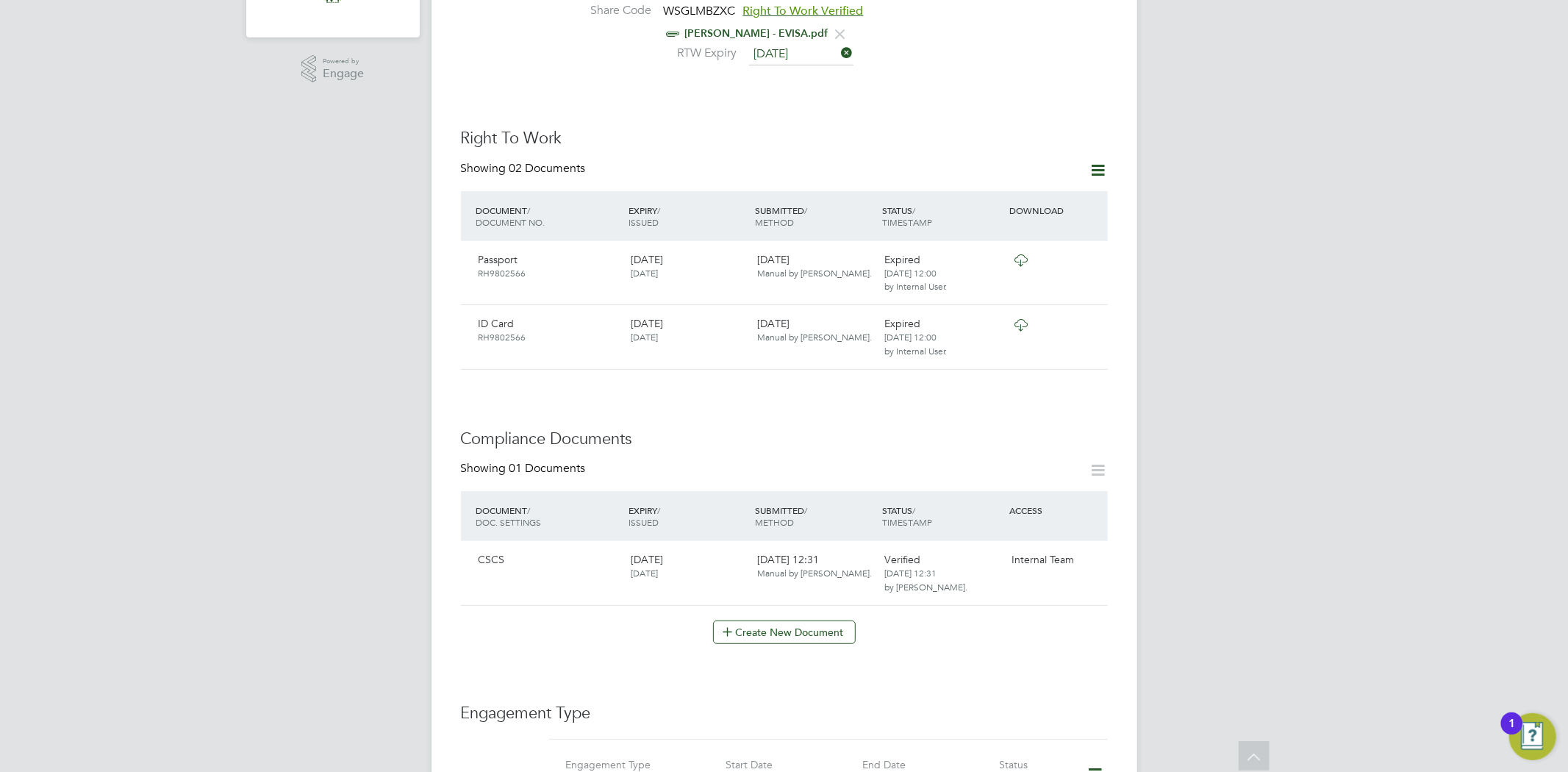
scroll to position [490, 0]
click at [1090, 552] on icon at bounding box center [1088, 560] width 14 height 18
click at [1029, 581] on li "Download Document" at bounding box center [1037, 584] width 117 height 20
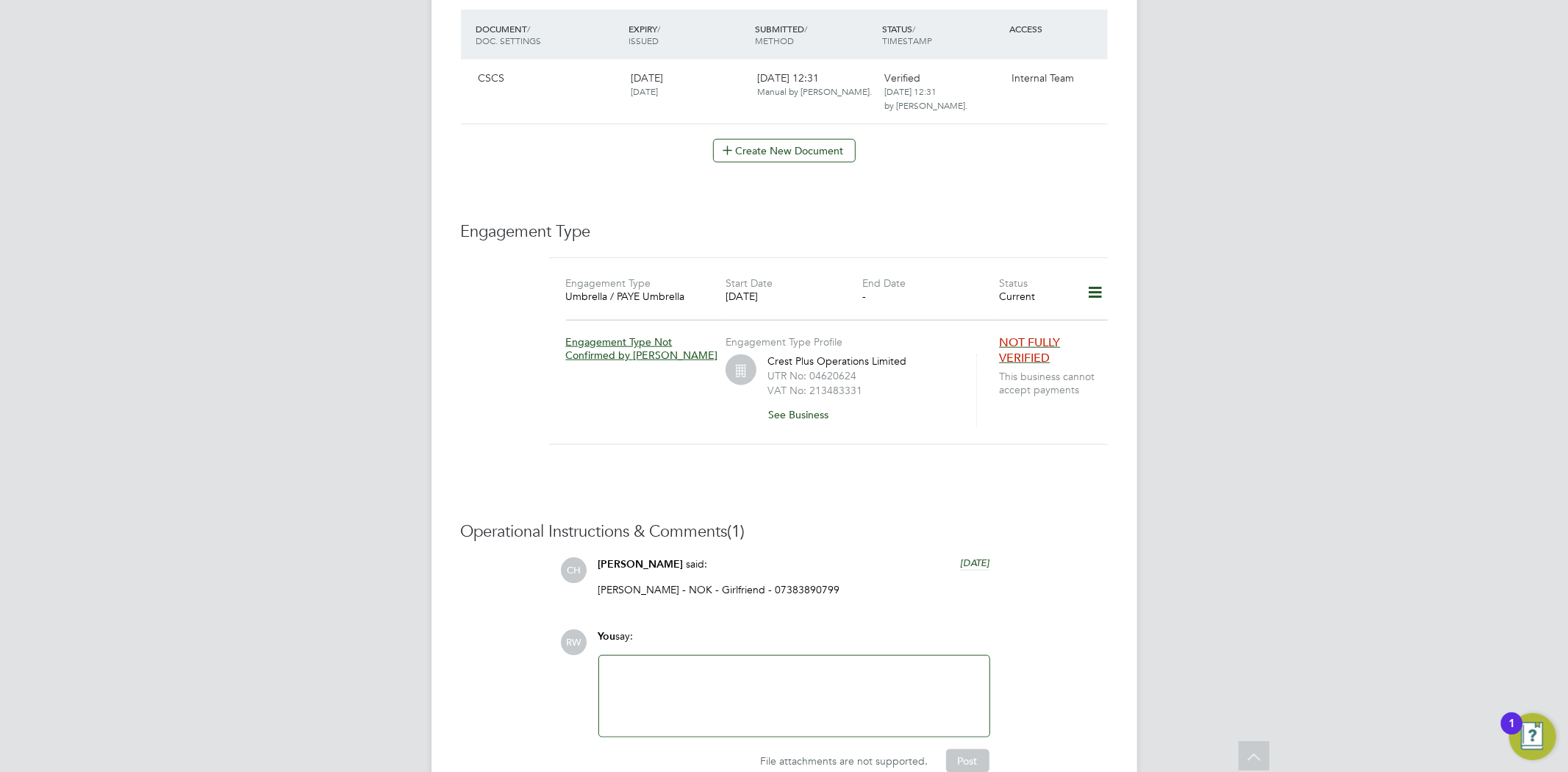
scroll to position [980, 0]
